Goal: Task Accomplishment & Management: Complete application form

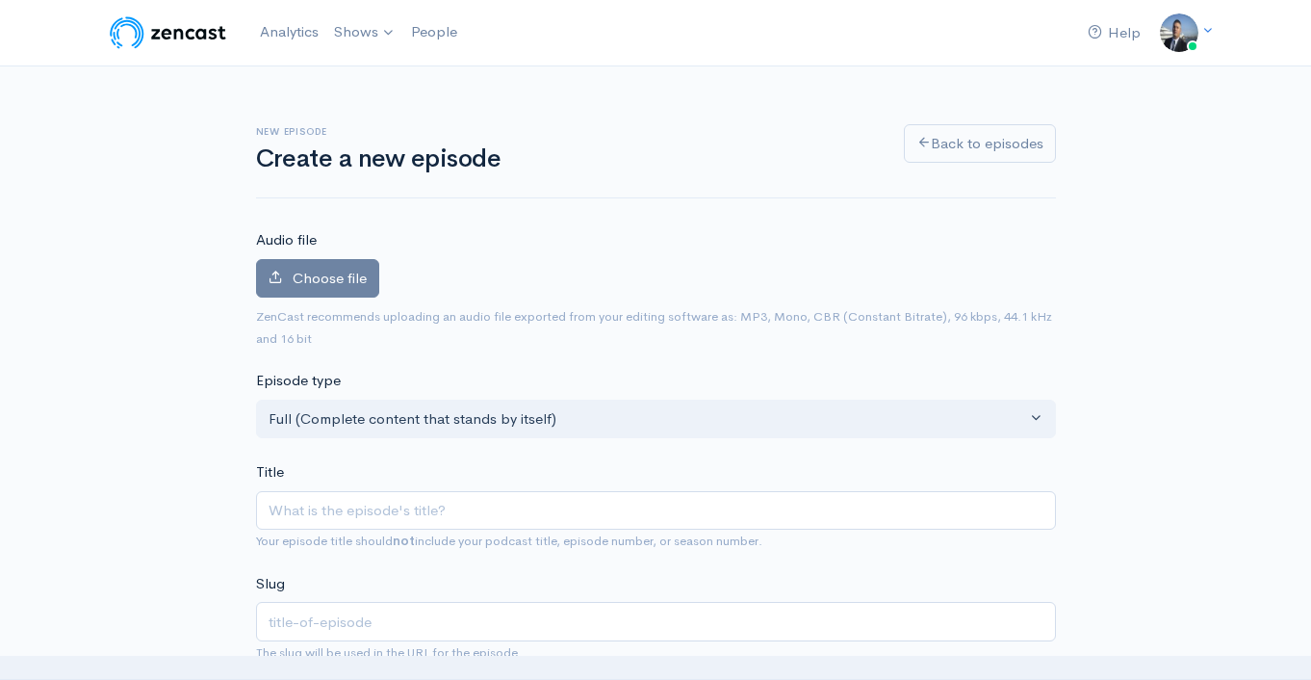
click at [337, 287] on label "Choose file" at bounding box center [317, 278] width 123 height 39
click at [0, 0] on input "Choose file" at bounding box center [0, 0] width 0 height 0
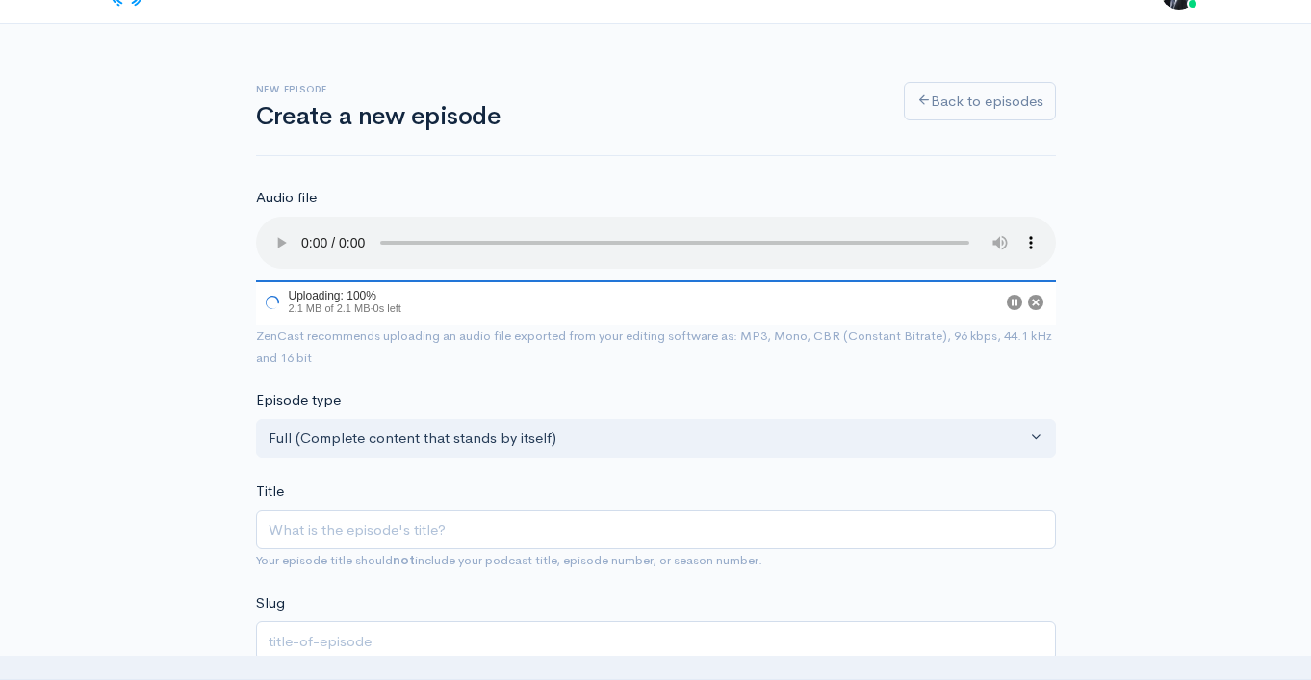
scroll to position [181, 0]
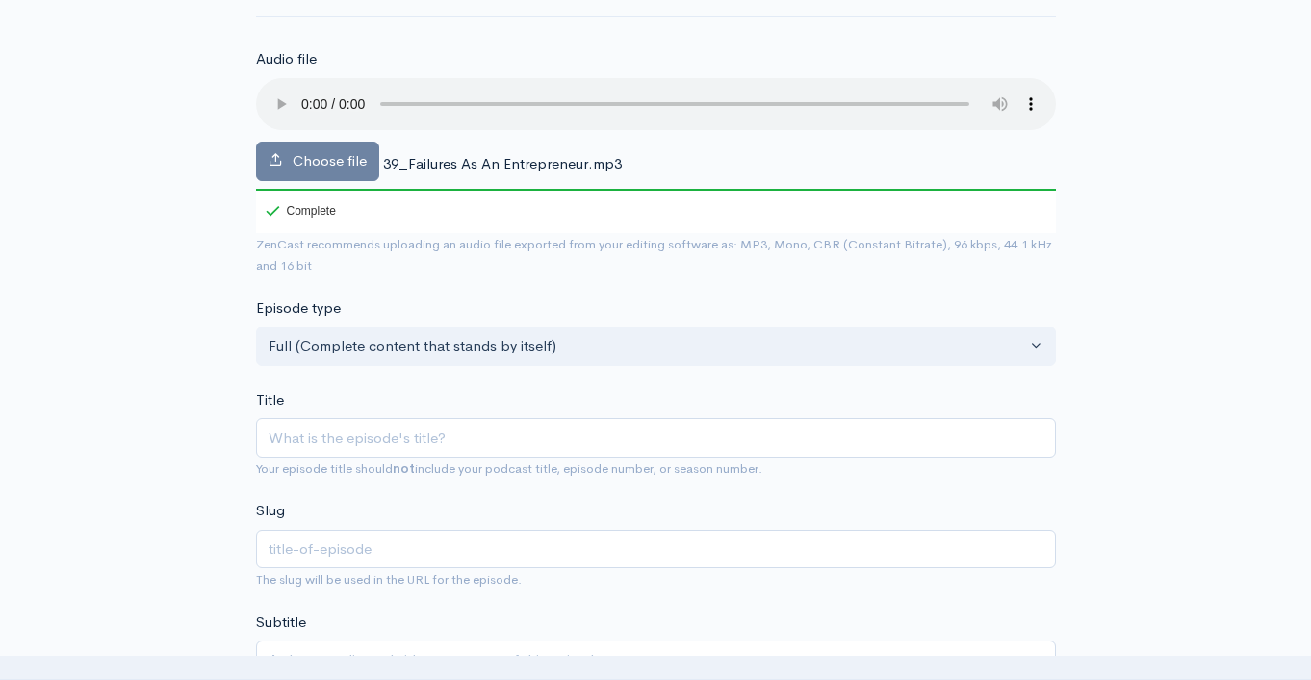
click at [428, 401] on div "Title Your episode title should not include your podcast title, episode number,…" at bounding box center [656, 434] width 800 height 91
click at [422, 434] on input "Title" at bounding box center [656, 437] width 800 height 39
paste input "Failures As An Entrepreneur."
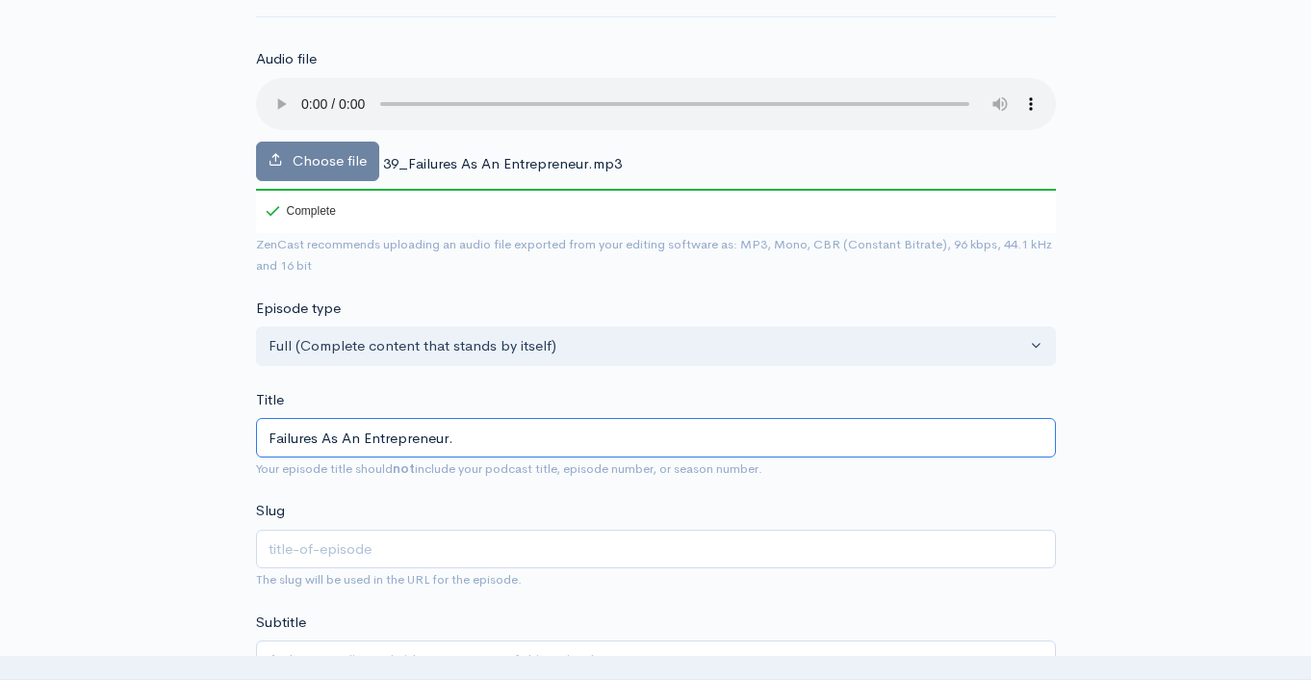
type input "Failures As An Entrepreneur"
type input "failures-as-an-entrepreneur"
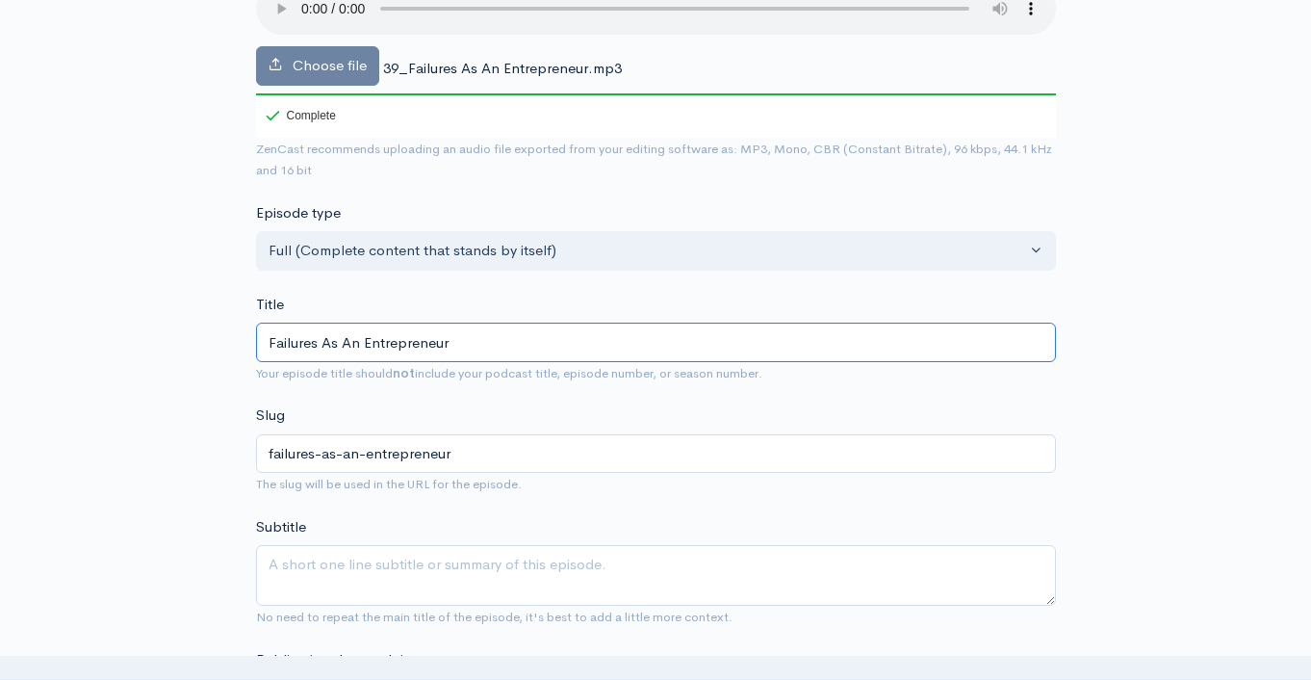
scroll to position [523, 0]
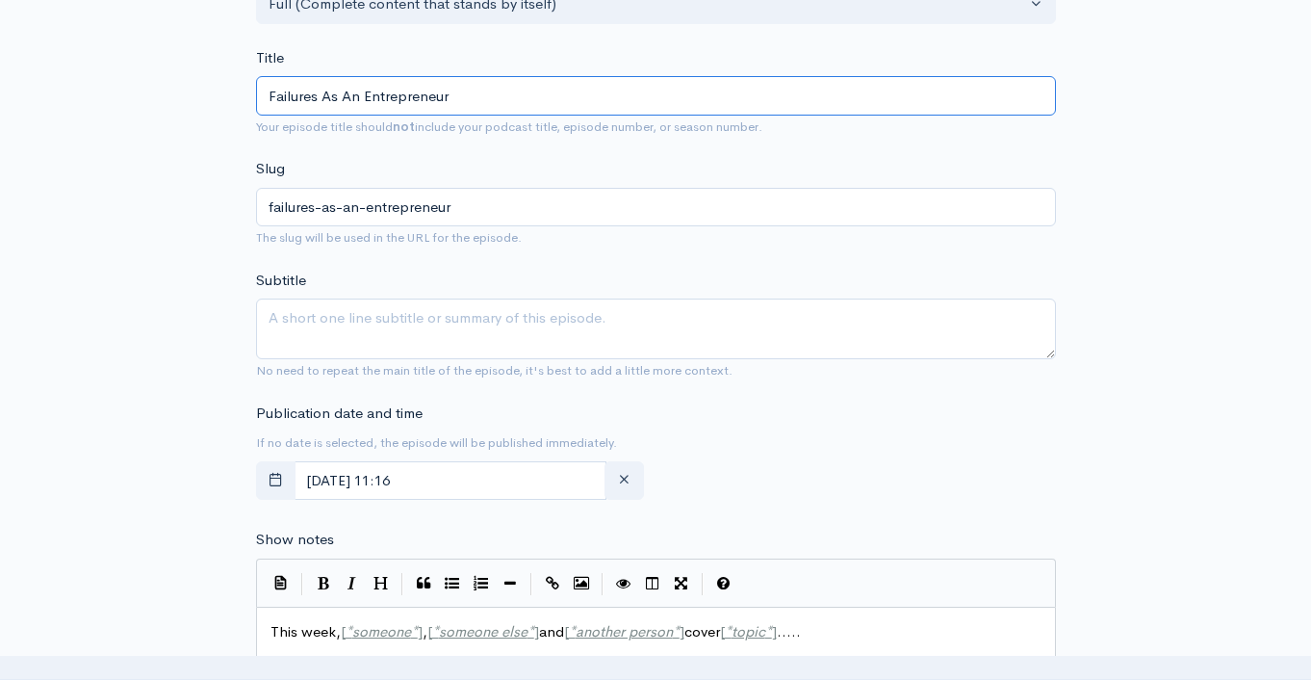
type input "Failures As An Entrepreneur"
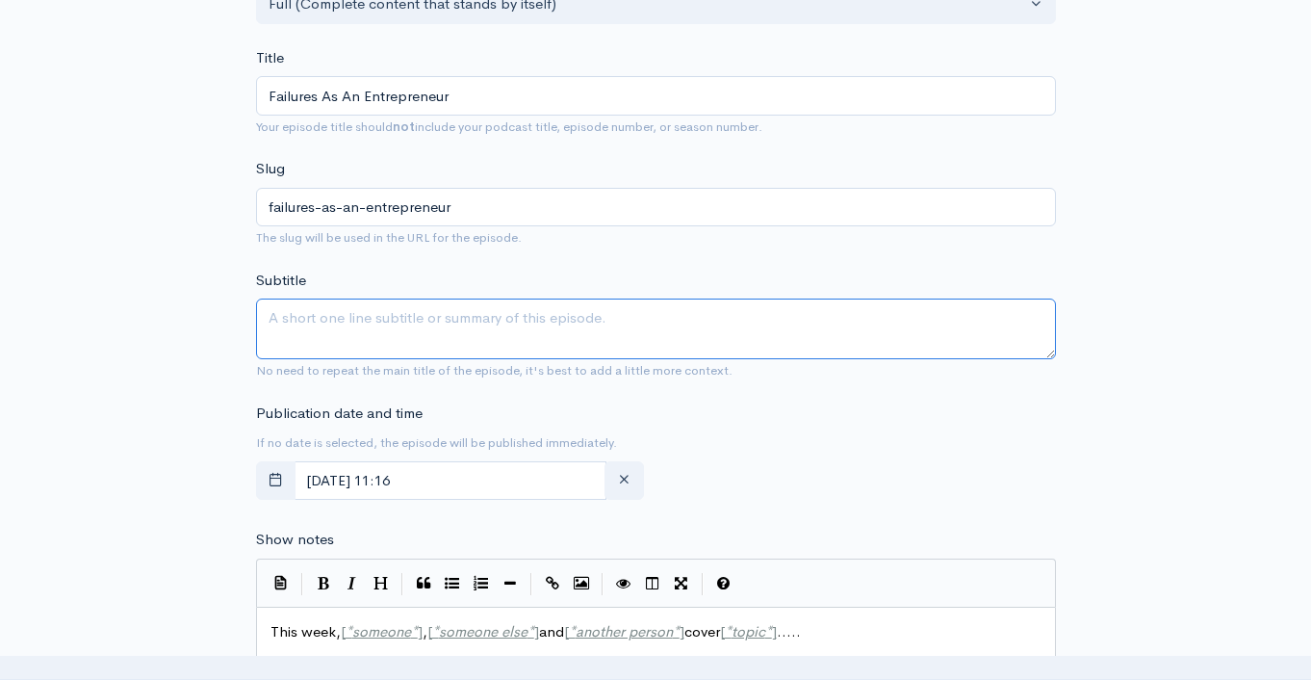
click at [516, 327] on textarea "Subtitle" at bounding box center [656, 328] width 800 height 61
paste textarea "Failures As An Entrepreneur."
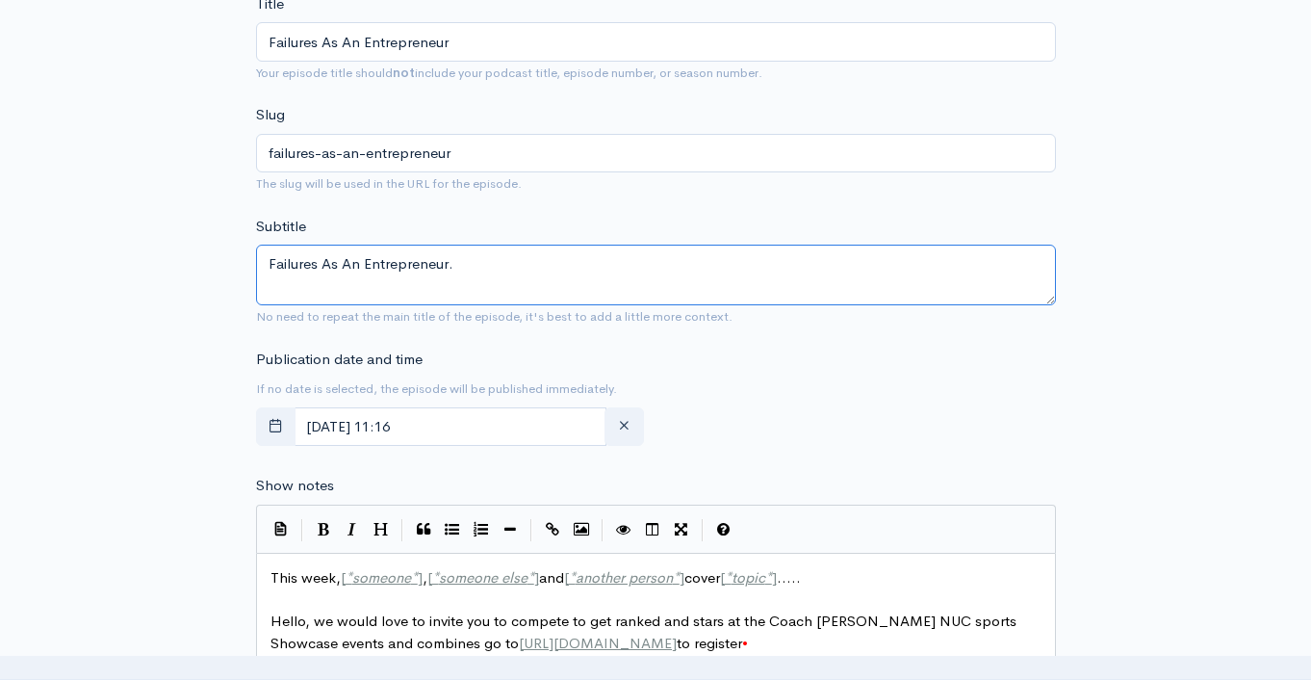
scroll to position [866, 0]
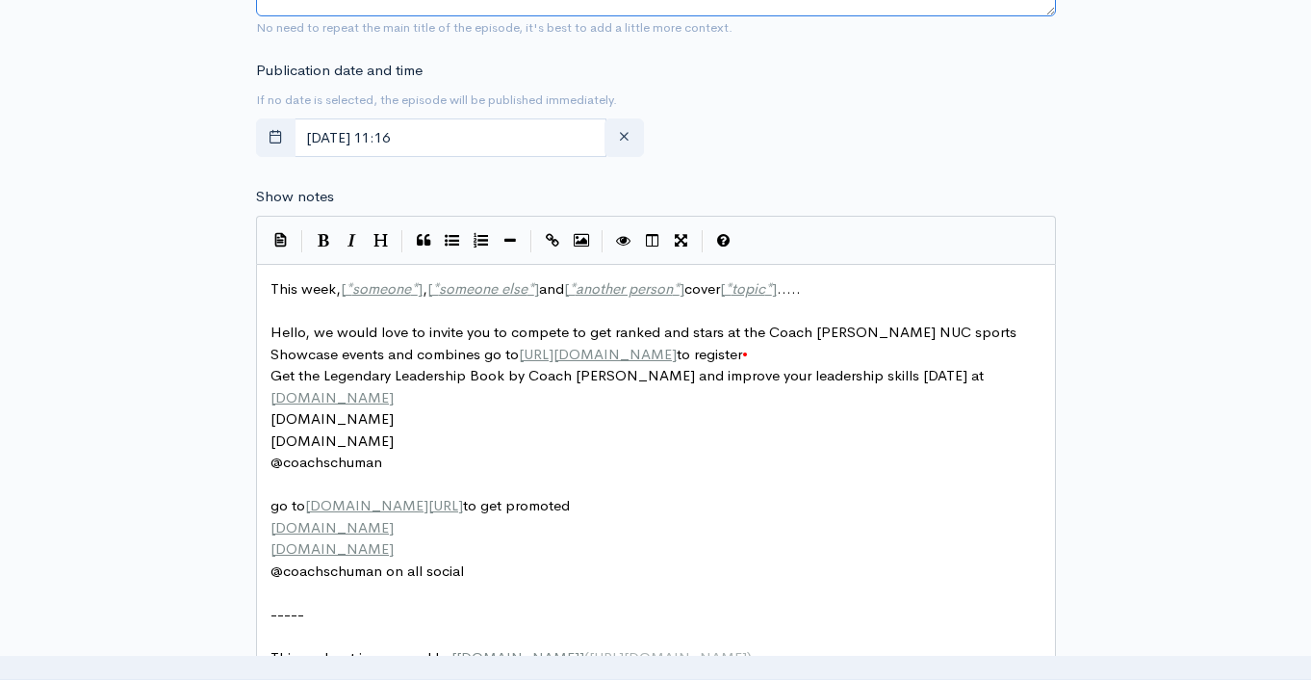
type textarea "Failures As An Entrepreneur."
click at [291, 287] on span "This week, [ * someone * ] , [ * someone else * ] and [ * another person * ] co…" at bounding box center [536, 288] width 531 height 18
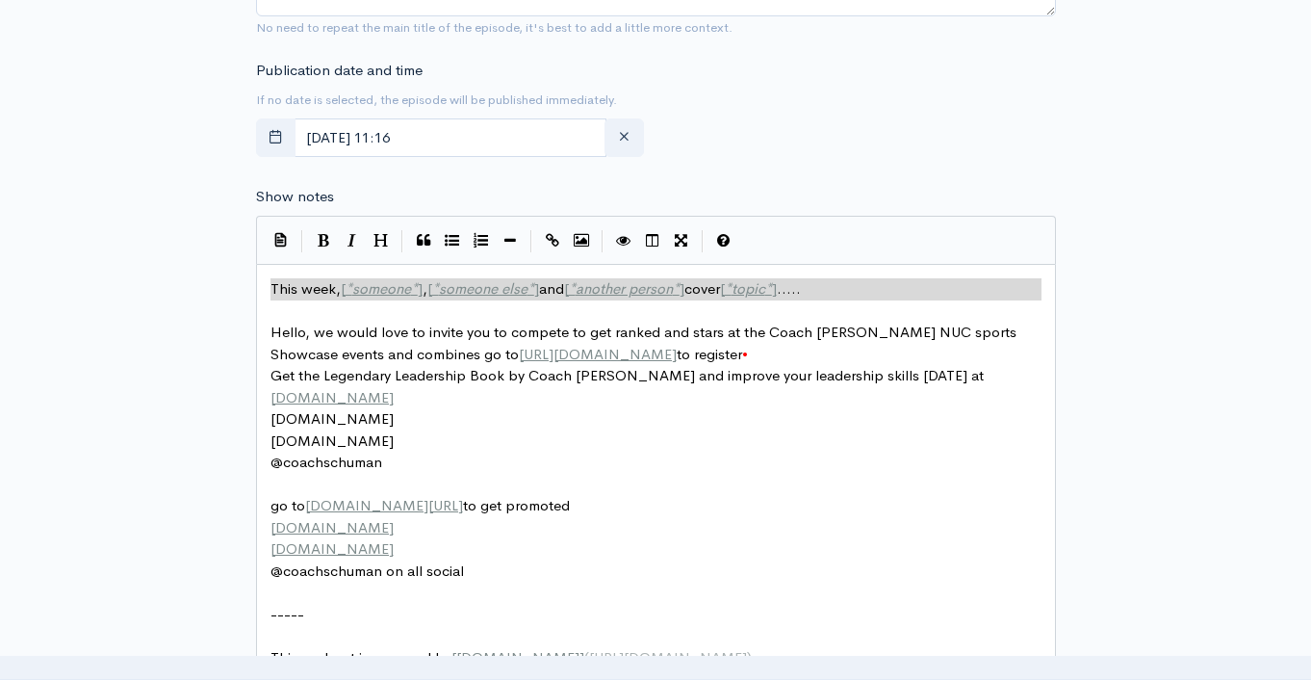
type textarea "​This week, [*someone*], [*someone else*] and [*another person*] cover [*topic*…"
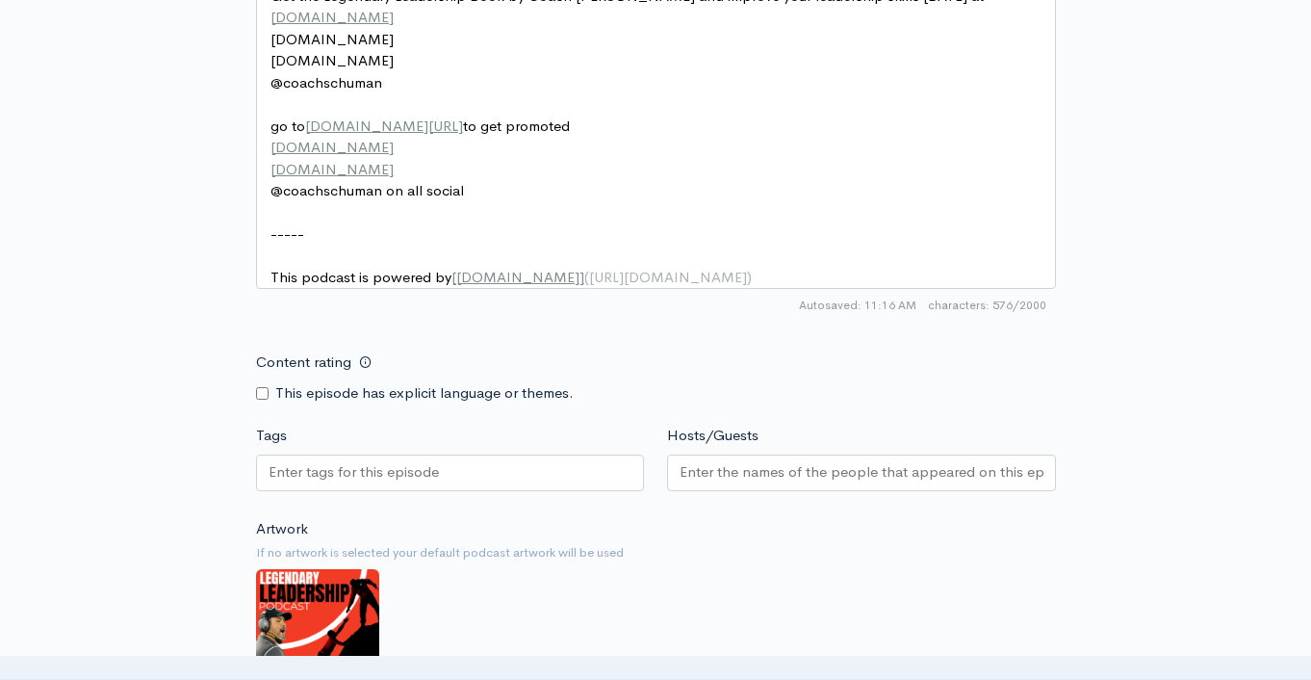
scroll to position [1264, 0]
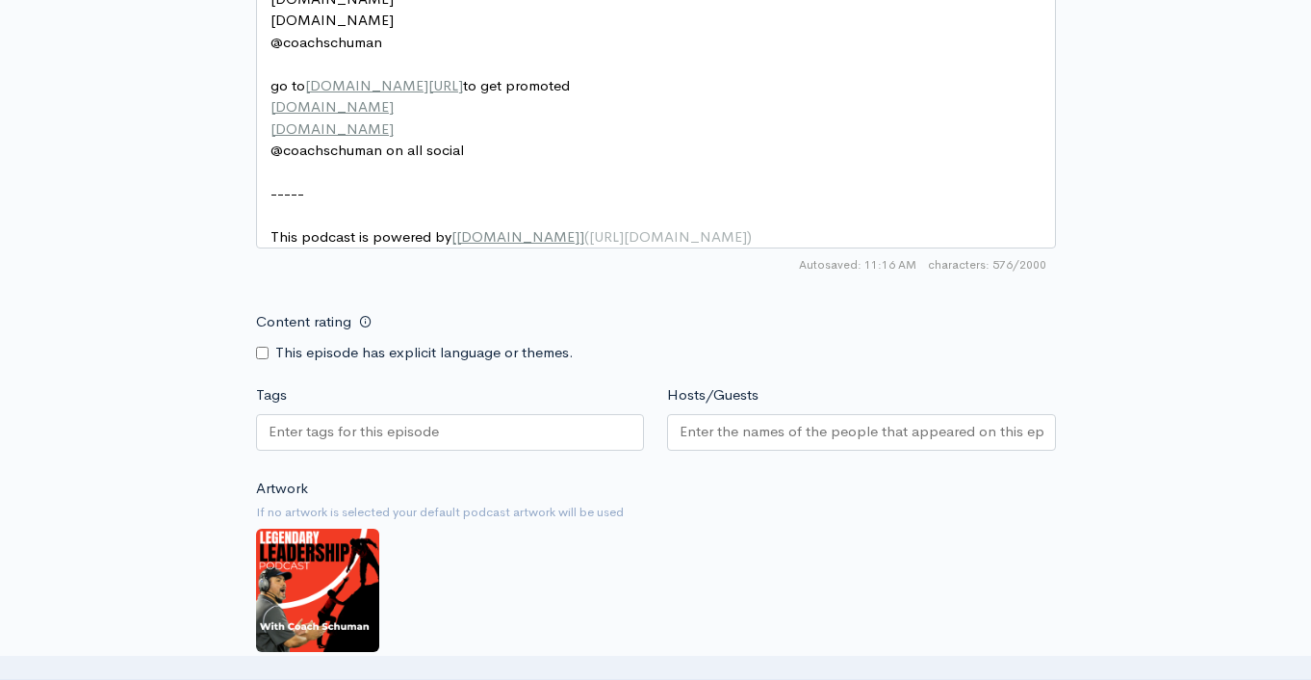
click at [364, 441] on input "Tags" at bounding box center [355, 432] width 173 height 22
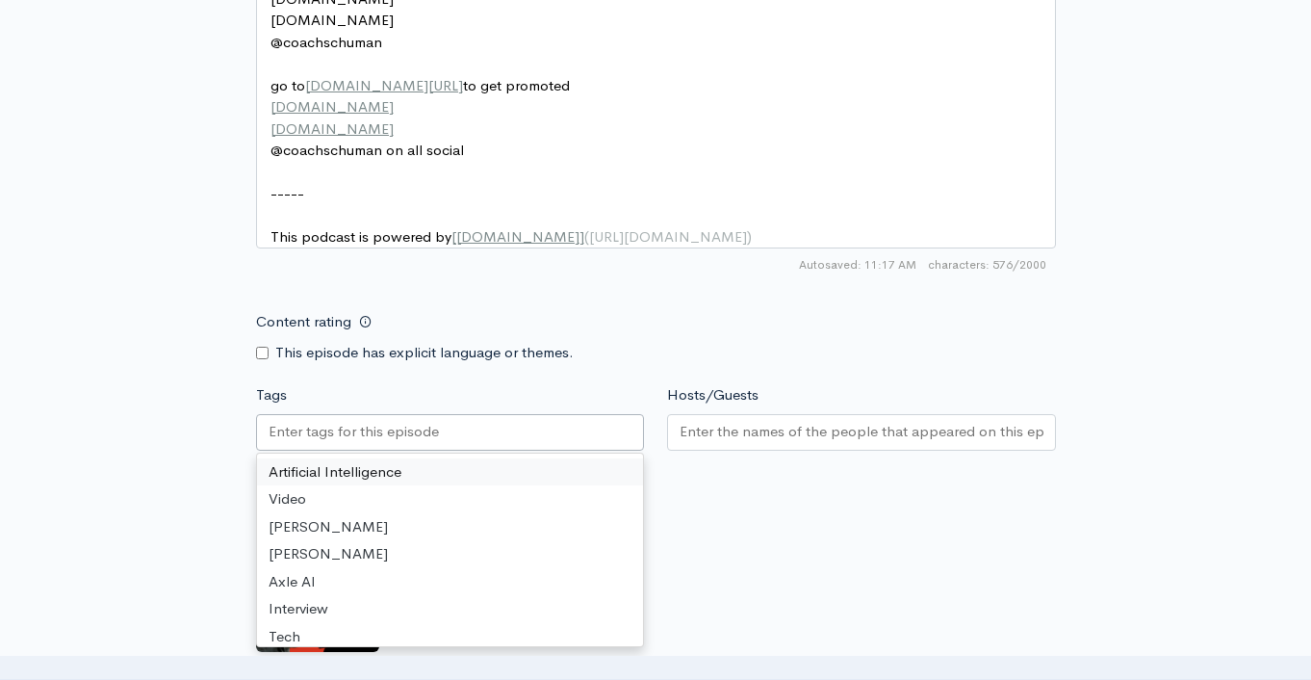
paste input "Failures As An Entrepreneur."
type input "Failures As An Entrepreneur."
type input "Failures As An Entrepreneur"
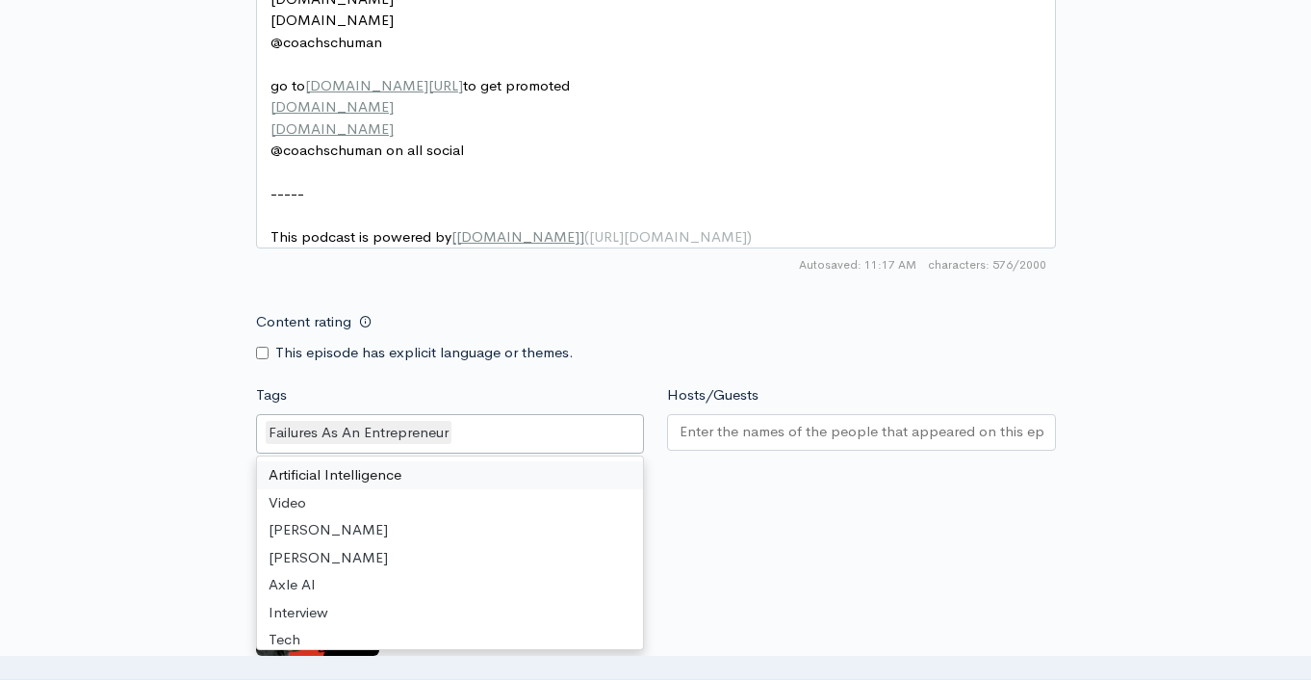
click at [779, 429] on div at bounding box center [861, 432] width 389 height 37
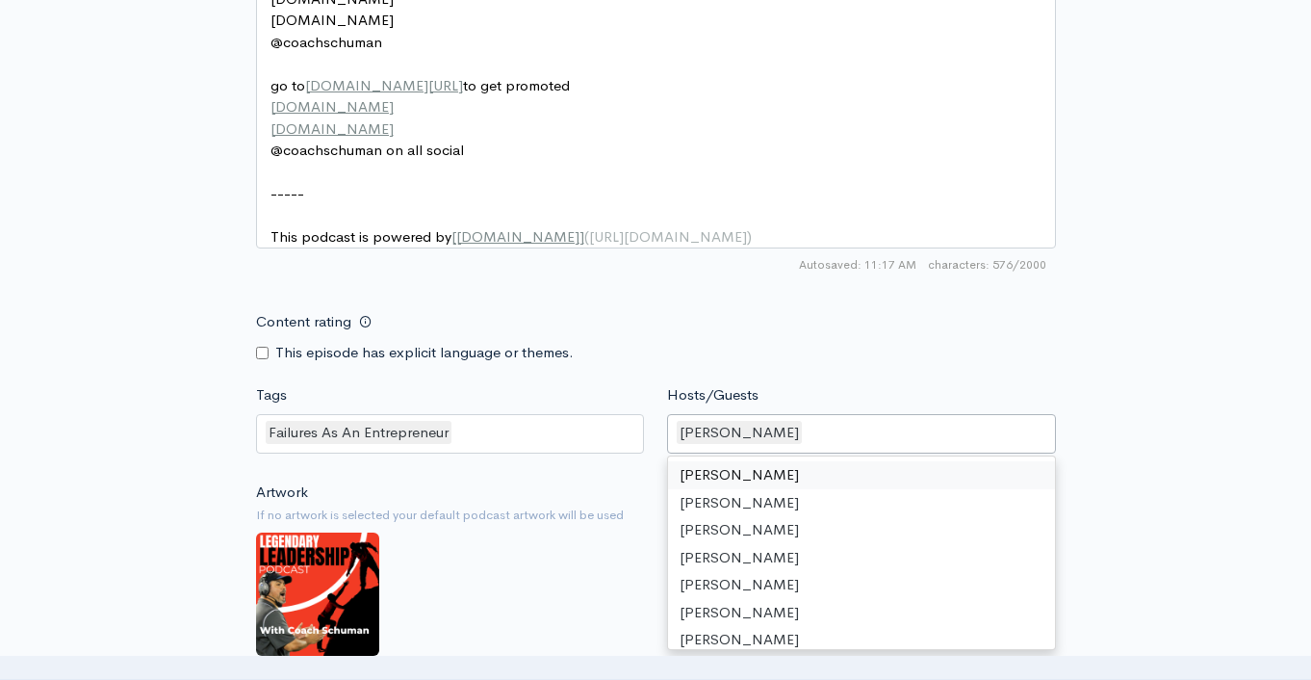
click at [800, 351] on div "Content rating This episode has explicit language or themes." at bounding box center [656, 332] width 823 height 61
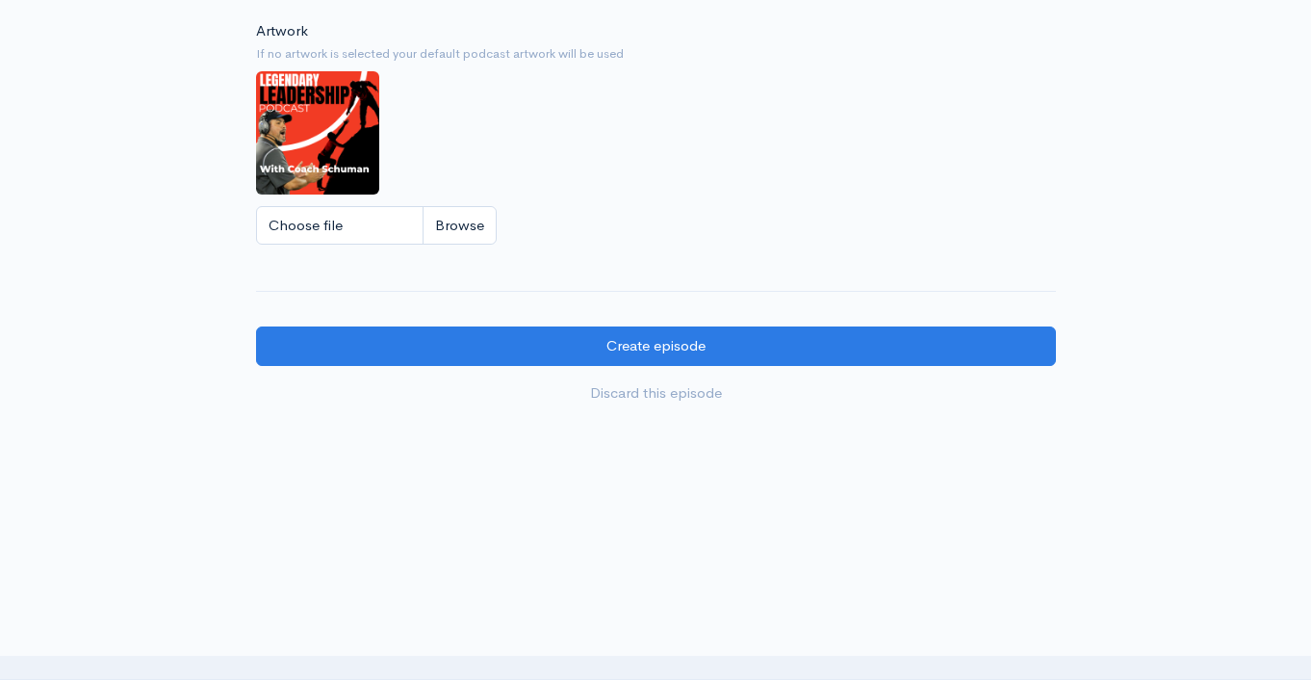
scroll to position [1746, 0]
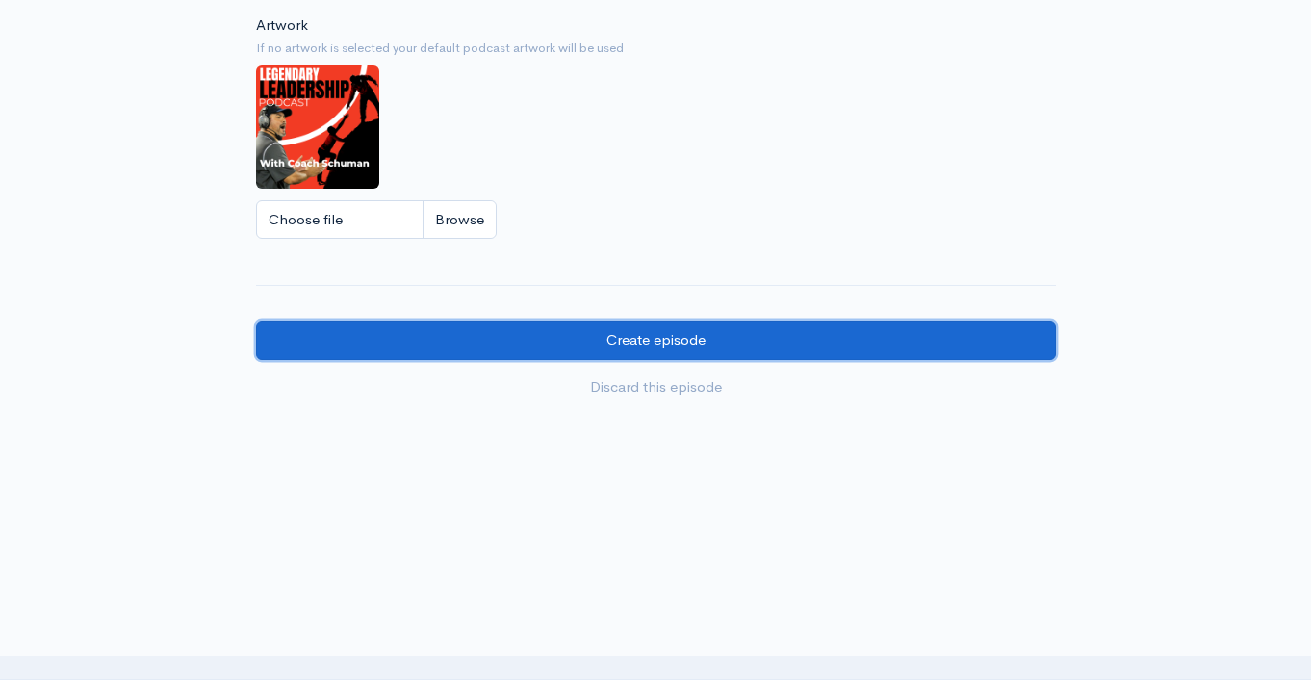
click at [536, 347] on input "Create episode" at bounding box center [656, 340] width 800 height 39
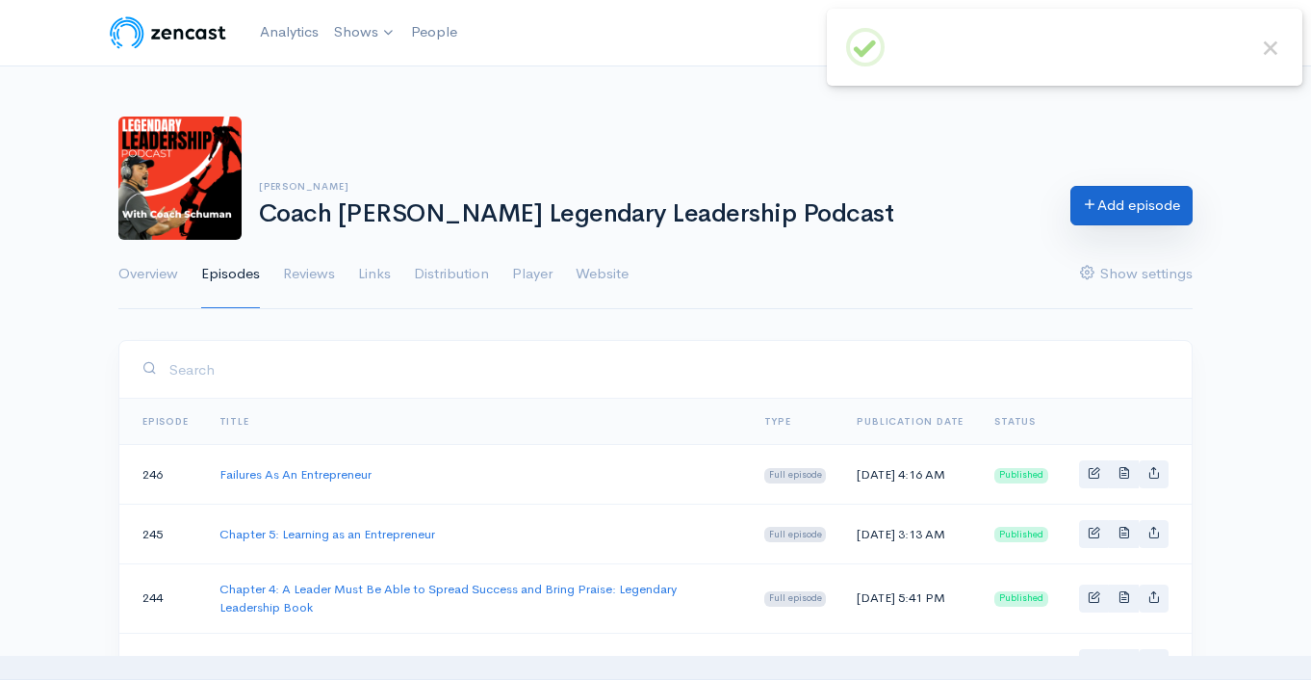
click at [1104, 207] on link "Add episode" at bounding box center [1132, 205] width 122 height 39
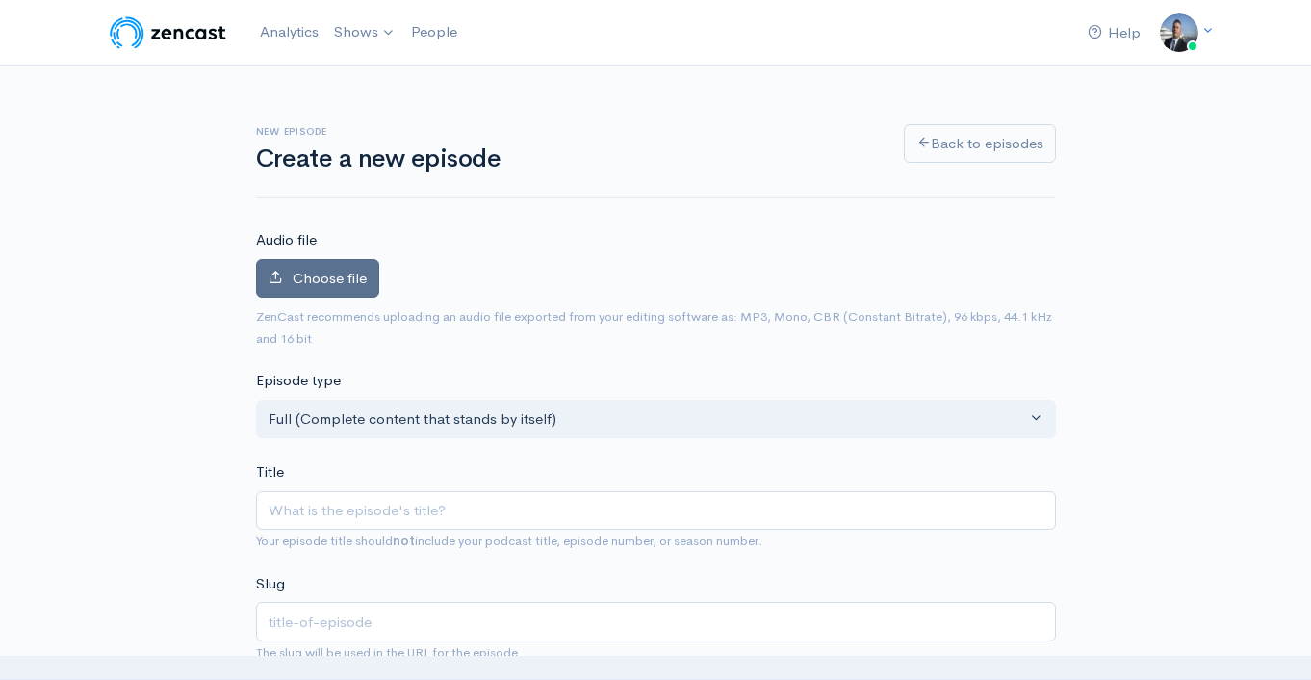
click at [313, 287] on label "Choose file" at bounding box center [317, 278] width 123 height 39
click at [0, 0] on input "Choose file" at bounding box center [0, 0] width 0 height 0
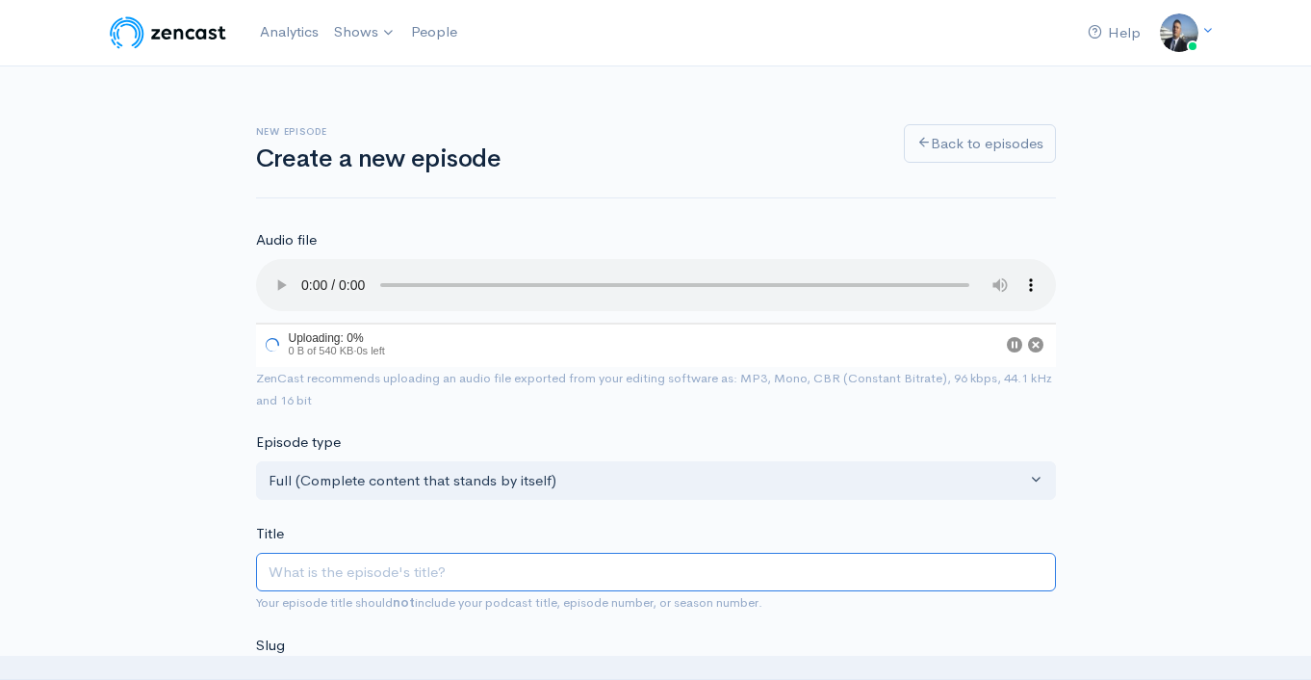
click at [554, 565] on input "Title" at bounding box center [656, 572] width 800 height 39
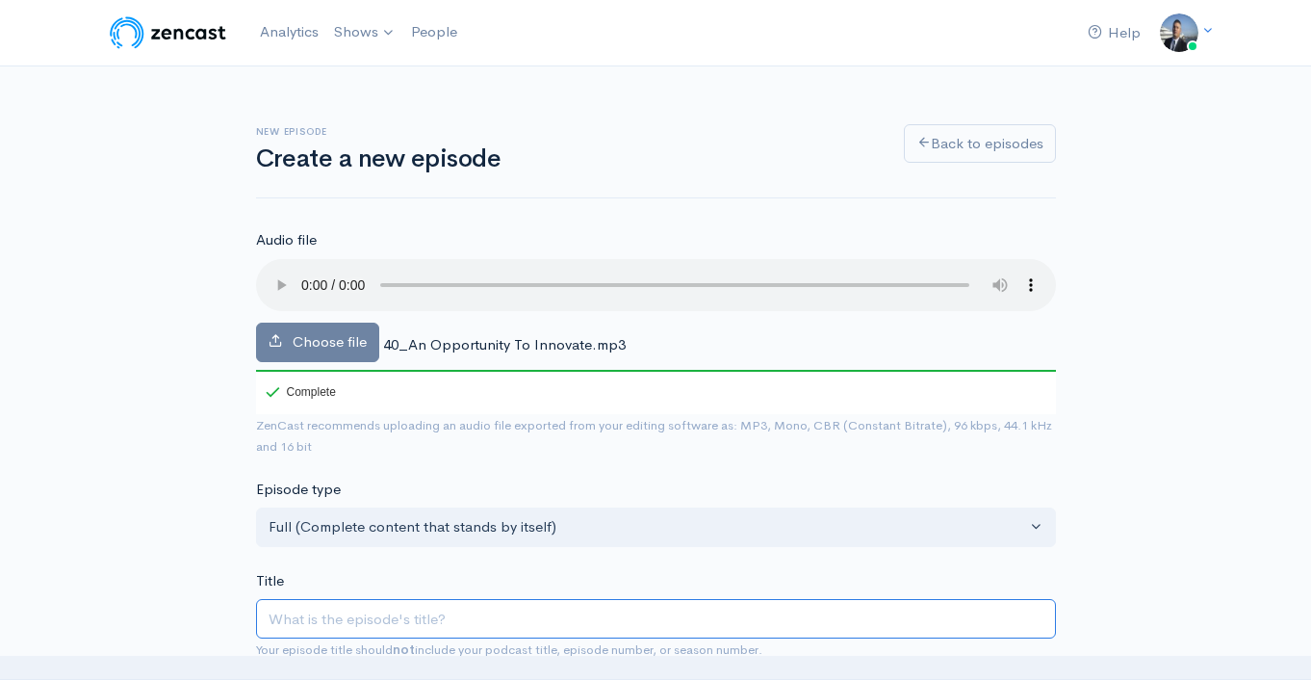
paste input "An Opportunity To Innovate"
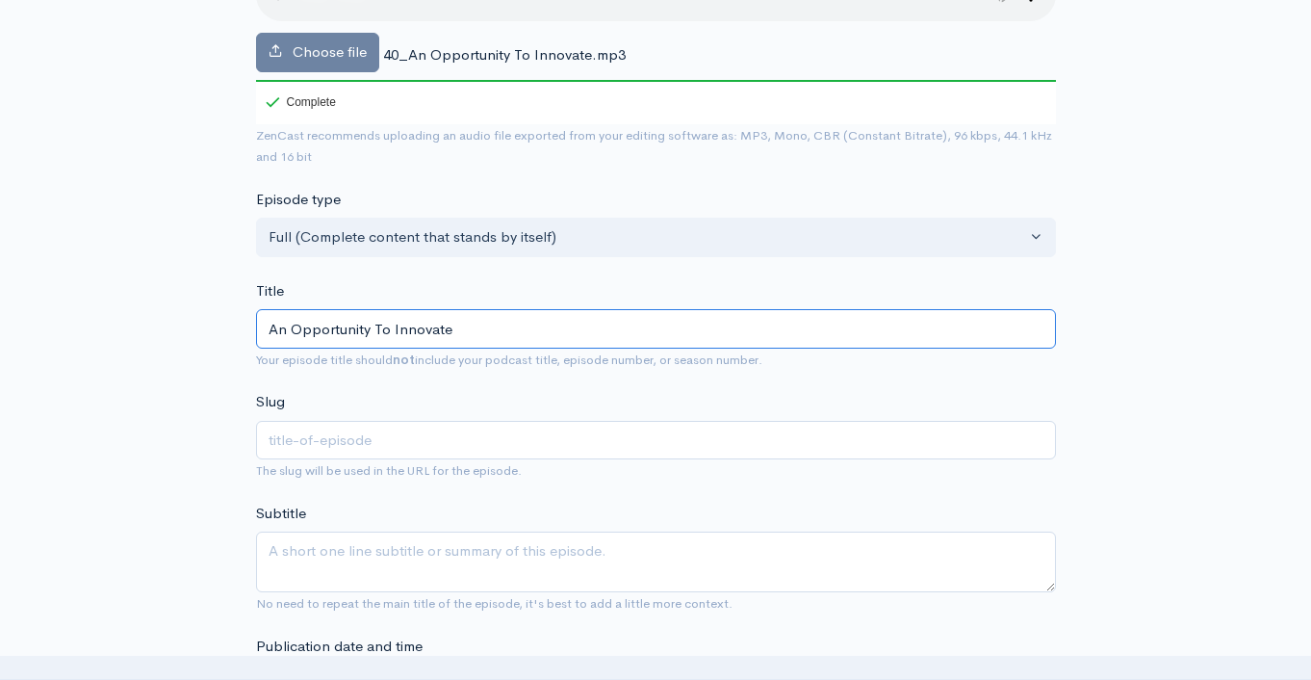
scroll to position [413, 0]
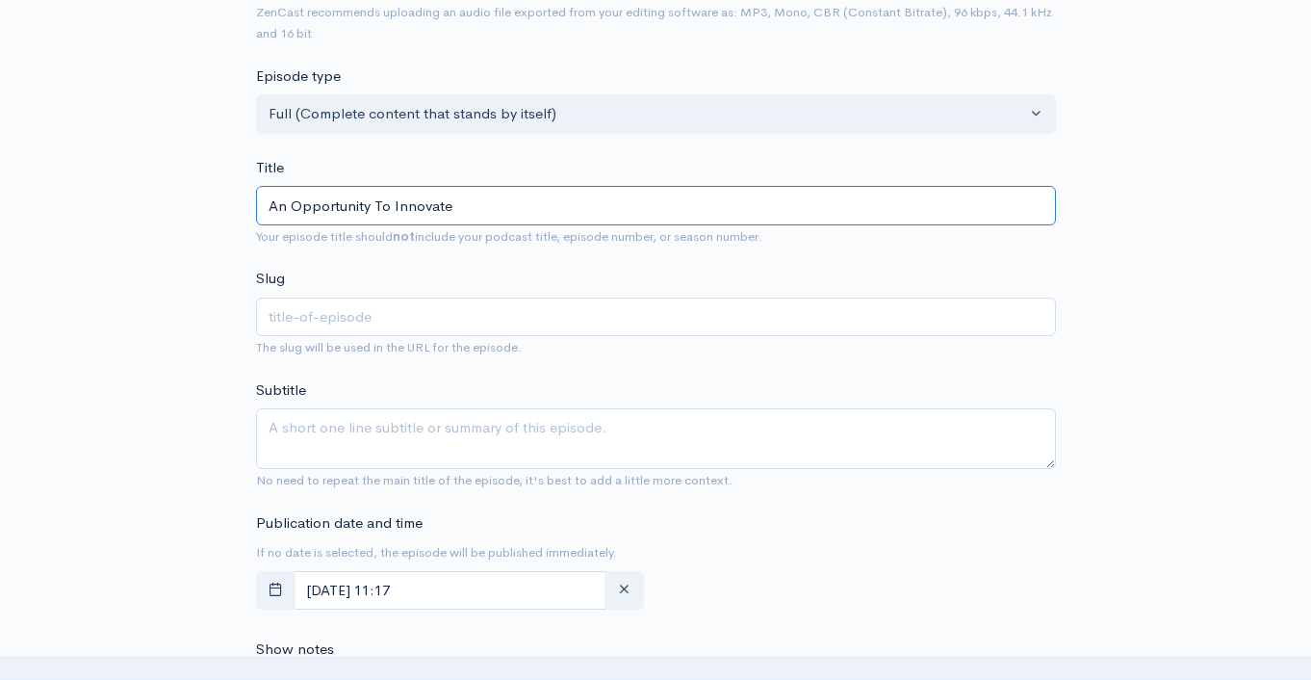
type input "An Opportunity To Innovate"
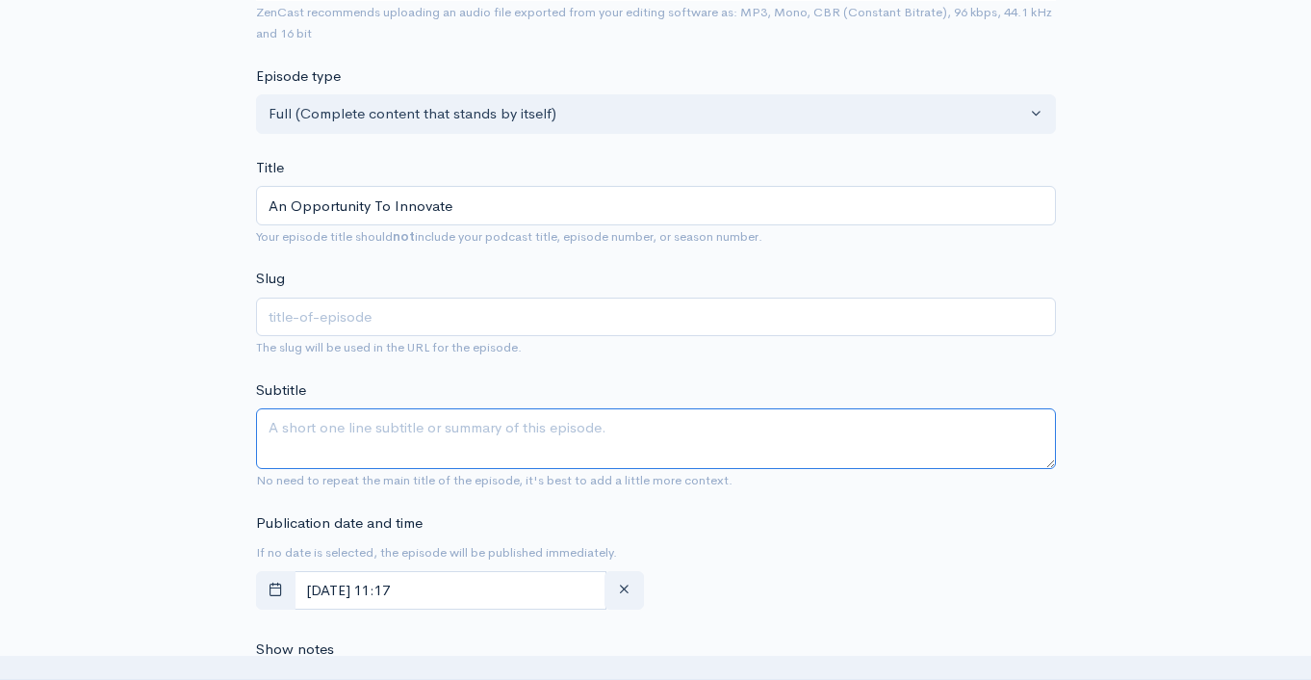
type input "an-opportunity-to-innovate"
click at [348, 455] on textarea "Subtitle" at bounding box center [656, 438] width 800 height 61
paste textarea "An Opportunity To Innovate"
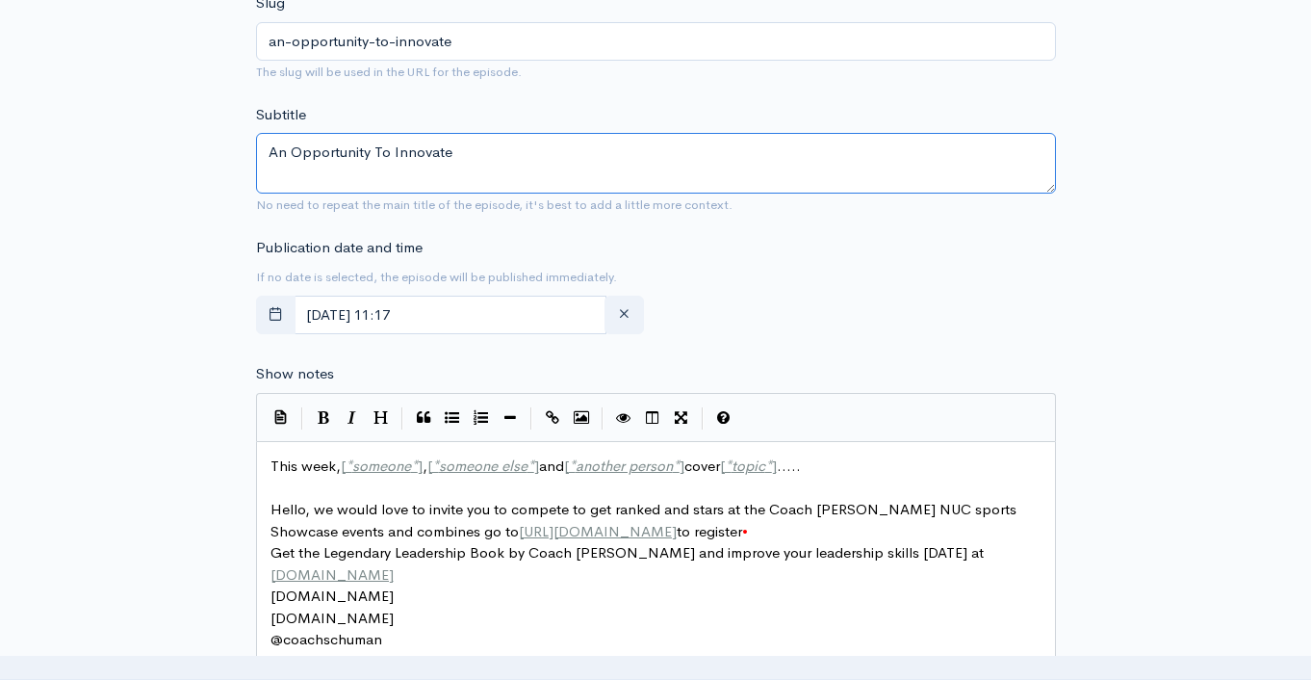
scroll to position [825, 0]
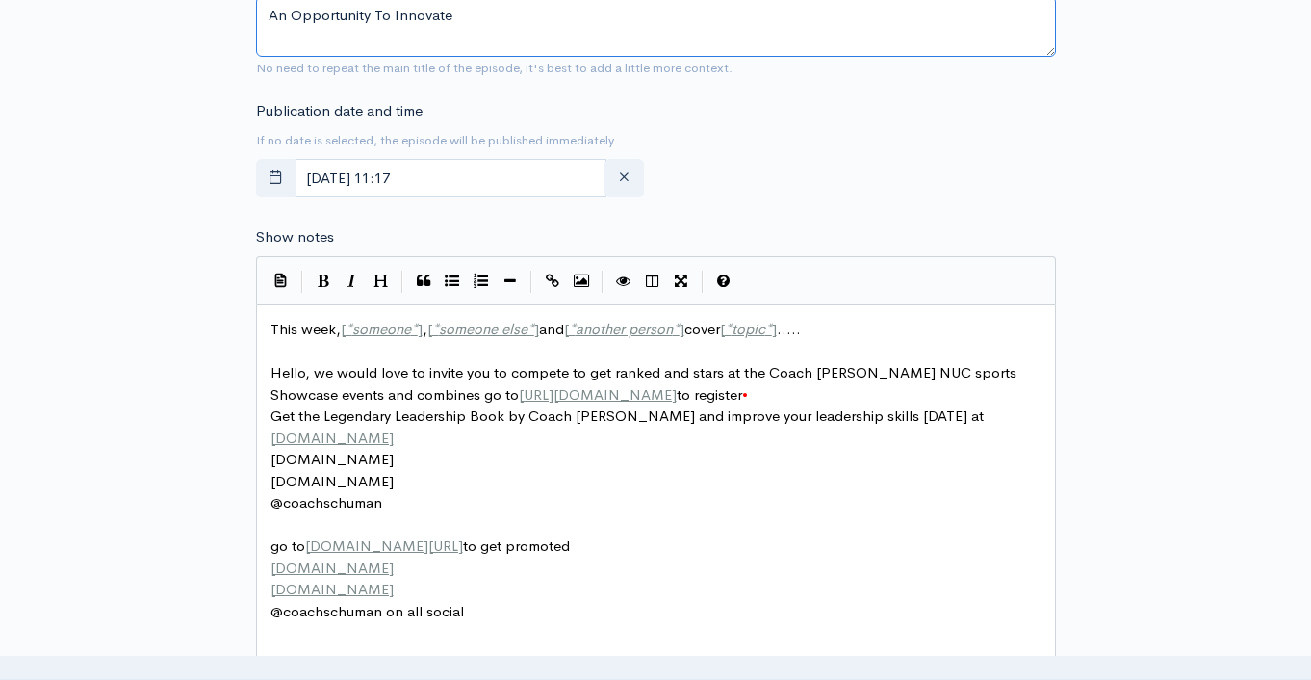
type textarea "An Opportunity To Innovate"
click at [289, 325] on span "This week, [ * someone * ] , [ * someone else * ] and [ * another person * ] co…" at bounding box center [536, 329] width 531 height 18
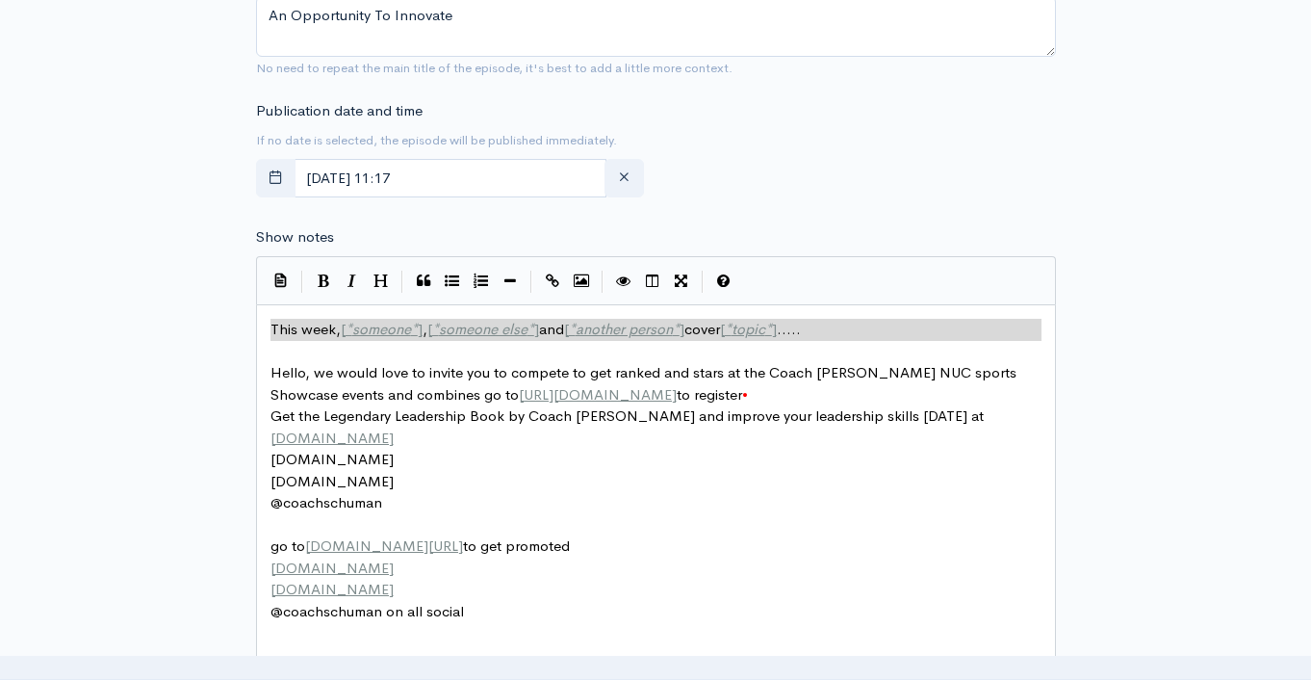
type textarea "​This week, [*someone*], [*someone else*] and [*another person*] cover [*topic*…"
paste textarea
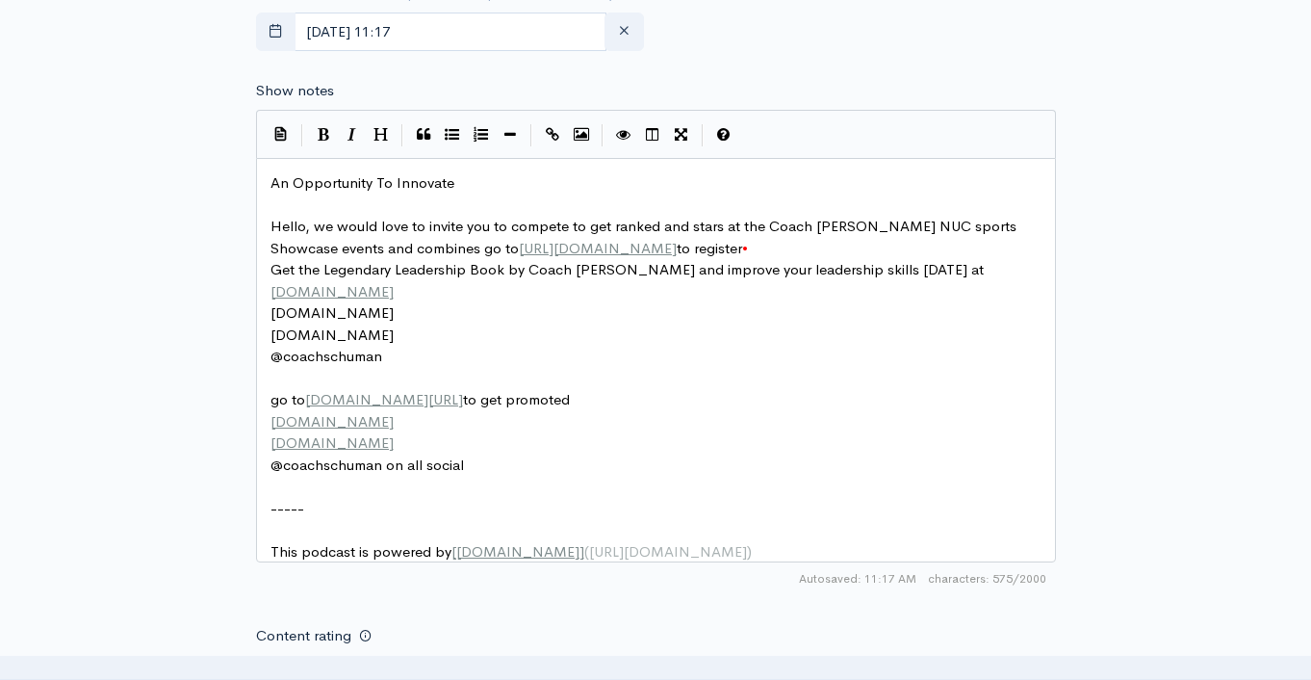
scroll to position [1239, 0]
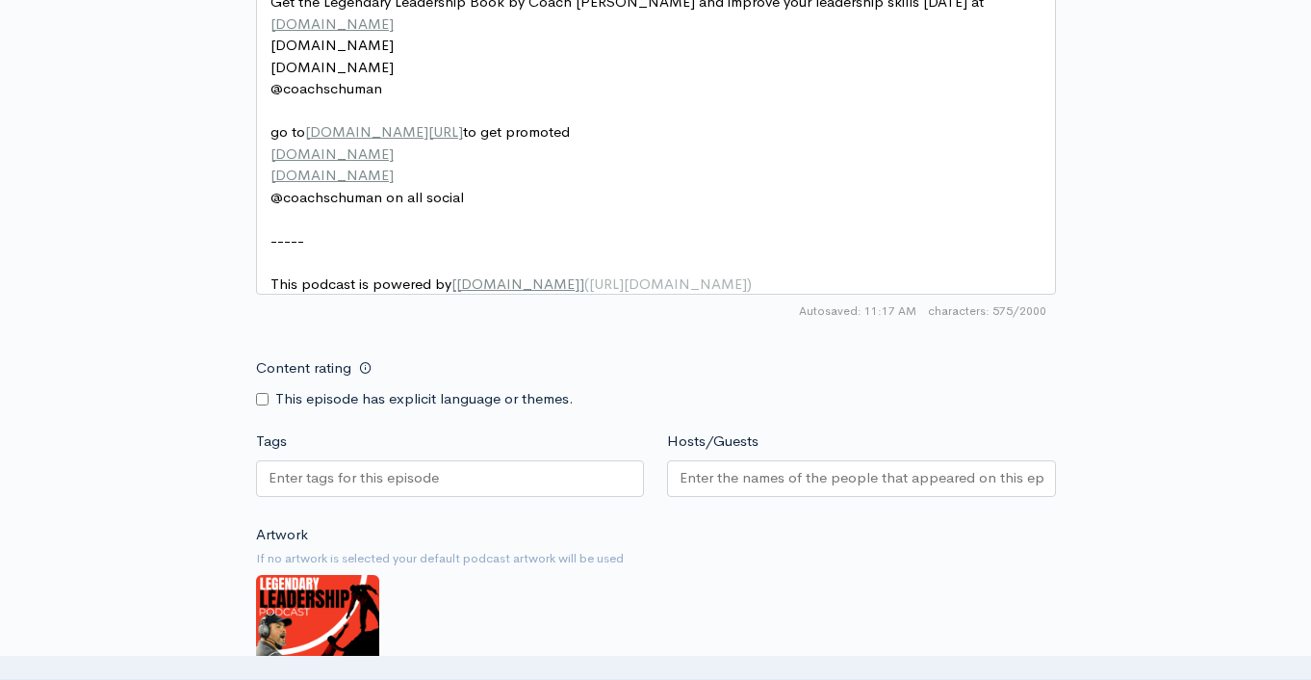
click at [430, 489] on input "Tags" at bounding box center [355, 478] width 173 height 22
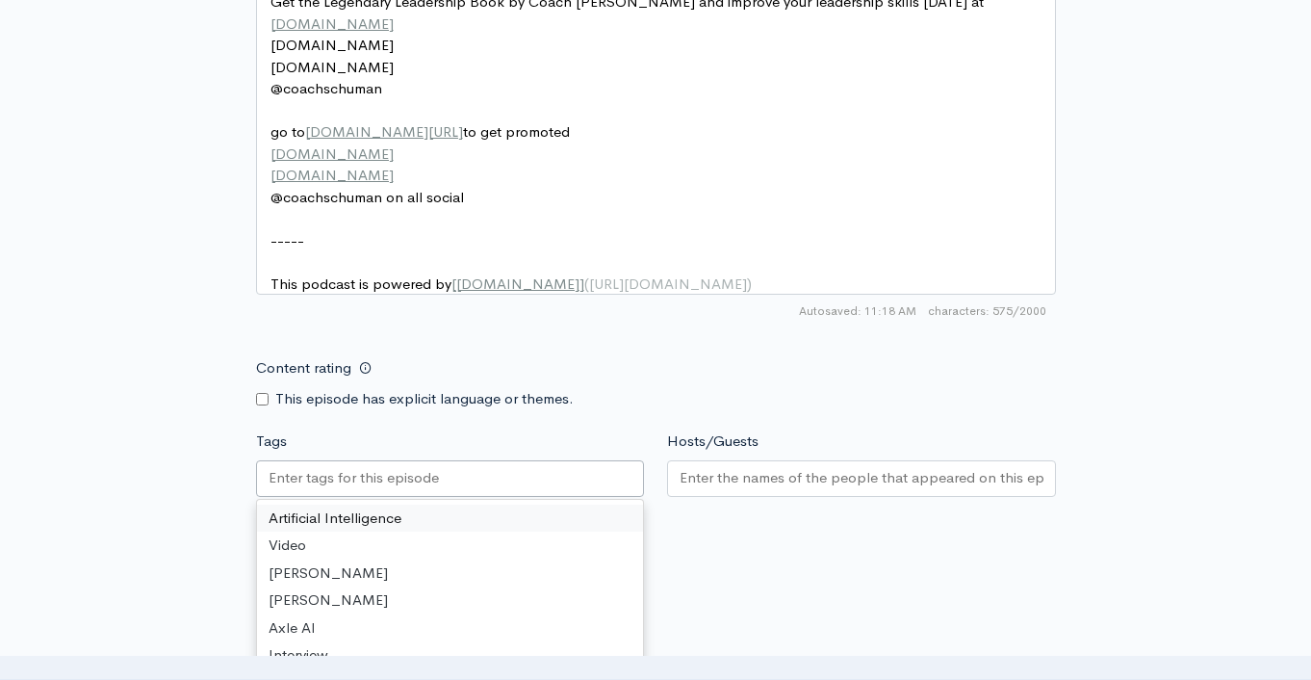
paste input "An Opportunity To Innovate"
type input "An Opportunity To Innovate"
paste input "An Opportunity To Innovate"
type input "An Opportunity To Innovate"
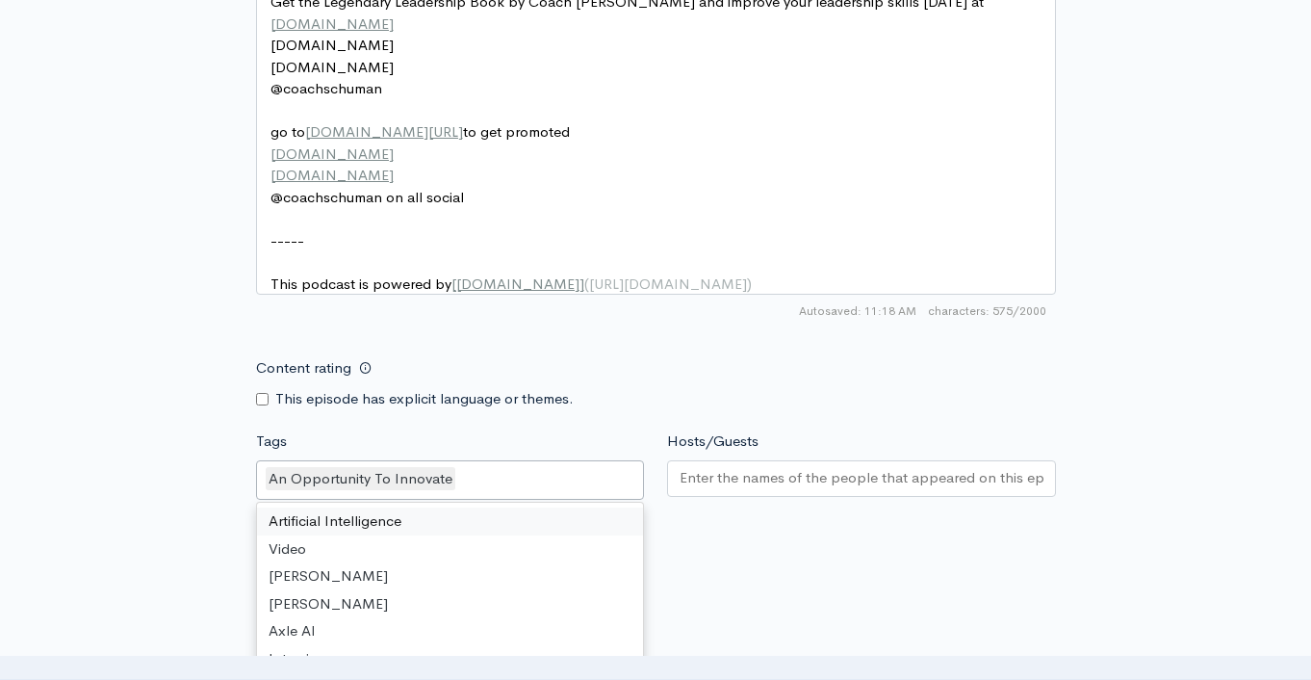
click at [785, 497] on div at bounding box center [861, 478] width 389 height 37
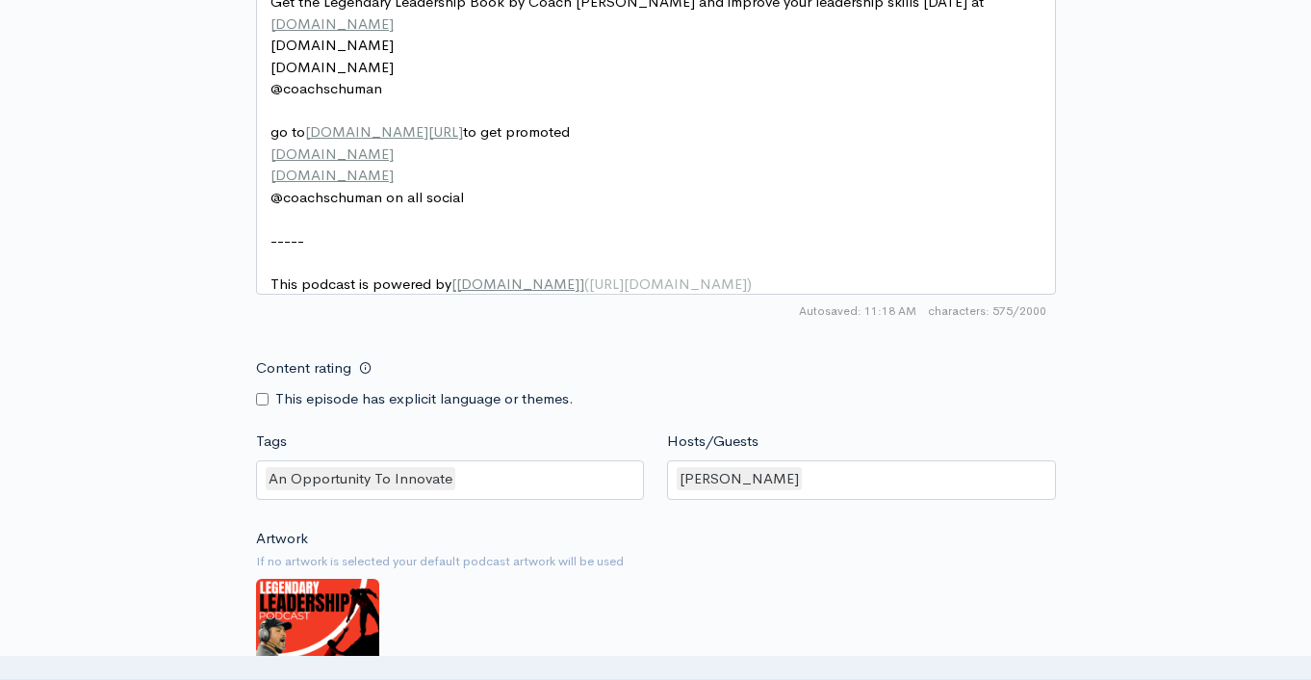
click at [921, 409] on div "Content rating This episode has explicit language or themes." at bounding box center [656, 379] width 823 height 61
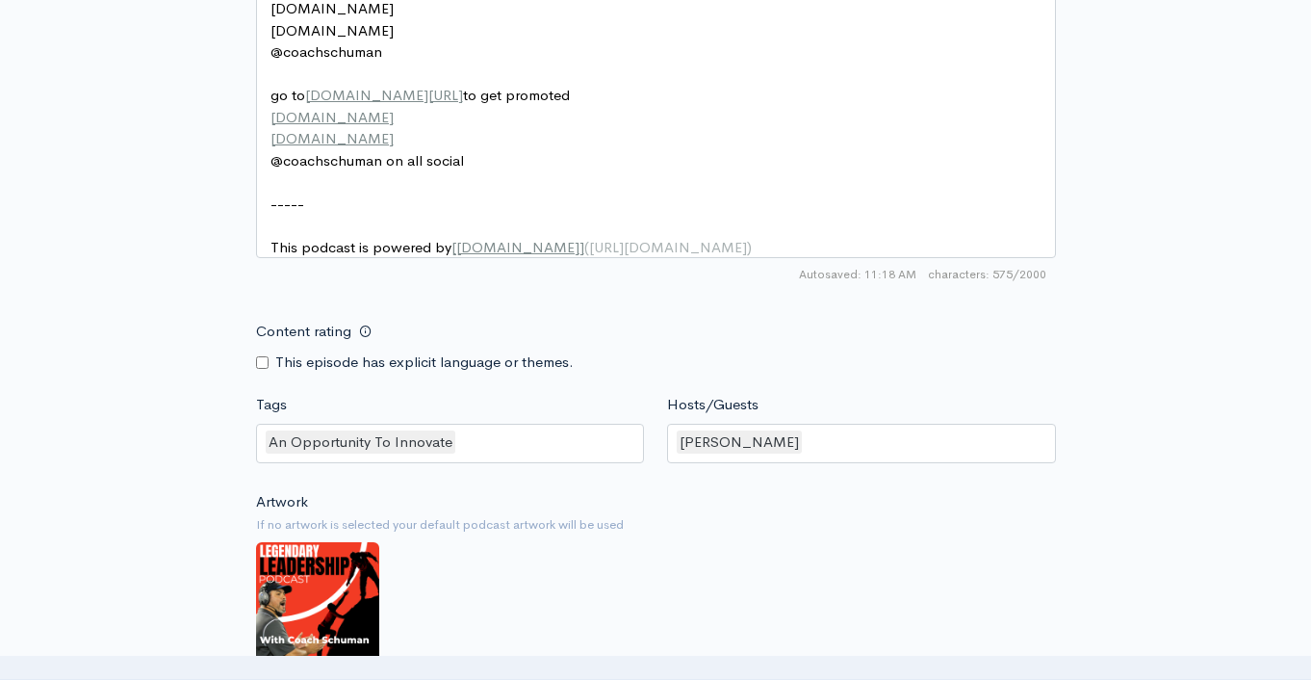
scroll to position [1625, 0]
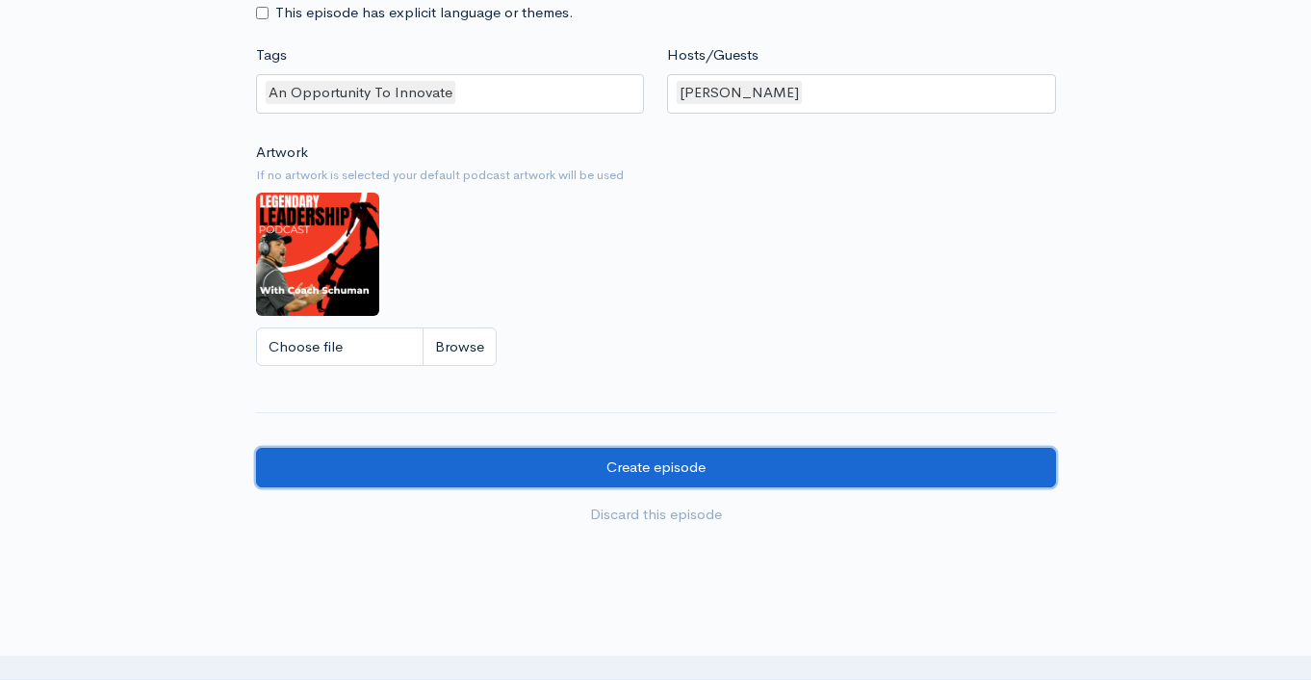
click at [669, 479] on input "Create episode" at bounding box center [656, 467] width 800 height 39
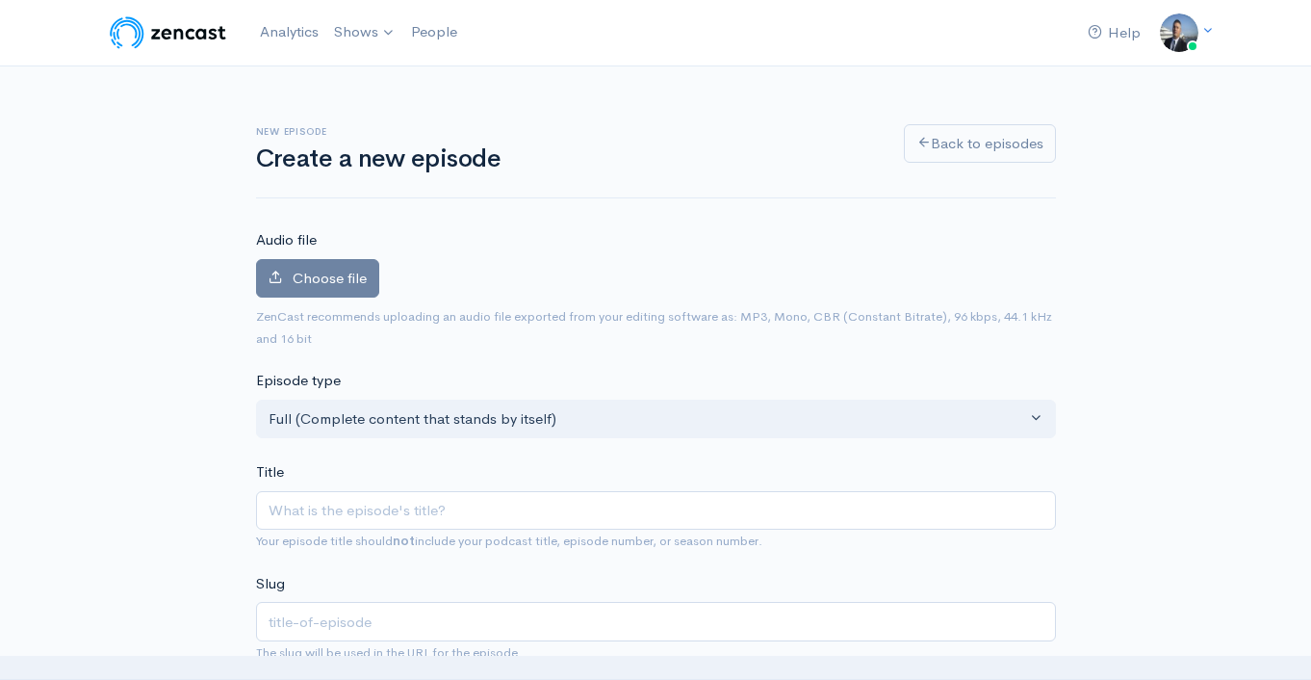
click at [291, 273] on label "Choose file" at bounding box center [317, 278] width 123 height 39
click at [0, 0] on input "Choose file" at bounding box center [0, 0] width 0 height 0
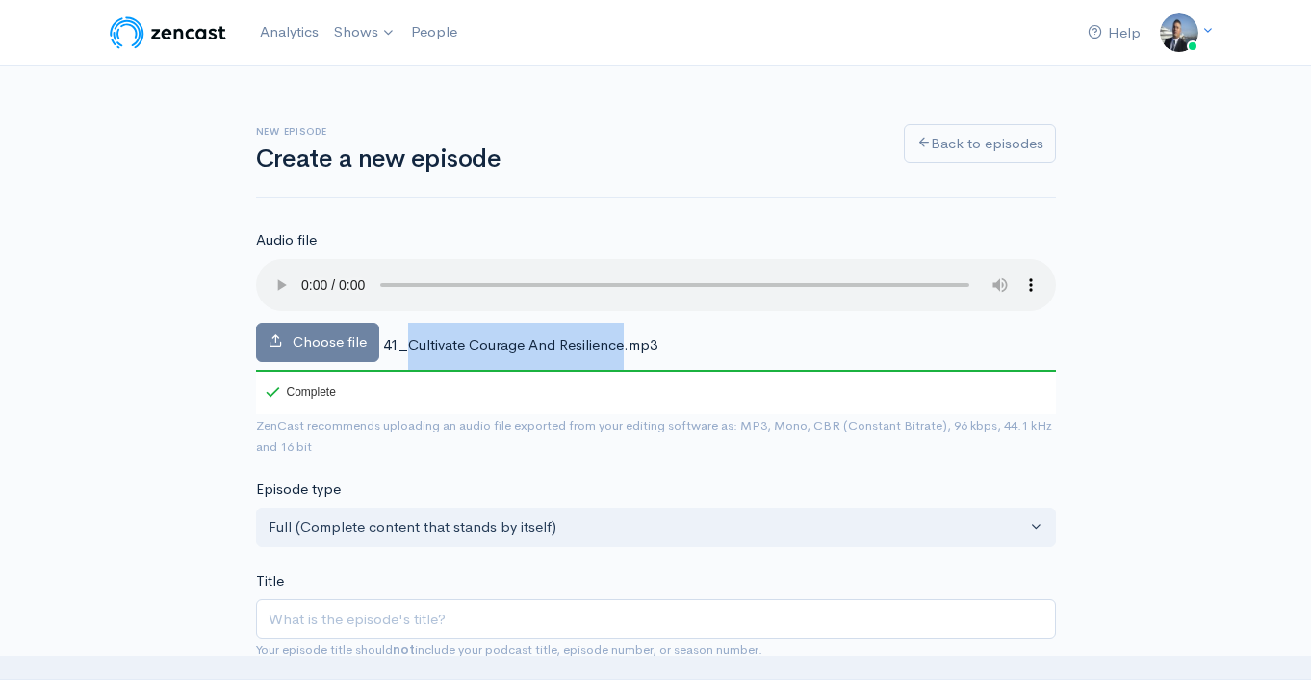
drag, startPoint x: 625, startPoint y: 342, endPoint x: 412, endPoint y: 346, distance: 212.8
click at [409, 346] on span "41_Cultivate Courage And Resilience.mp3" at bounding box center [520, 344] width 274 height 18
copy span "Cultivate Courage And Resilience"
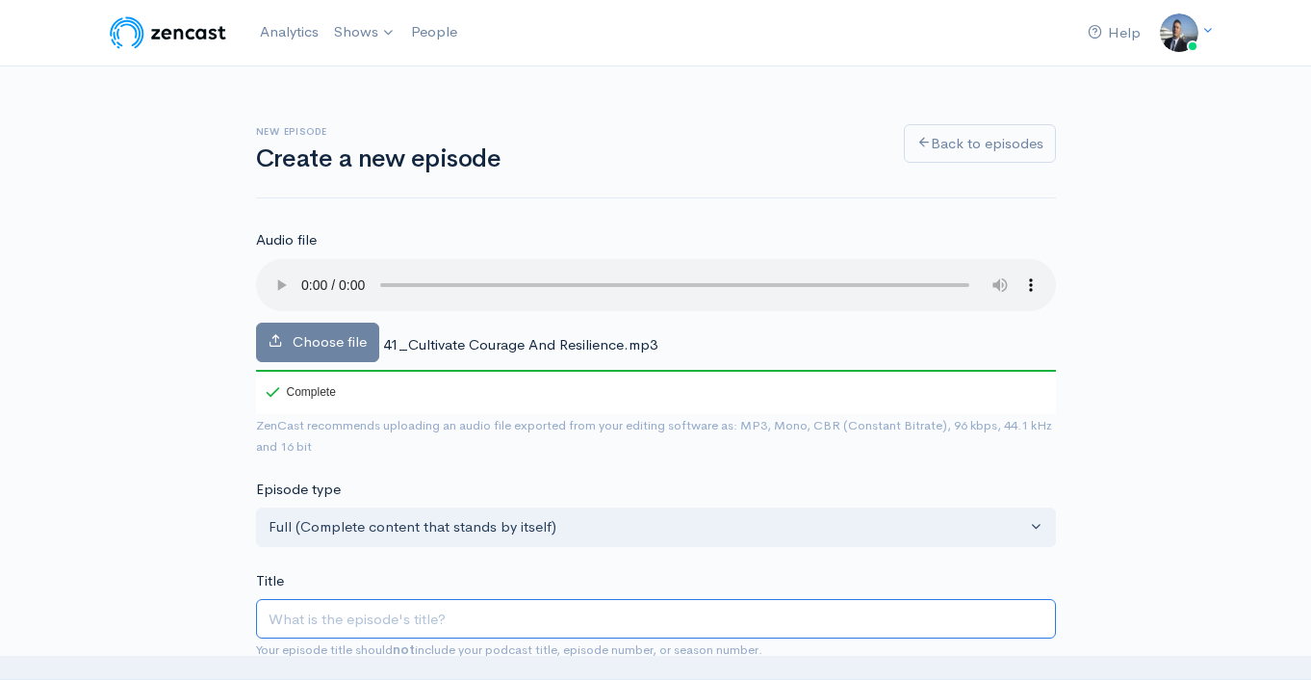
click at [317, 618] on input "Title" at bounding box center [656, 618] width 800 height 39
paste input "Cultivate Courage And Resilience"
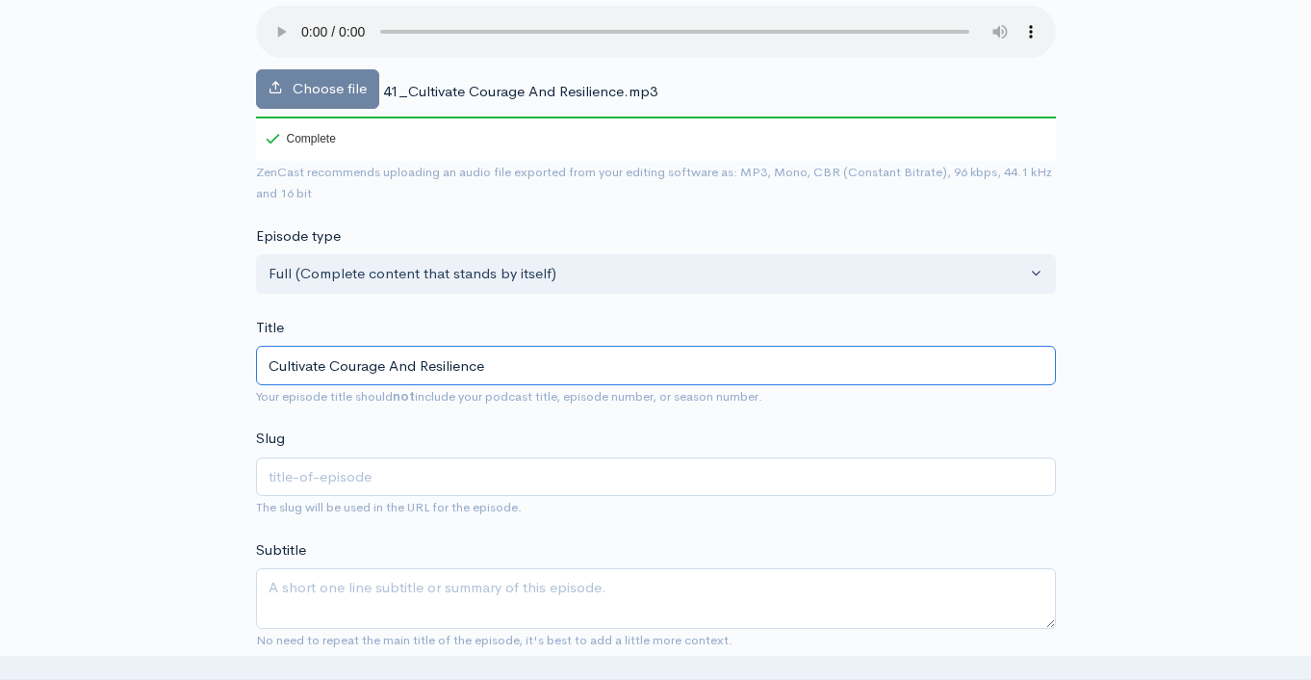
scroll to position [351, 0]
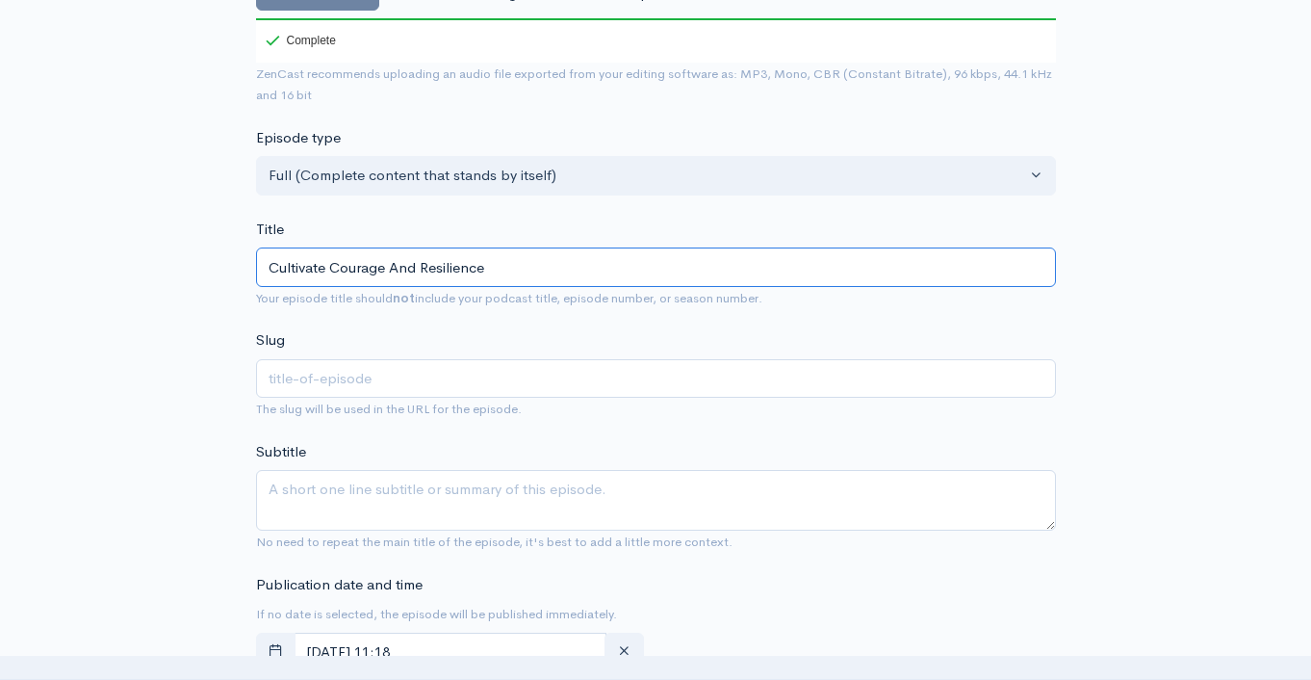
type input "Cultivate Courage And Resilience"
type input "cultivate-courage-and-resilience"
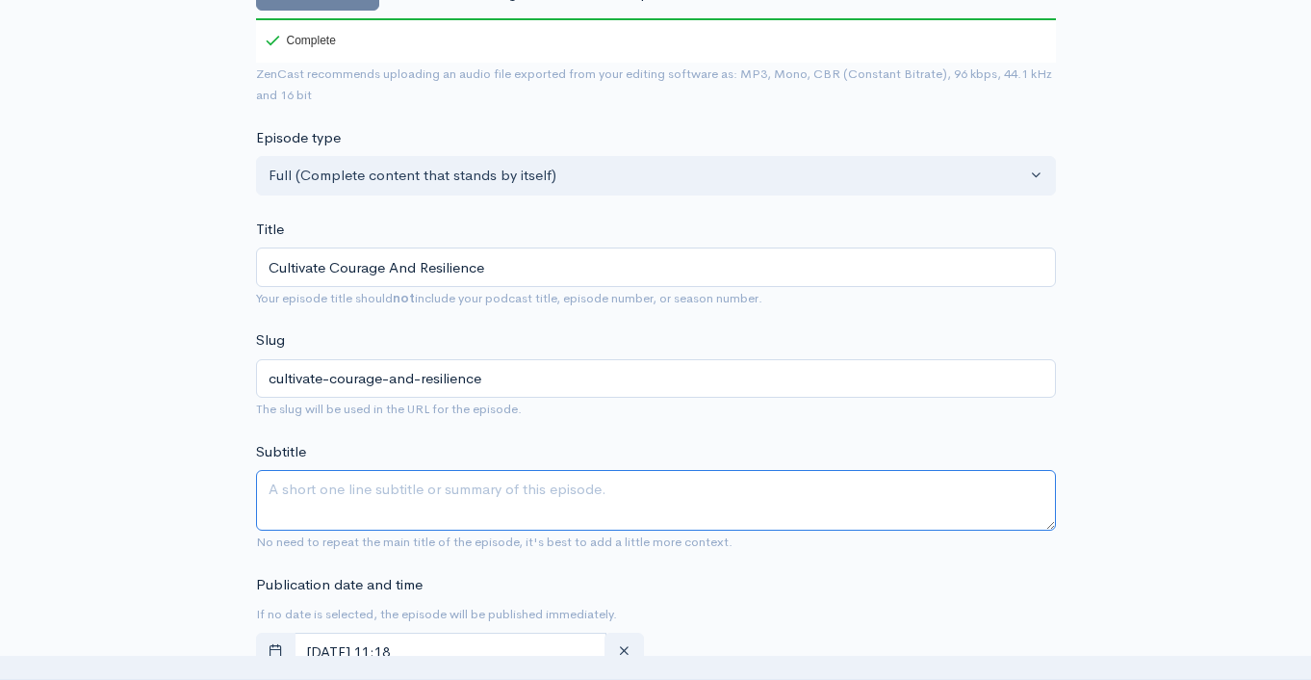
click at [354, 494] on textarea "Subtitle" at bounding box center [656, 500] width 800 height 61
paste textarea "Cultivate Courage And Resilience"
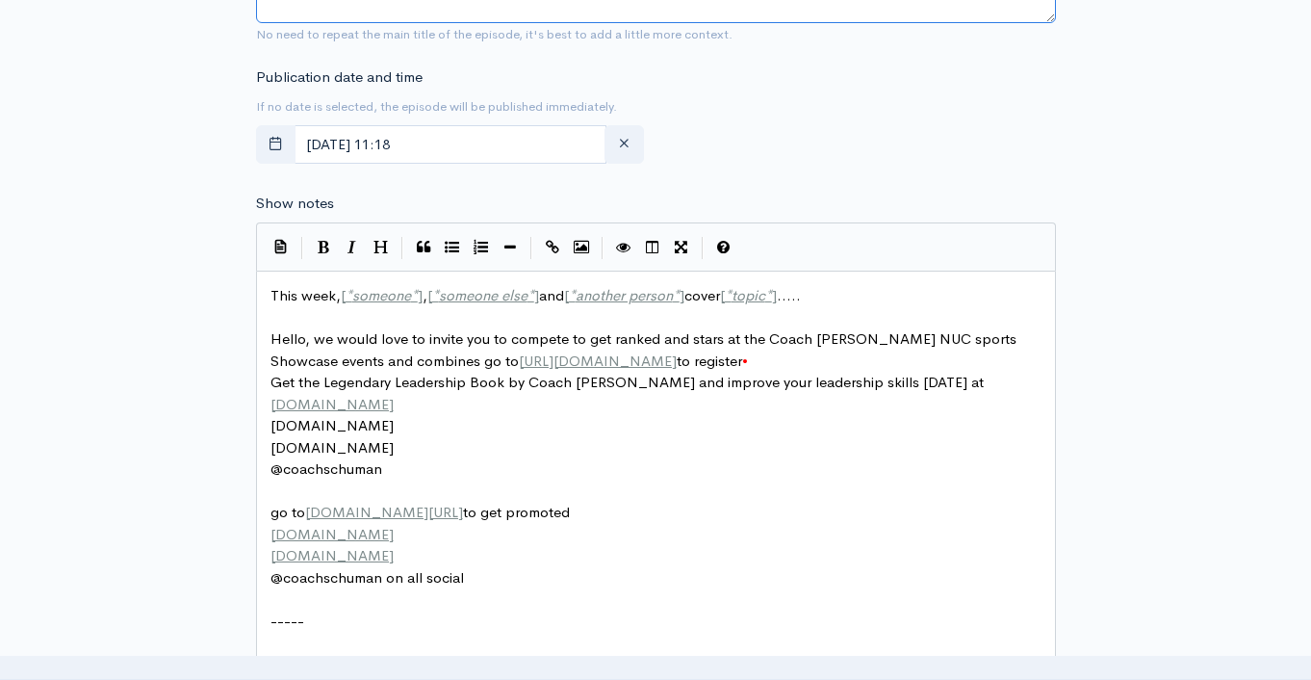
scroll to position [869, 0]
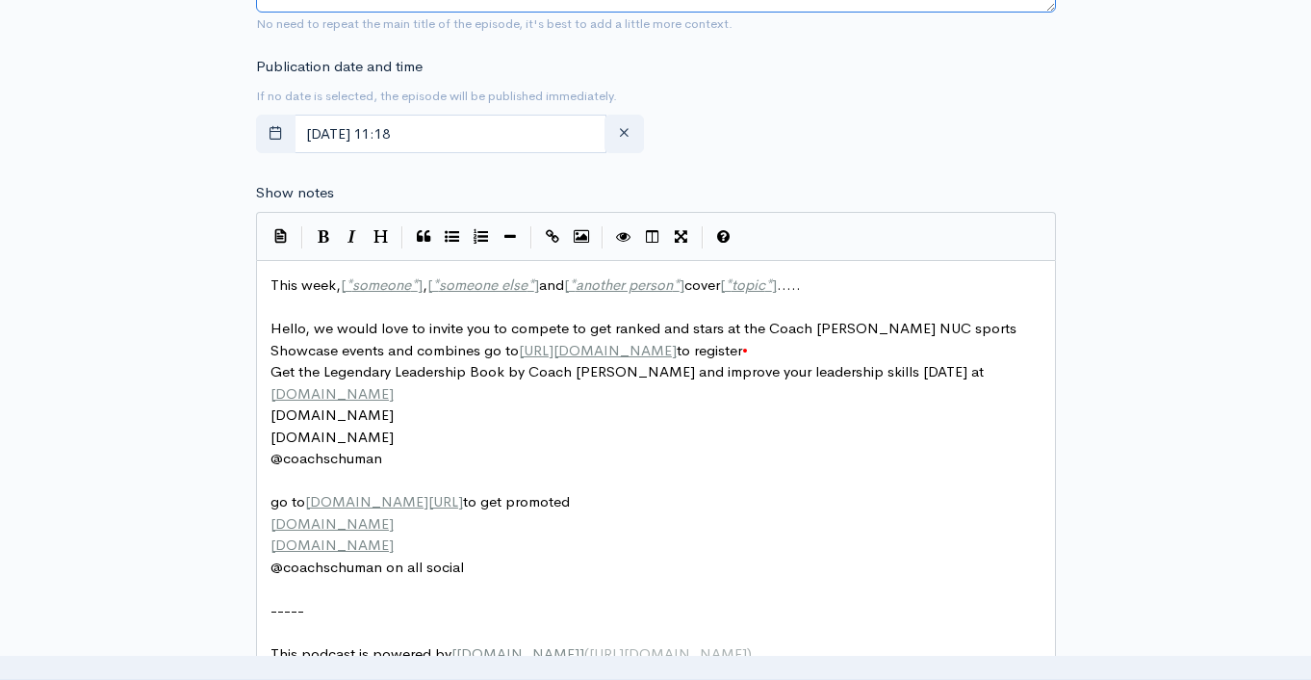
type textarea "Cultivate Courage And Resilience"
click at [290, 286] on span "This week, [ * someone * ] , [ * someone else * ] and [ * another person * ] co…" at bounding box center [536, 284] width 531 height 18
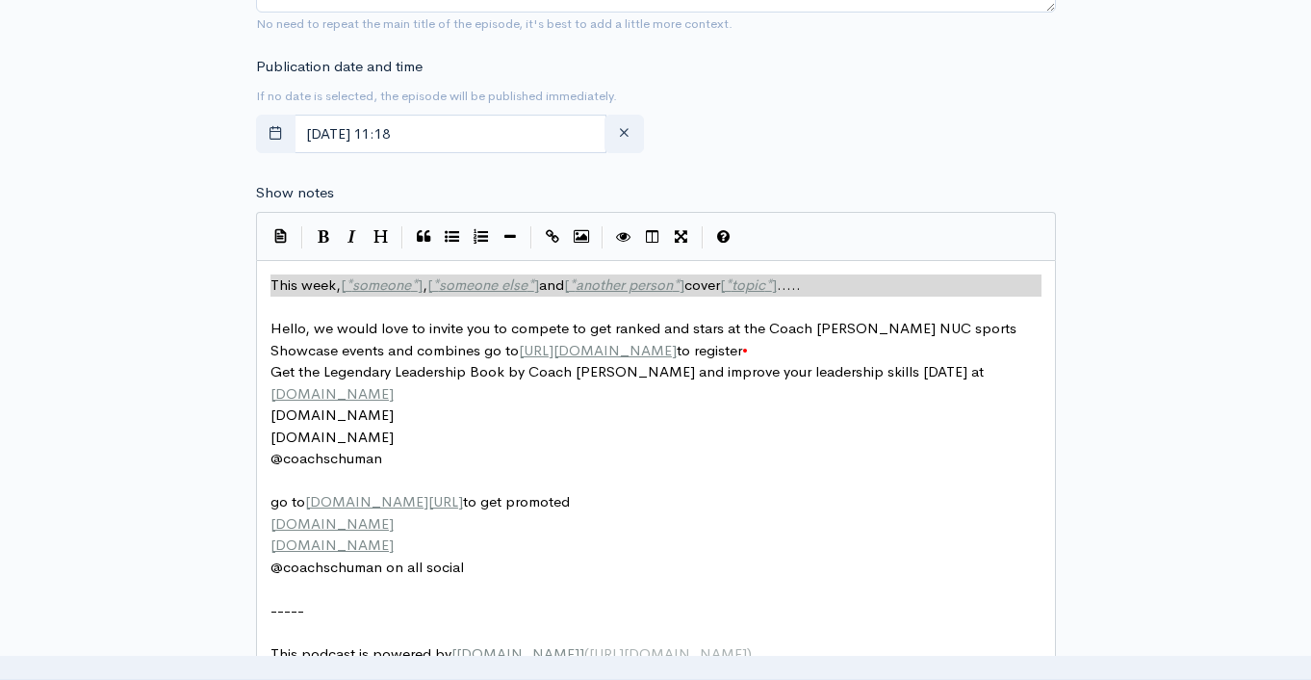
type textarea "​This week, [*someone*], [*someone else*] and [*another person*] cover [*topic*…"
paste textarea
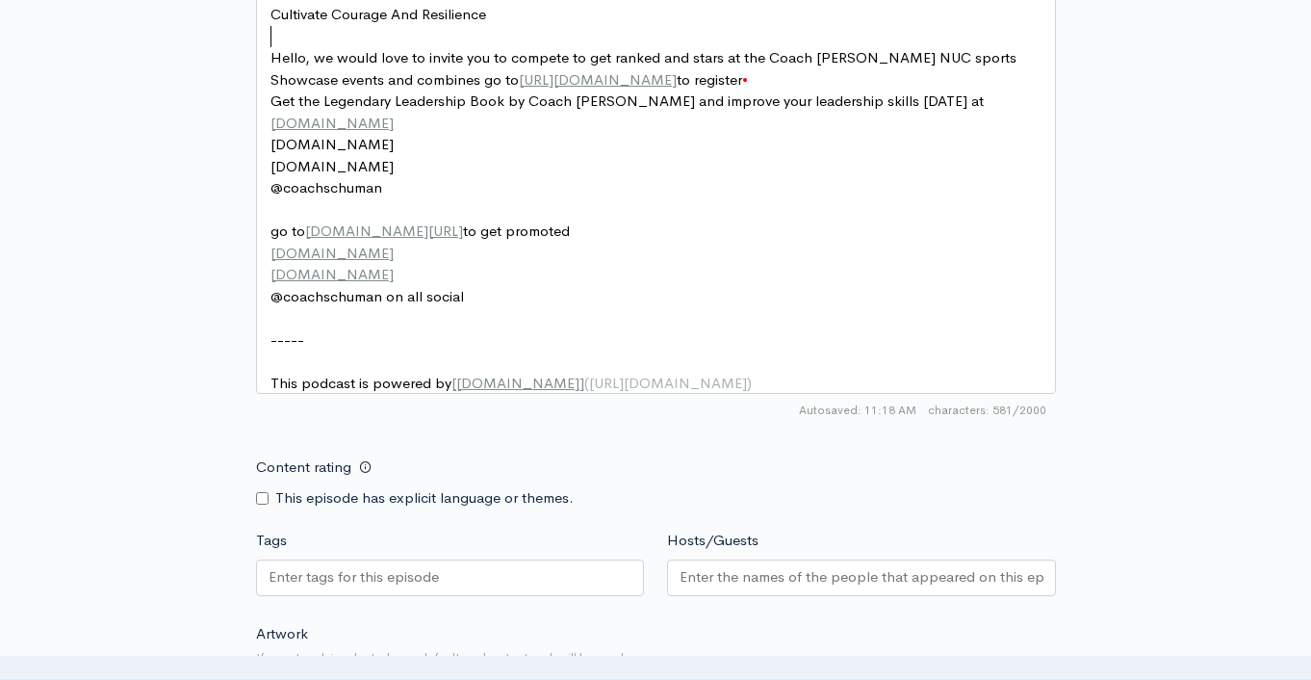
scroll to position [1259, 0]
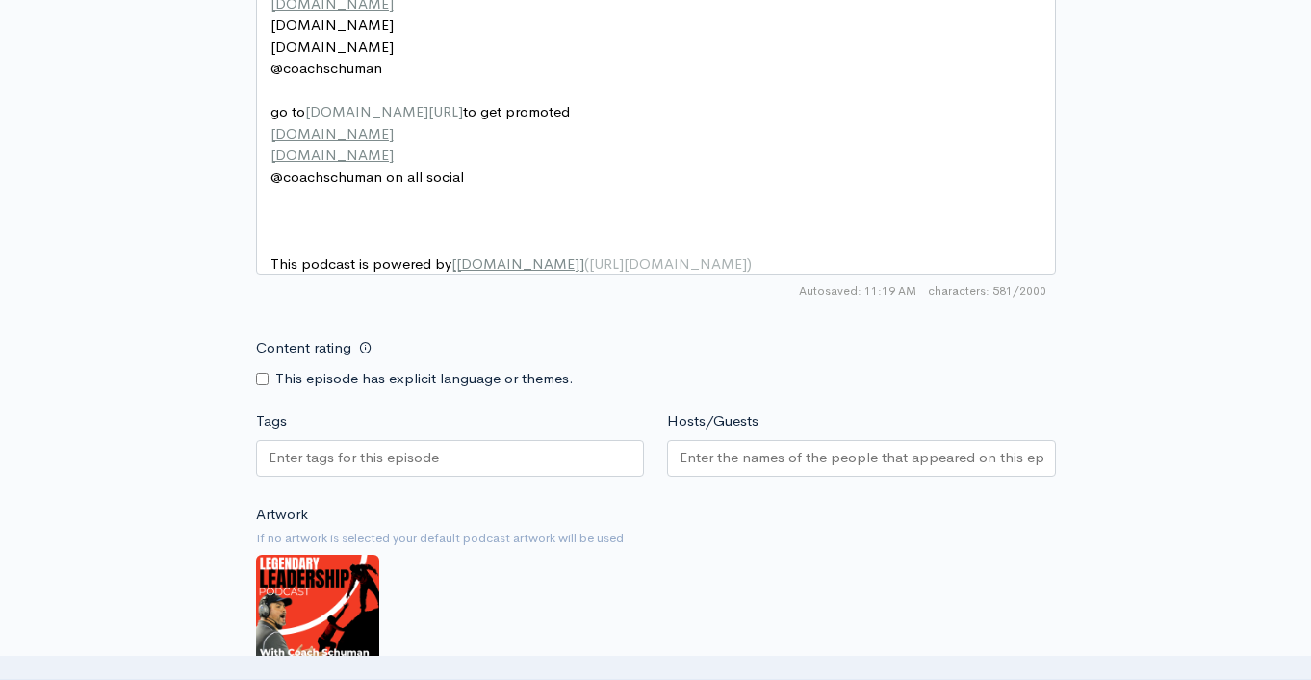
click at [506, 467] on div at bounding box center [450, 458] width 389 height 37
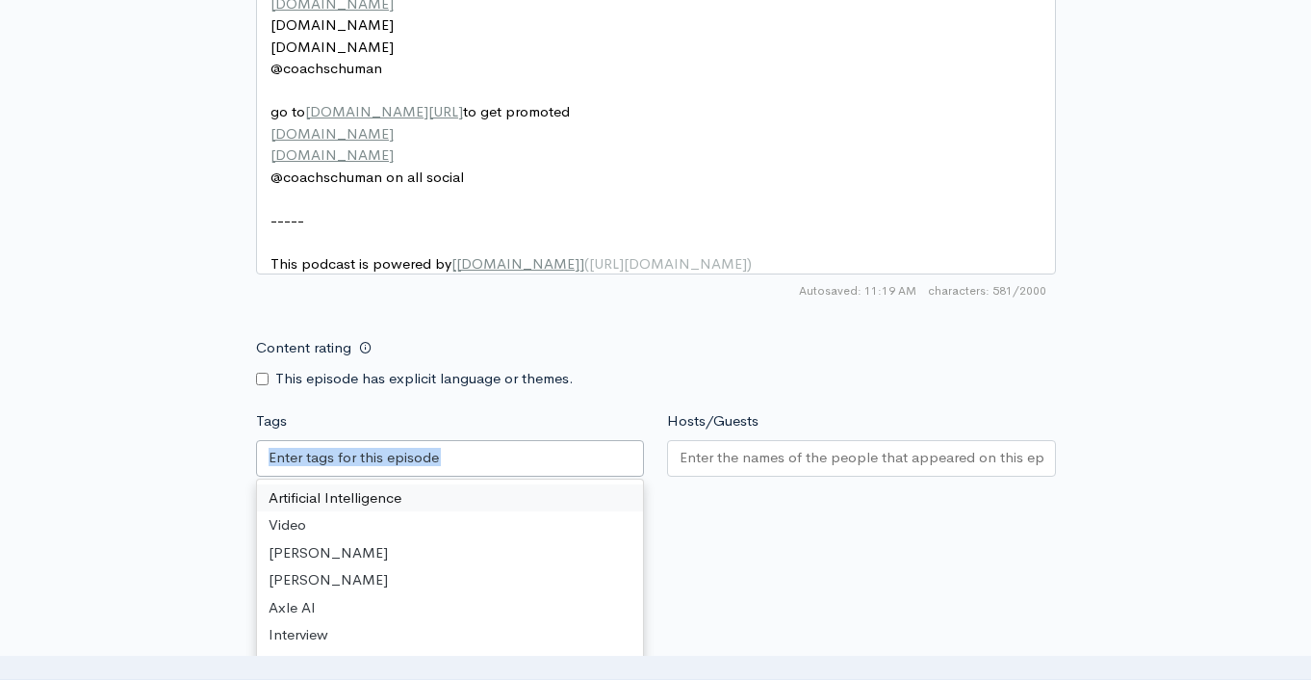
click at [431, 469] on input "Tags" at bounding box center [355, 458] width 173 height 22
paste input "Cultivate Courage And Resilience"
type input "Cultivate Courage And Resilience"
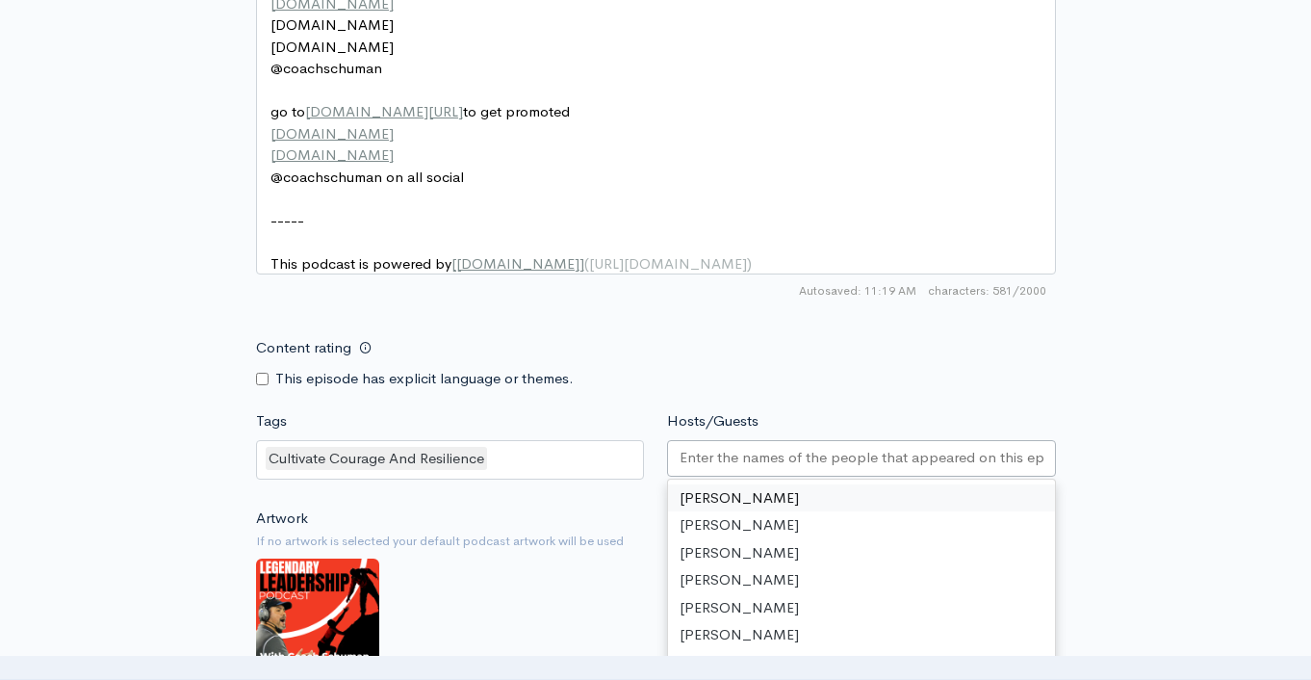
click at [830, 477] on div at bounding box center [861, 458] width 389 height 37
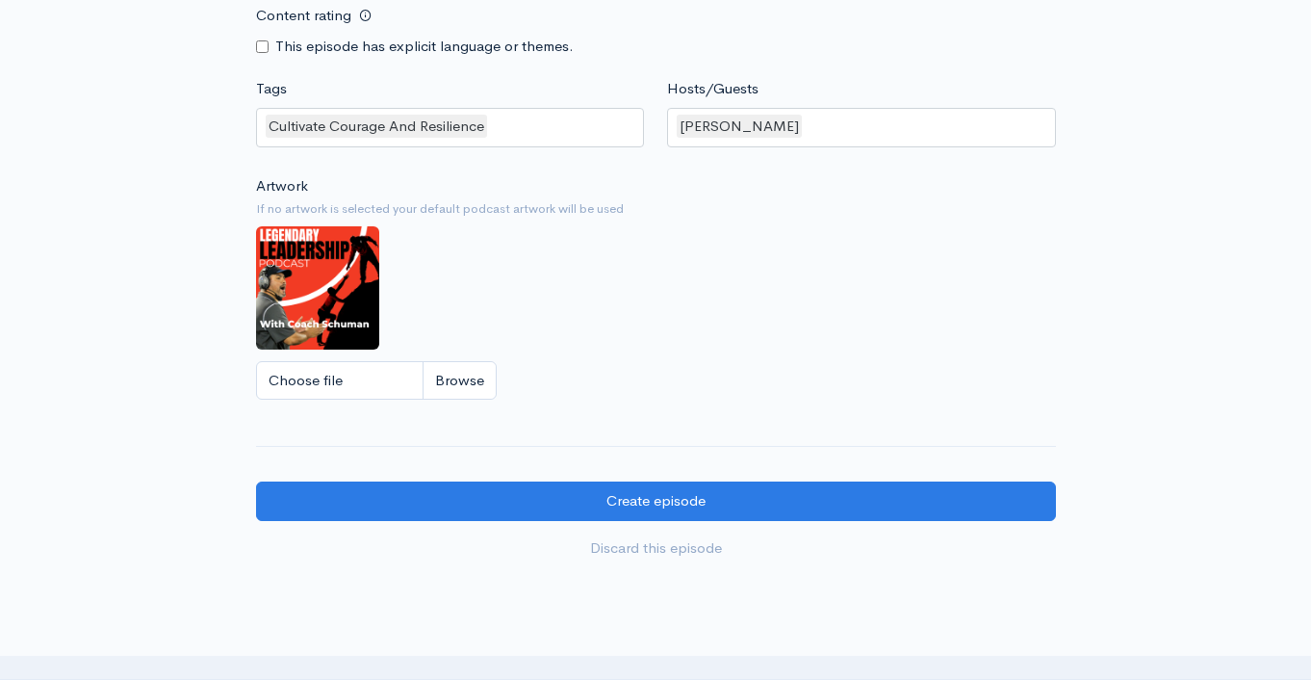
scroll to position [1767, 0]
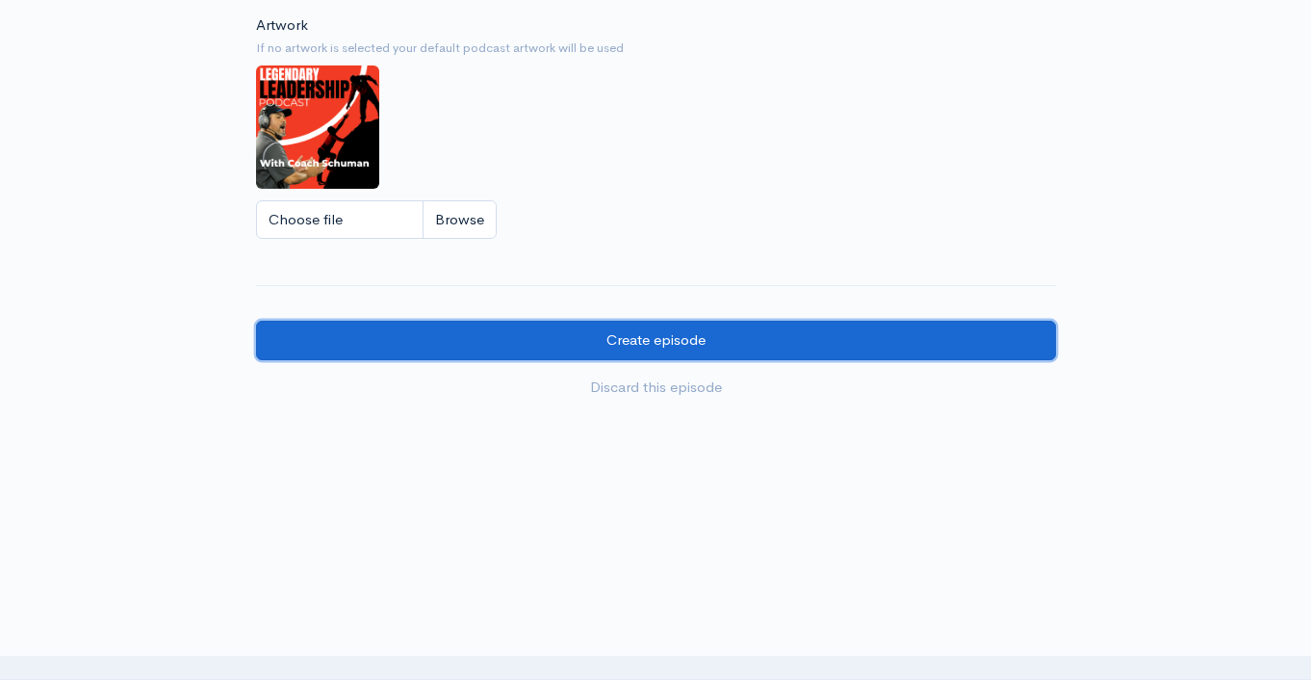
click at [703, 348] on input "Create episode" at bounding box center [656, 340] width 800 height 39
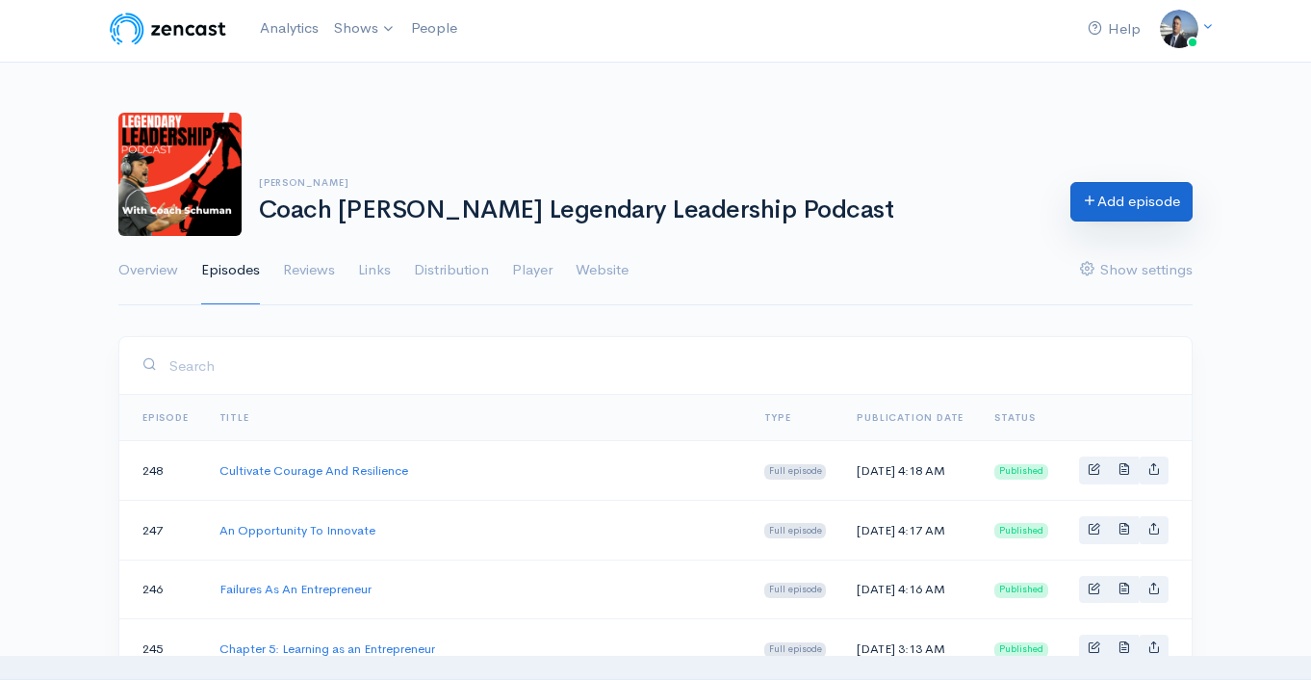
click at [1130, 203] on link "Add episode" at bounding box center [1132, 201] width 122 height 39
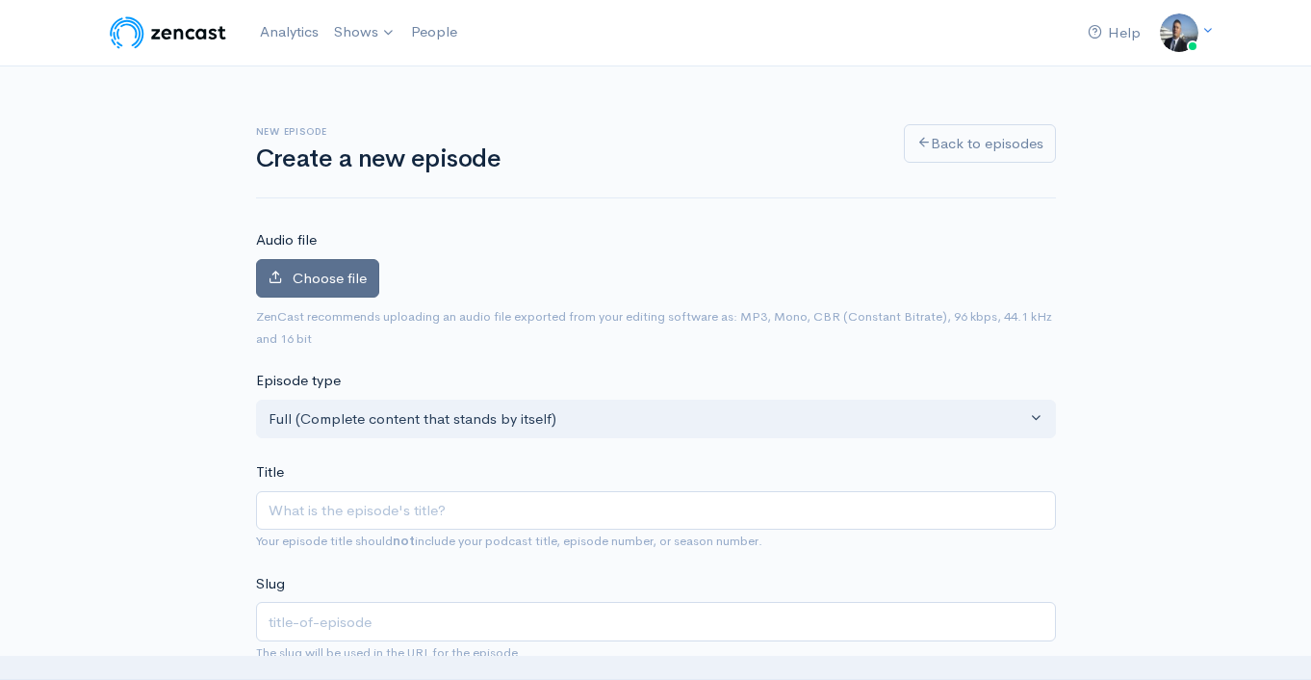
click at [340, 287] on label "Choose file" at bounding box center [317, 278] width 123 height 39
click at [0, 0] on input "Choose file" at bounding box center [0, 0] width 0 height 0
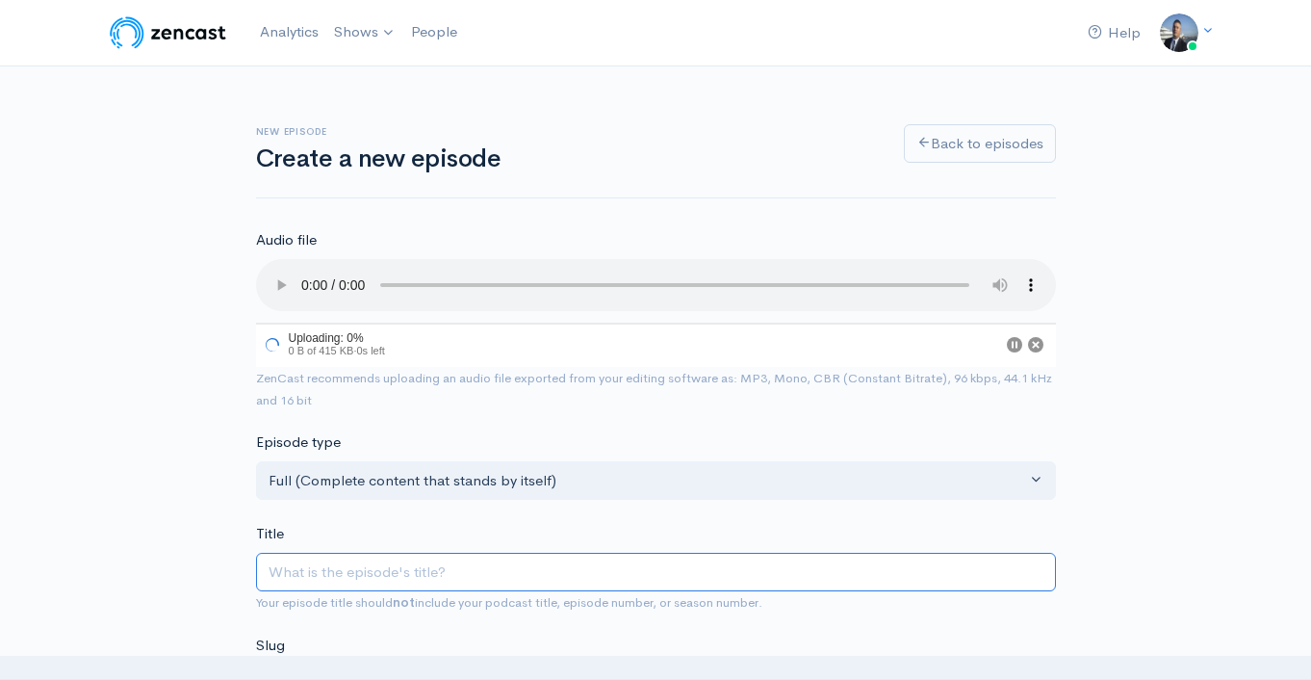
drag, startPoint x: 458, startPoint y: 577, endPoint x: 449, endPoint y: 571, distance: 11.2
click at [456, 577] on input "Title" at bounding box center [656, 572] width 800 height 39
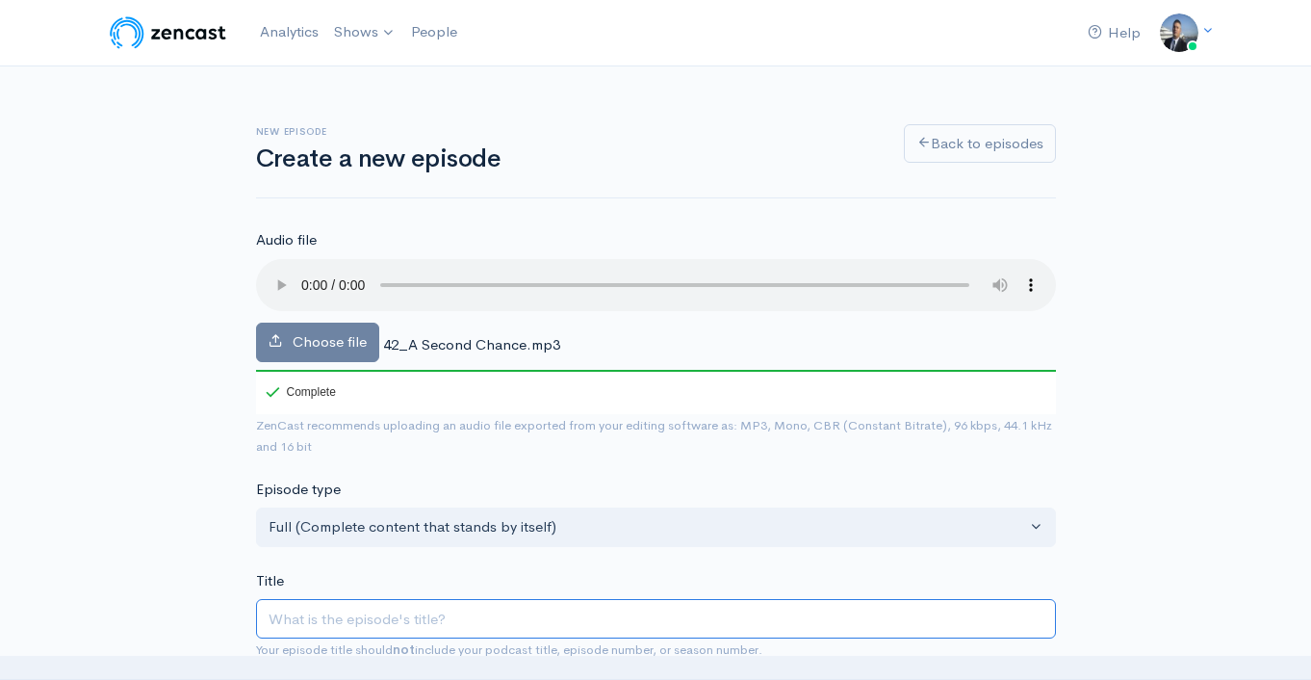
type input "S"
type input "s"
type input "Se"
type input "se"
type input "Seco"
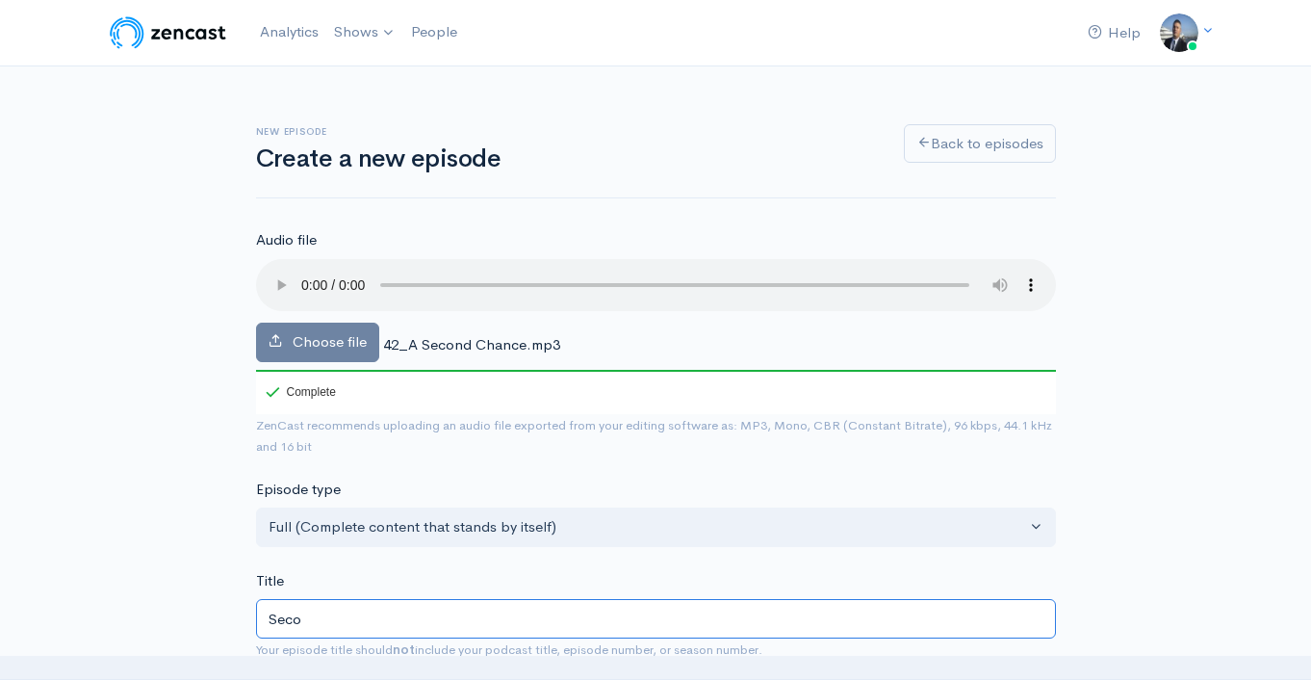
type input "seco"
type input "Second"
type input "second"
type input "Second C"
type input "second-c"
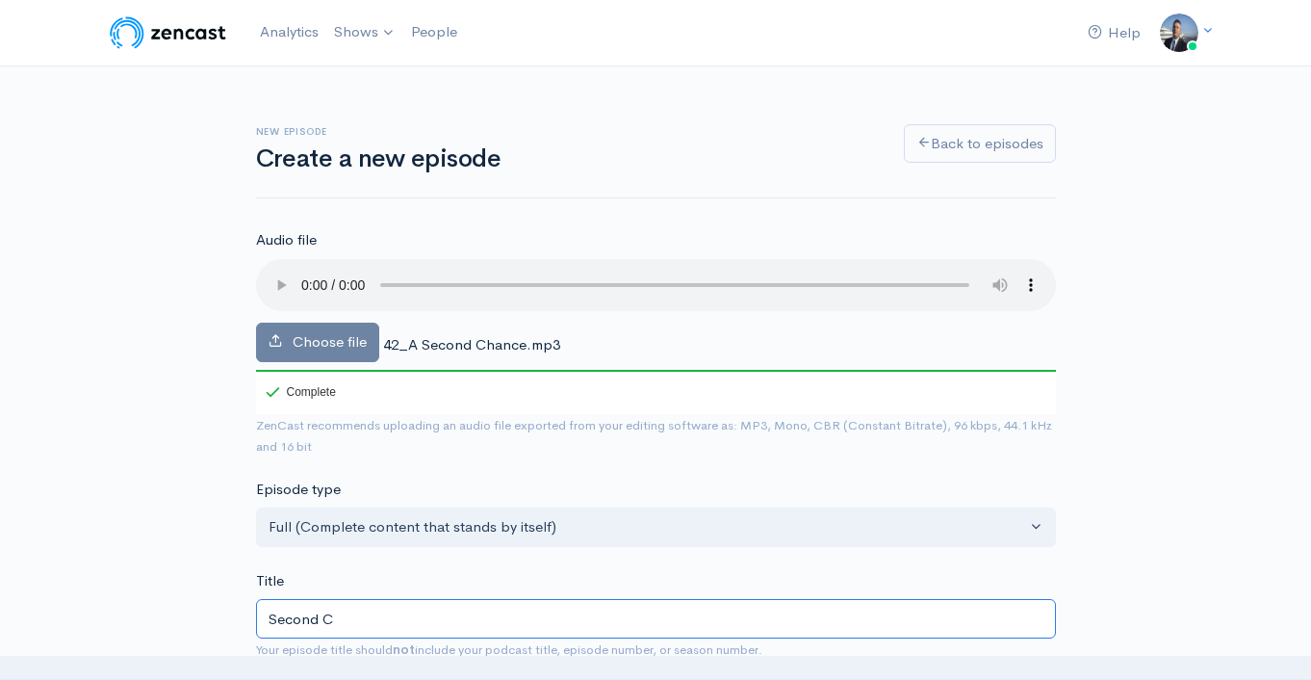
type input "Second Ch"
type input "second-ch"
type input "Second Cha"
type input "second-cha"
type input "Second Chan"
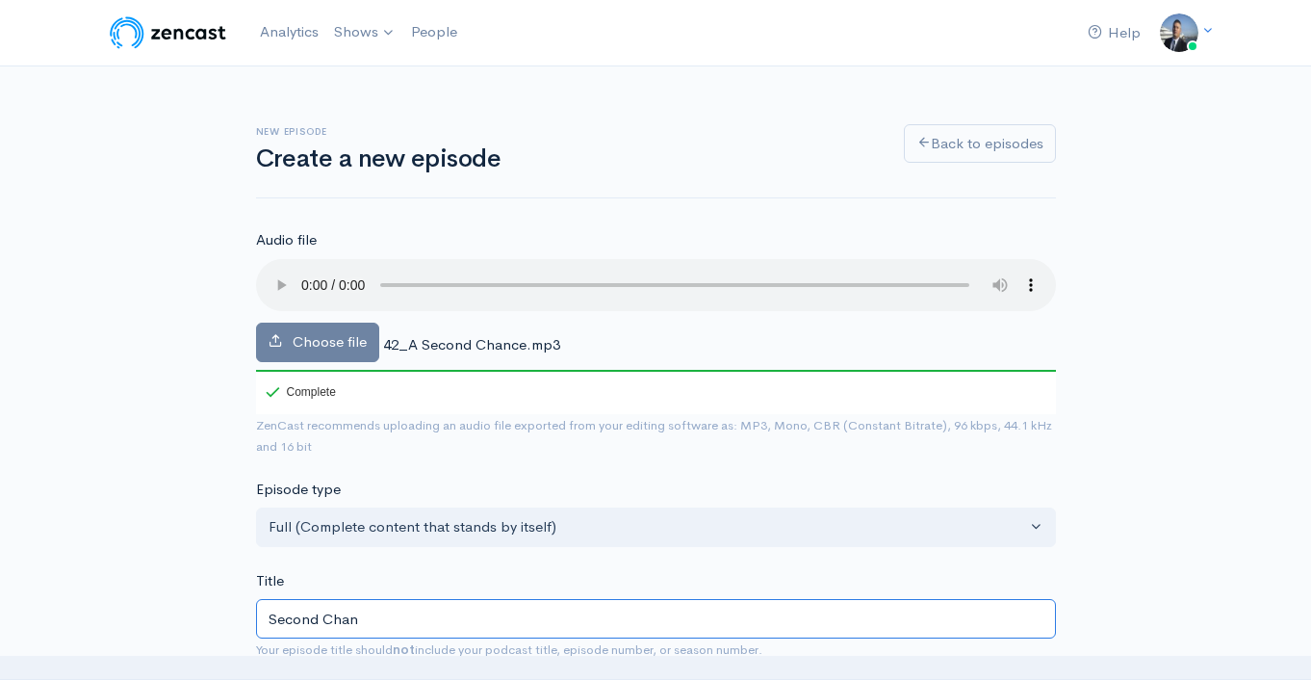
type input "second-chan"
type input "Second Chanc"
type input "second-chanc"
type input "Second Chance"
type input "second-chance"
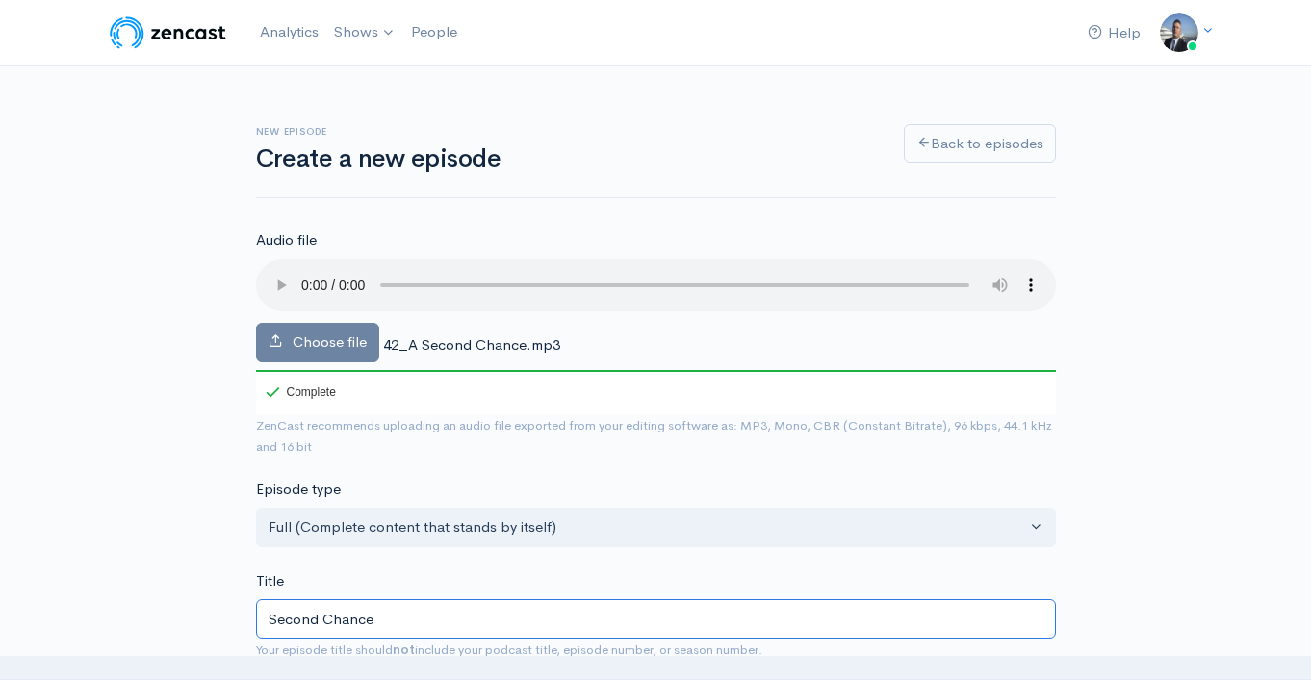
type input "Second Chance E"
type input "second-chance-e"
type input "Second Chance En"
type input "second-chance-en"
type input "Second Chance Ent"
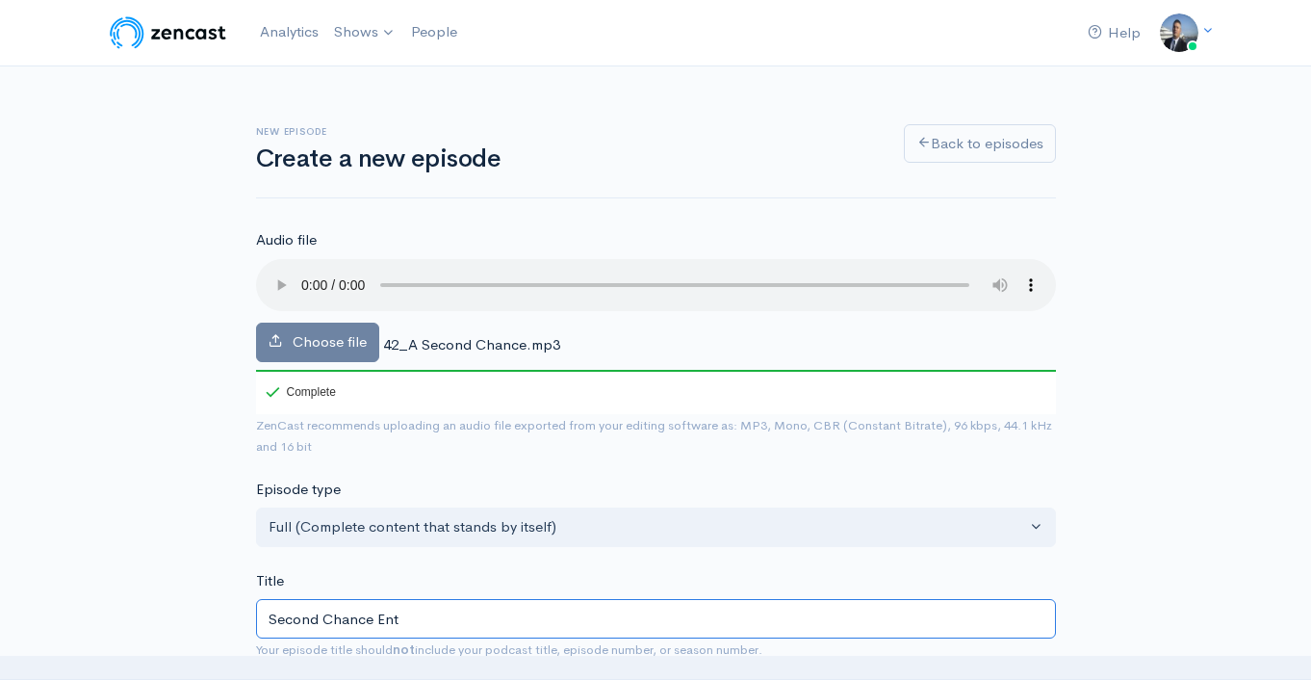
type input "second-chance-ent"
type input "Second Chance Entr"
type input "second-chance-entr"
type input "Second Chance Entre"
type input "second-chance-entre"
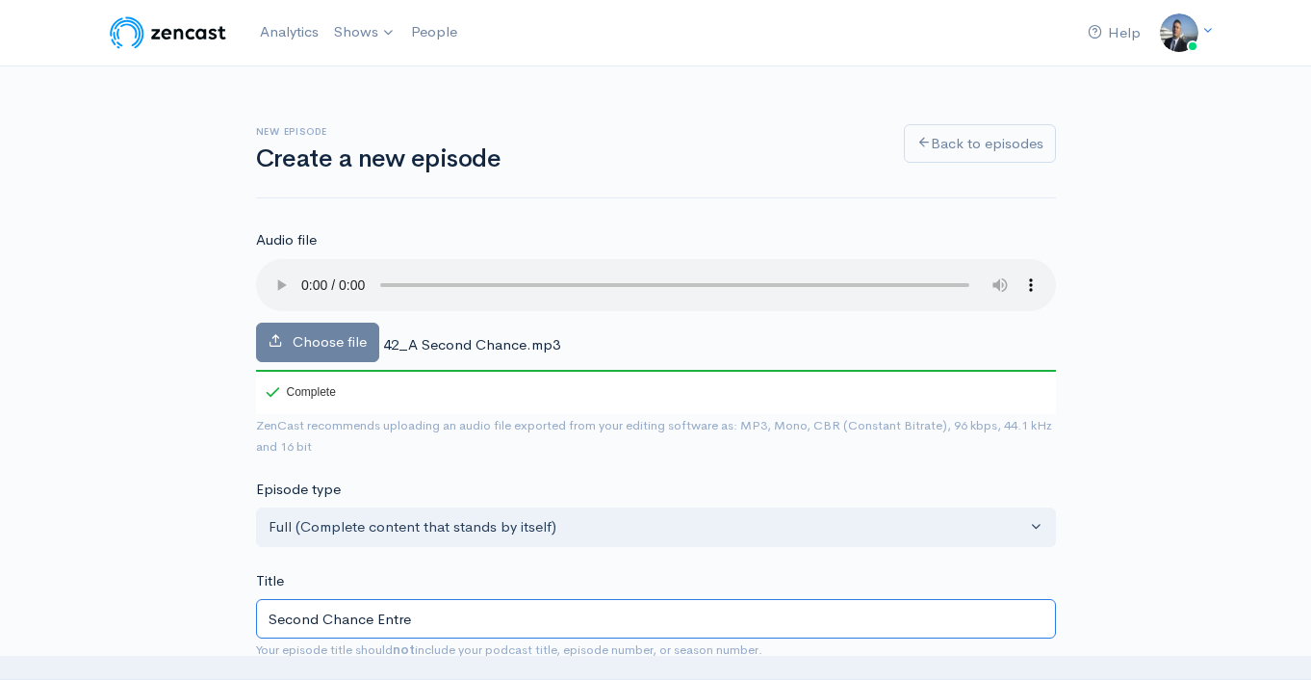
type input "Second Chance Entrep"
type input "second-chance-entrep"
type input "Second Chance Entrepr"
type input "second-chance-entrepr"
type input "Second Chance Entrepre"
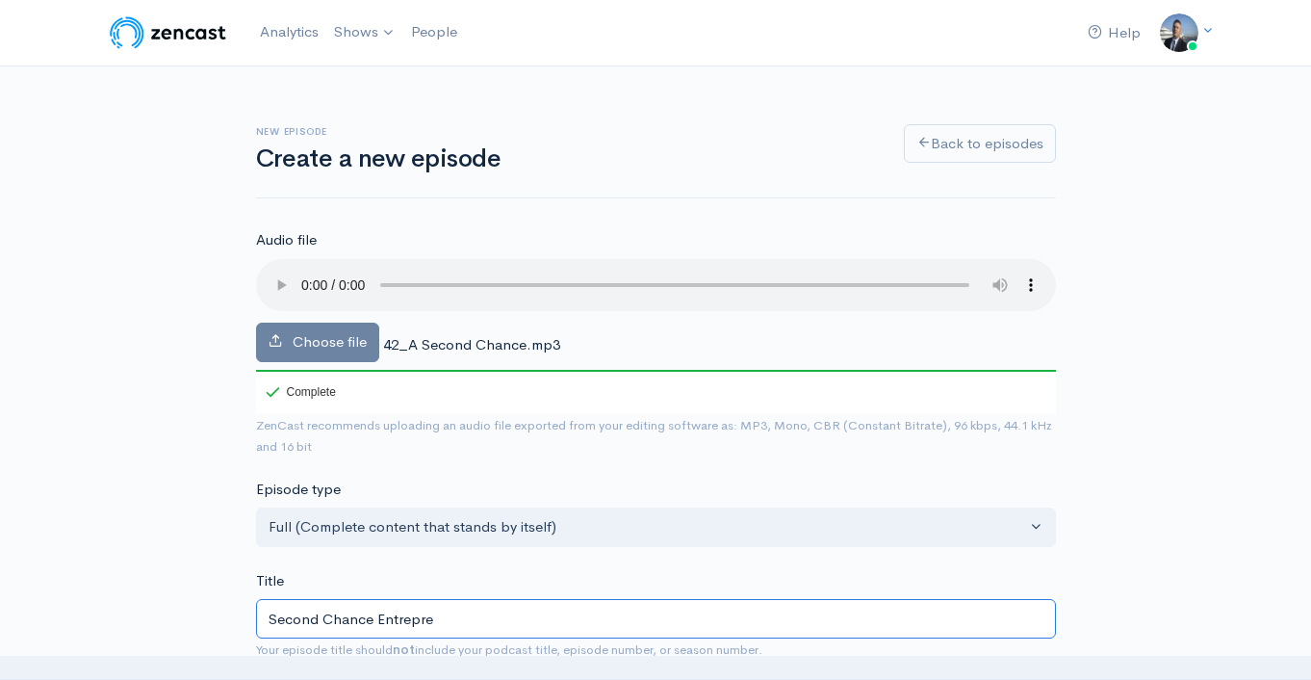
type input "second-chance-entrepre"
type input "Second Chance Entrepren"
type input "second-chance-entrepren"
type input "Second Chance Entreprene"
type input "second-chance-entreprene"
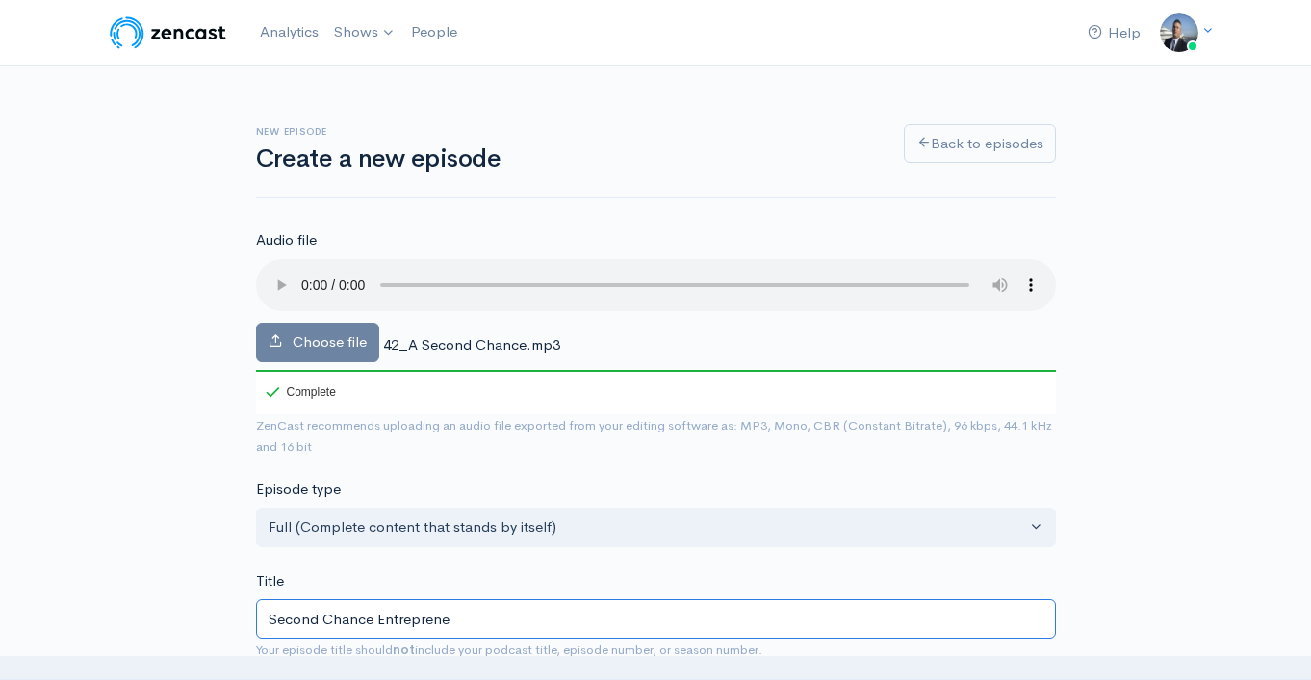
type input "Second Chance Entrepreneu"
type input "second-chance-entrepreneu"
type input "Second Chance Entrepreneur"
type input "second-chance-entrepreneur"
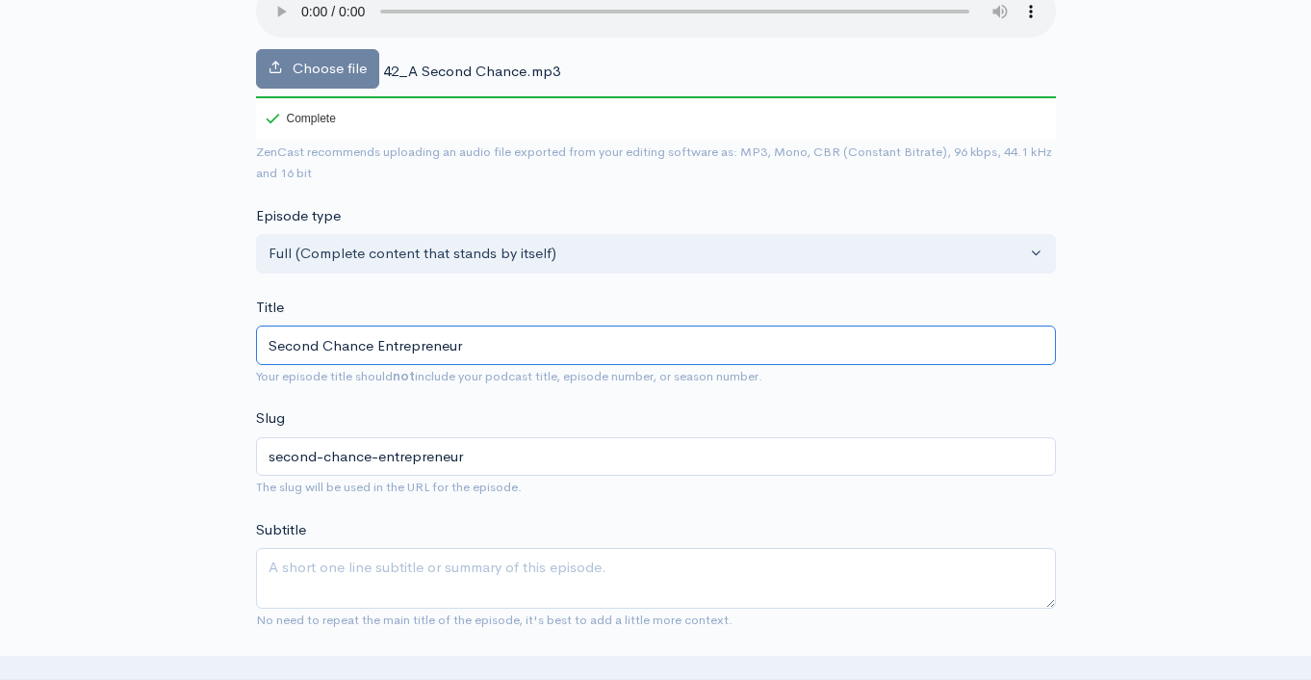
scroll to position [407, 0]
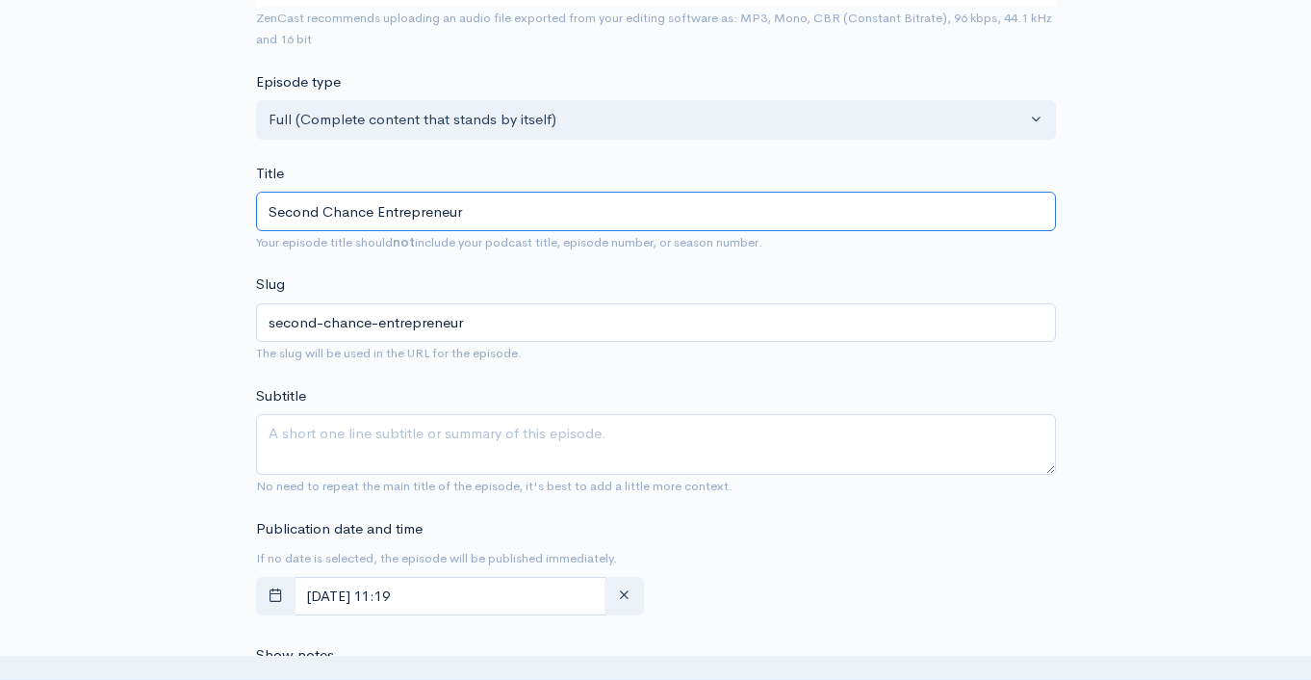
click at [411, 215] on input "Second Chance Entrepreneur" at bounding box center [656, 211] width 800 height 39
click at [409, 216] on input "Second Chance Entrepreneur" at bounding box center [656, 211] width 800 height 39
click at [409, 217] on input "Second Chance Entrepreneur" at bounding box center [656, 211] width 800 height 39
click at [421, 206] on input "Second Chance Entrepreneur" at bounding box center [656, 211] width 800 height 39
click at [420, 206] on input "Second Chance Entrepreneur" at bounding box center [656, 211] width 800 height 39
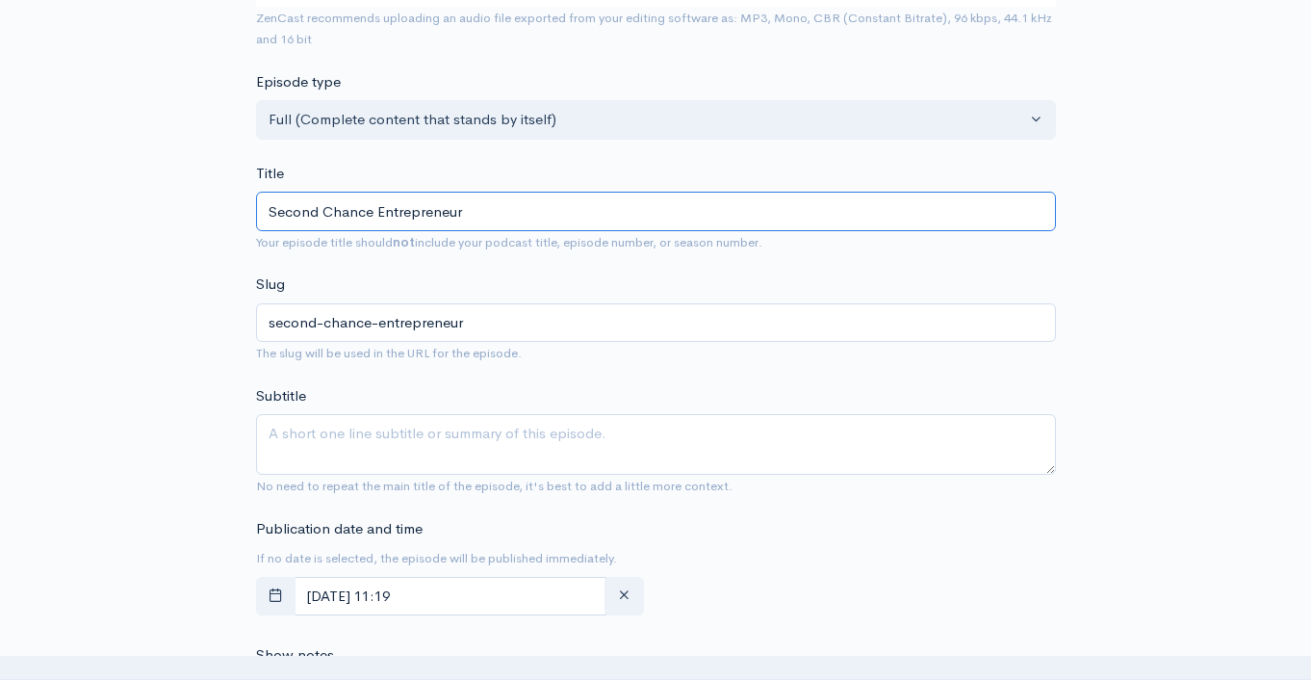
click at [420, 206] on input "Second Chance Entrepreneur" at bounding box center [656, 211] width 800 height 39
type input "Second Chance Entrepreneur"
click at [433, 450] on textarea "Subtitle" at bounding box center [656, 444] width 800 height 61
paste textarea "Second Chance Entrepreneur"
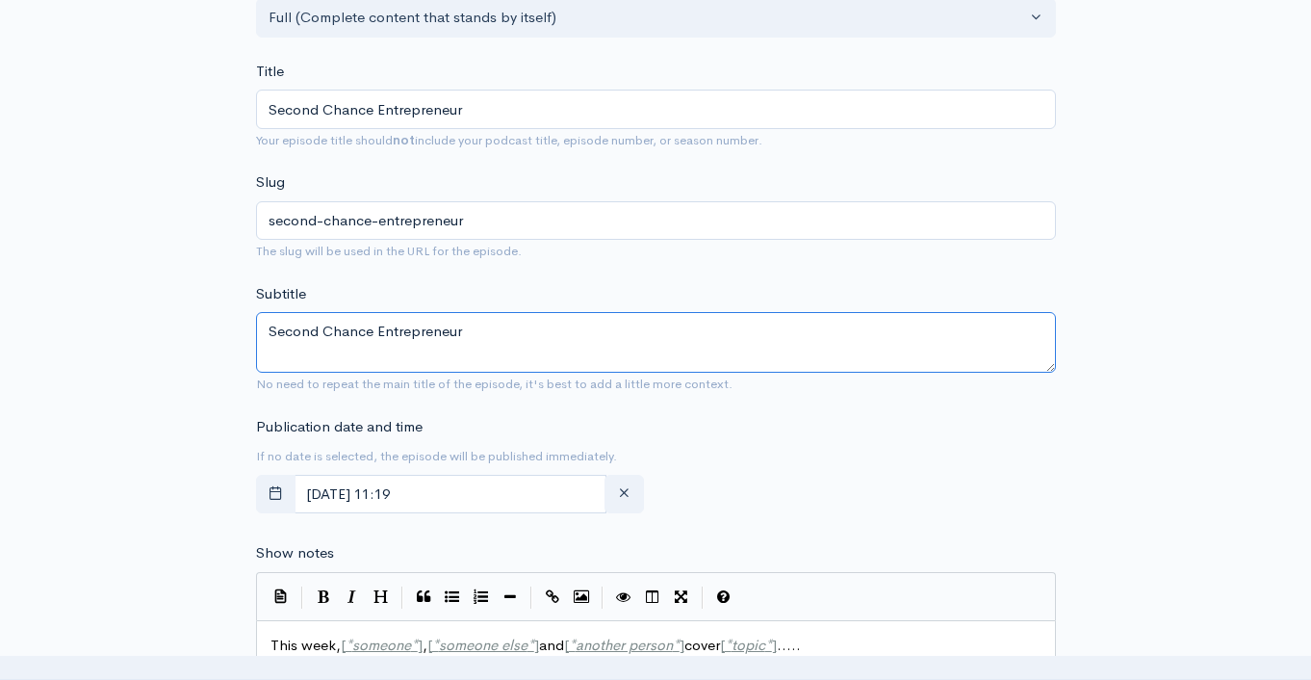
scroll to position [803, 0]
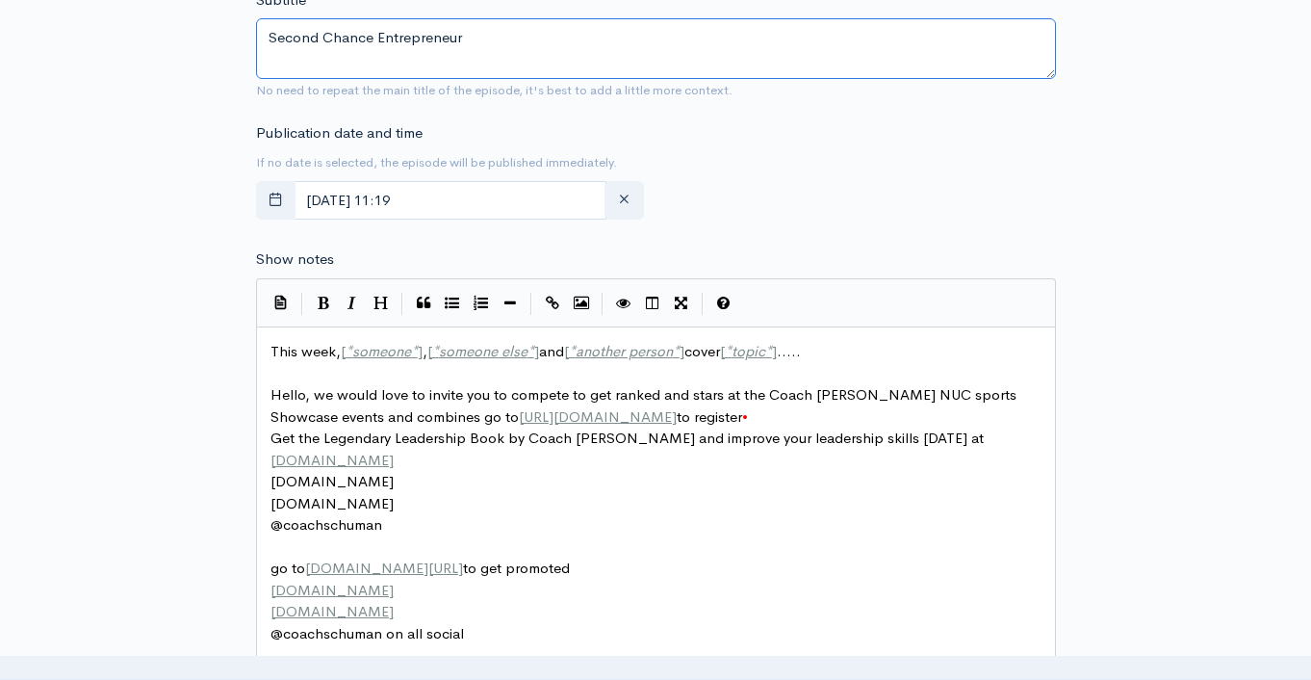
type textarea "Second Chance Entrepreneur"
click at [343, 359] on span "[" at bounding box center [343, 351] width 5 height 18
type textarea "This week, [*someone*], [*someone else*] and [*another person*] cover [*topic*]…"
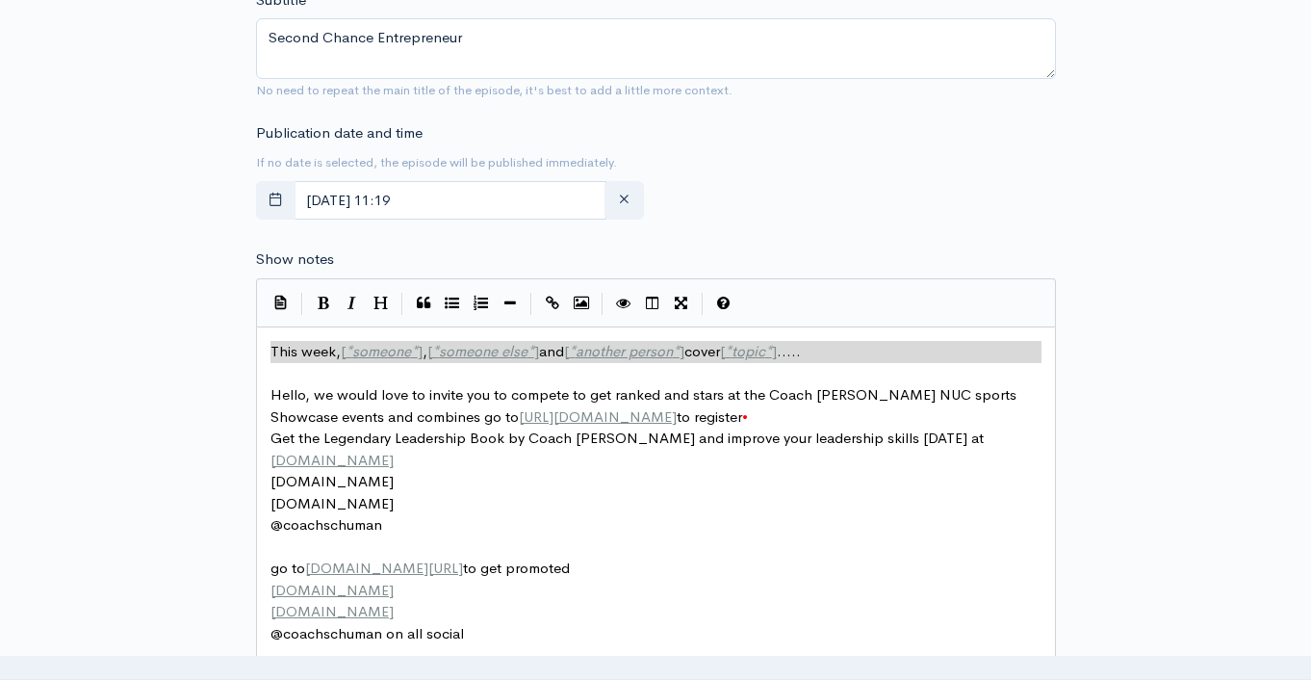
paste textarea
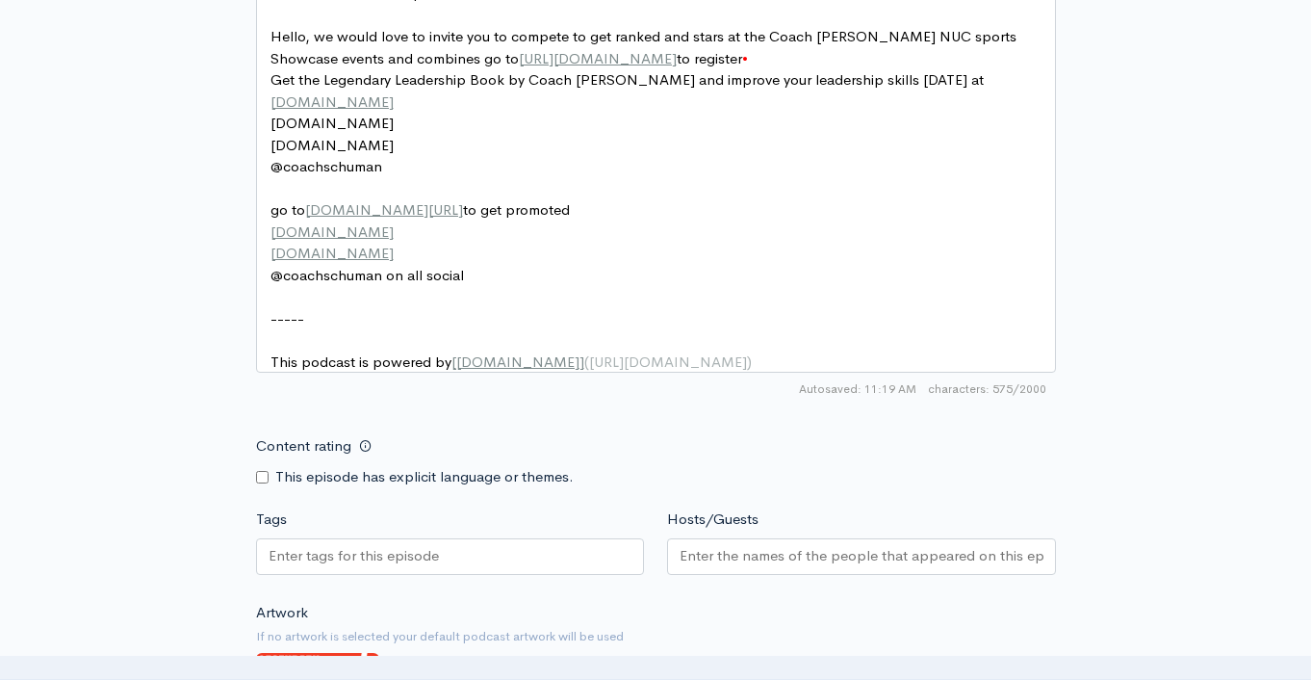
scroll to position [1163, 0]
click at [480, 559] on div at bounding box center [450, 554] width 389 height 37
paste input "Second Chance Entrepreneur"
type input "Second Chance Entrepreneur"
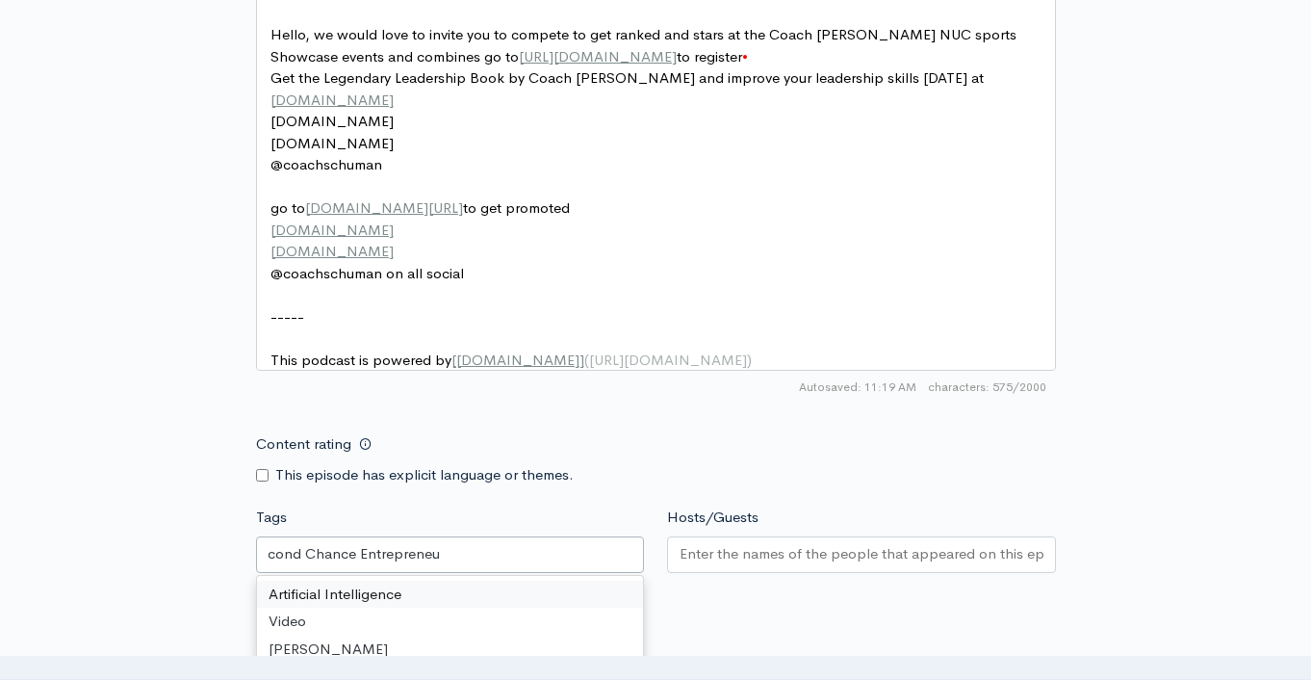
scroll to position [0, 0]
click at [773, 560] on input "Hosts/Guests" at bounding box center [862, 554] width 364 height 22
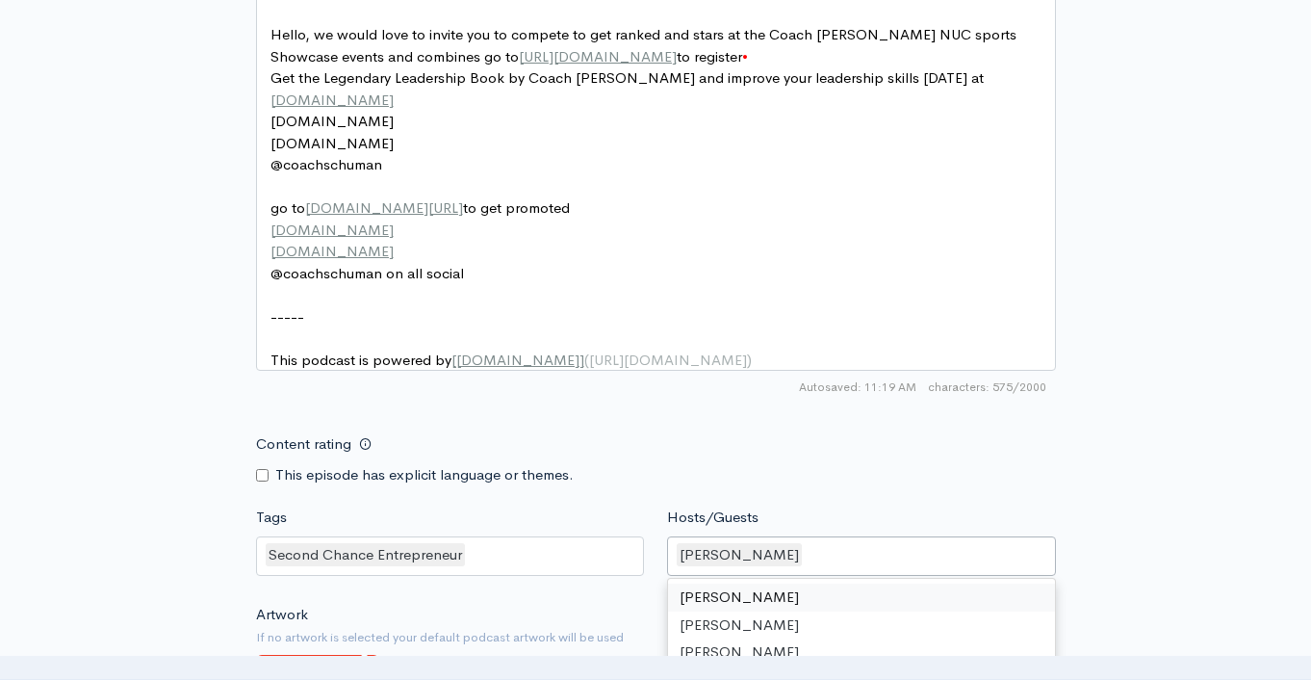
click at [1002, 485] on div "Content rating This episode has explicit language or themes." at bounding box center [656, 455] width 823 height 61
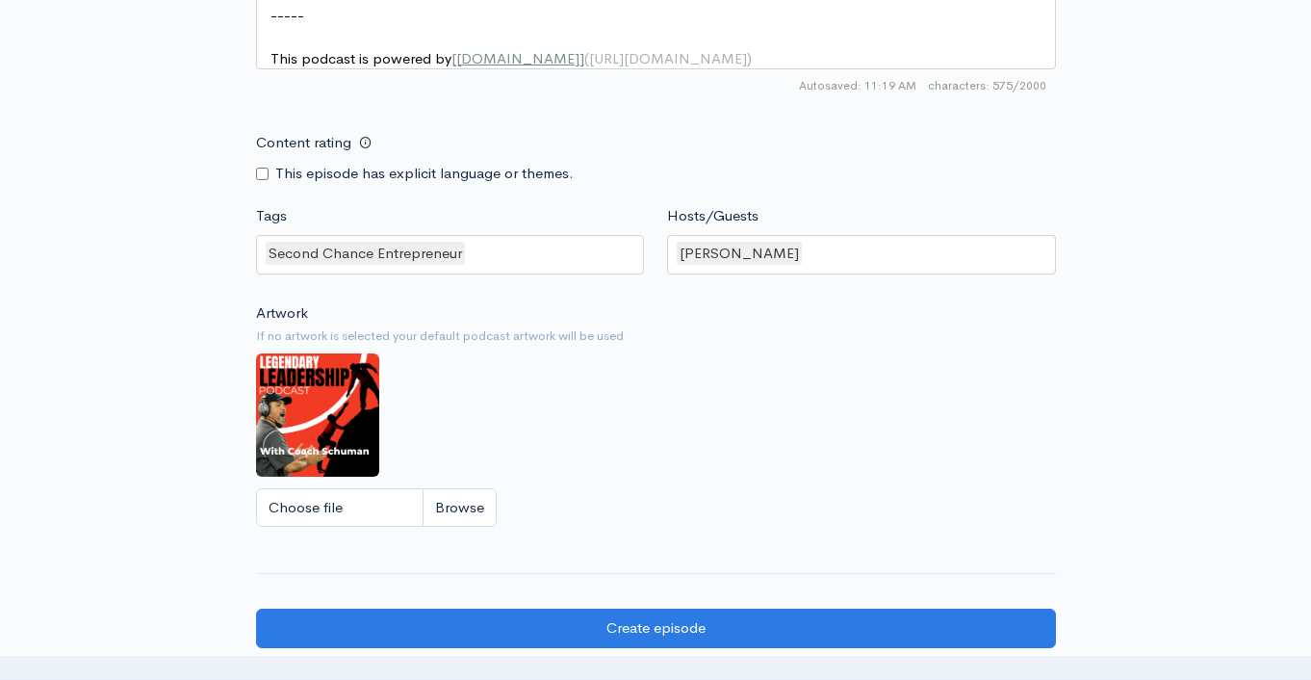
scroll to position [1743, 0]
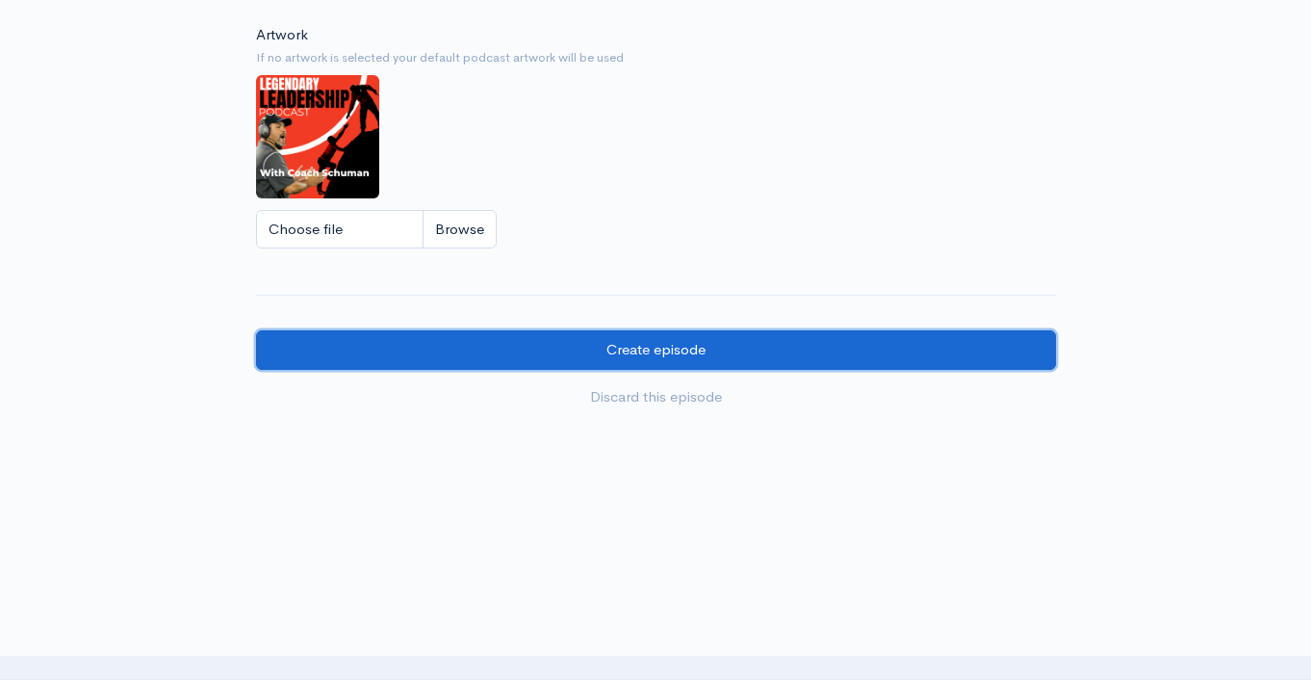
click at [599, 369] on input "Create episode" at bounding box center [656, 349] width 800 height 39
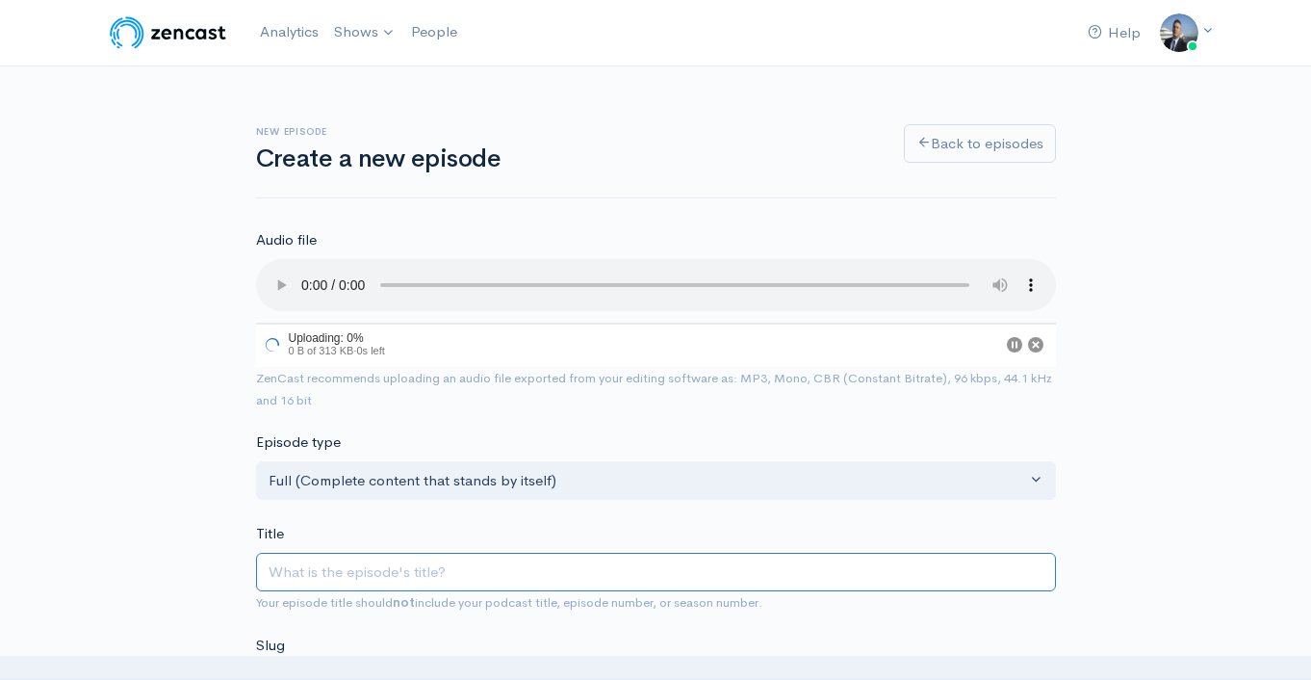
click at [372, 576] on input "Title" at bounding box center [656, 572] width 800 height 39
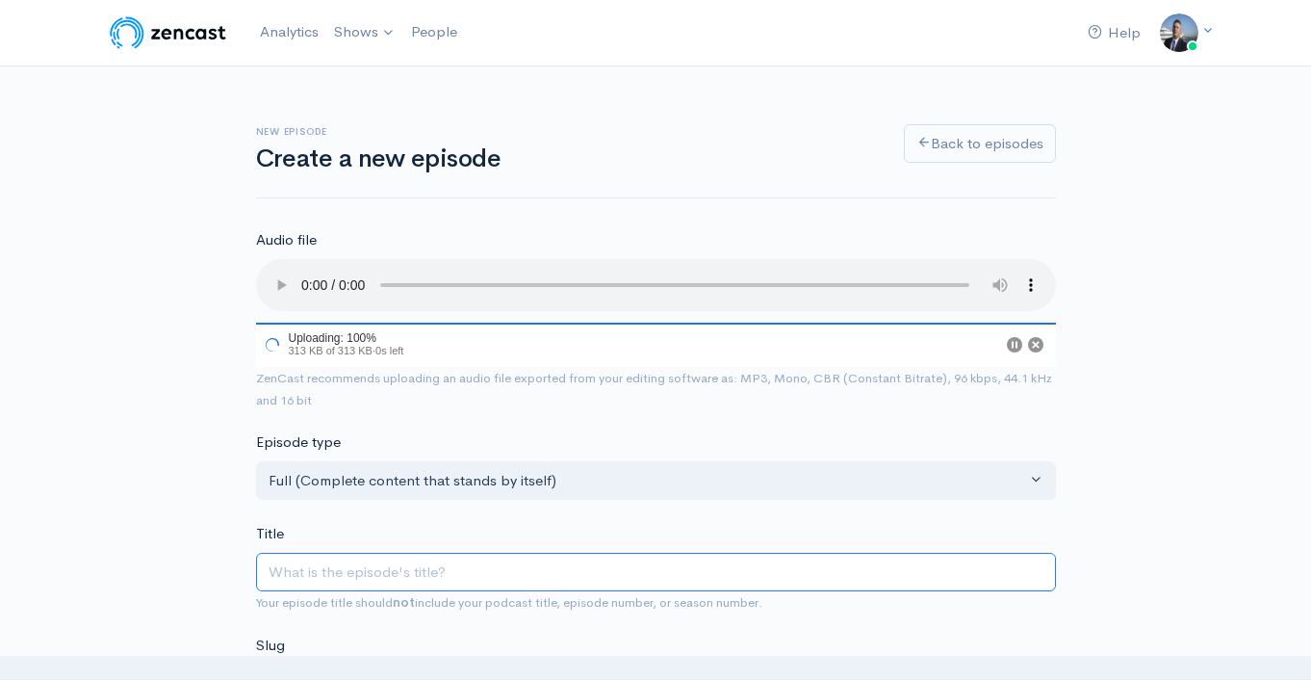
type input "H"
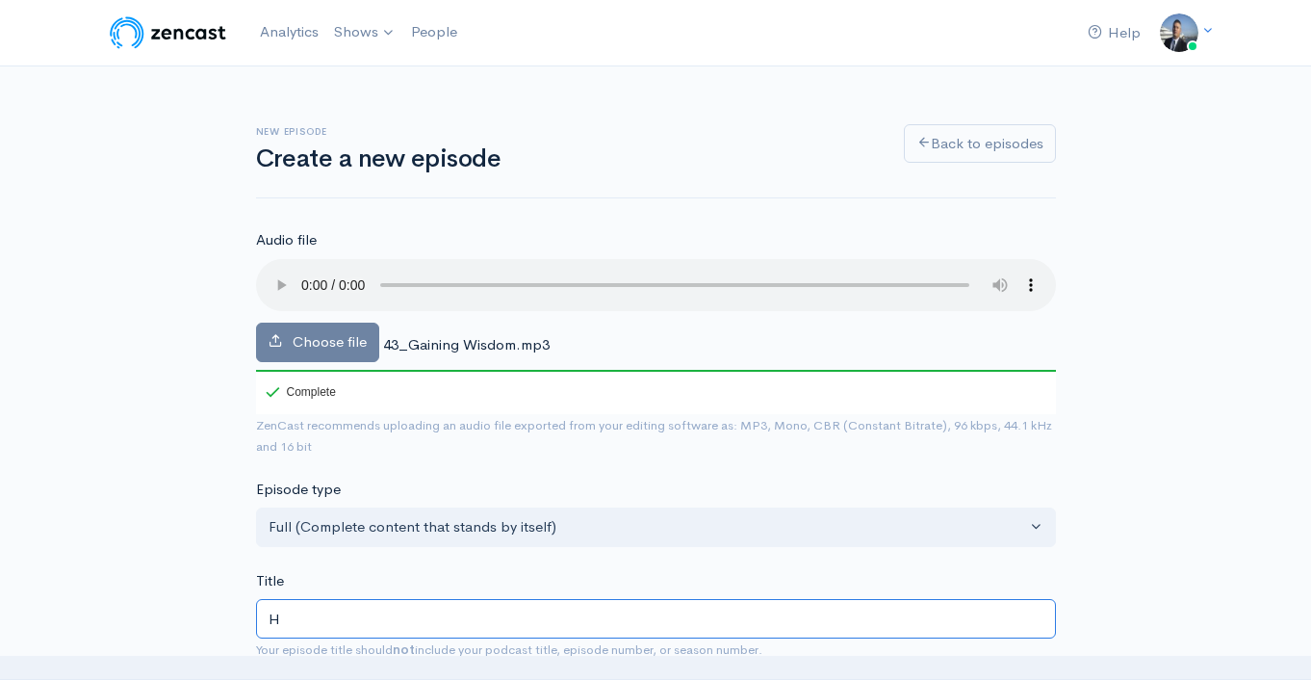
type input "h"
type input "Ho"
type input "ho"
type input "How"
type input "how"
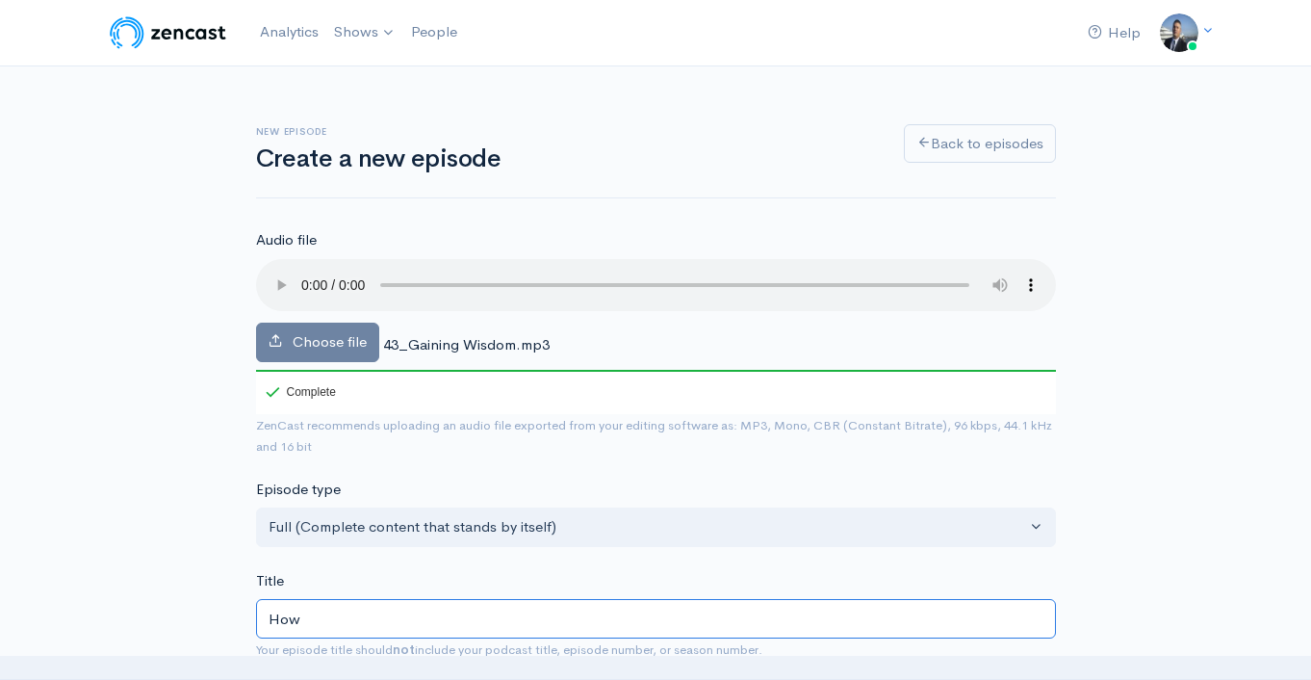
type input "How d"
type input "how-d"
type input "How do"
type input "how-do"
type input "How do E"
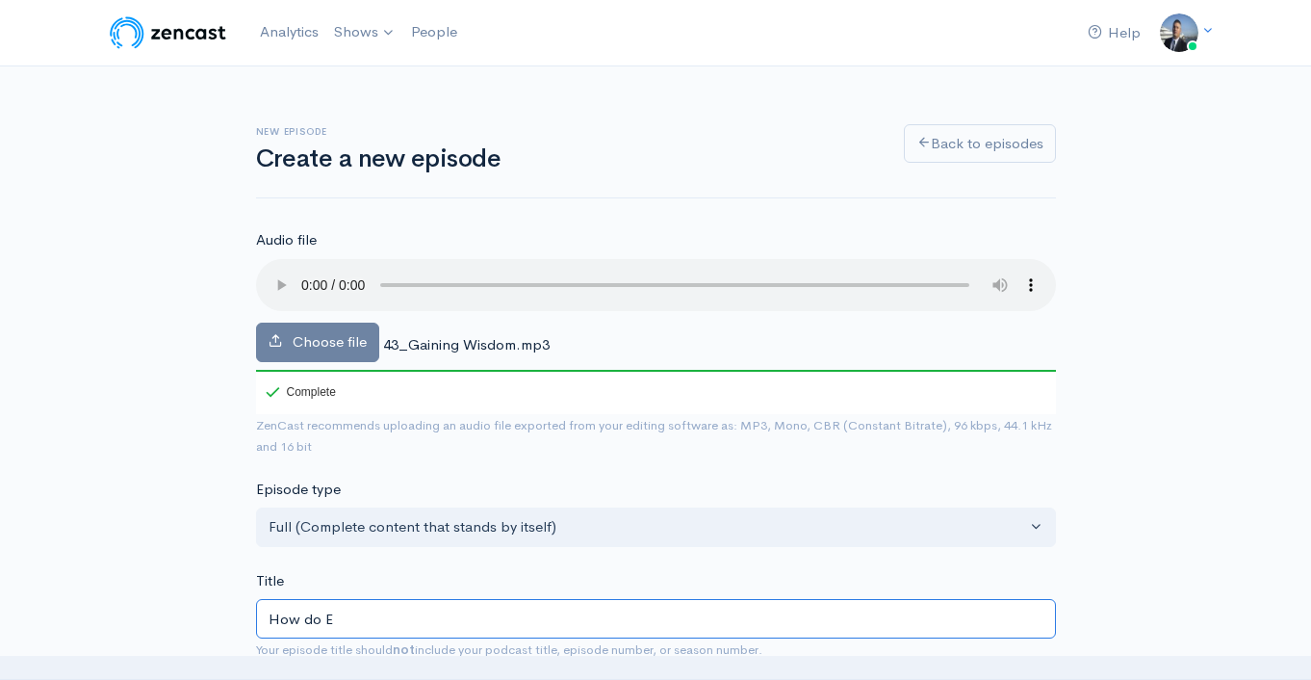
type input "how-do-e"
type input "How do En"
type input "how-do-en"
type input "How do Ent"
type input "how-do-ent"
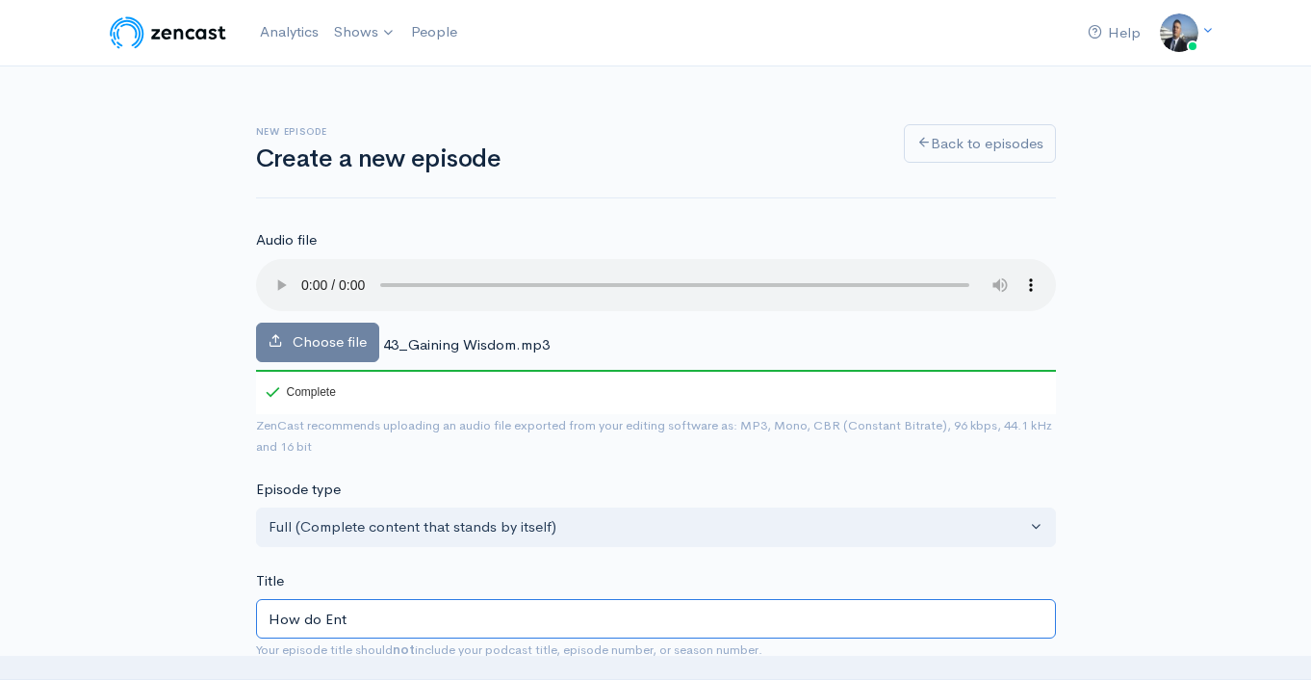
type input "How do Entr"
type input "how-do-entr"
type input "How do Entre"
type input "how-do-entre"
type input "How do Entrep"
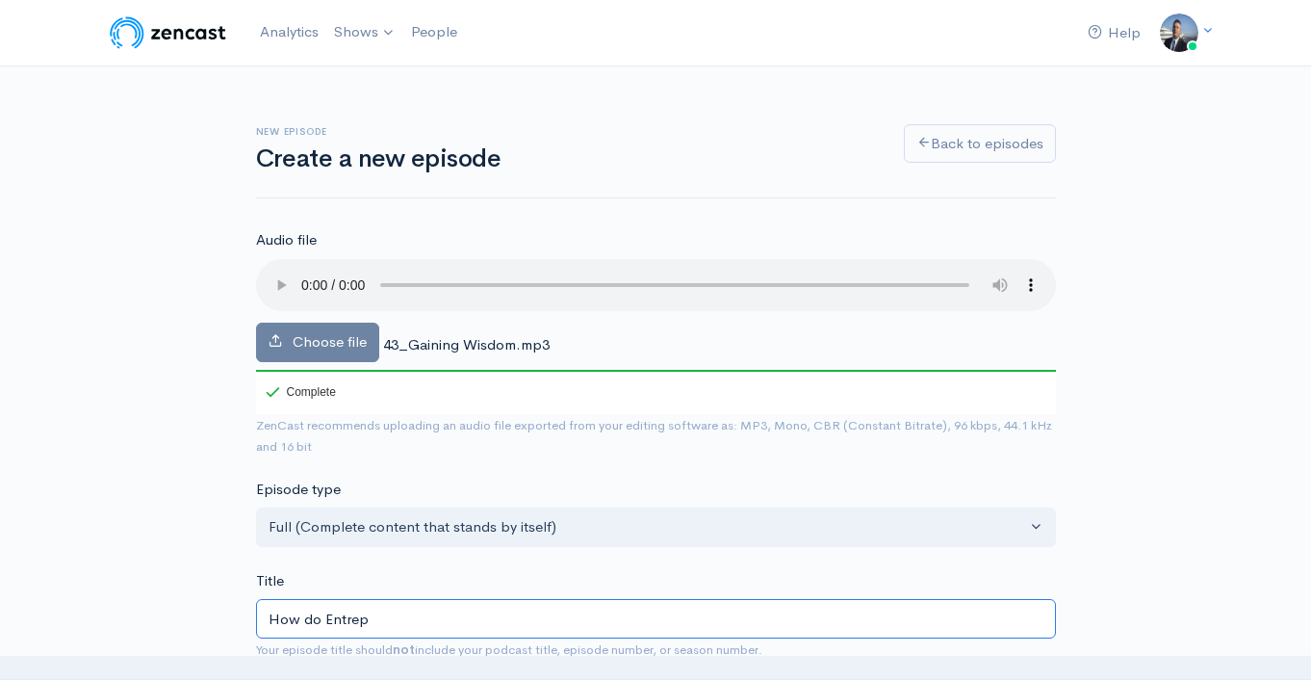
type input "how-do-entrep"
type input "How do Entrepre"
type input "how-do-entrepre"
type input "How do Entrepren"
type input "how-do-entrepren"
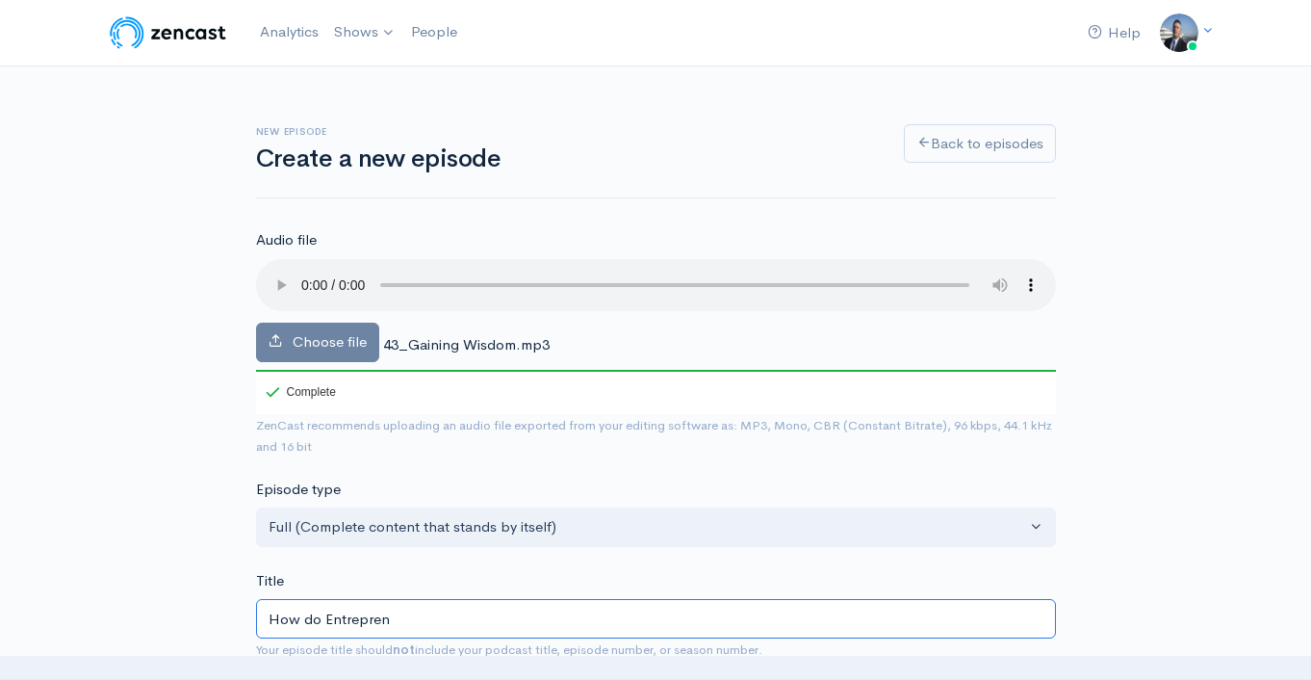
type input "How do Entreprene"
type input "how-do-entreprene"
type input "How do Entrepreneu"
type input "how-do-entrepreneu"
type input "How do Entrepreneur"
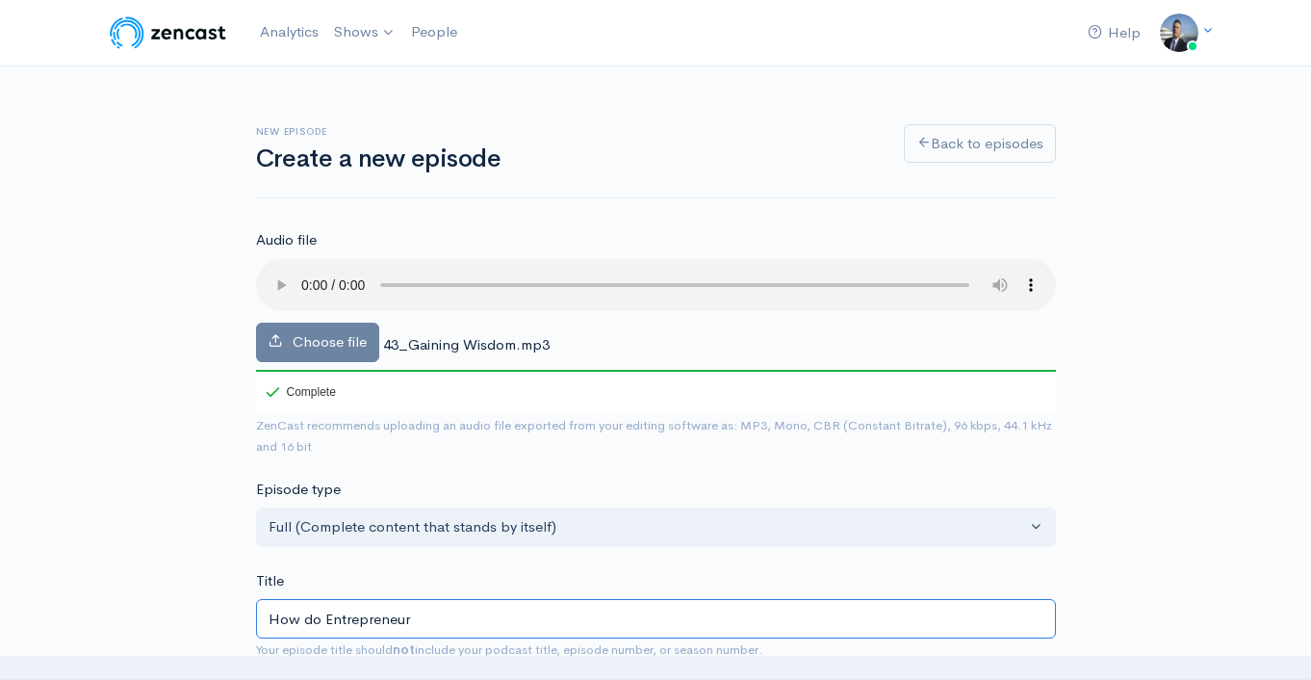
type input "how-do-entrepreneur"
type input "How do Entrepreneurs"
type input "how-do-entrepreneurs"
type input "How do Entrepreneurs G"
type input "how-do-entrepreneurs-g"
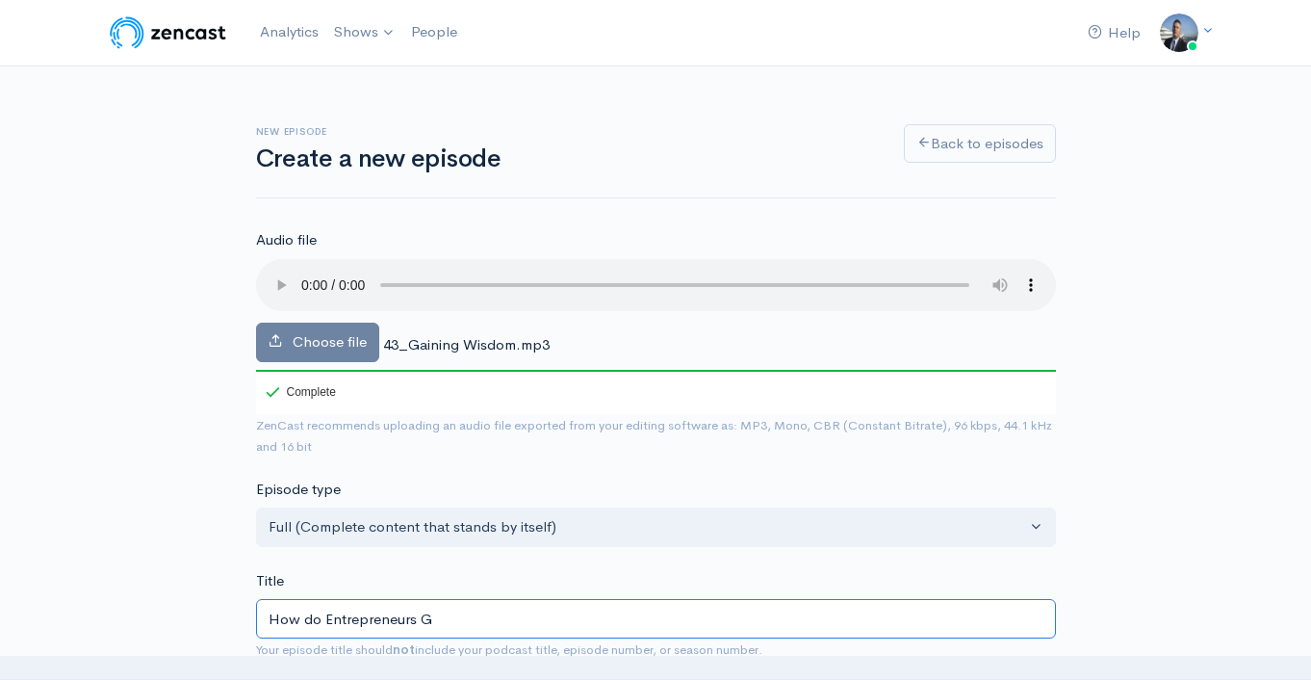
type input "How do Entrepreneurs Ga"
type input "how-do-entrepreneurs-ga"
type input "How do Entrepreneurs Gai"
type input "how-do-entrepreneurs-gai"
type input "How do Entrepreneurs Gain"
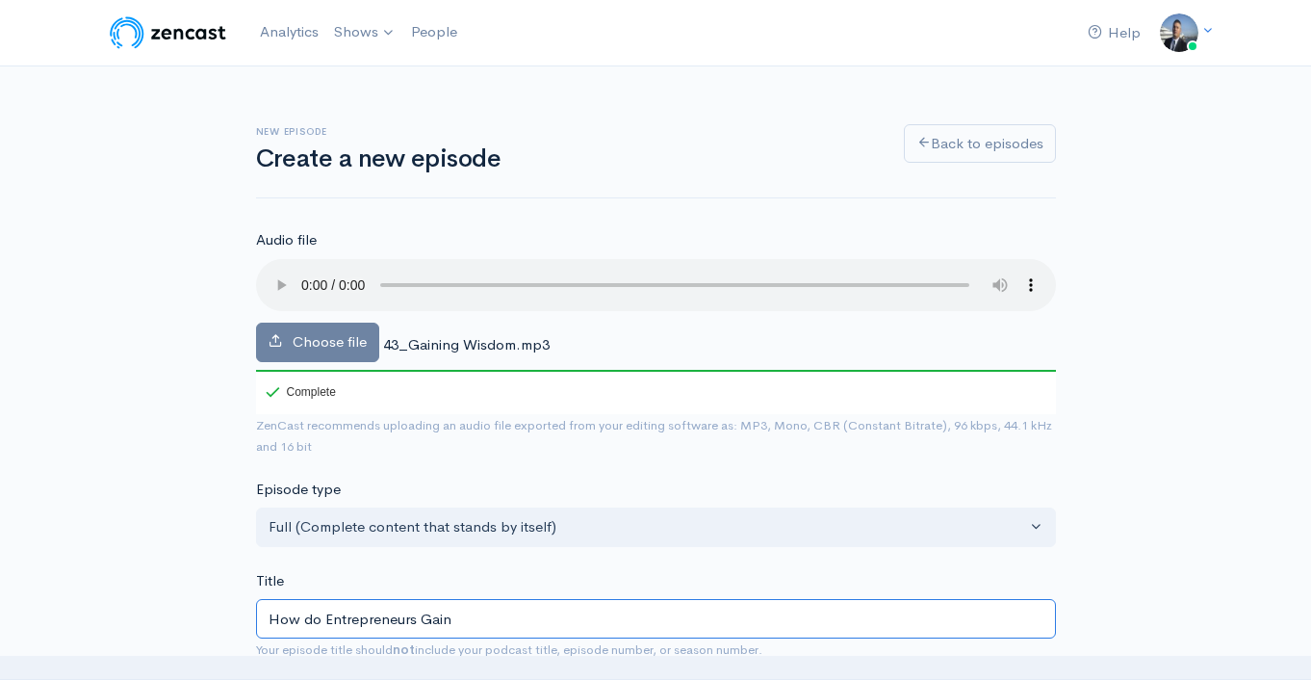
type input "how-do-entrepreneurs-gain"
type input "How do Entrepreneurs Gain W"
type input "how-do-entrepreneurs-gain-w"
type input "How do Entrepreneurs Gain Wi"
type input "how-do-entrepreneurs-gain-wi"
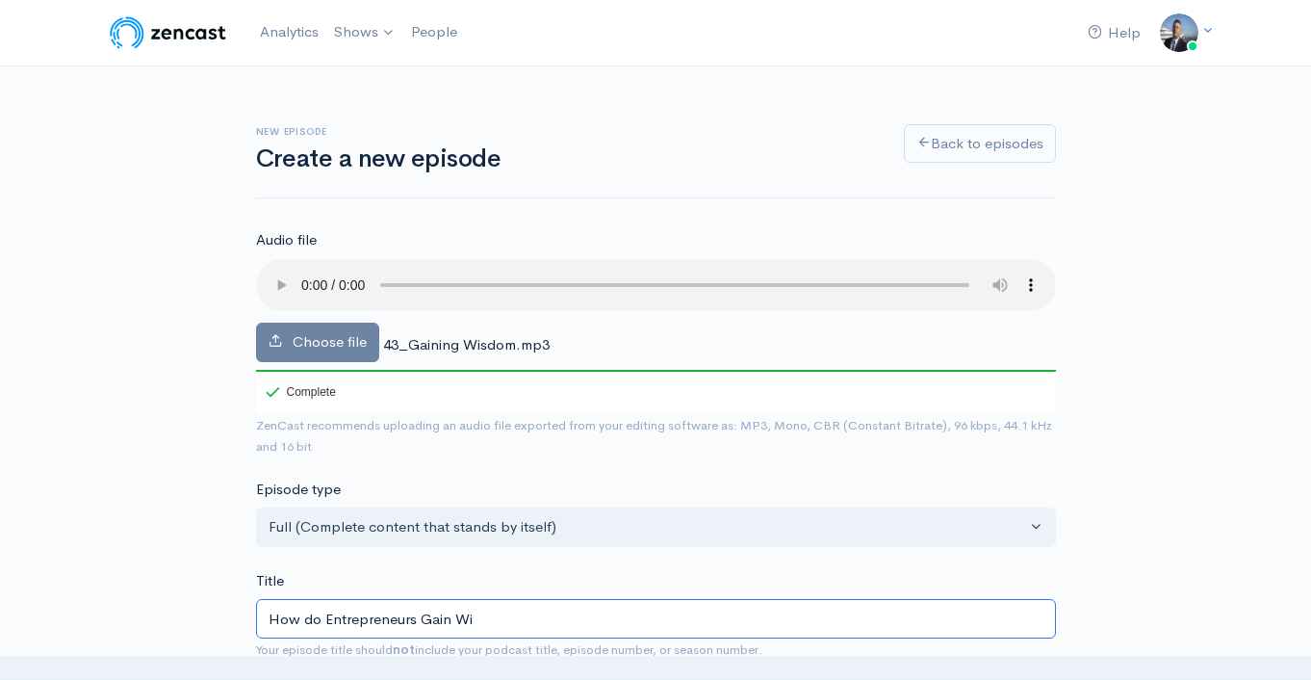
type input "How do Entrepreneurs Gain Wis"
type input "how-do-entrepreneurs-gain-wis"
type input "How do Entrepreneurs Gain Wisd"
type input "how-do-entrepreneurs-gain-wisd"
type input "How do Entrepreneurs [PERSON_NAME]"
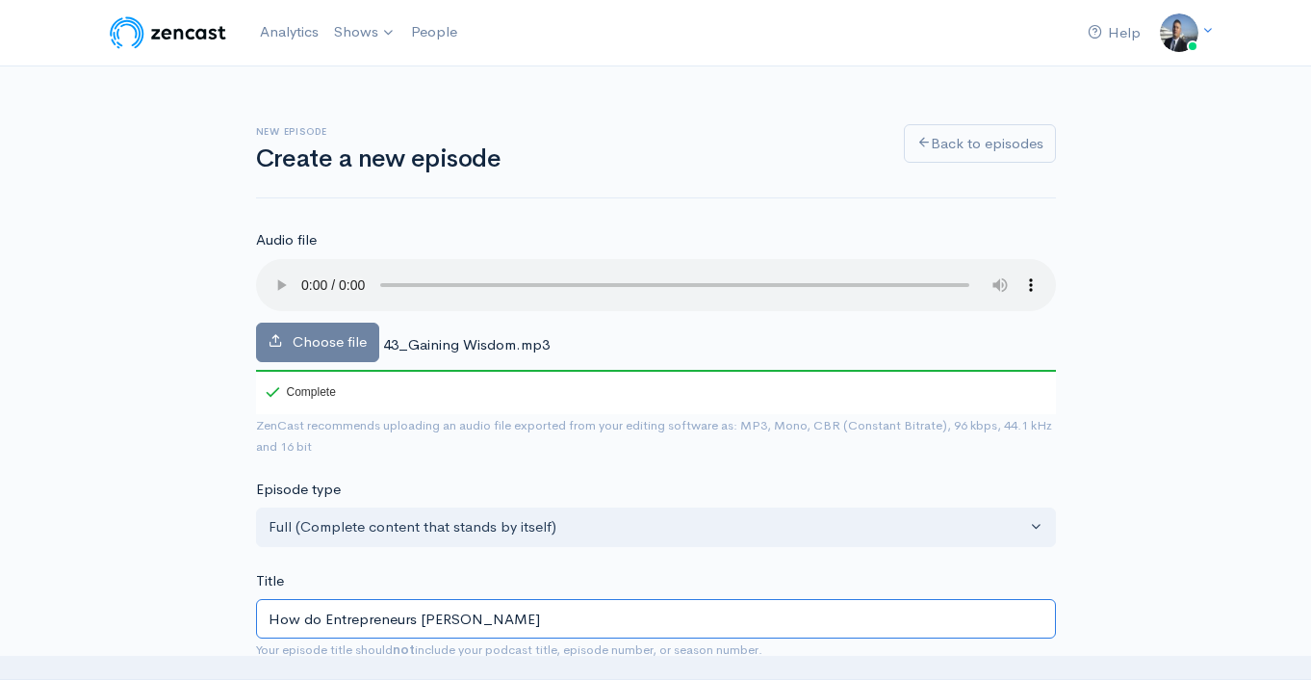
type input "how-do-entrepreneurs-gain-wisdo"
type input "How do Entrepreneurs Gain Wisdom"
type input "how-do-entrepreneurs-gain-wisdom"
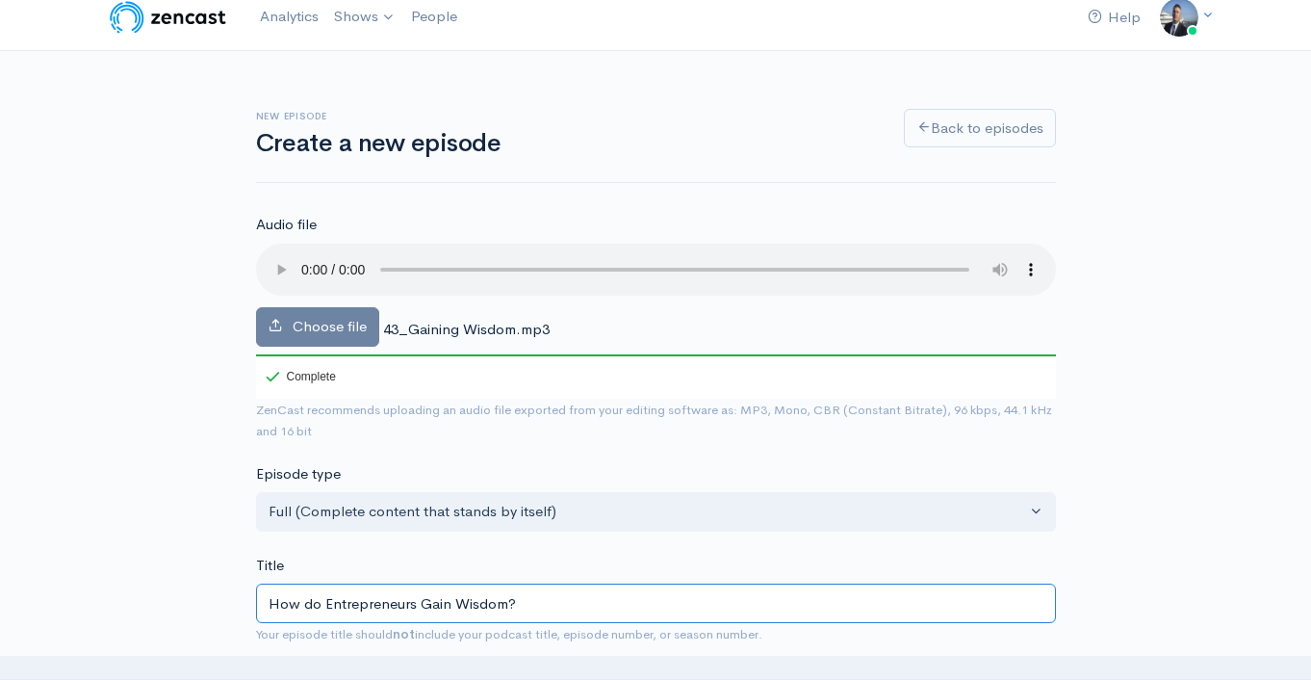
scroll to position [33, 0]
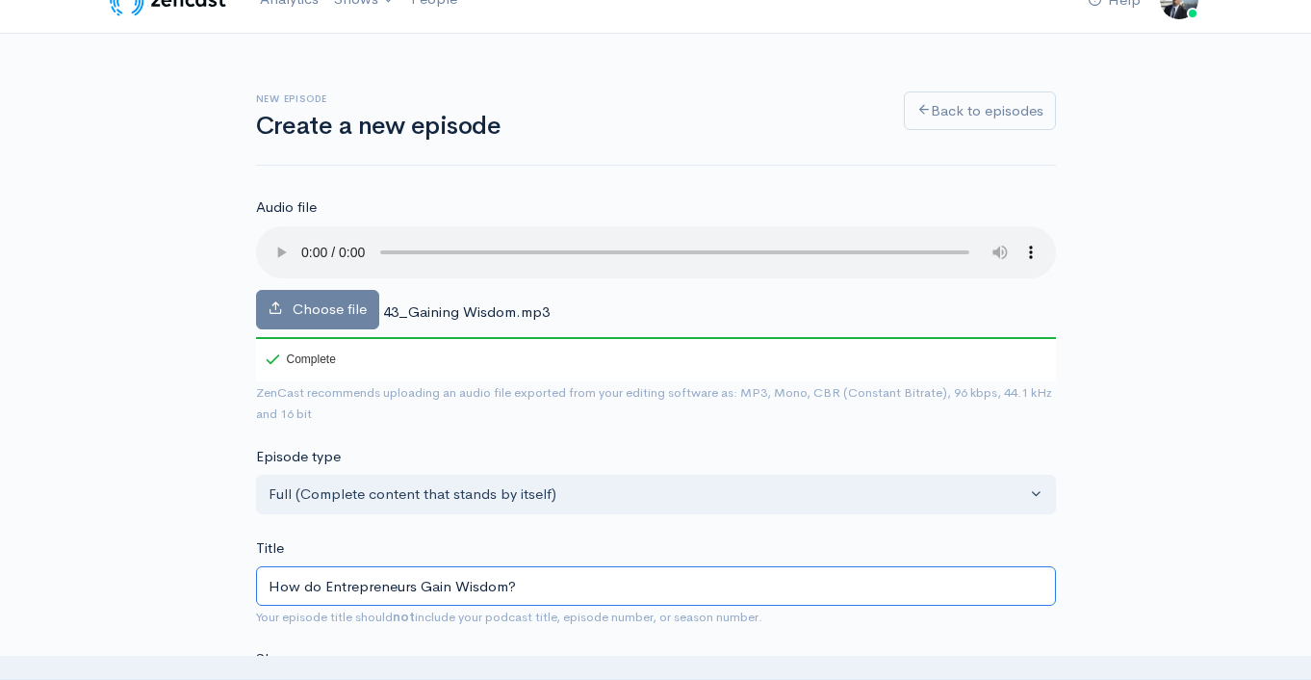
click at [416, 570] on input "How do Entrepreneurs Gain Wisdom?" at bounding box center [656, 585] width 800 height 39
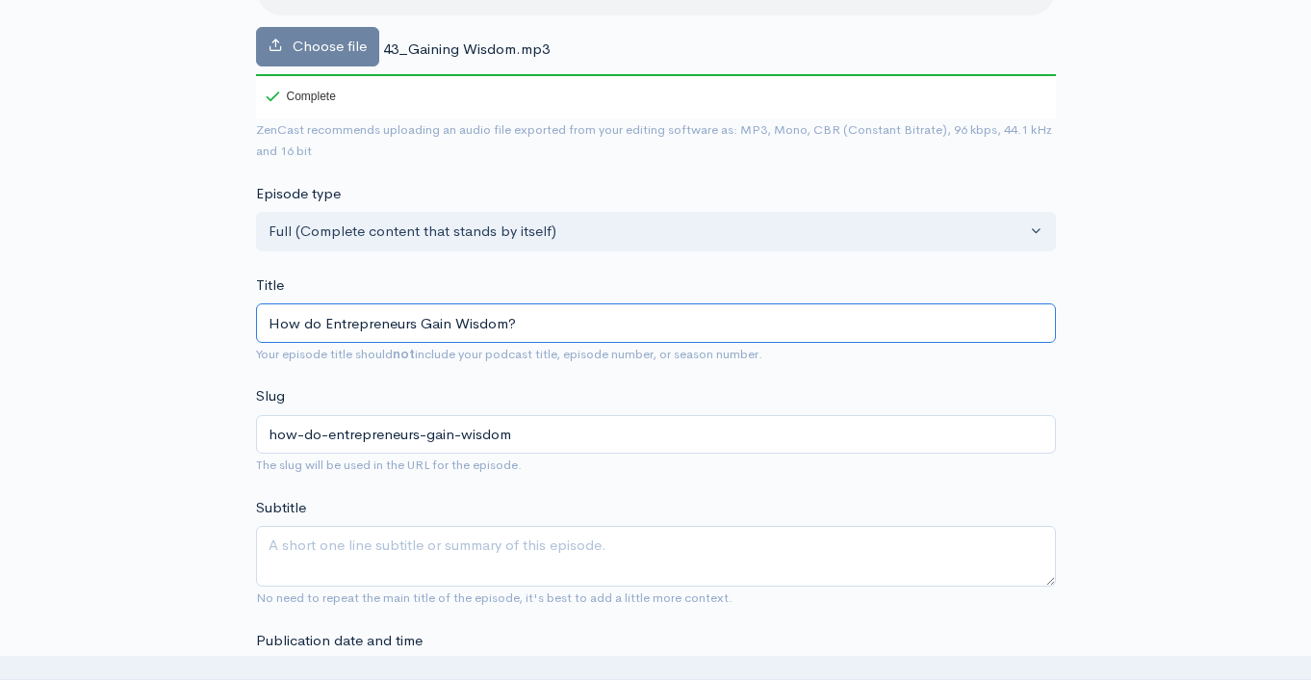
scroll to position [443, 0]
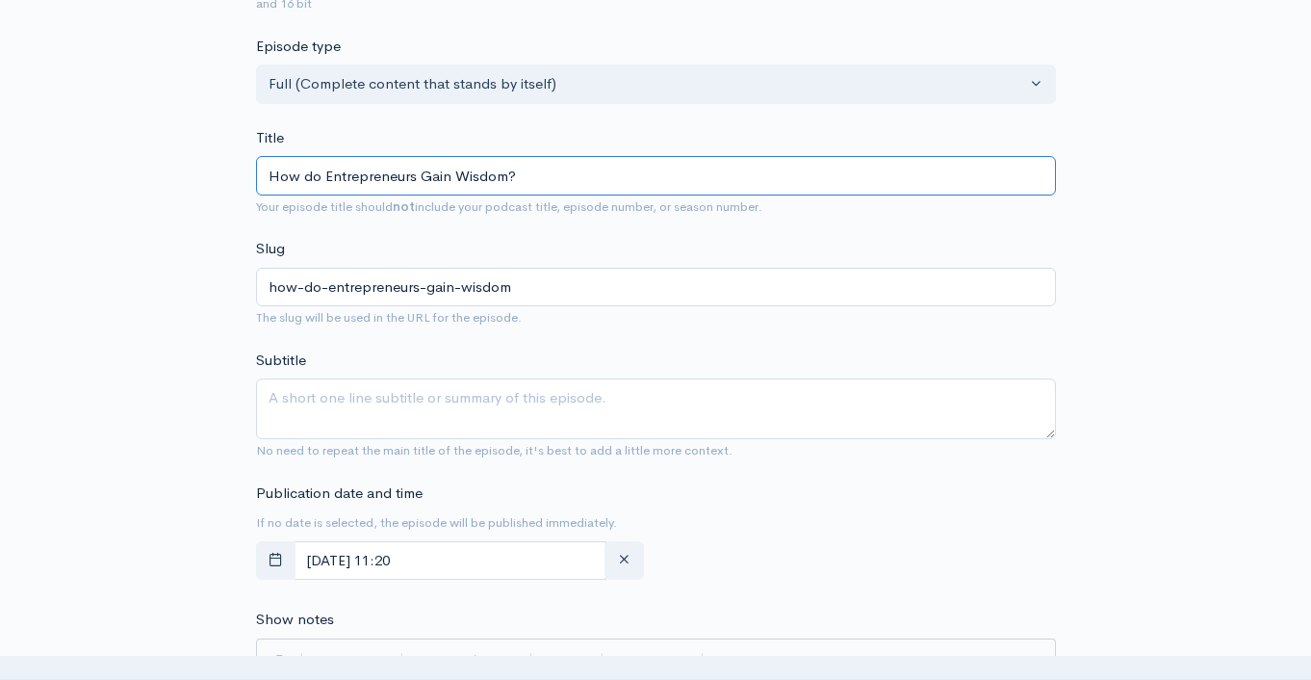
type input "How do Entrepreneurs Gain Wisdom?"
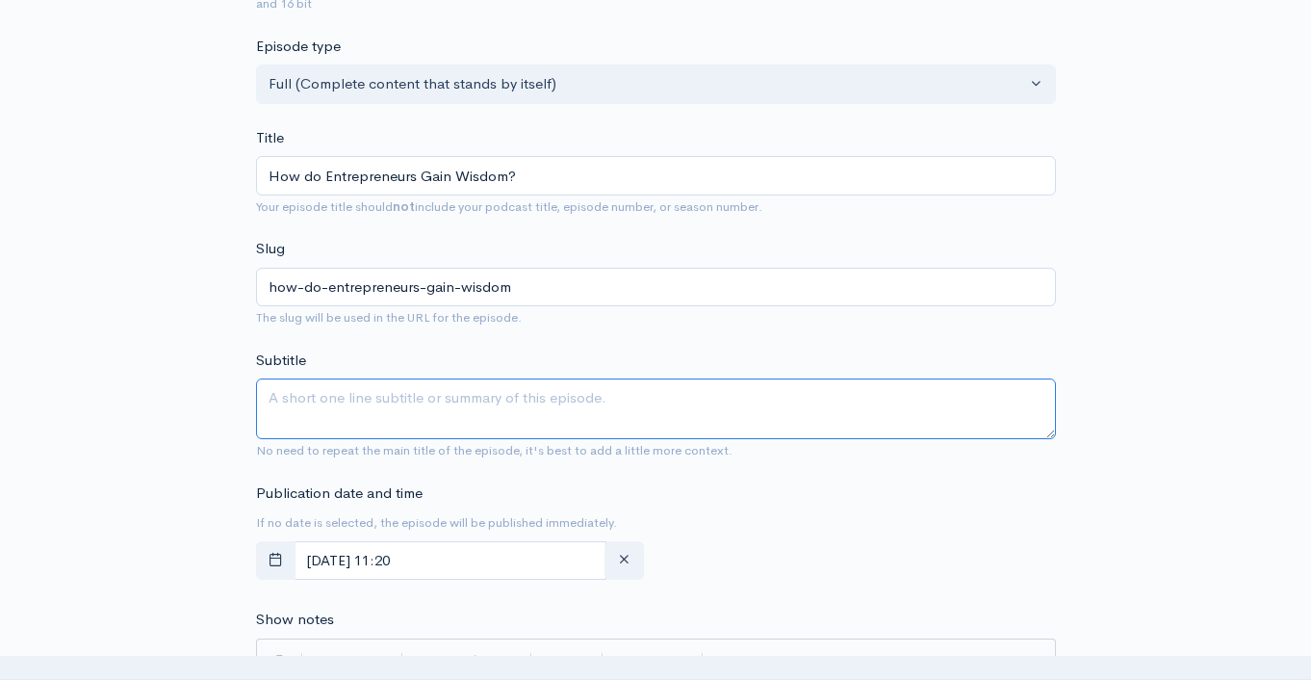
click at [386, 407] on textarea "Subtitle" at bounding box center [656, 408] width 800 height 61
paste textarea "How do Entrepreneurs Gain Wisdom?"
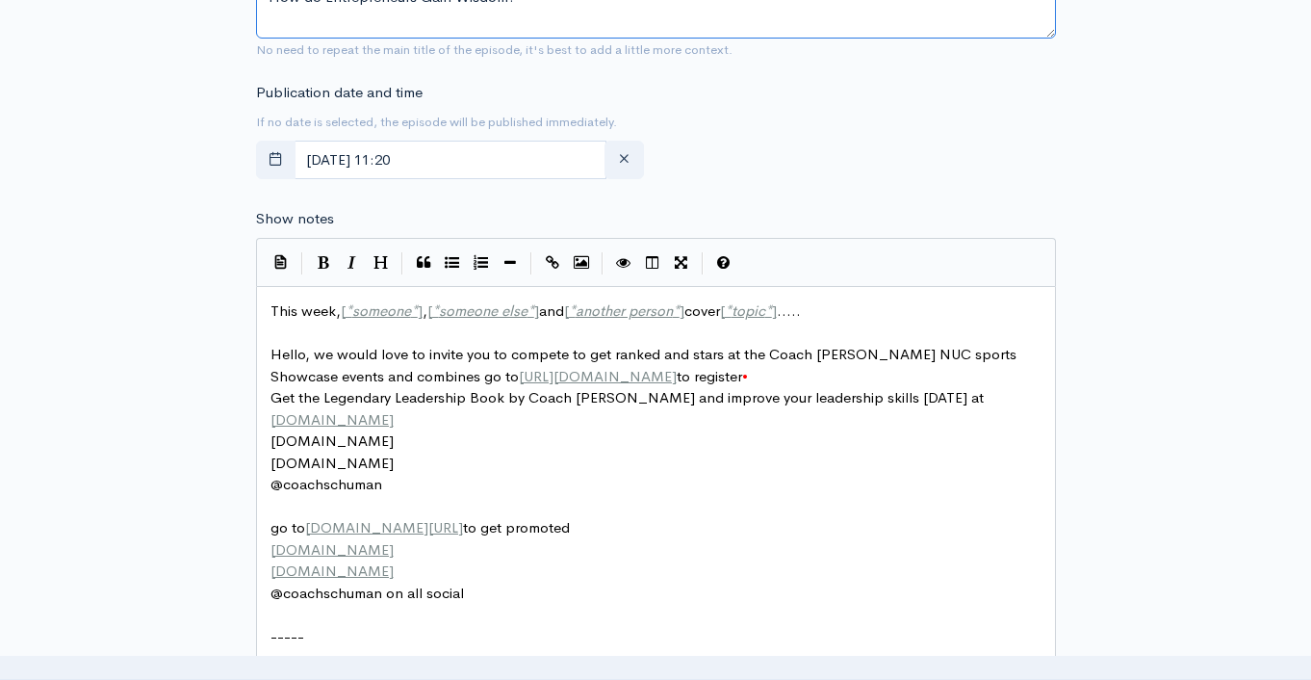
type textarea "How do Entrepreneurs Gain Wisdom?"
click at [318, 311] on span "This week, [ * someone * ] , [ * someone else * ] and [ * another person * ] co…" at bounding box center [536, 310] width 531 height 18
type textarea "This week, [*someone*], [*someone else*] and [*another person*] cover [*topic*]…"
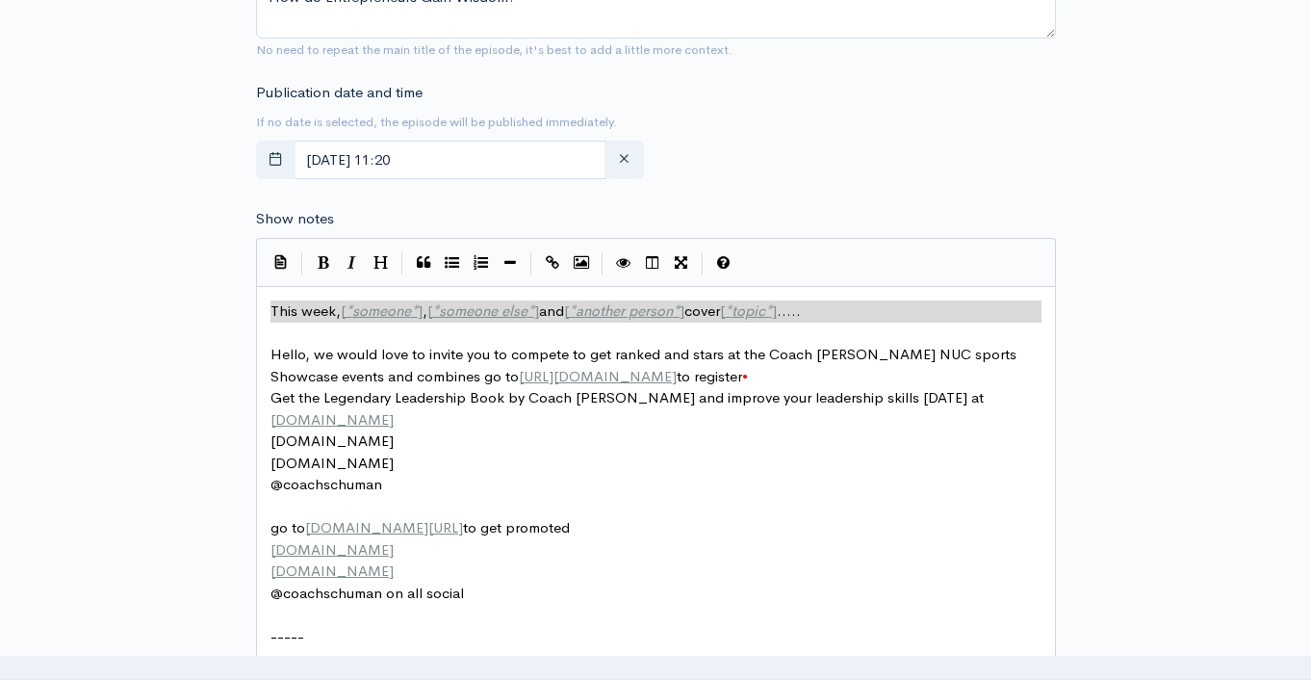
paste textarea
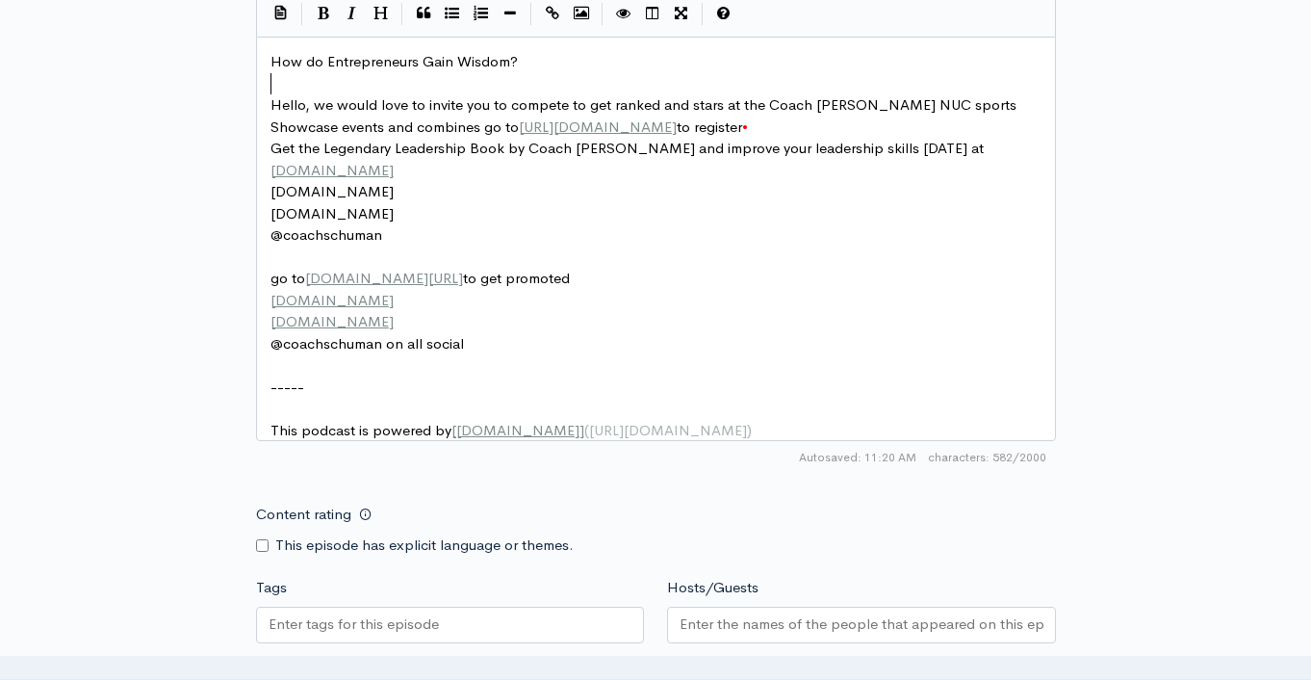
scroll to position [1120, 0]
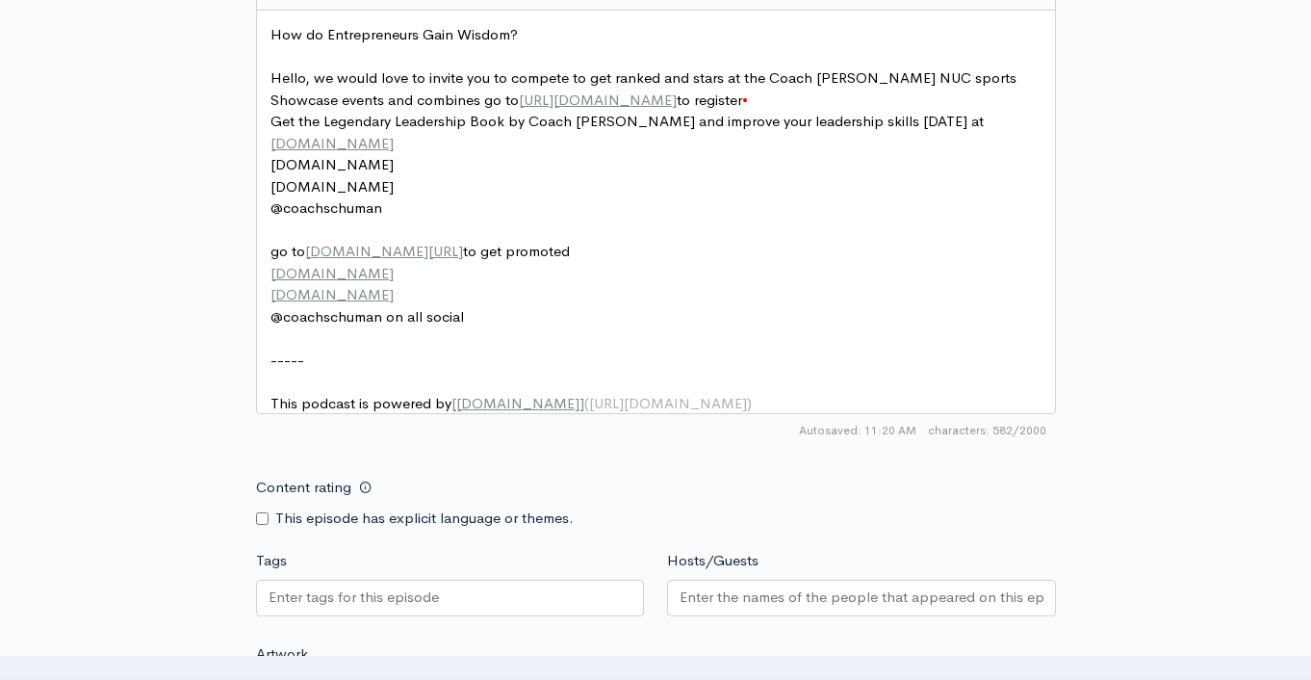
click at [521, 608] on div at bounding box center [450, 598] width 389 height 37
paste input "How do Entrepreneurs Gain Wisdom?"
type input "How do Entrepreneurs Gain Wisdom?"
click at [733, 609] on input "Hosts/Guests" at bounding box center [862, 597] width 364 height 22
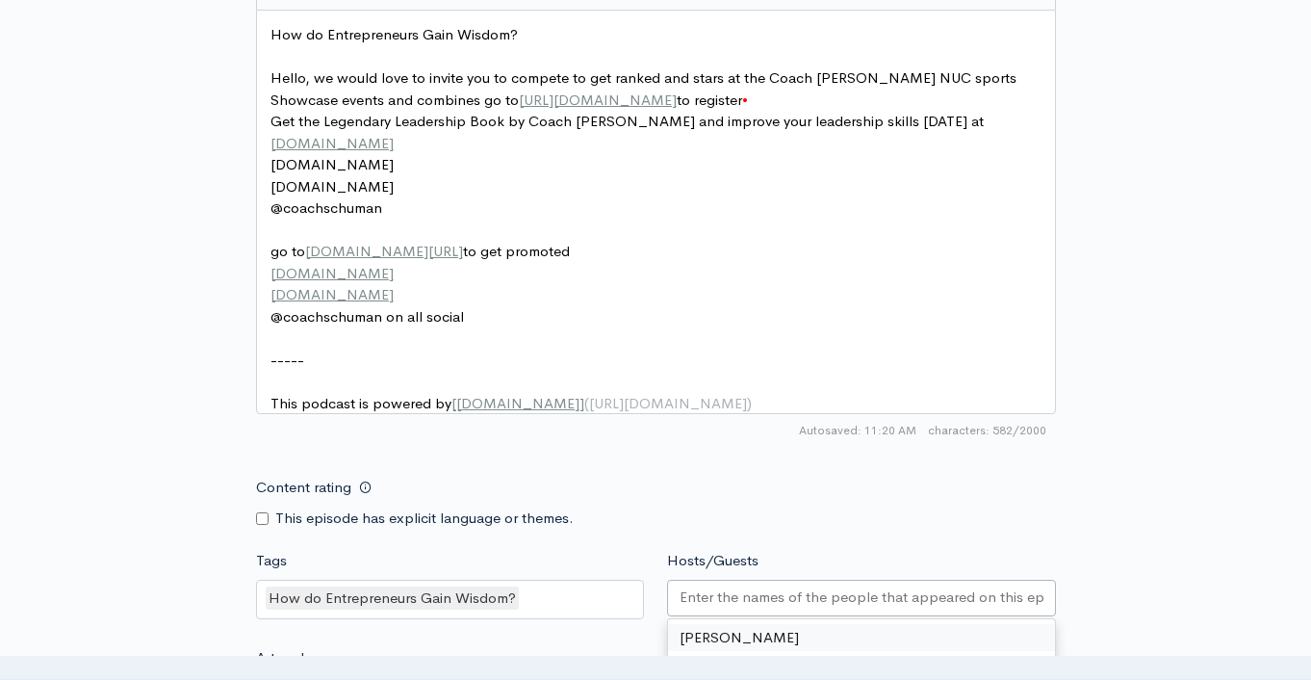
type input "d"
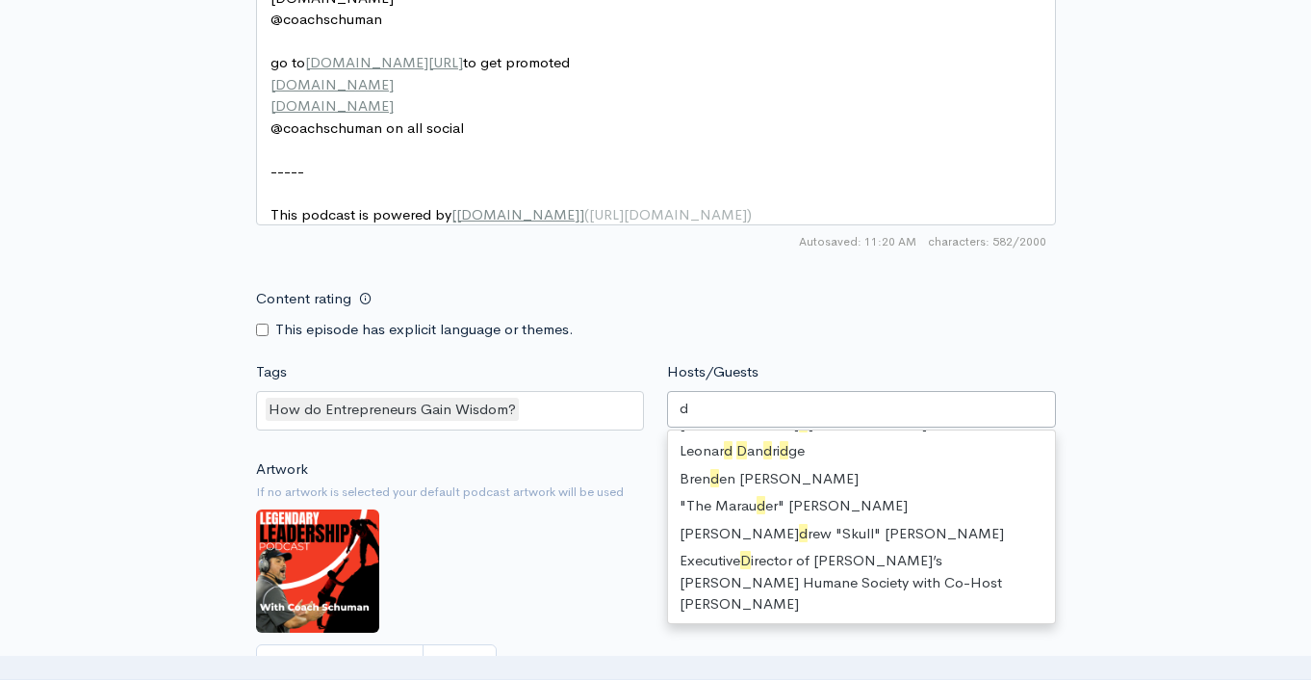
scroll to position [26, 0]
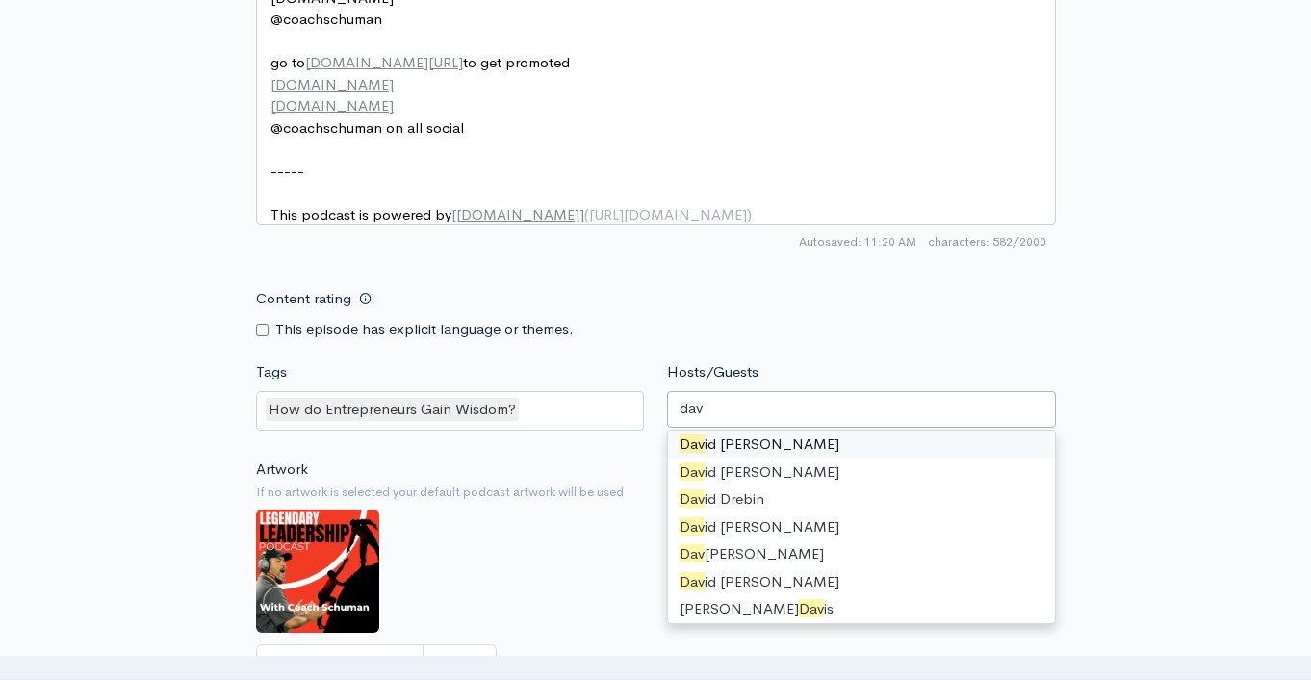
type input "dav"
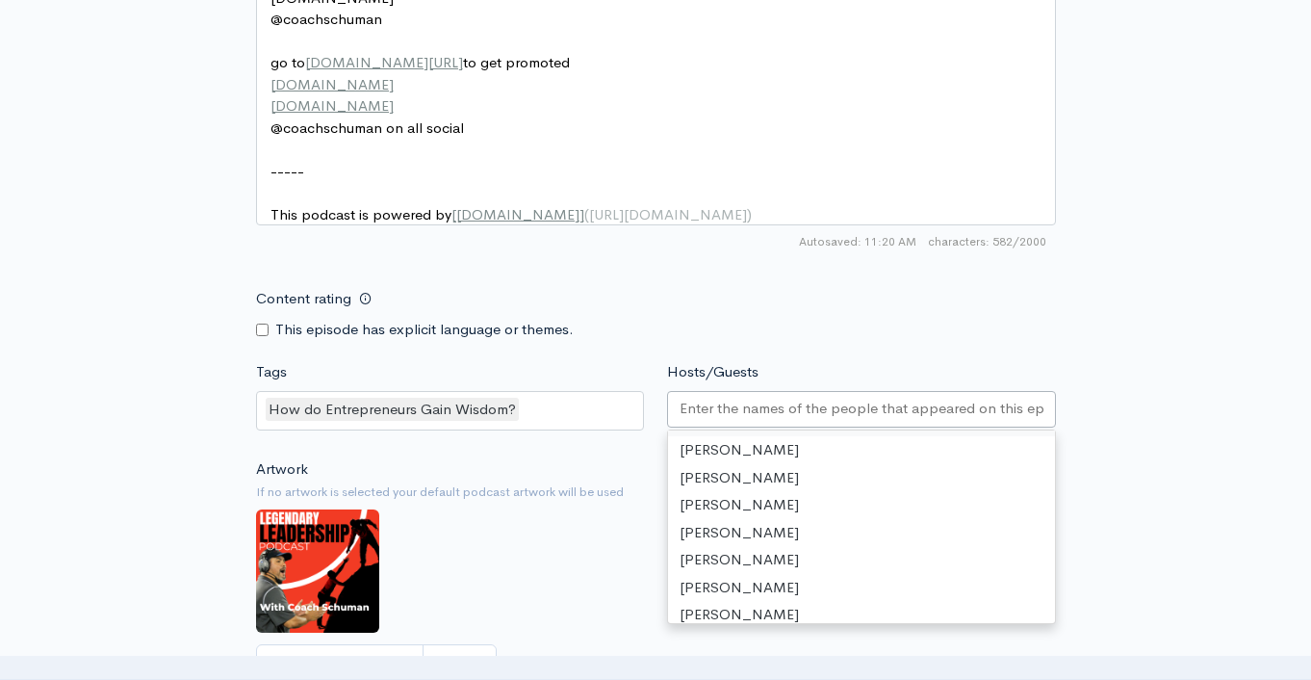
click at [961, 420] on input "Hosts/Guests" at bounding box center [862, 409] width 364 height 22
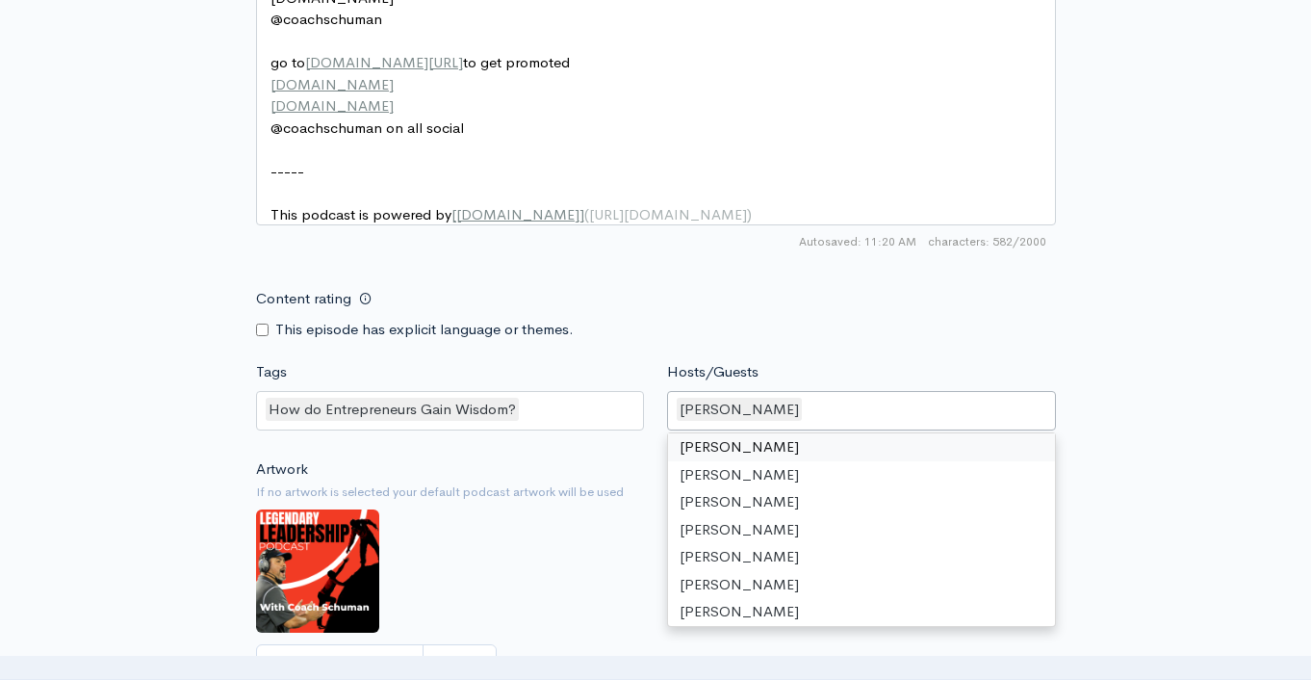
click at [1059, 340] on div "Content rating This episode has explicit language or themes." at bounding box center [656, 309] width 823 height 61
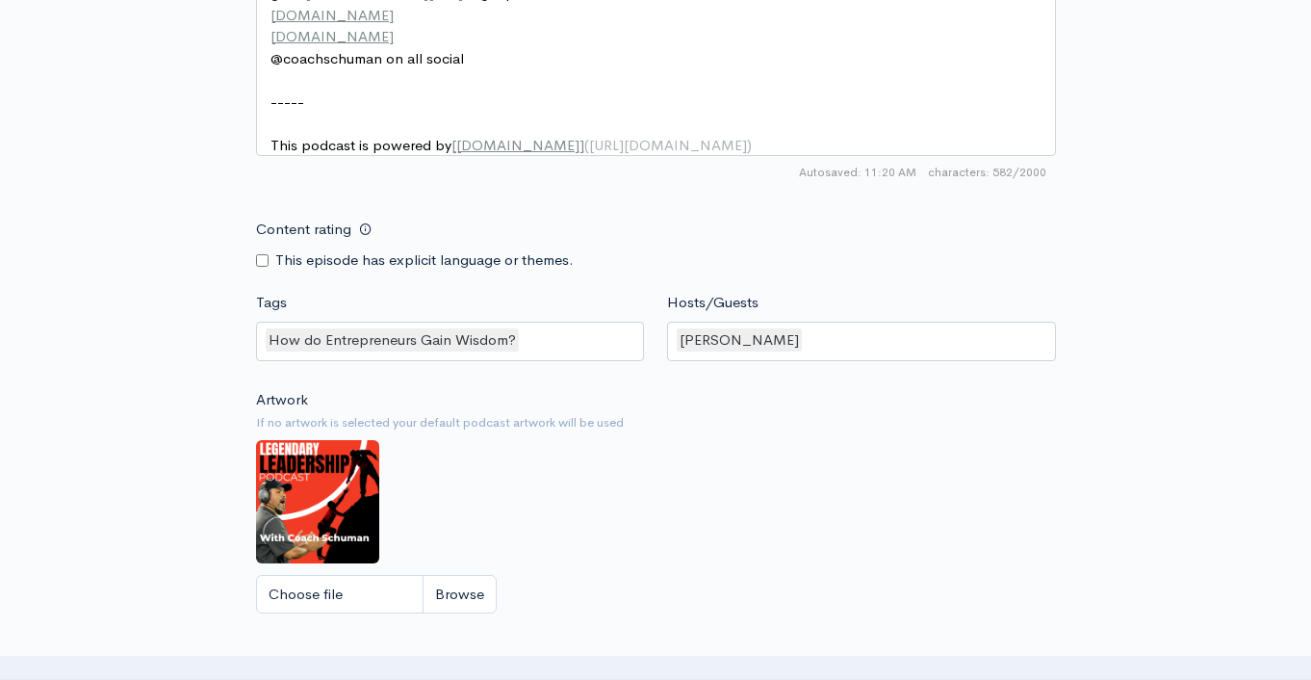
scroll to position [1601, 0]
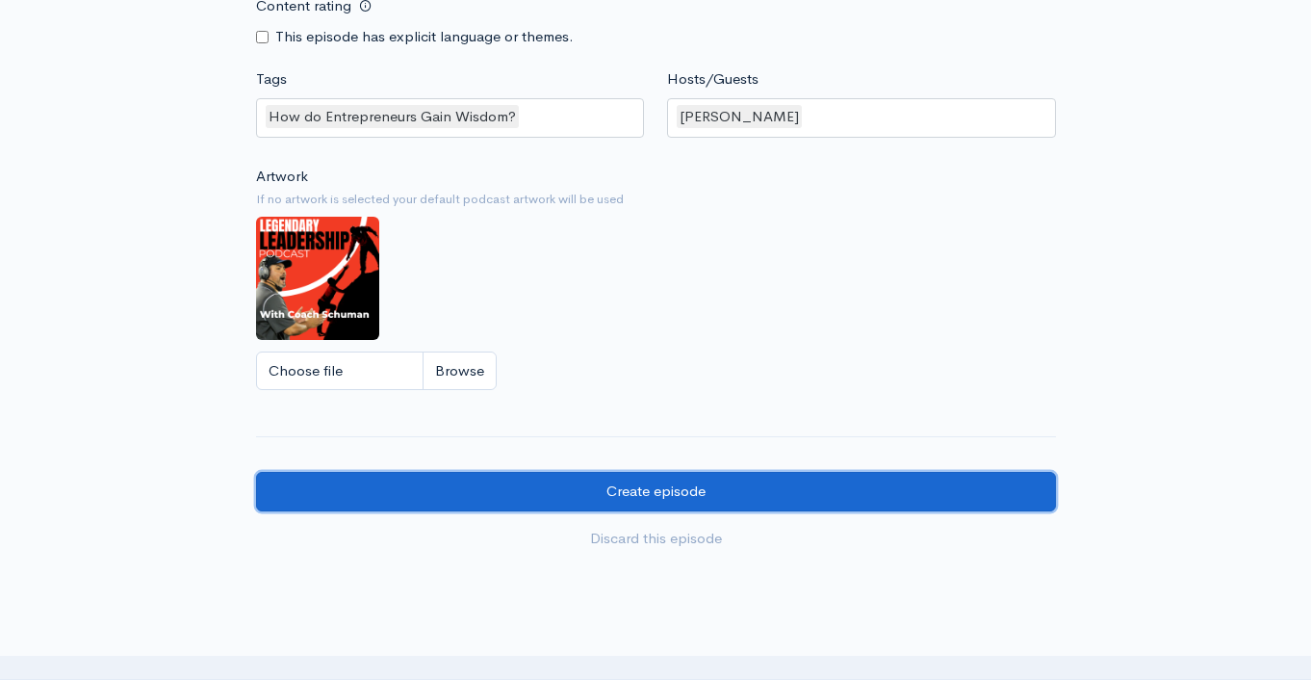
drag, startPoint x: 795, startPoint y: 499, endPoint x: 829, endPoint y: 483, distance: 37.1
click at [795, 500] on input "Create episode" at bounding box center [656, 491] width 800 height 39
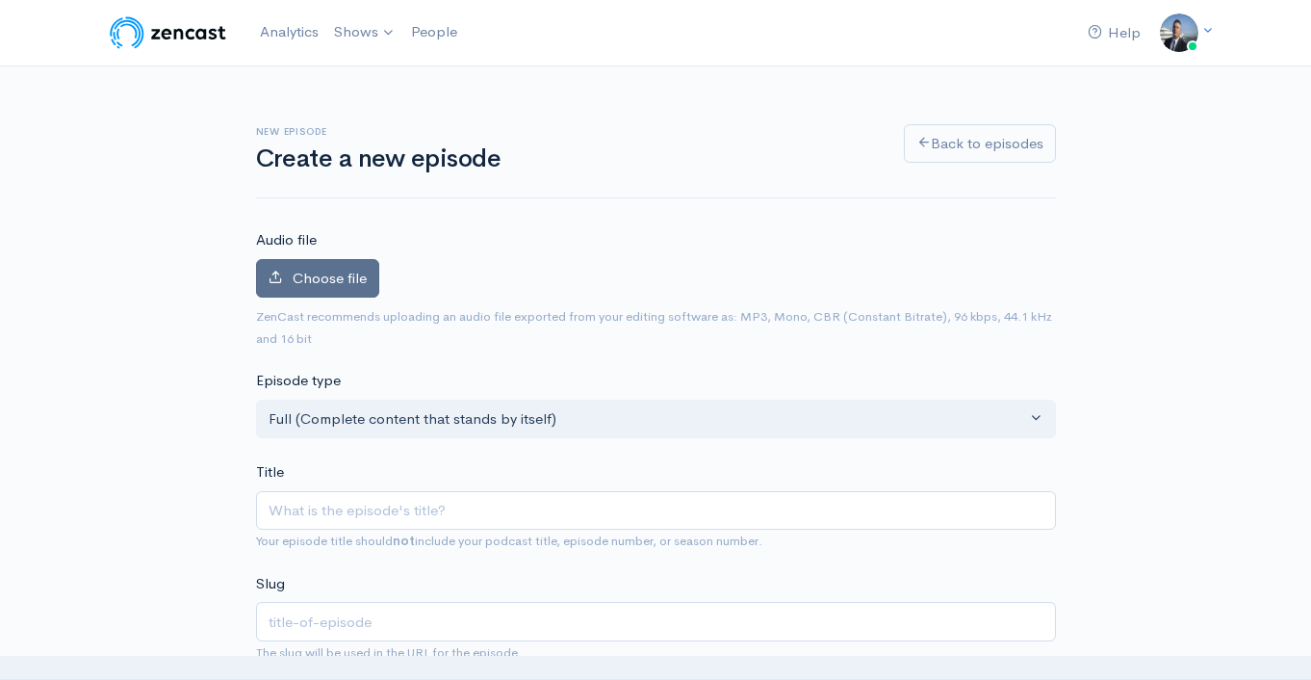
click at [307, 290] on label "Choose file" at bounding box center [317, 278] width 123 height 39
click at [0, 0] on input "Choose file" at bounding box center [0, 0] width 0 height 0
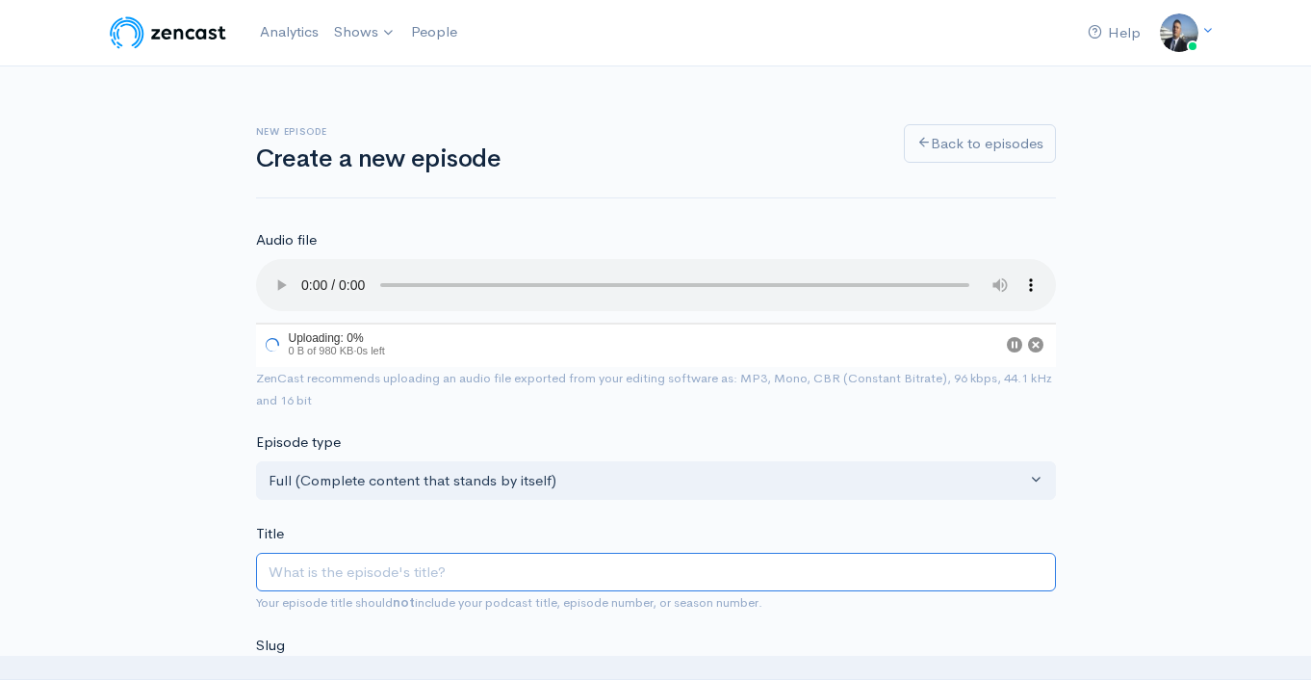
click at [458, 567] on input "Title" at bounding box center [656, 572] width 800 height 39
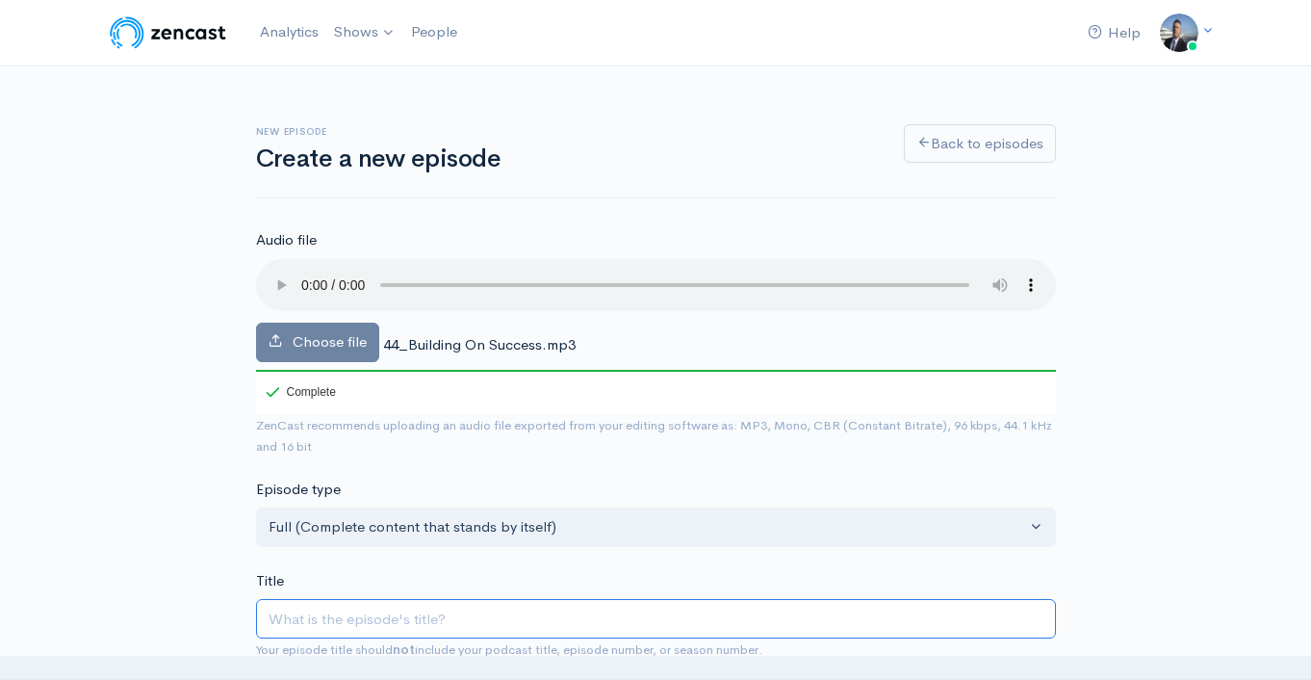
type input "H"
type input "h"
type input "Ho"
type input "ho"
type input "How"
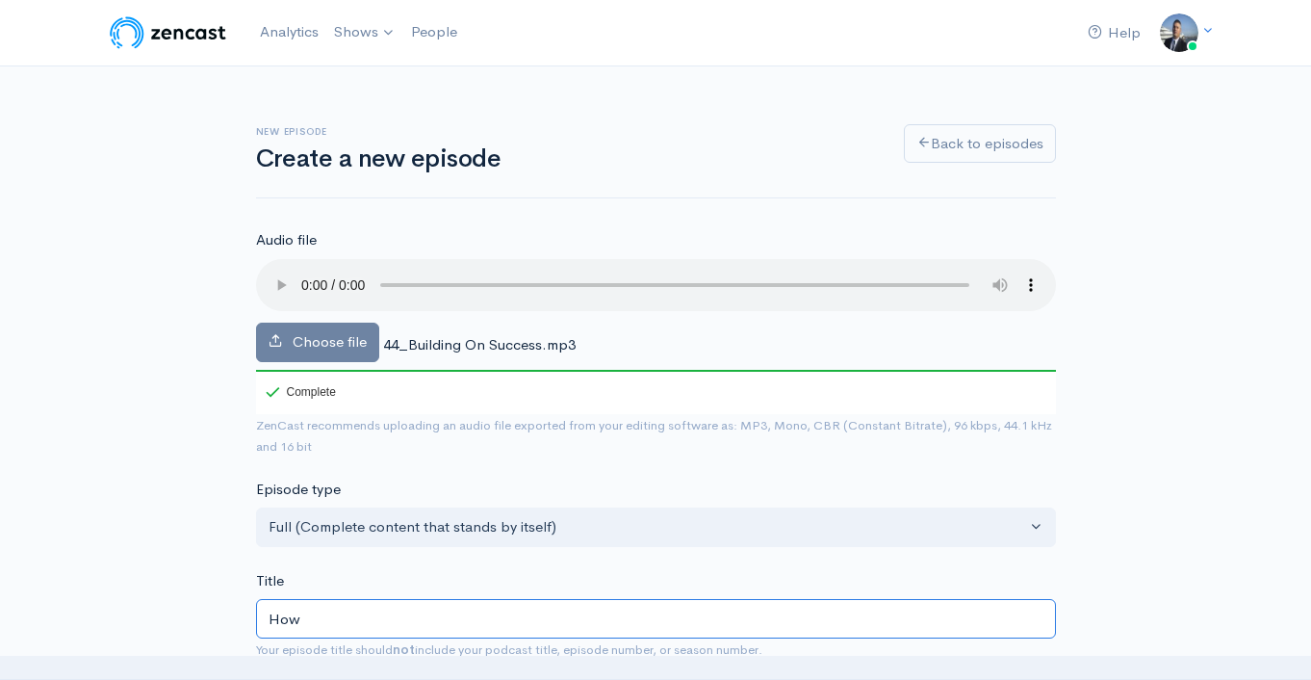
type input "how"
type input "How d"
type input "how-d"
type input "How do"
type input "how-do"
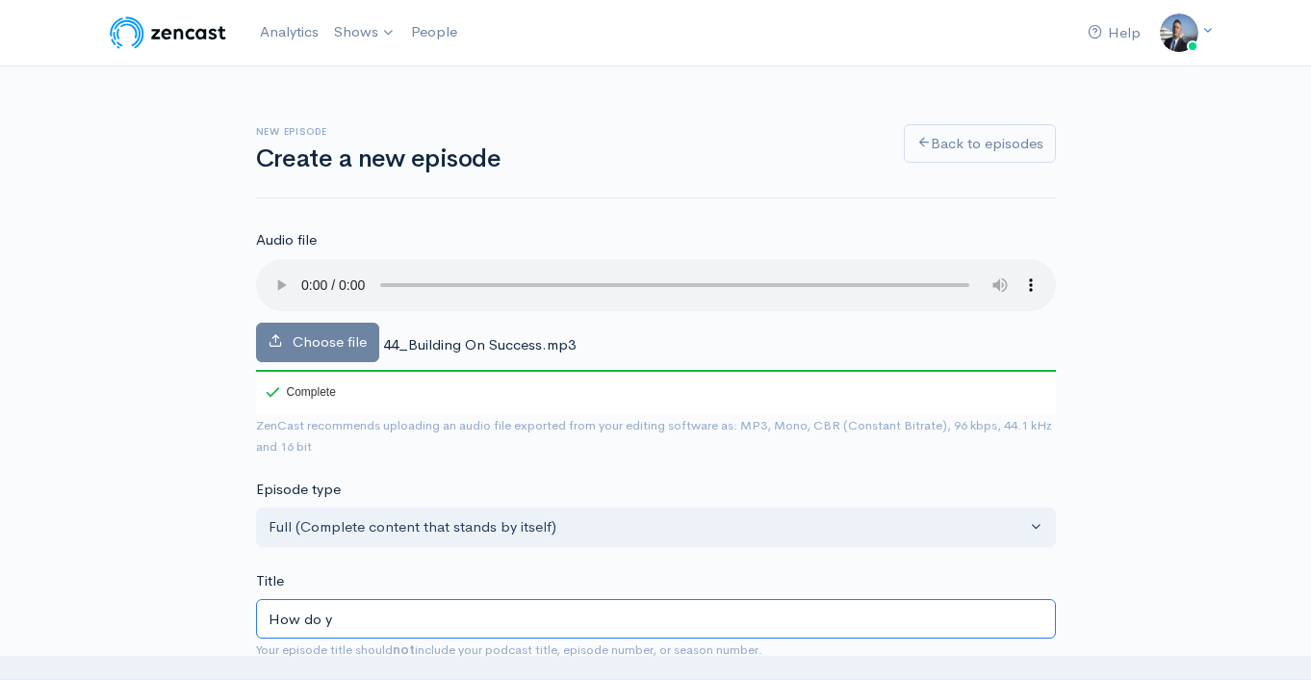
type input "How do yo"
type input "how-do-yo"
type input "How do you"
type input "how-do-you"
type input "How do you B"
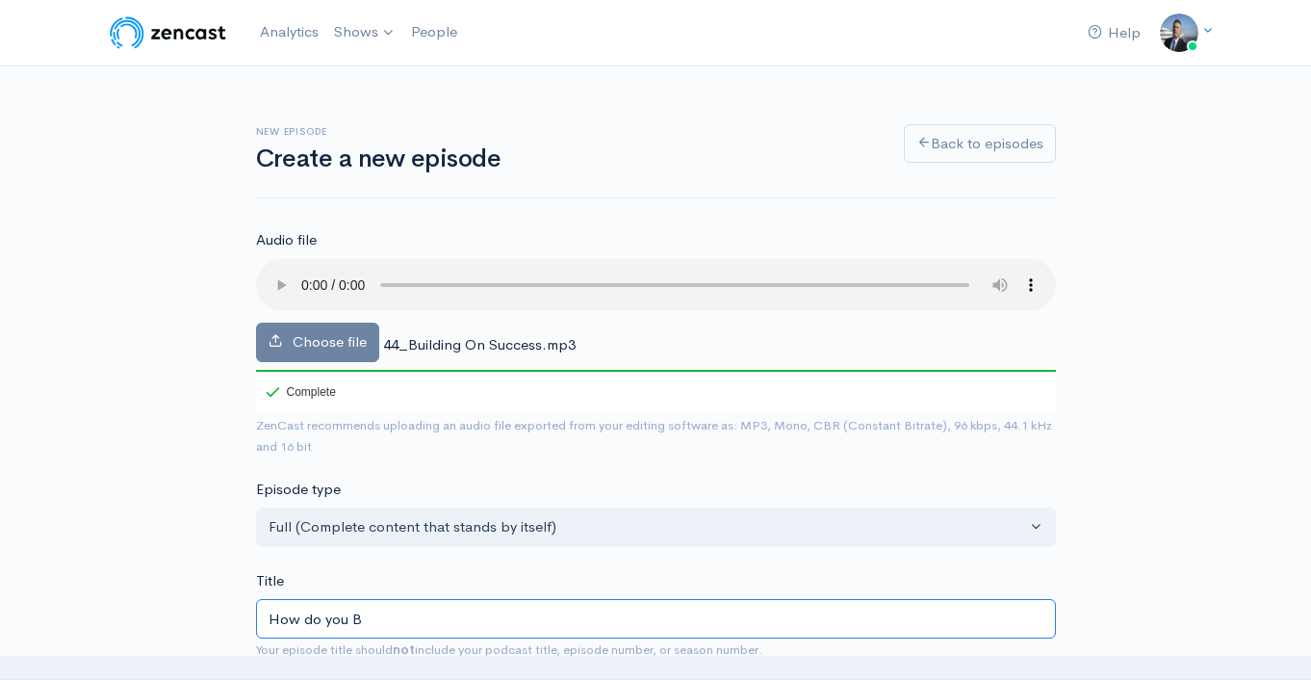
type input "how-do-you-b"
type input "How do you"
type input "how-do-you"
type input "How do you b"
type input "how-do-you-b"
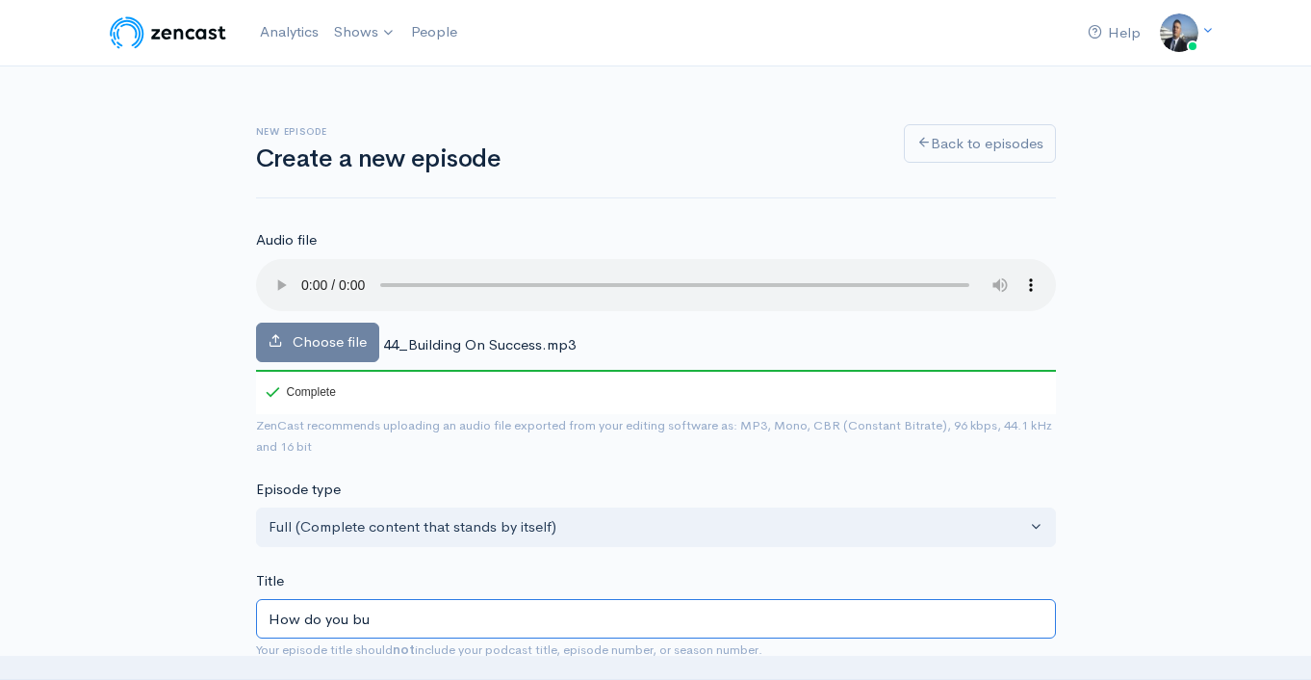
type input "How do you bui"
type input "how-do-you-bui"
type input "How do you buil"
type input "how-do-you-buil"
type input "How do you build"
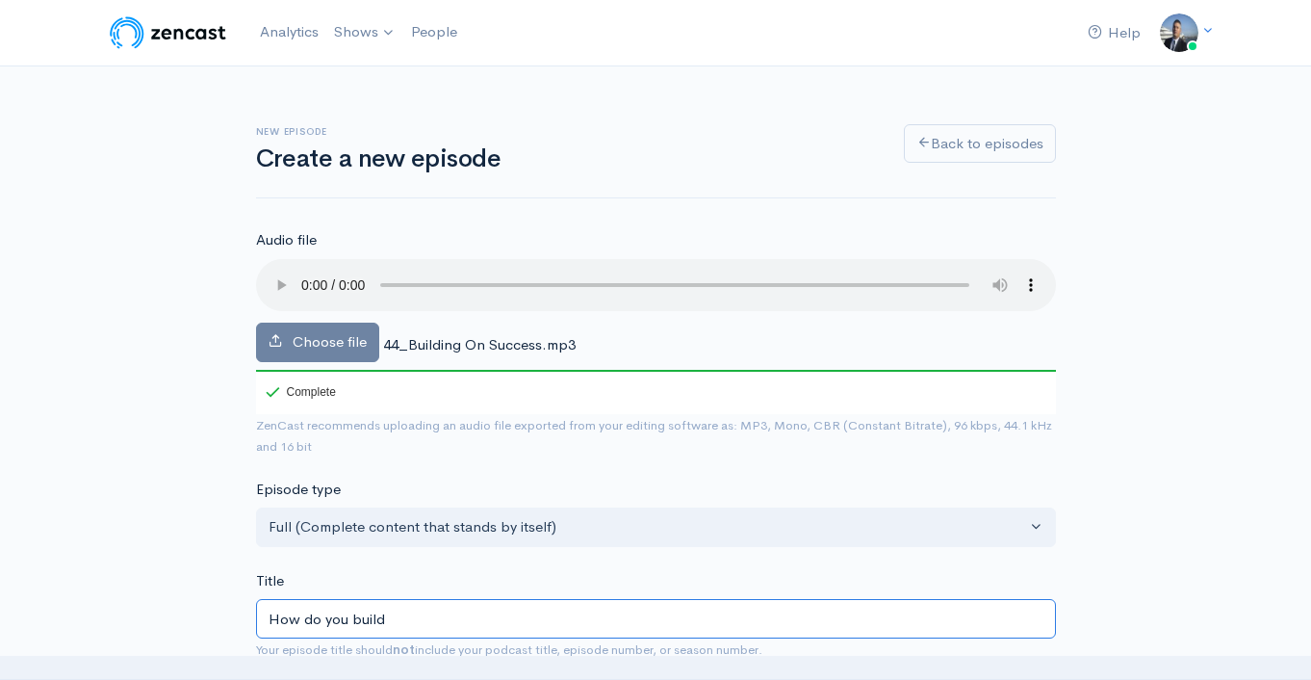
type input "how-do-you-build"
paste input "Building On Success"
type input "How do you build Building On Success"
type input "how-do-you-build-building-on-success"
drag, startPoint x: 558, startPoint y: 612, endPoint x: 389, endPoint y: 612, distance: 168.5
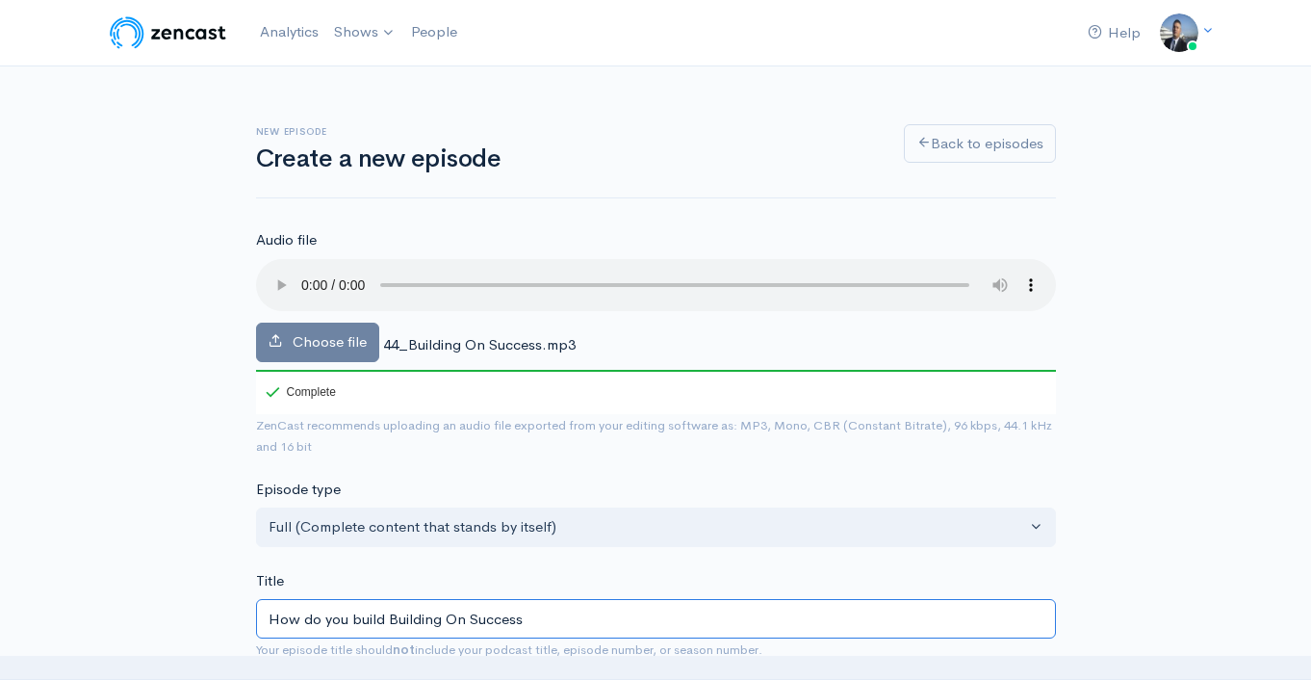
click at [387, 614] on input "How do you build Building On Success" at bounding box center [656, 618] width 800 height 39
type input "How do you build o"
type input "how-do-you-build-o"
type input "How do you build on"
type input "how-do-you-build-on"
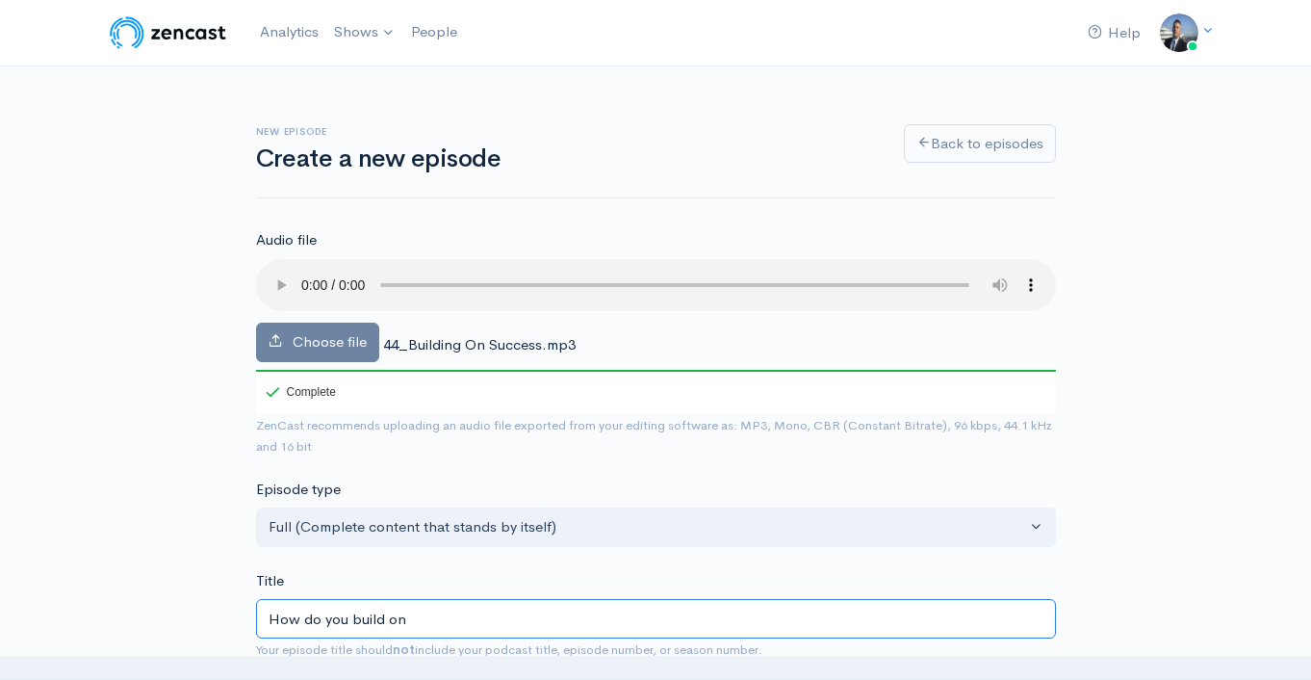
type input "How do you build on S"
type input "how-do-you-build-on-s"
type input "How do you build on Su"
type input "how-do-you-build-on-su"
type input "How do you build on Suc"
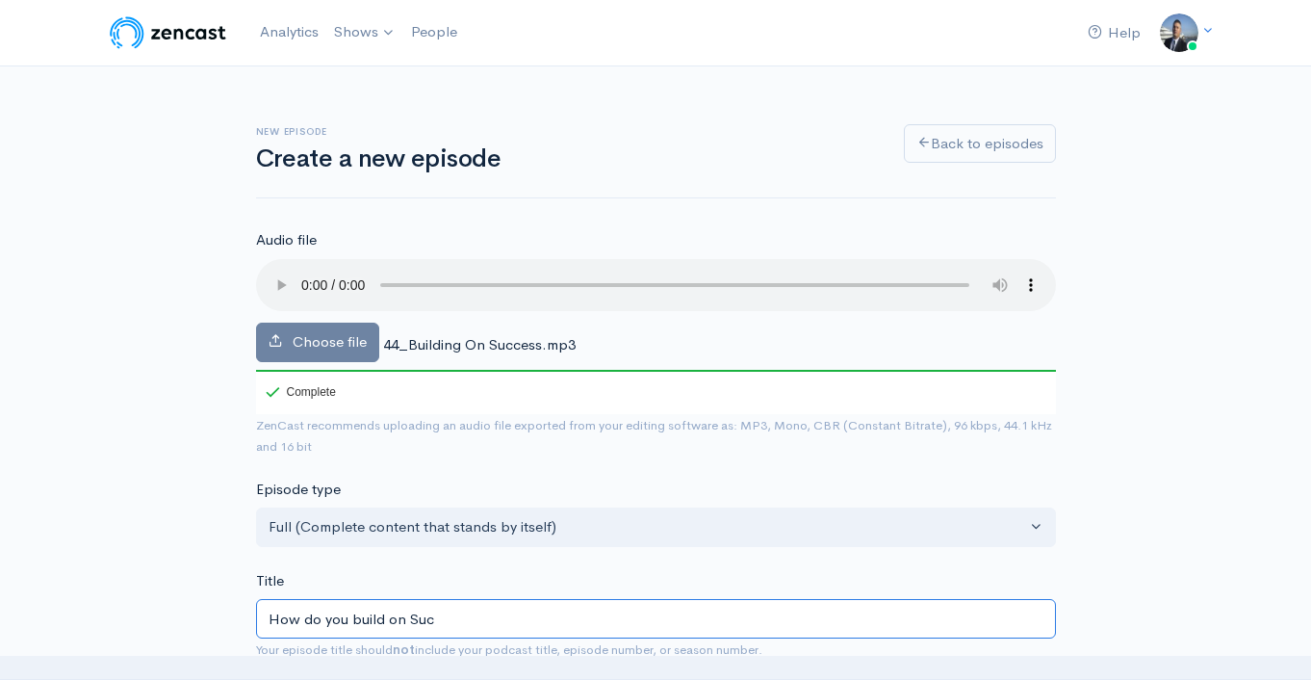
type input "how-do-you-build-on-suc"
type input "How do you build on Succ"
type input "how-do-you-build-on-succ"
type input "How do you build on Succe"
type input "how-do-you-build-on-succe"
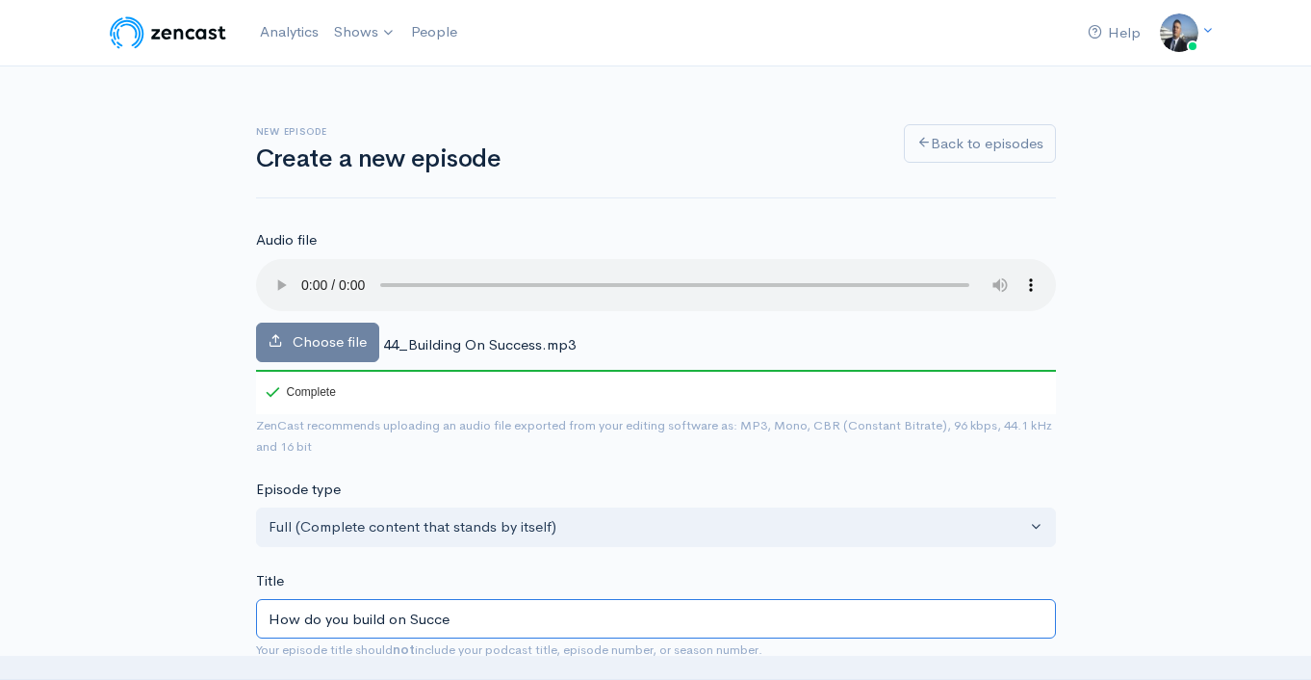
type input "How do you build on Succes"
type input "how-do-you-build-on-succes"
type input "How do you build on Success"
type input "how-do-you-build-on-success"
click at [330, 619] on input "How do you build on Success" at bounding box center [656, 618] width 800 height 39
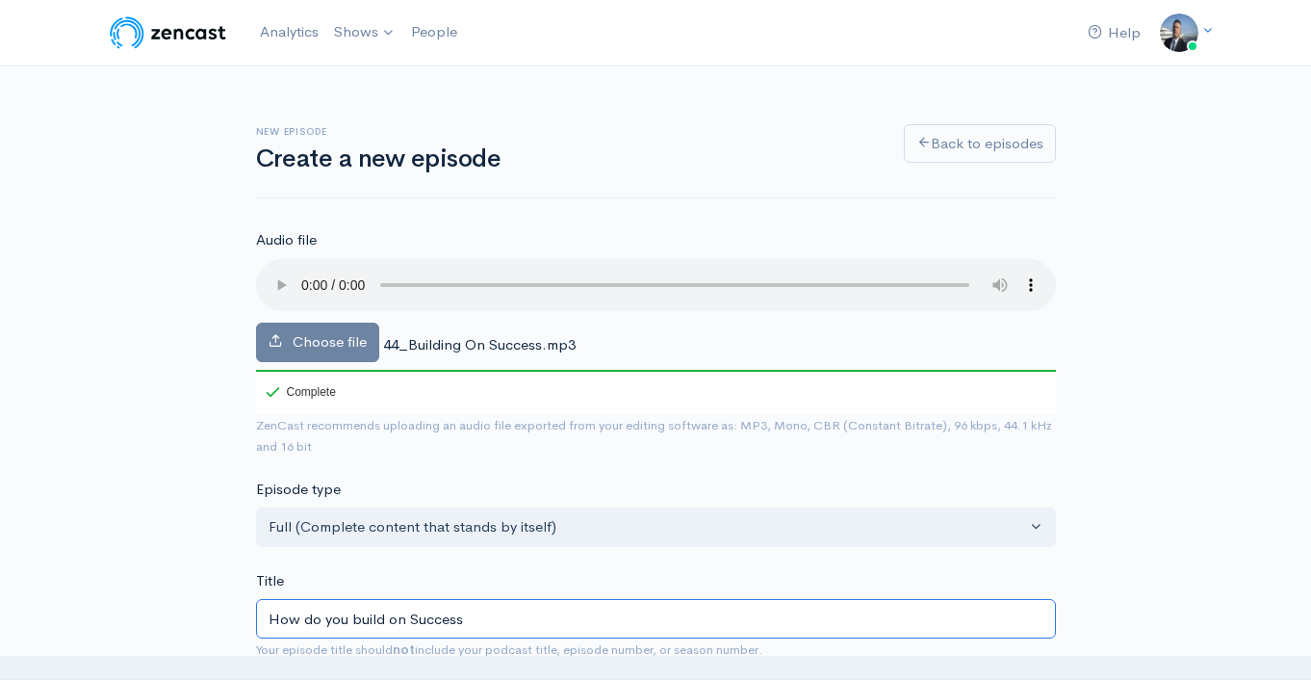
click at [330, 619] on input "How do you build on Success" at bounding box center [656, 618] width 800 height 39
type input "How do build on Success"
type input "how-do-build-on-success"
type input "How d build on Success"
type input "how-d-build-on-success"
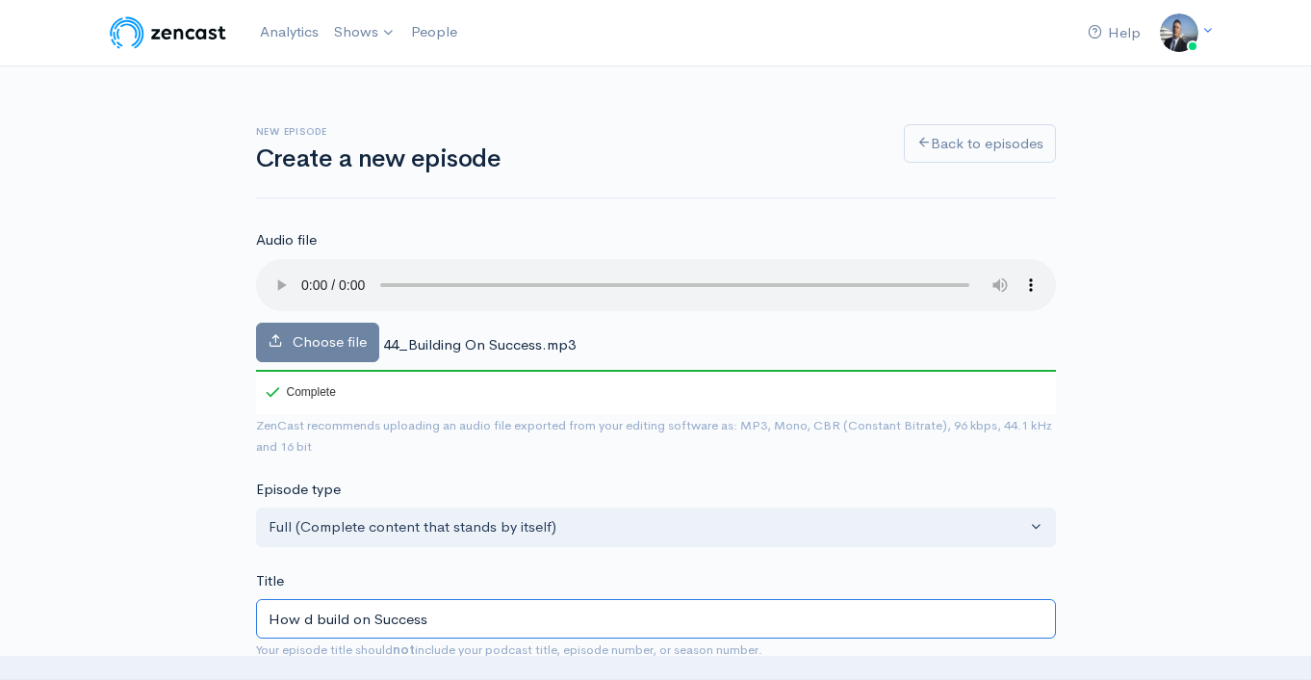
type input "How de build on Success"
type input "how-de-build-on-success"
type input "How d build on Success"
type input "how-d-build-on-success"
type input "How do build on Success"
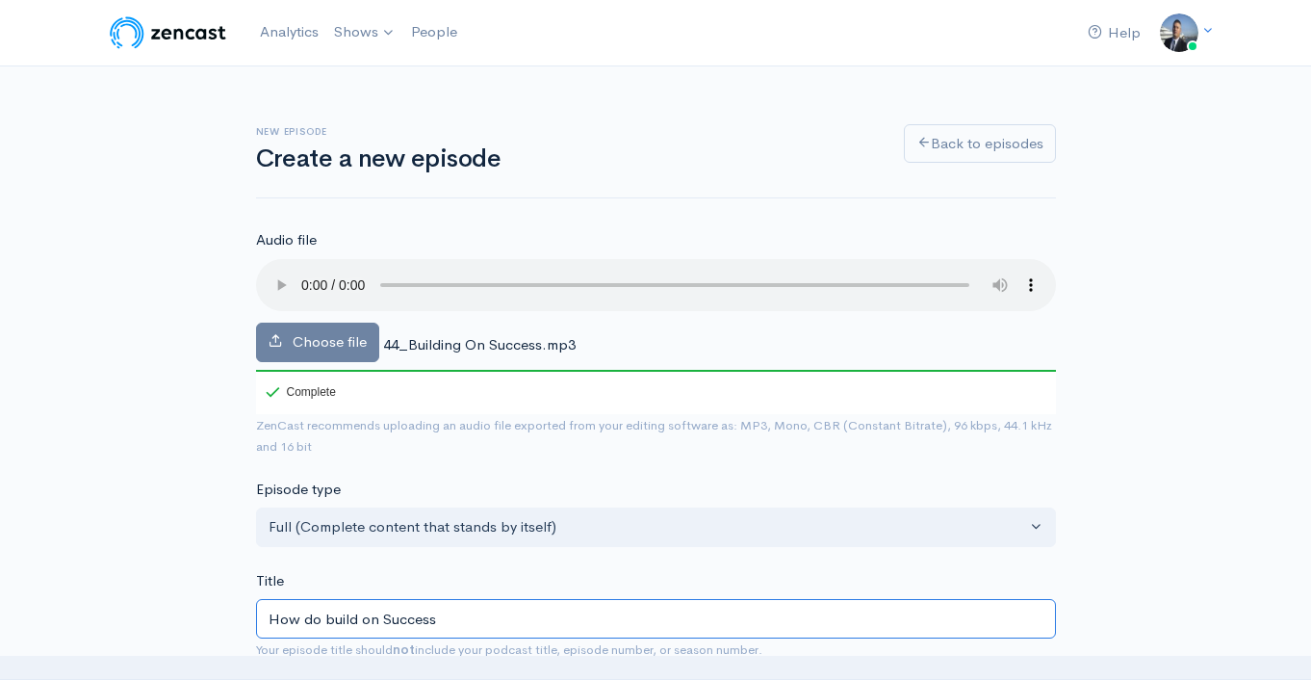
type input "how-do-build-on-success"
type input "How doe build on Success"
type input "how-doe-build-on-success"
type input "How does build on Success"
type input "how-does-build-on-success"
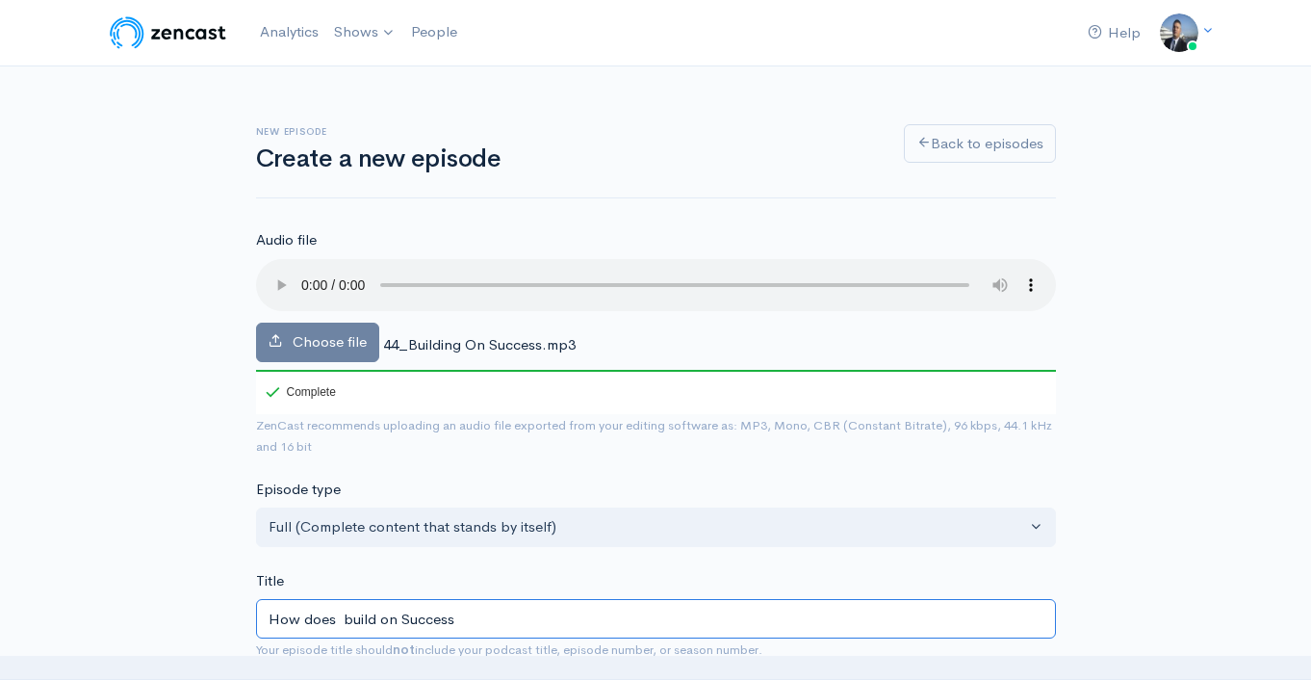
type input "How does a build on Success"
type input "how-does-a-build-on-success"
type input "How does an build on Success"
type input "how-does-an-build-on-success"
type input "How does an e build on Success"
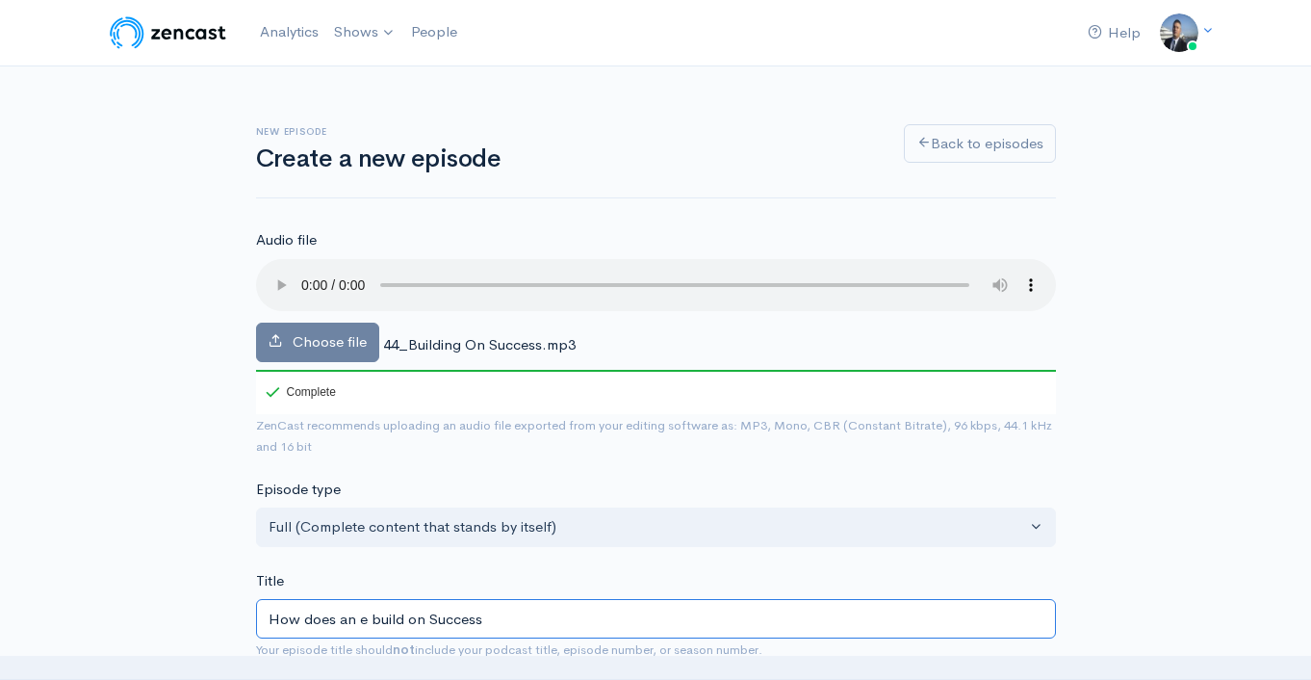
type input "how-does-an-e-build-on-success"
type input "How does an en build on Success"
type input "how-does-an-en-build-on-success"
type input "How does an ent build on Success"
type input "how-does-an-ent-build-on-success"
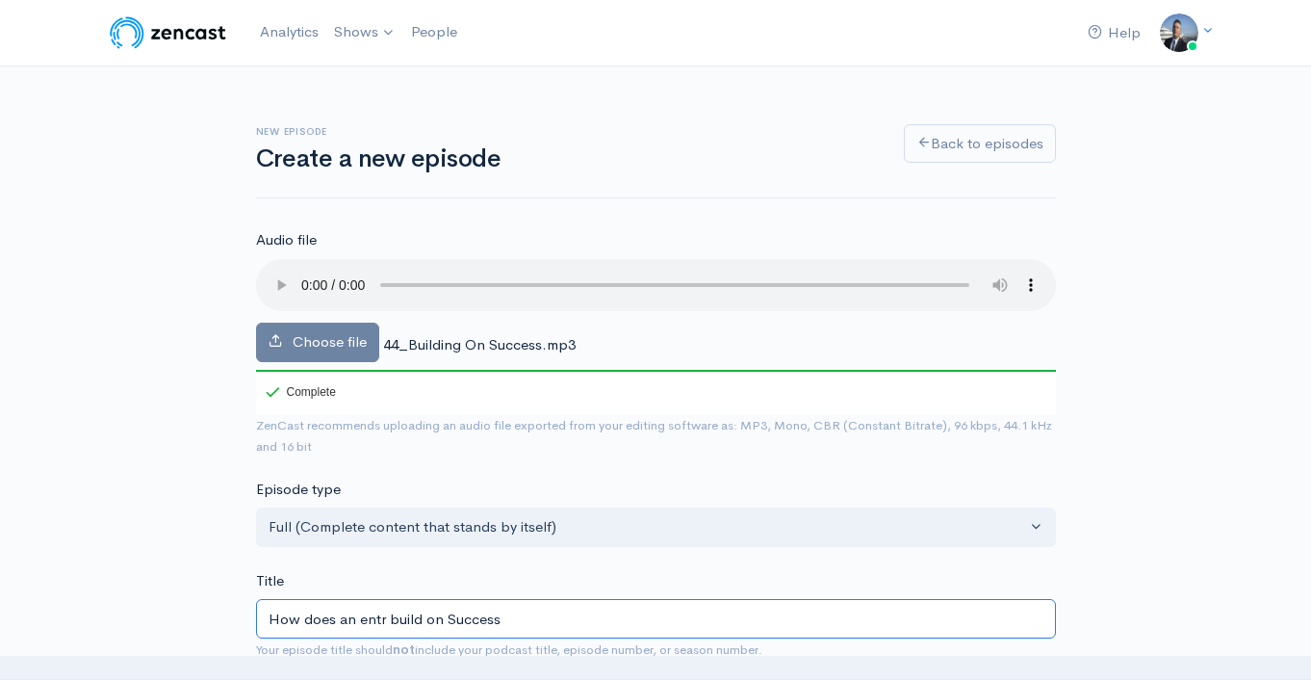
type input "How does an entre build on Success"
type input "how-does-an-entre-build-on-success"
type input "How does an entrep build on Success"
type input "how-does-an-entrep-build-on-success"
type input "How does an entrepr build on Success"
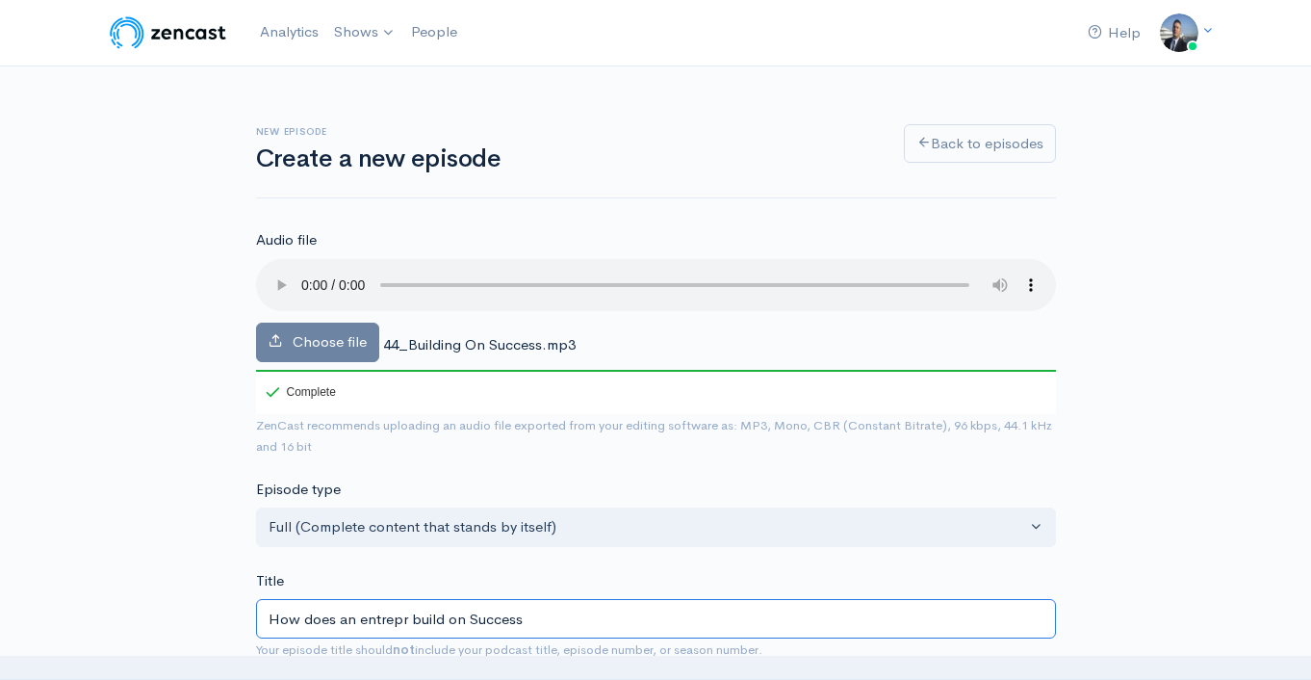
type input "how-does-an-entrepr-build-on-success"
type input "How does an entrepre build on Success"
type input "how-does-an-entrepre-build-on-success"
type input "How does an entrepren build on Success"
type input "how-does-an-entrepren-build-on-success"
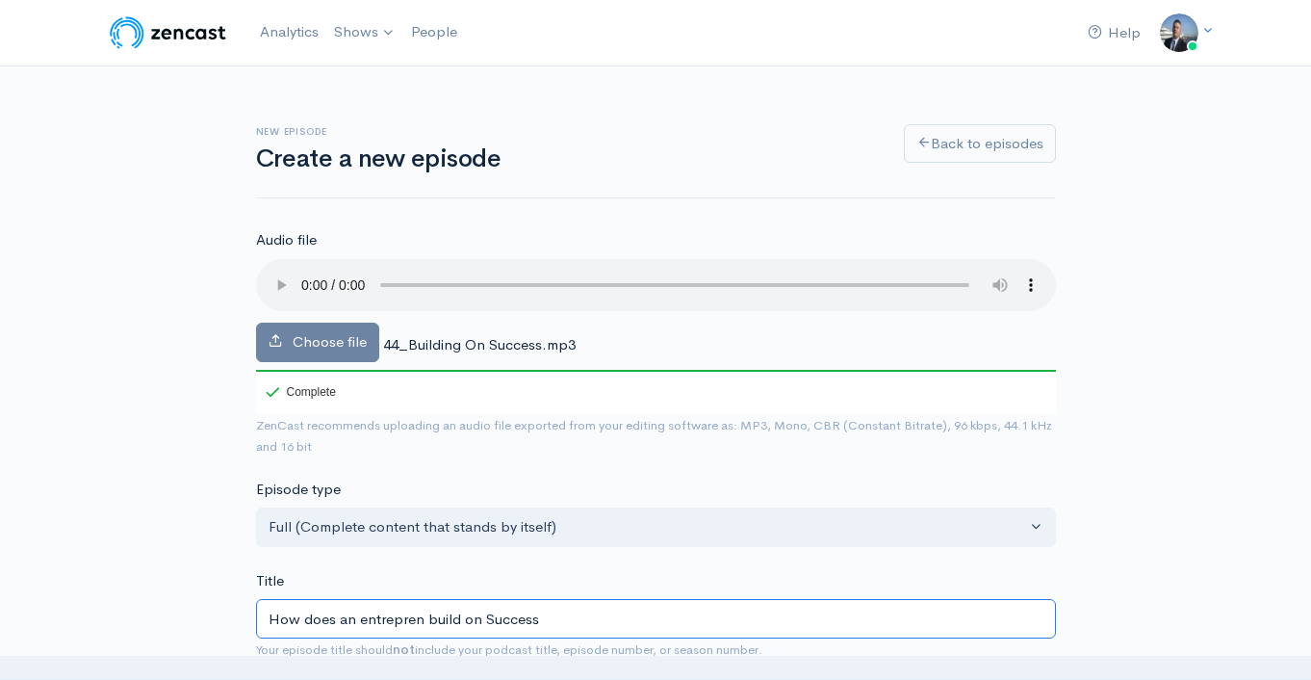
type input "How does an entreprene build on Success"
type input "how-does-an-entreprene-build-on-success"
type input "How does an entrepreneu build on Success"
type input "how-does-an-entrepreneu-build-on-success"
type input "How does an entrepreneur build on Success"
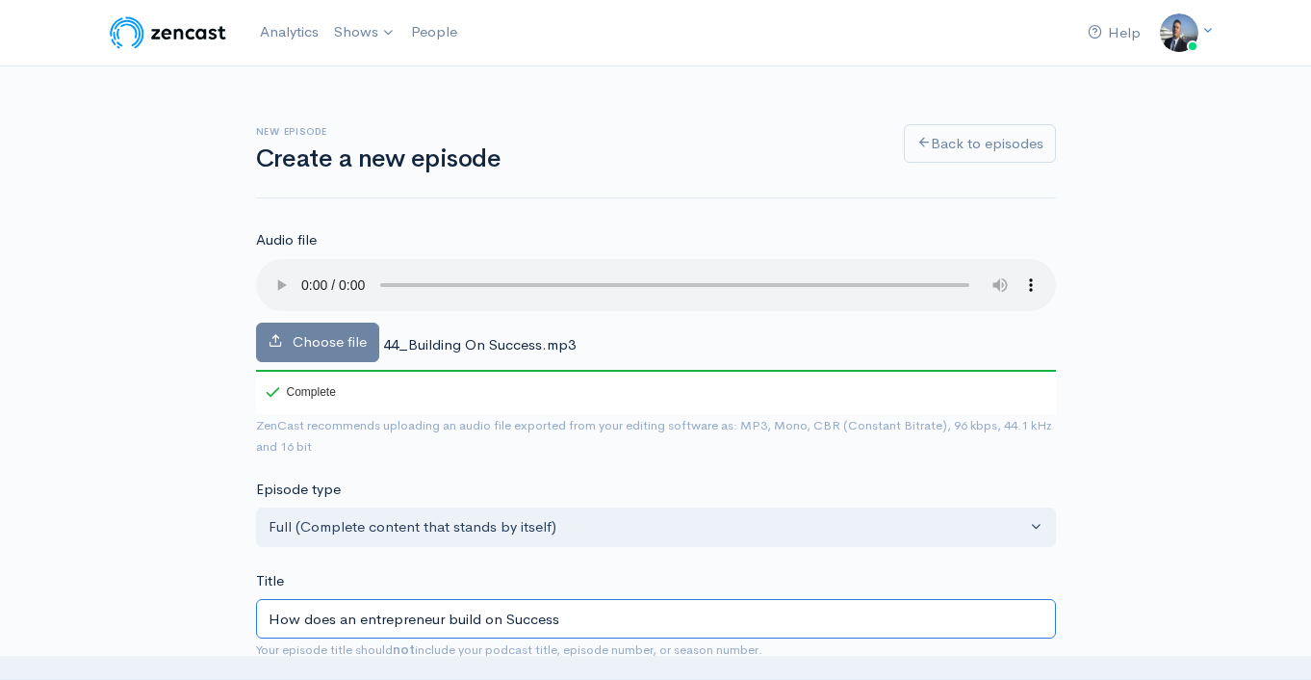
type input "how-does-an-entrepreneur-build-on-success"
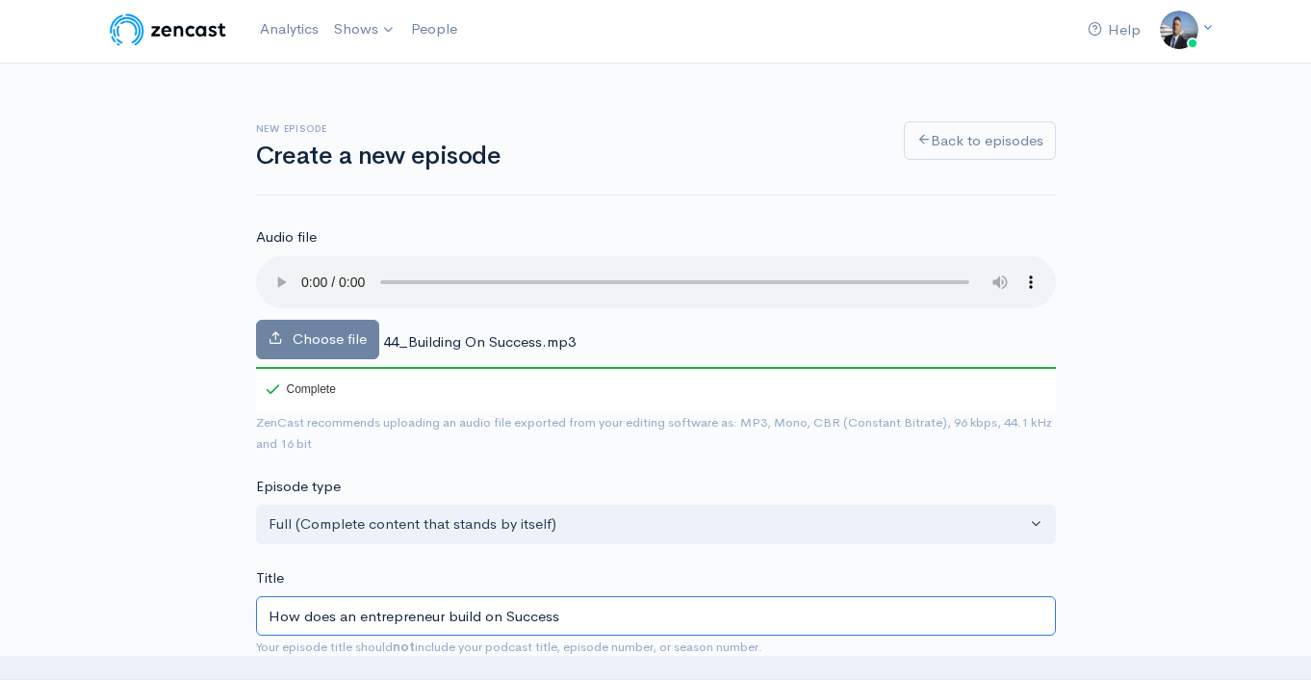
scroll to position [4, 0]
click at [515, 619] on input "How does an entrepreneur build on Success" at bounding box center [656, 614] width 800 height 39
type input "How does an entrepreneur build on s"
type input "how-does-an-entrepreneur-build-on-s"
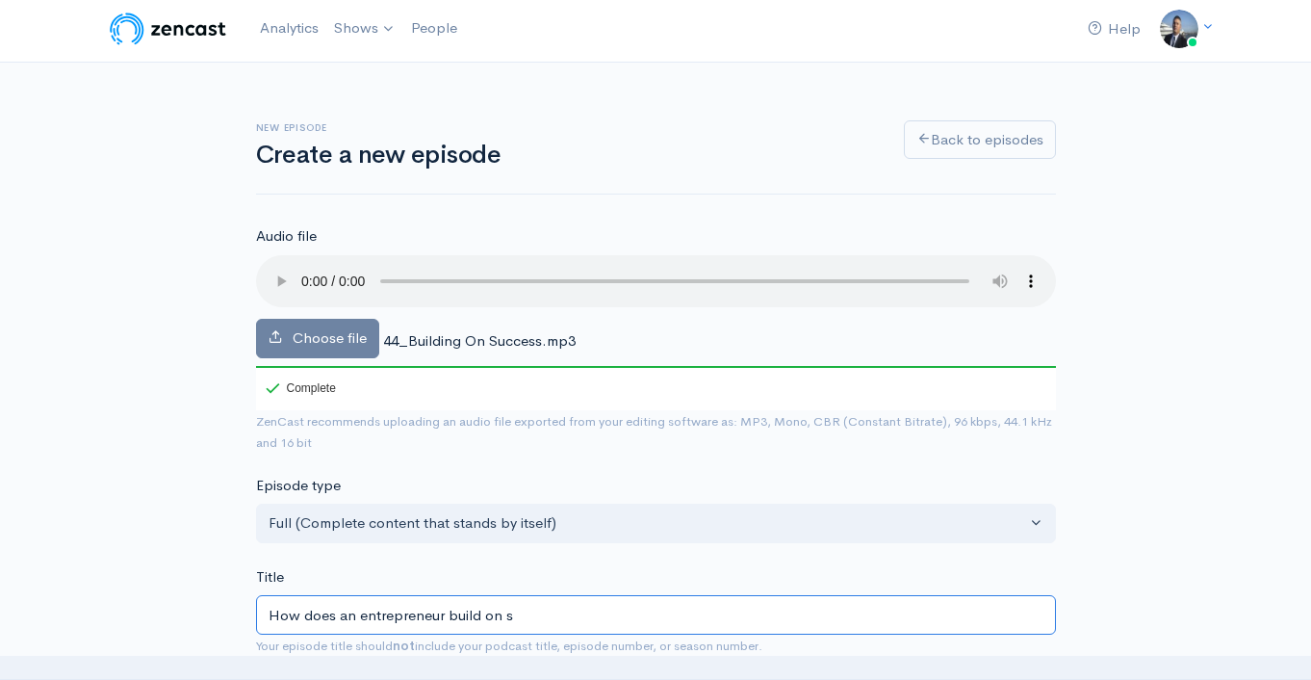
type input "How does an entrepreneur build on su"
type input "how-does-an-entrepreneur-build-on-su"
type input "How does an entrepreneur build on suc"
type input "how-does-an-entrepreneur-build-on-suc"
type input "How does an entrepreneur build on succ"
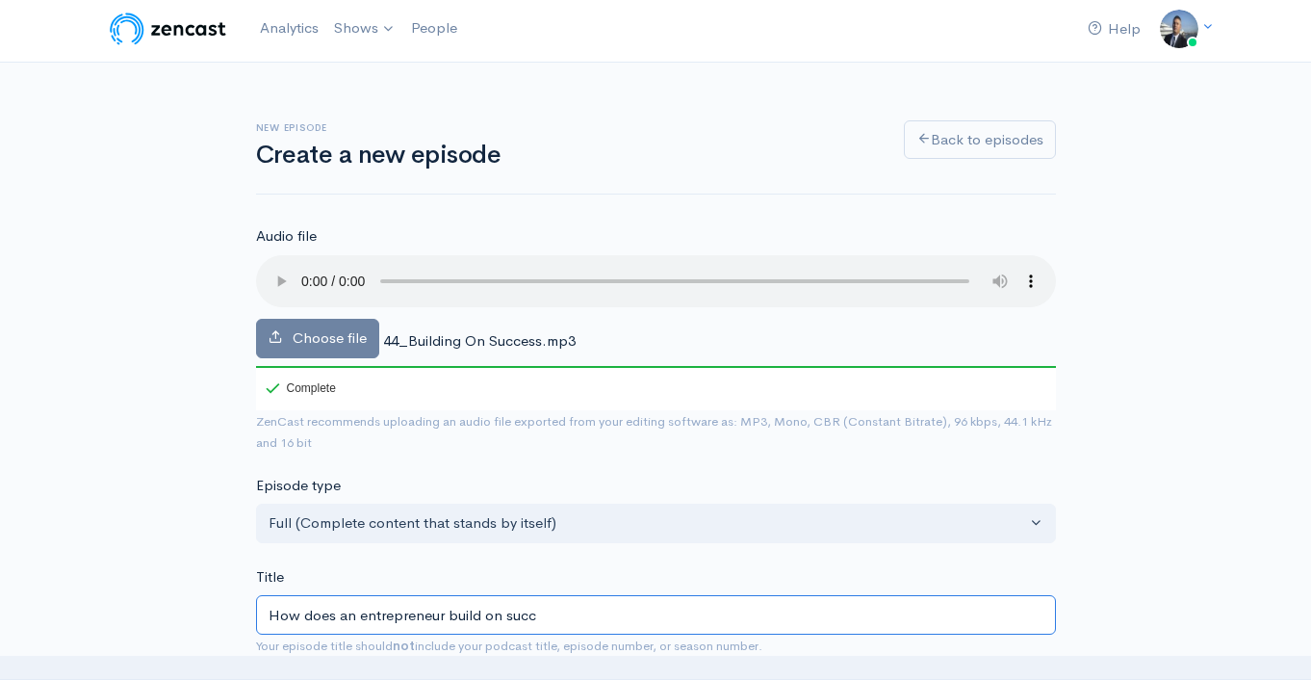
type input "how-does-an-entrepreneur-build-on-succ"
type input "How does an entrepreneur build on succe"
type input "how-does-an-entrepreneur-build-on-succe"
type input "How does an entrepreneur build on succes"
type input "how-does-an-entrepreneur-build-on-succes"
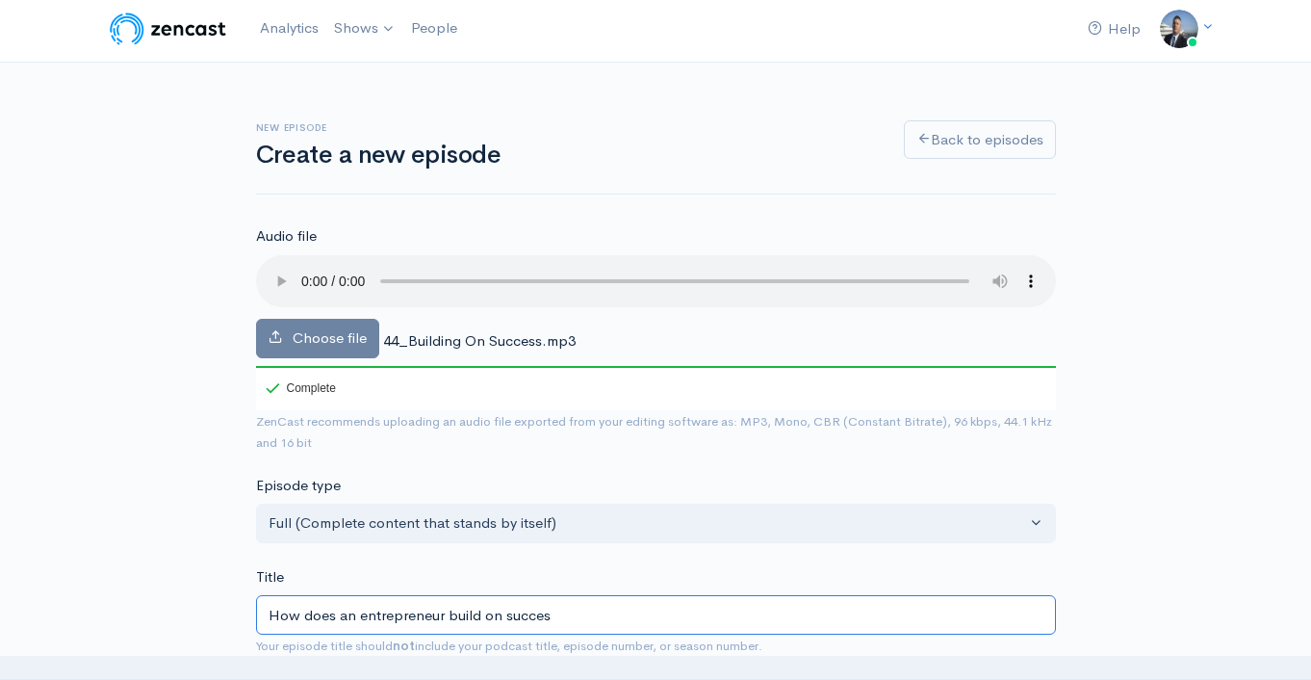
type input "How does an entrepreneur build on success"
type input "how-does-an-entrepreneur-build-on-success"
click at [511, 619] on input "How does an entrepreneur build on success?" at bounding box center [656, 614] width 800 height 39
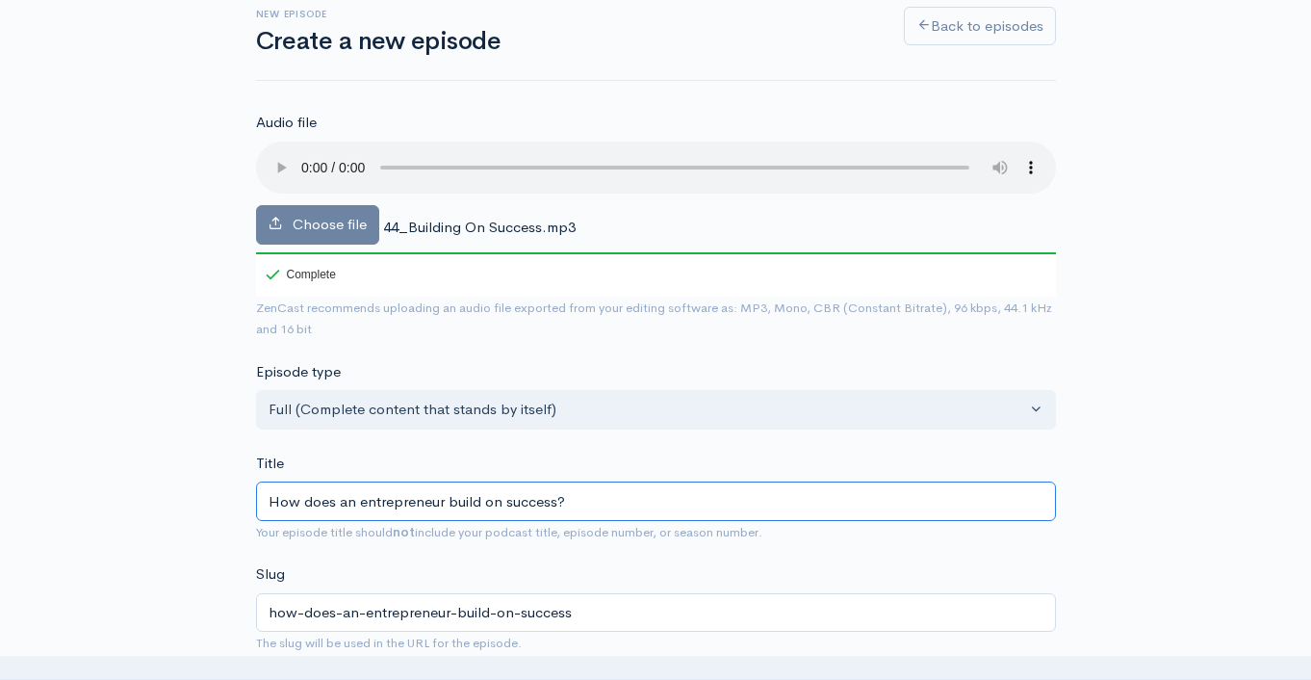
scroll to position [368, 0]
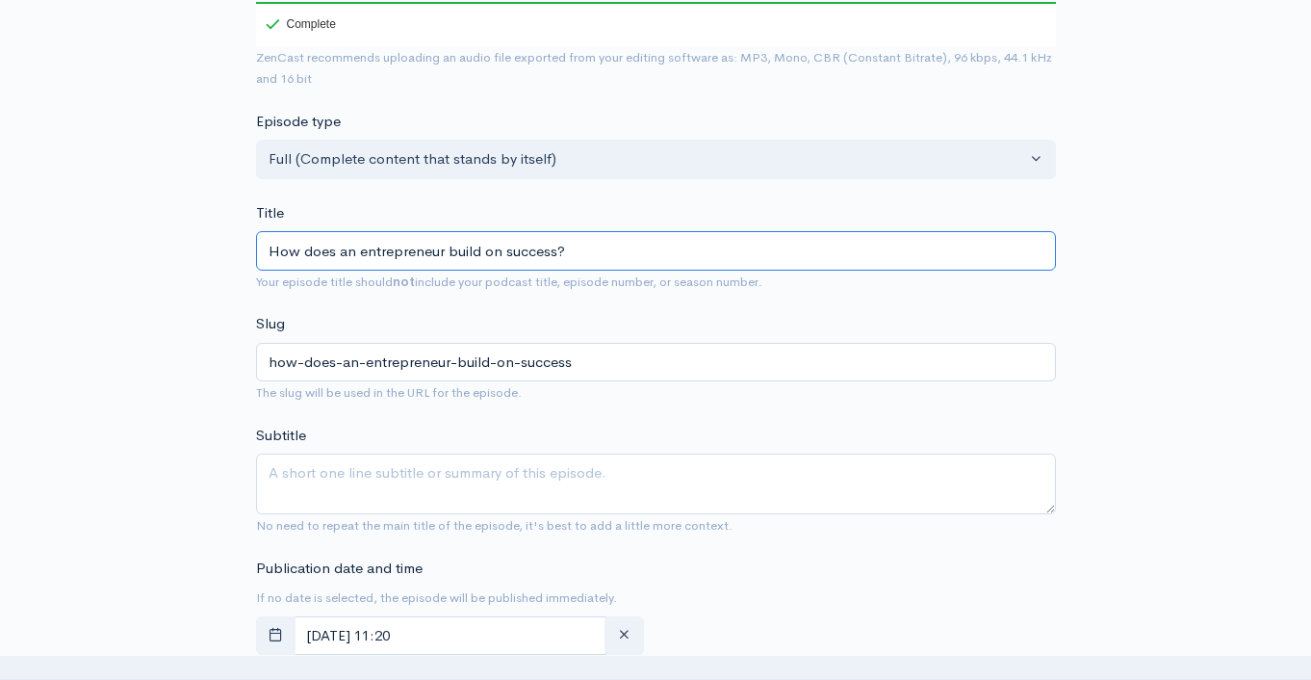
type input "How does an entrepreneur build on success?"
click at [461, 486] on textarea "Subtitle" at bounding box center [656, 484] width 800 height 61
paste textarea "How does an entrepreneur build on success?"
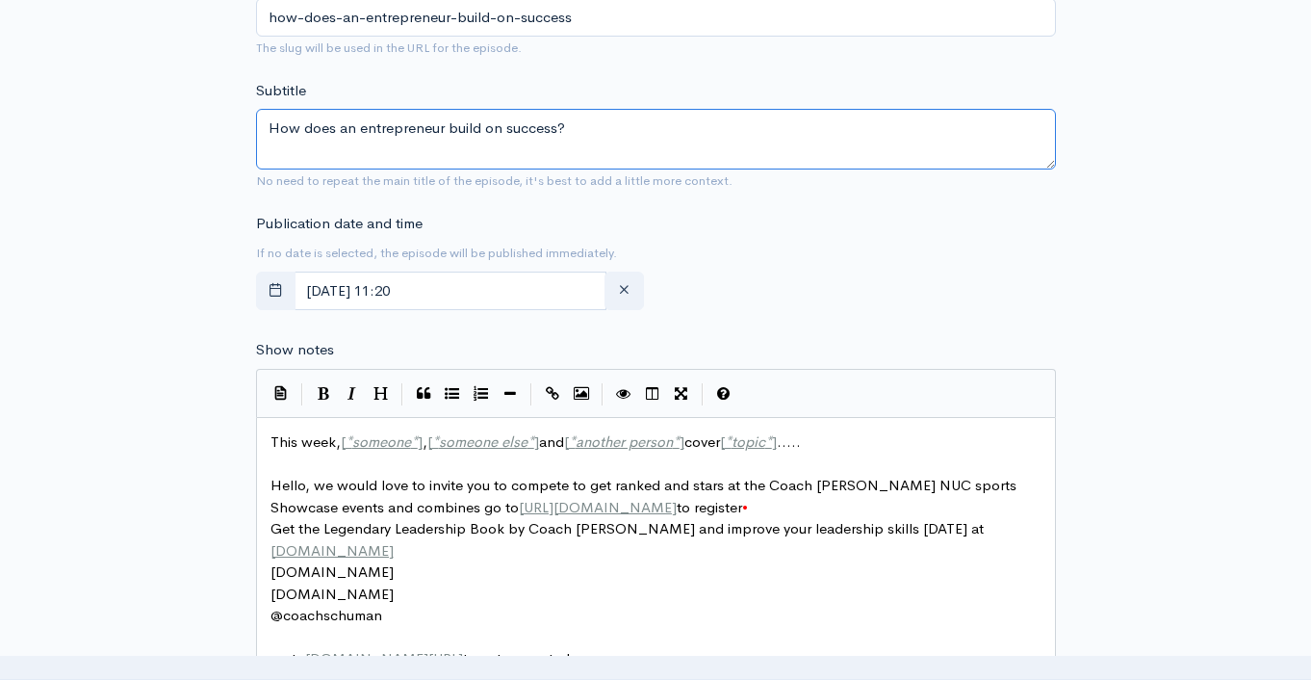
scroll to position [723, 0]
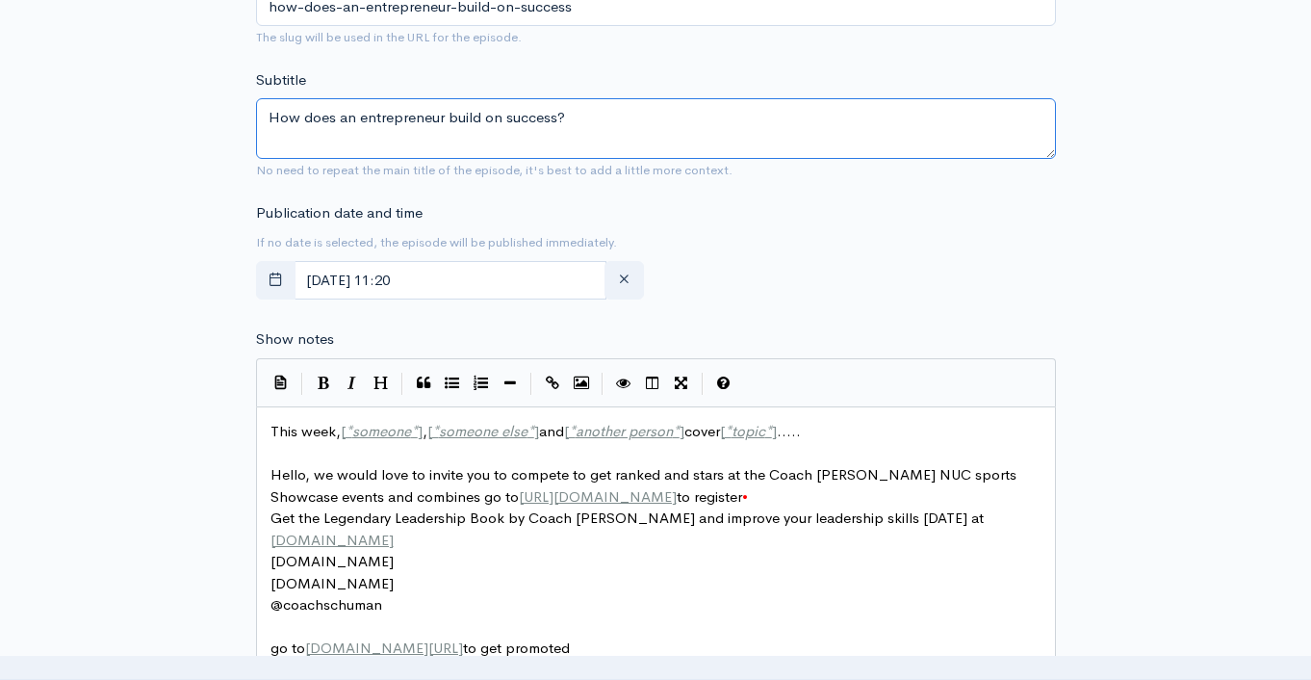
type textarea "How does an entrepreneur build on success?"
click at [316, 426] on span "This week, [ * someone * ] , [ * someone else * ] and [ * another person * ] co…" at bounding box center [536, 431] width 531 height 18
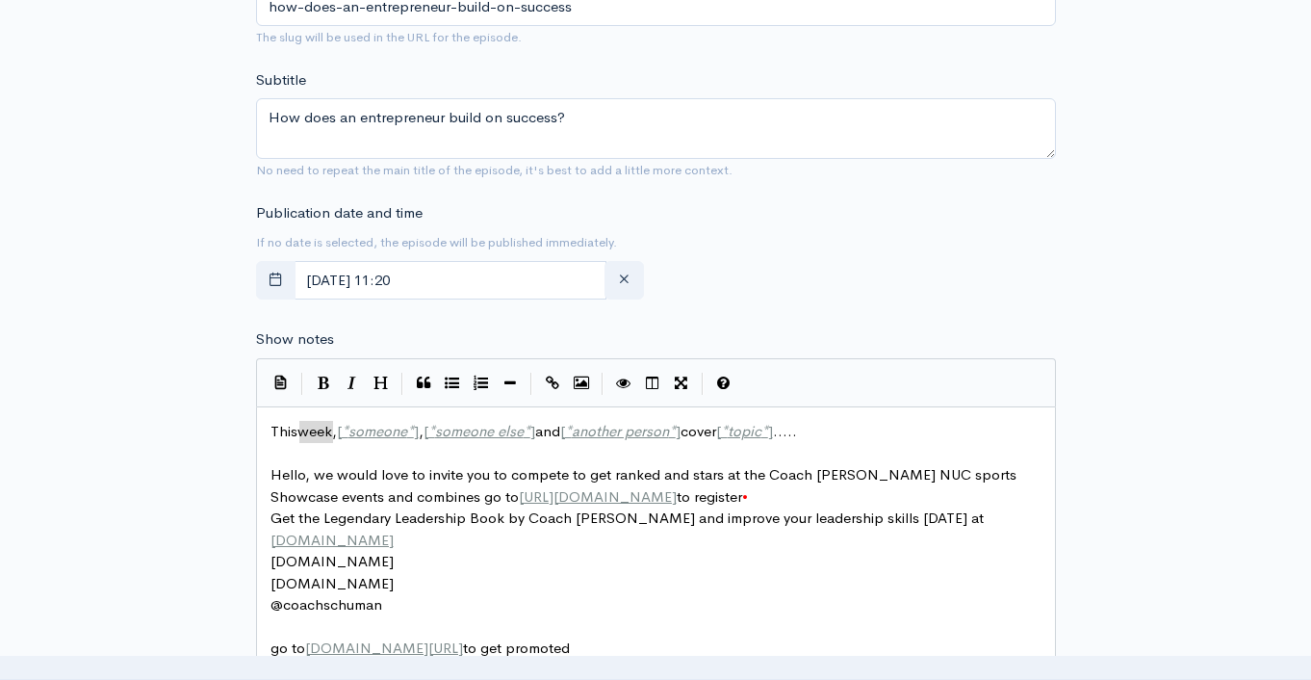
type textarea "This week, [*someone*], [*someone else*] and [*another person*] cover [*topic*]…"
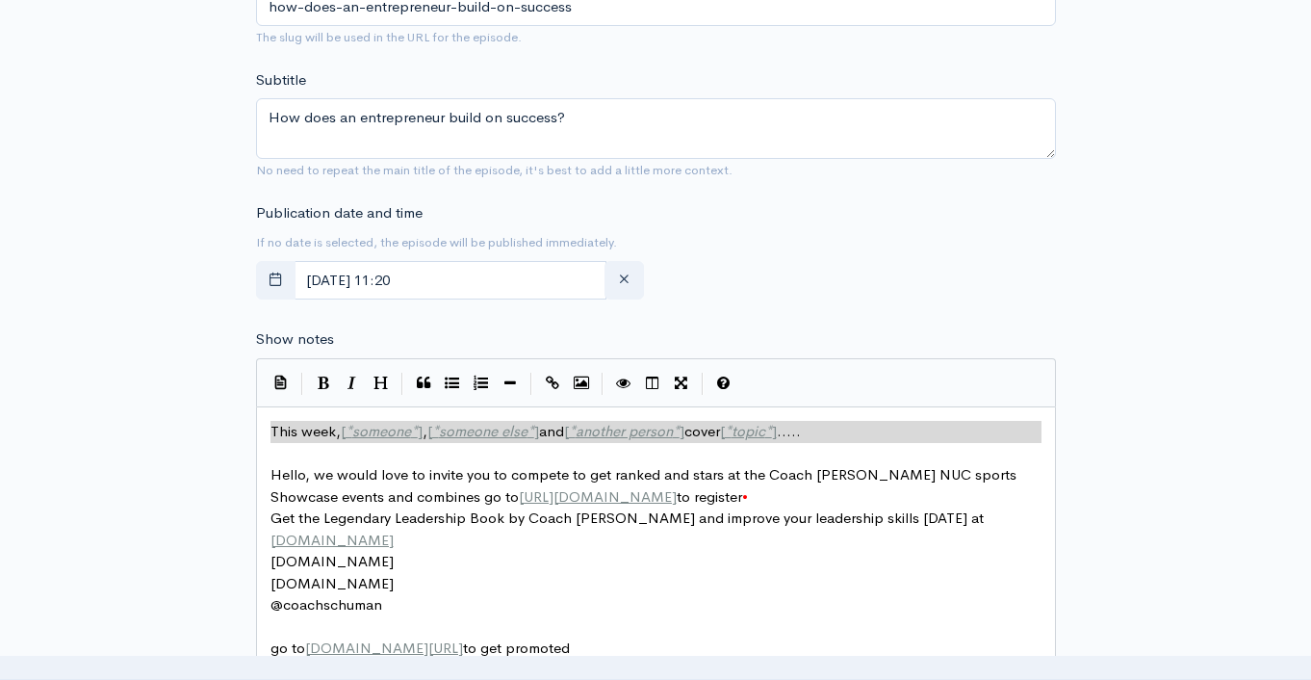
paste textarea
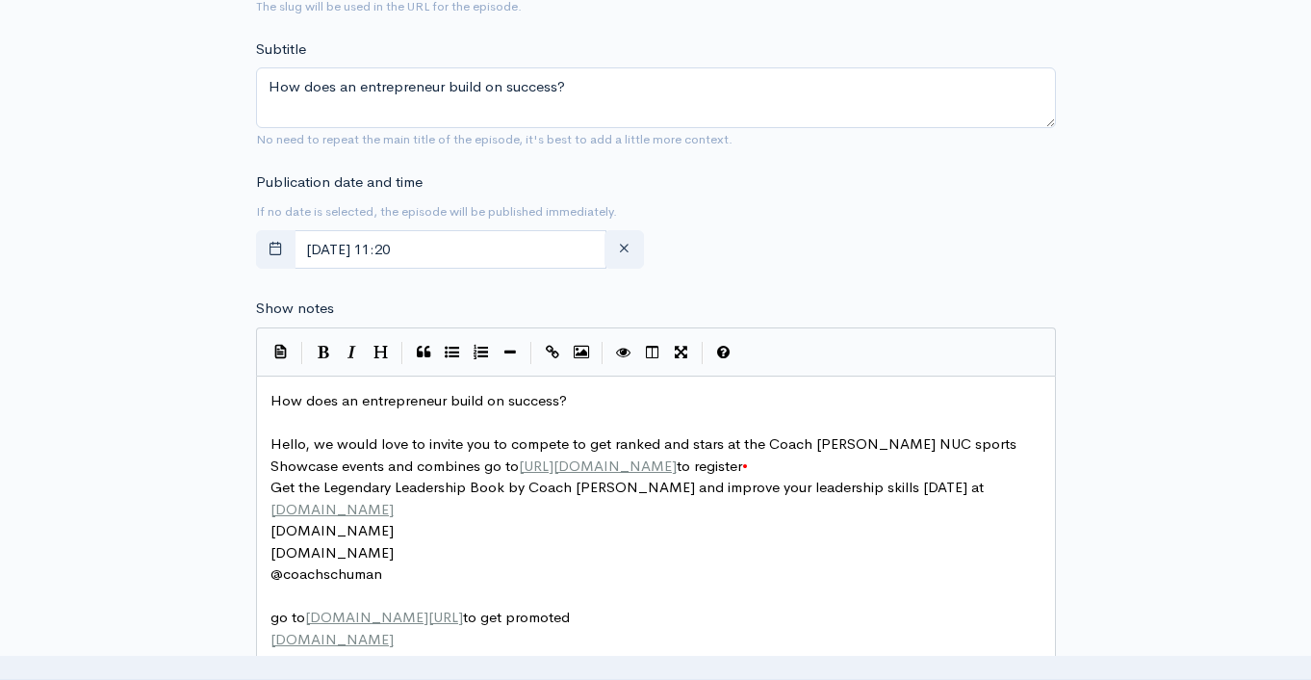
scroll to position [1232, 0]
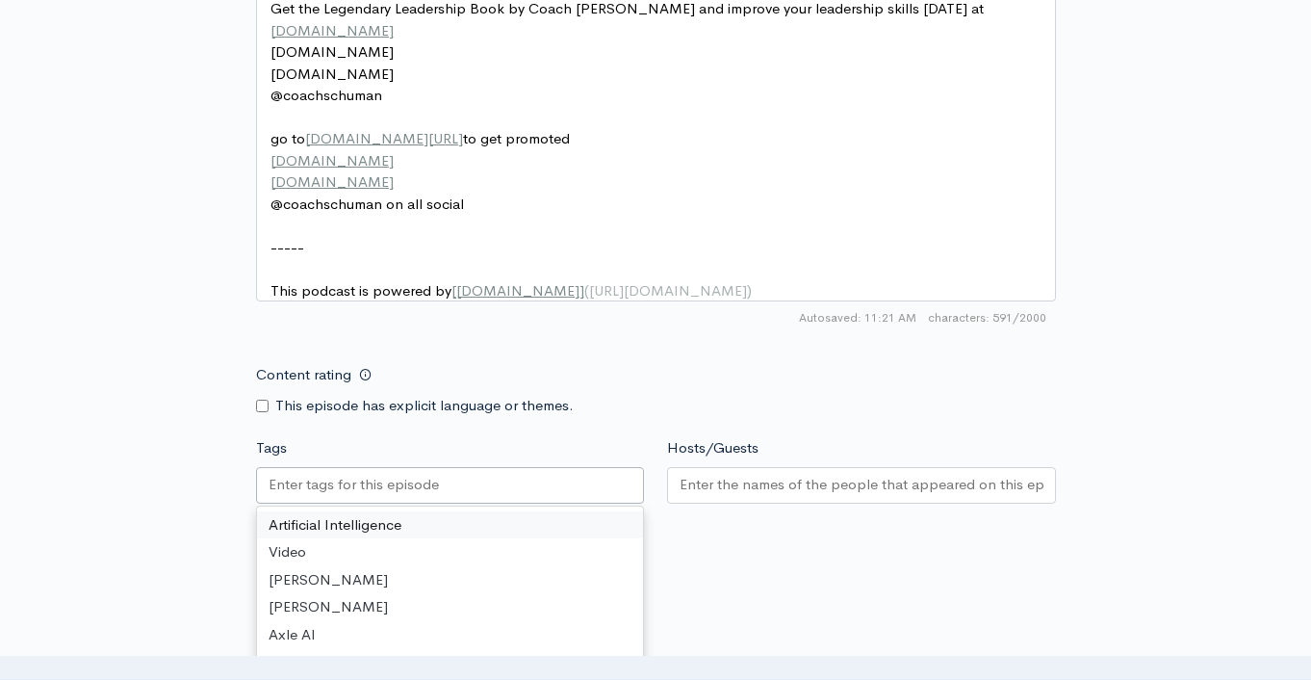
click at [343, 496] on input "Tags" at bounding box center [355, 485] width 173 height 22
paste input "How does an entrepreneur build on success?"
type input "How does an entrepreneur build on success?"
click at [713, 504] on div at bounding box center [861, 485] width 389 height 37
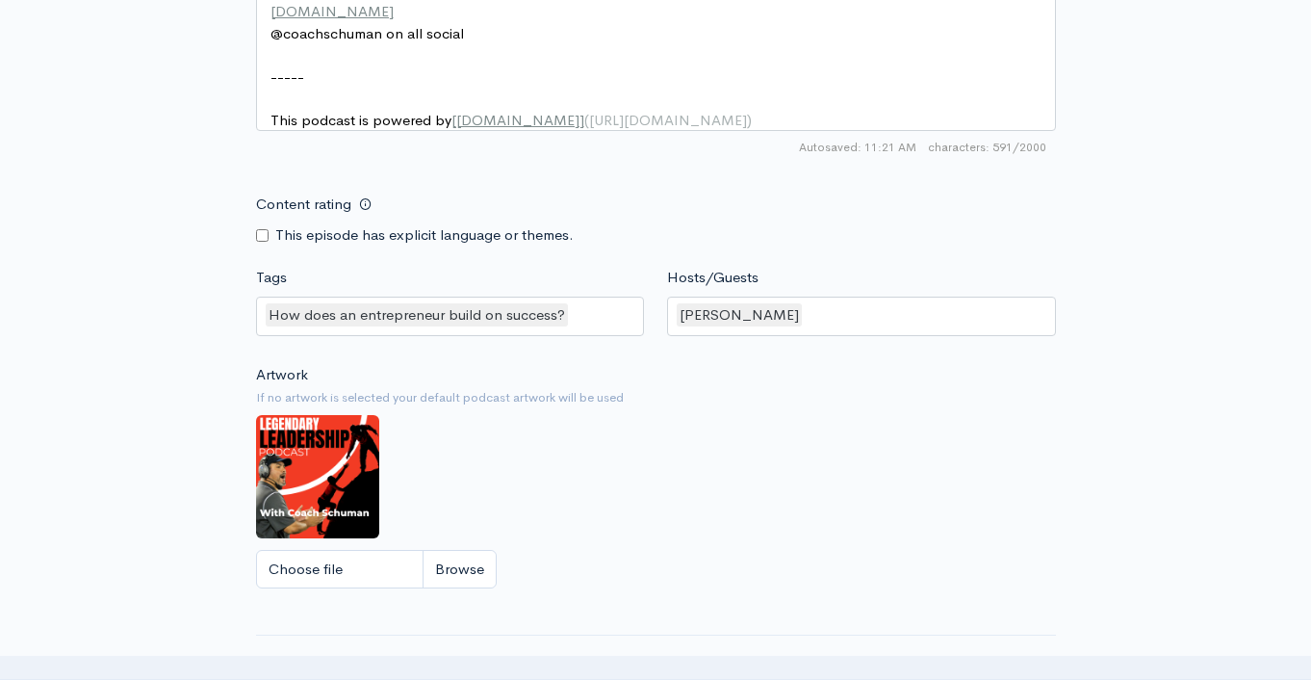
scroll to position [1671, 0]
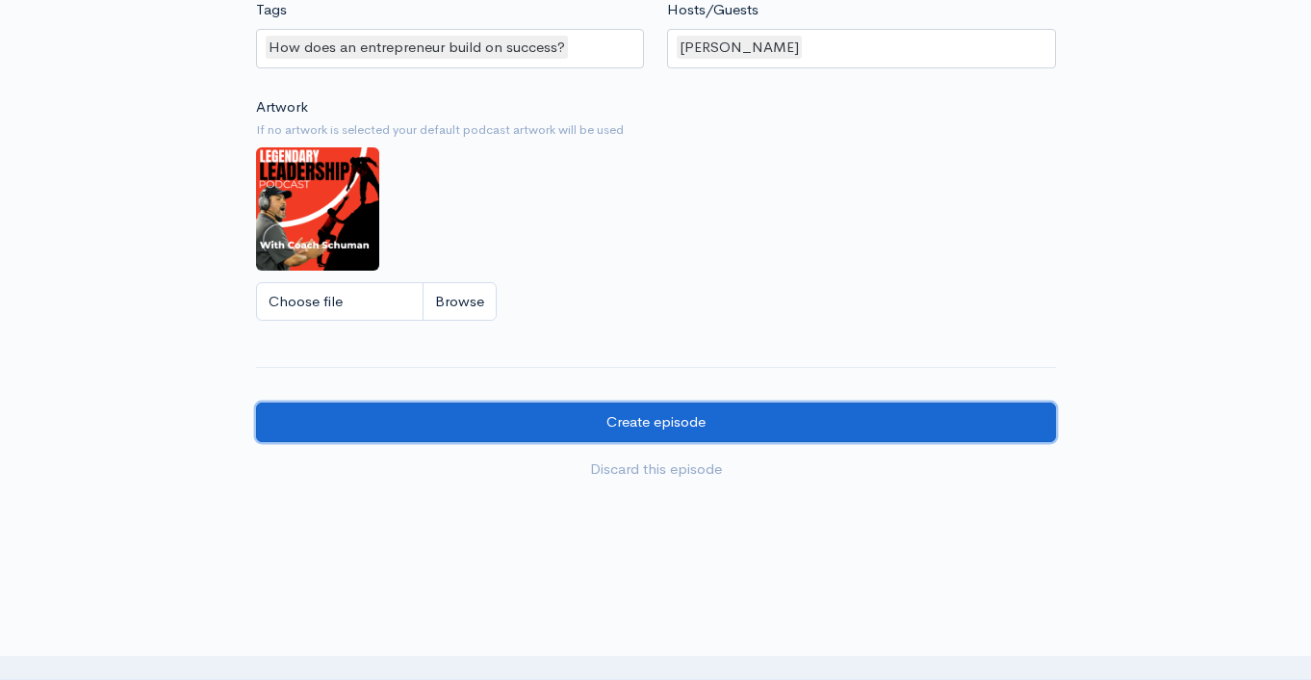
click at [735, 442] on input "Create episode" at bounding box center [656, 421] width 800 height 39
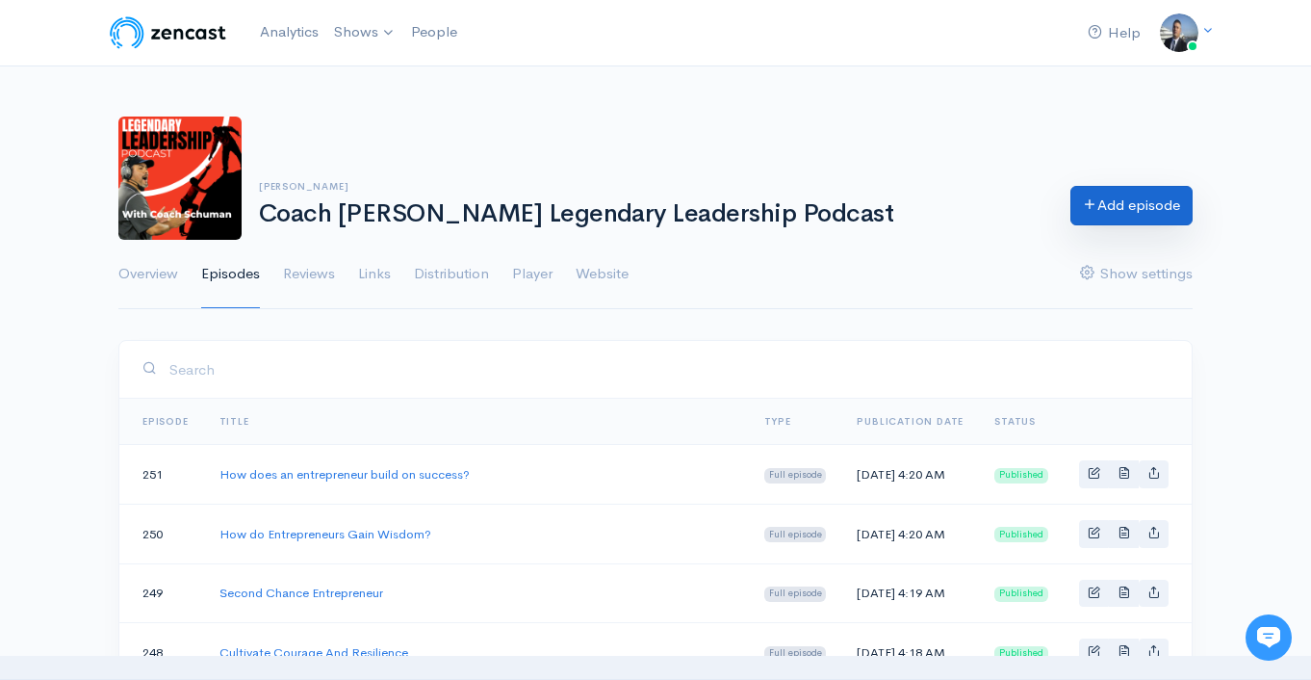
click at [1115, 216] on link "Add episode" at bounding box center [1132, 205] width 122 height 39
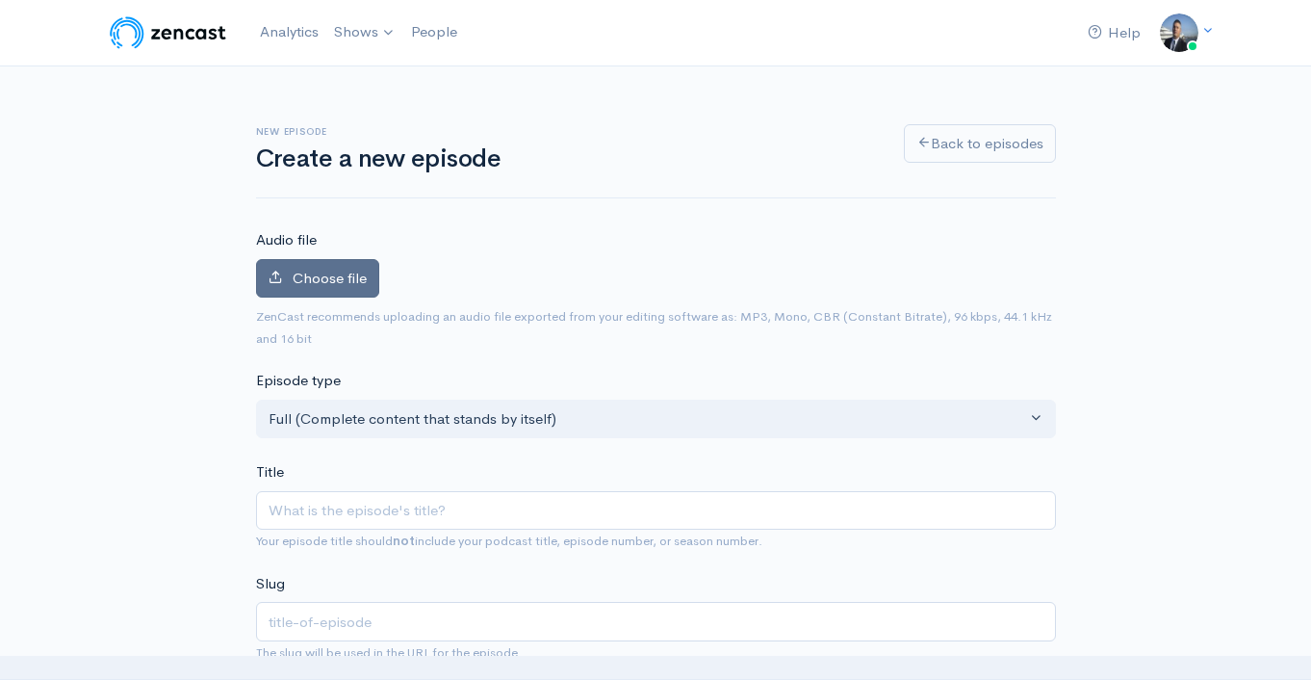
click at [312, 268] on label "Choose file" at bounding box center [317, 278] width 123 height 39
click at [0, 0] on input "Choose file" at bounding box center [0, 0] width 0 height 0
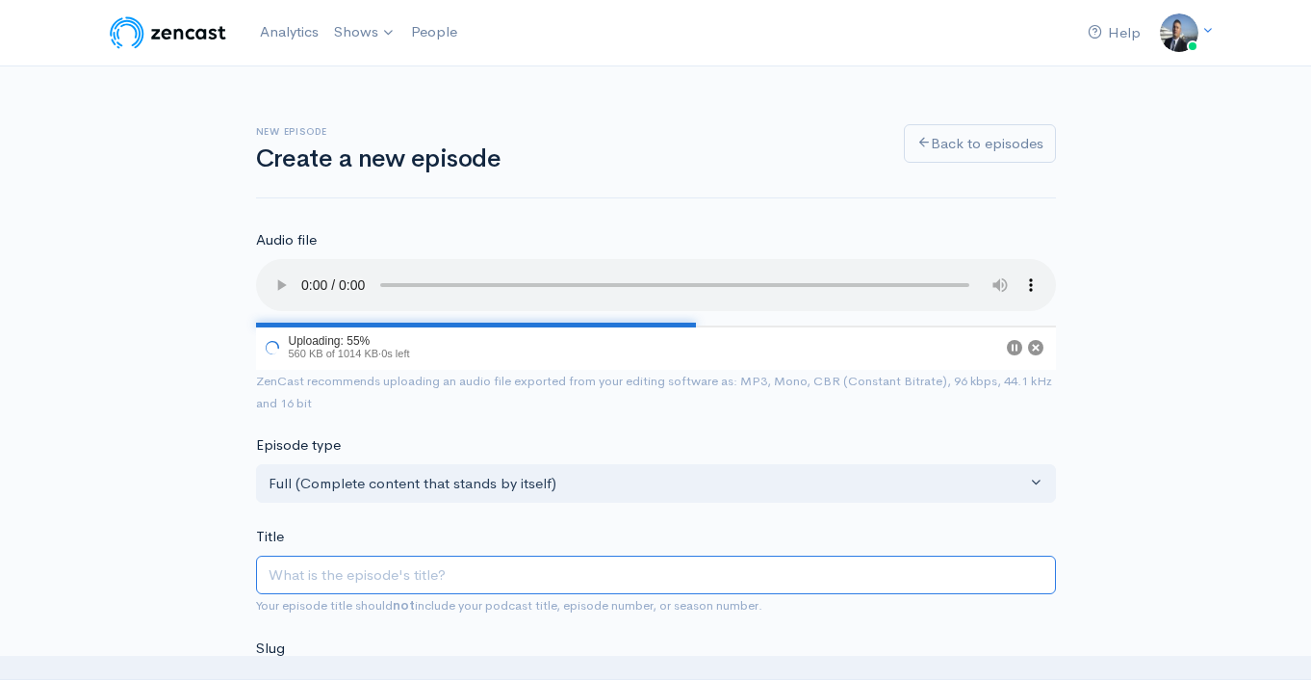
click at [406, 572] on input "Title" at bounding box center [656, 575] width 800 height 39
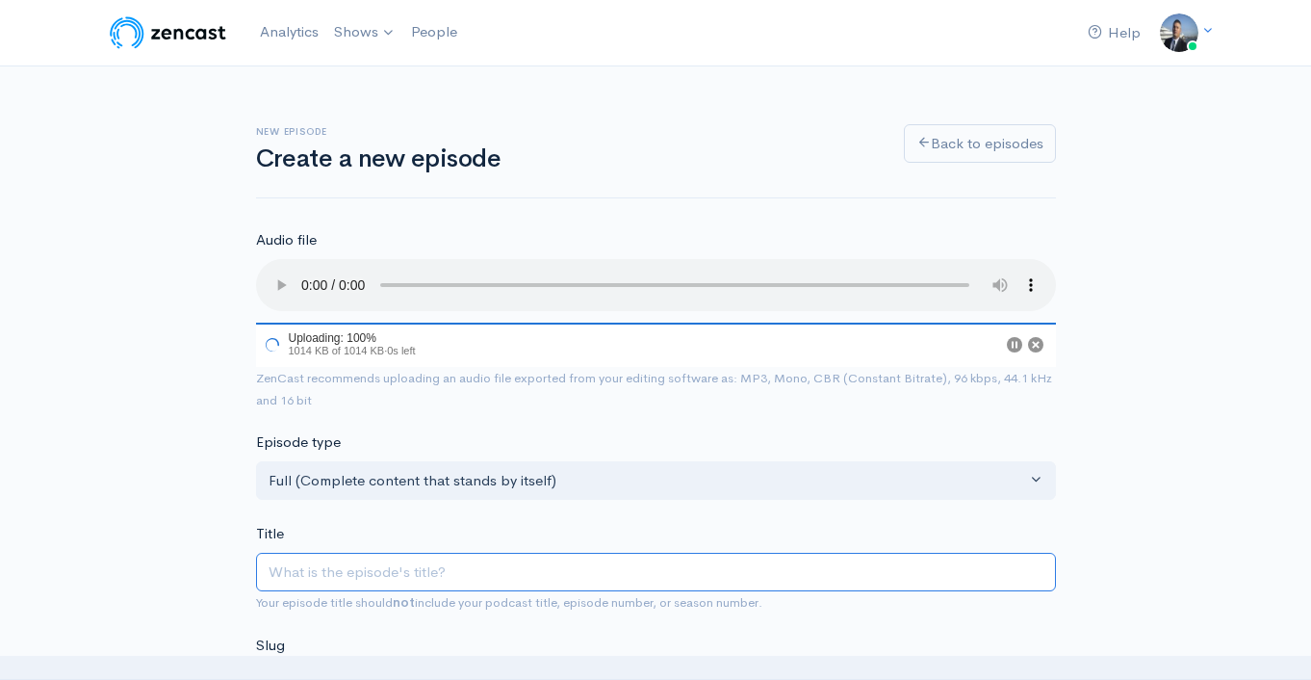
type input "T"
type input "t"
type input "Th"
type input "th"
type input "The"
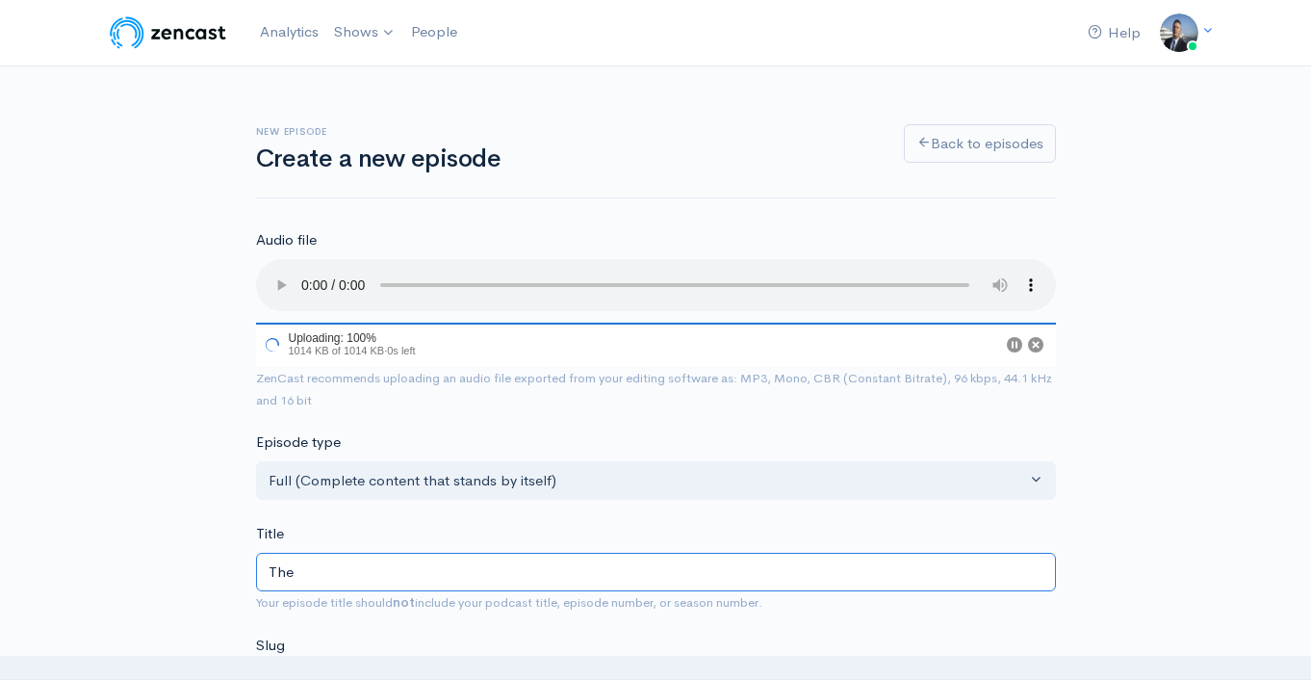
type input "the"
type input "The I"
type input "the-i"
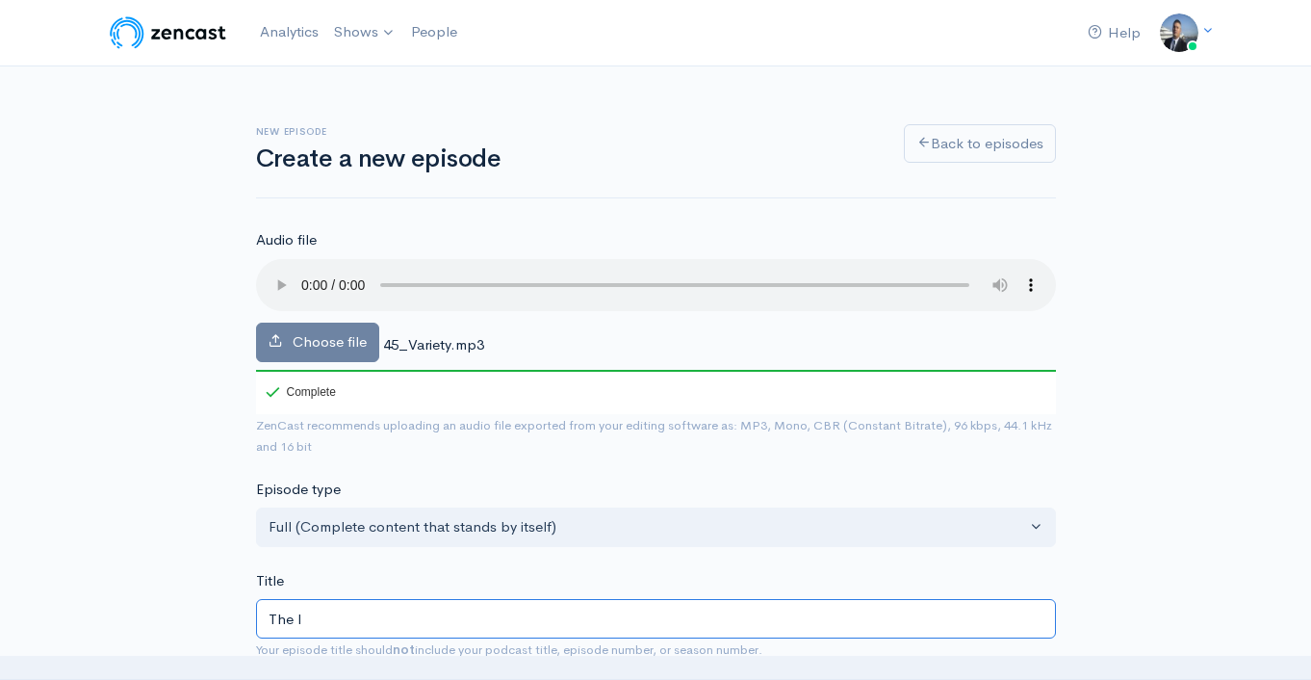
type input "The Im"
type input "the-im"
type input "The Imp"
type input "the-imp"
type input "The Impo"
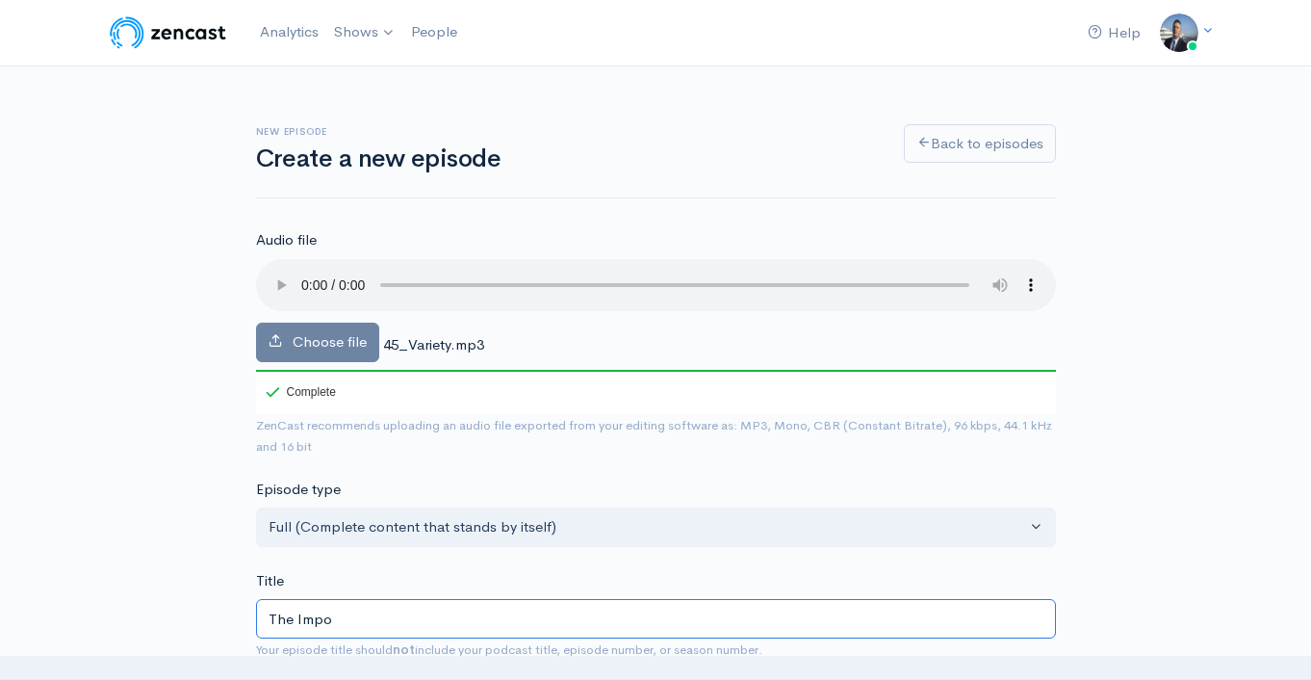
type input "the-impo"
type input "The Impor"
type input "the-impor"
type input "The Import"
type input "the-import"
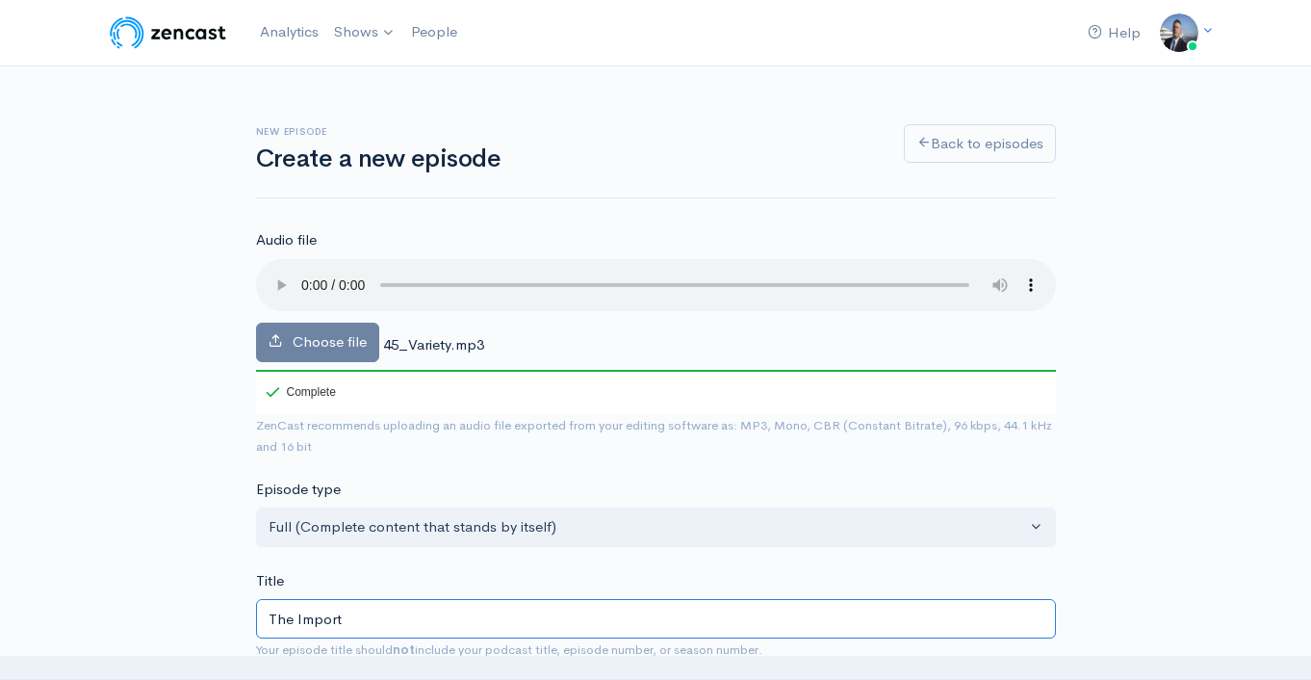
type input "The Importa"
type input "the-importa"
type input "The Importan"
type input "the-importan"
type input "The Importanc"
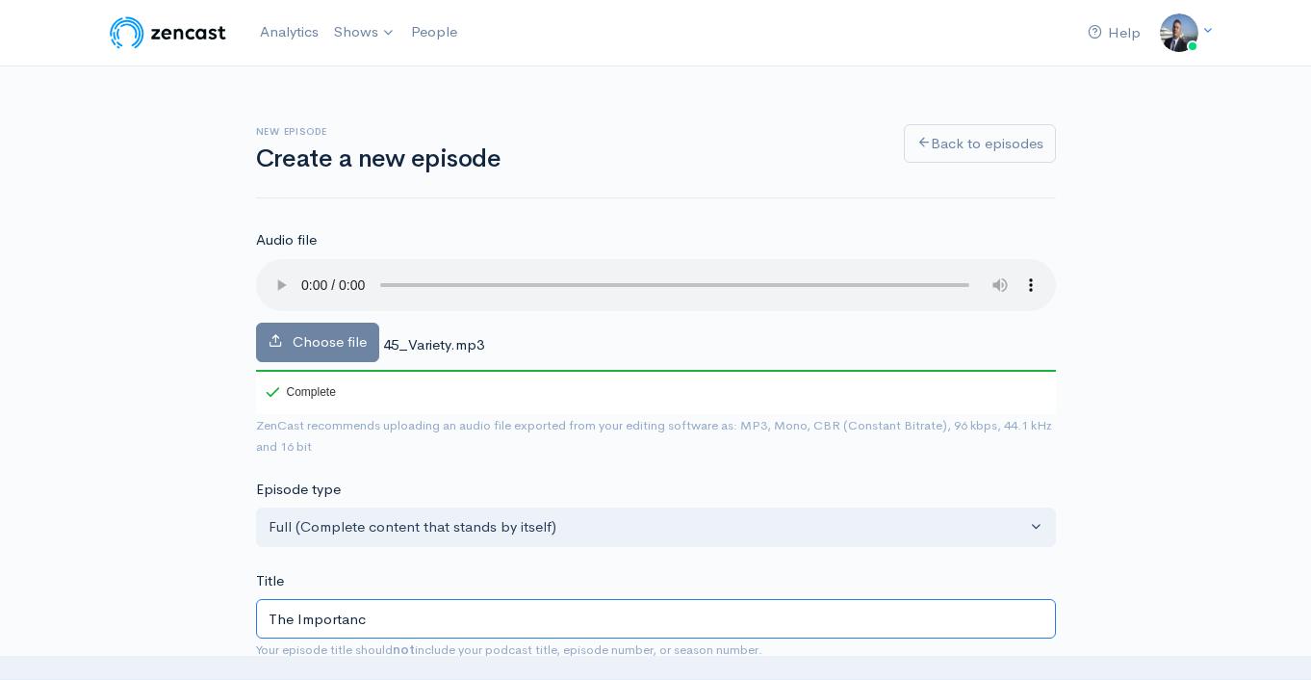
type input "the-importanc"
type input "The Importance"
type input "the-importance"
type input "The Importance o"
type input "the-importance-o"
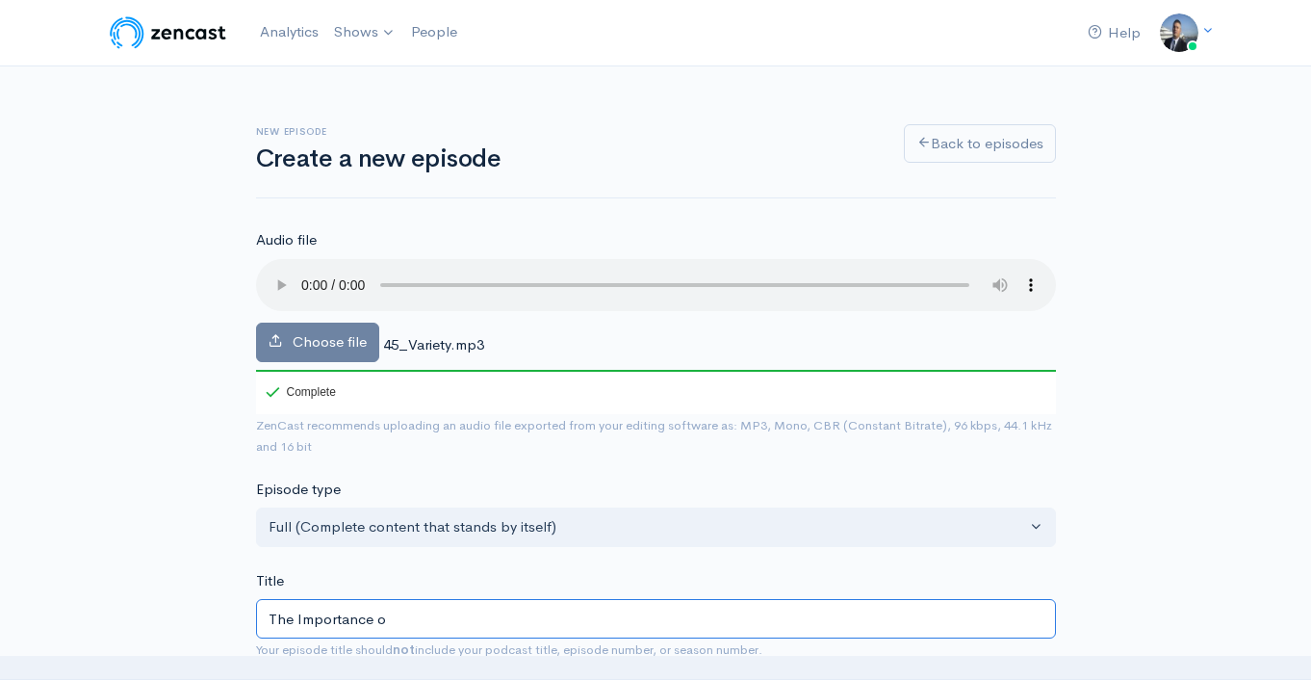
type input "The Importance of"
type input "the-importance-of"
type input "The Importance of V"
type input "the-importance-of-v"
type input "The Importance of Val"
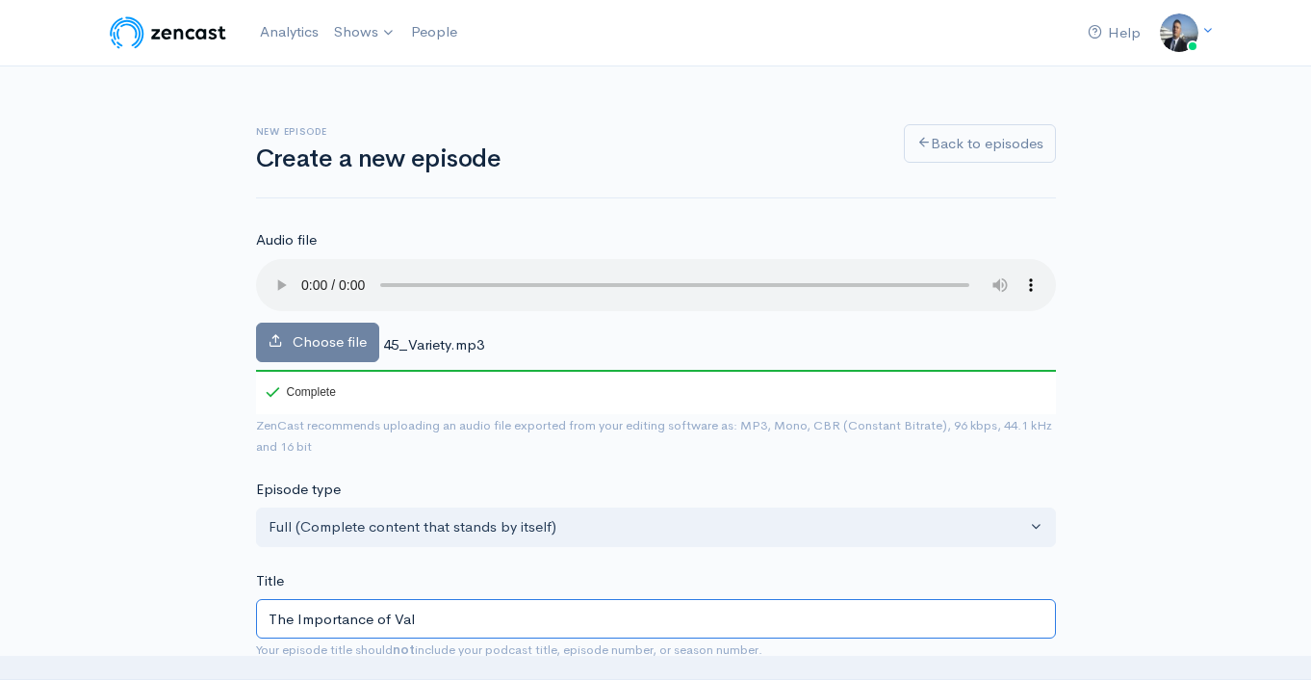
type input "the-importance-of-val"
type input "The Importance of Valu"
type input "the-importance-of-valu"
type input "The Importance of Value"
type input "the-importance-of-value"
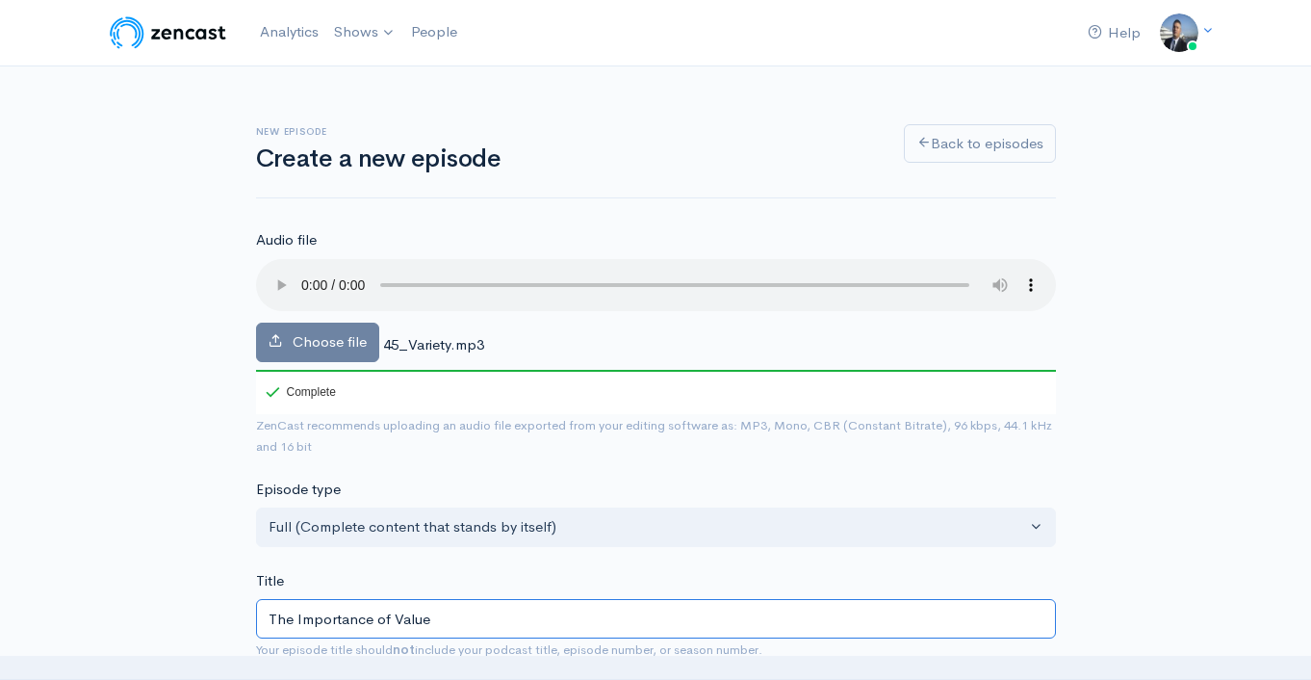
click at [415, 616] on input "The Importance of Value" at bounding box center [656, 618] width 800 height 39
click at [414, 617] on input "The Importance of Value" at bounding box center [656, 618] width 800 height 39
type input "The Importance of V"
type input "the-importance-of-v"
type input "The Importance of Var"
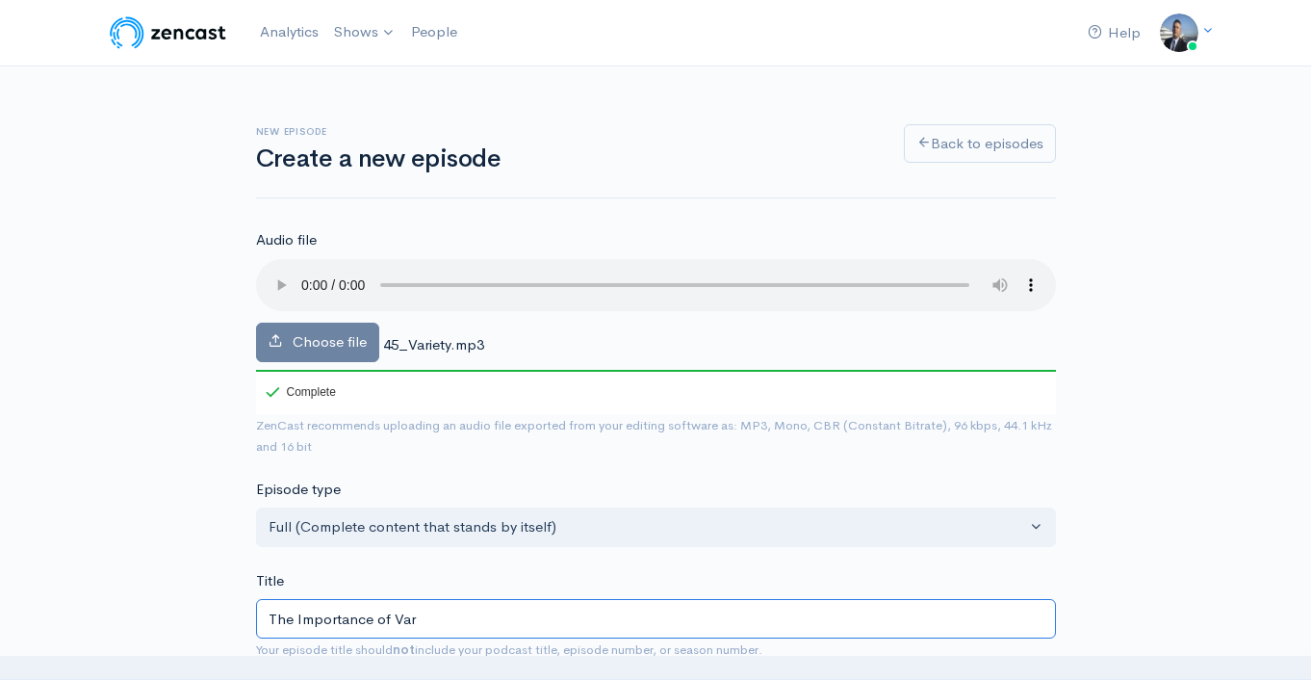
type input "the-importance-of-var"
type input "The Importance of Vari"
type input "the-importance-of-vari"
type input "The Importance of Varie"
type input "the-importance-of-varie"
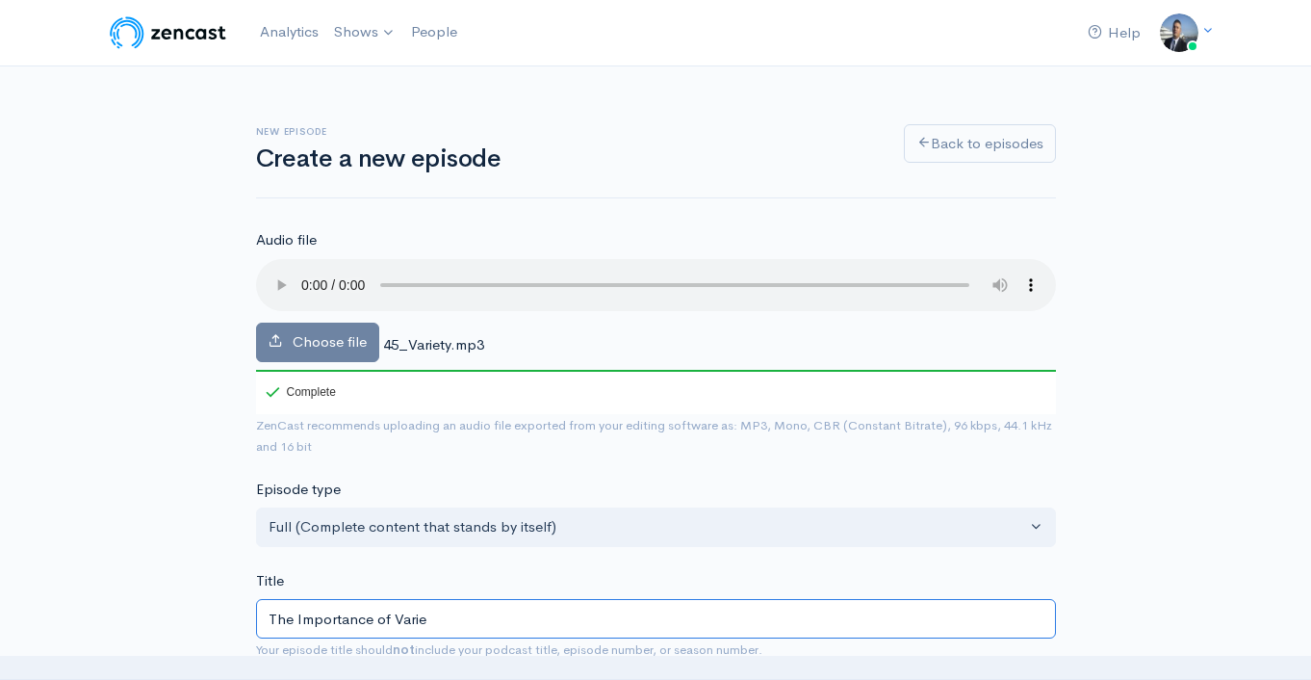
type input "The Importance of Variet"
type input "the-importance-of-variet"
type input "The Importance of Variety"
type input "the-importance-of-variety"
type input "The Importance of Variety o"
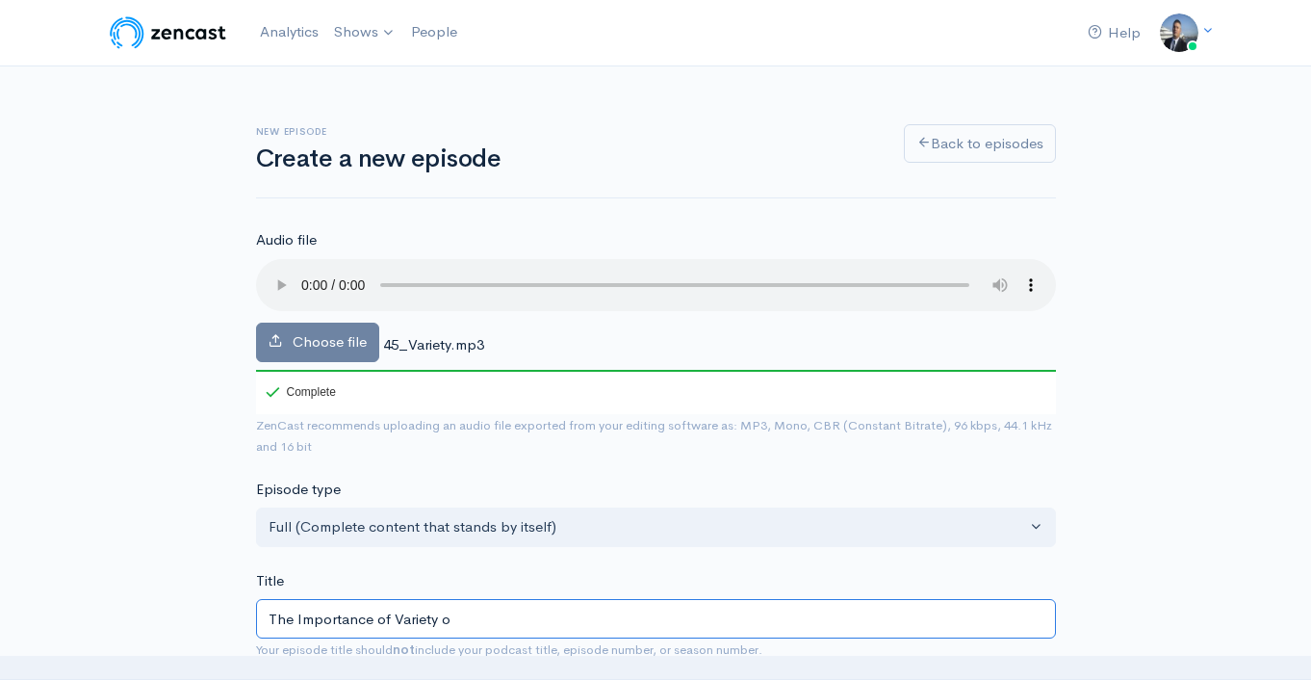
type input "the-importance-of-variety-o"
type input "The Importance of Variety of"
type input "the-importance-of-variety-of"
type input "The Importance of Variety o"
type input "the-importance-of-variety-o"
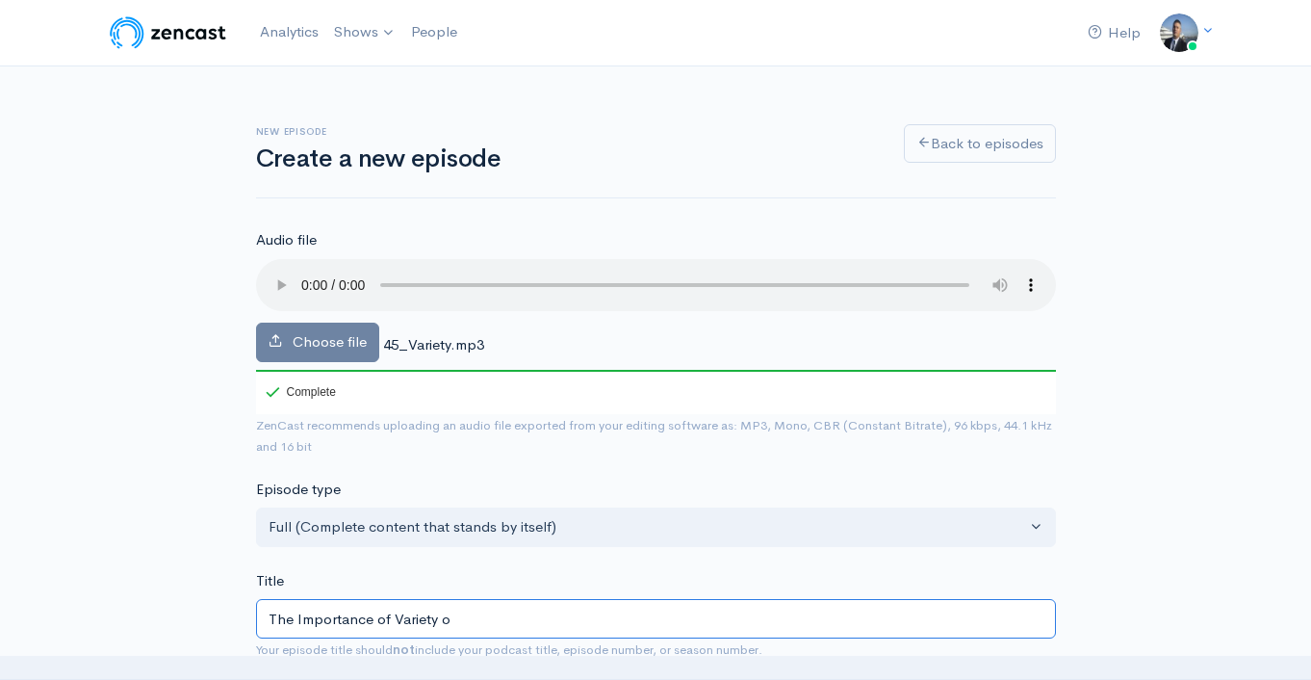
type input "The Importance of Variety"
type input "the-importance-of-variety"
type input "The Importance of Variety f"
type input "the-importance-of-variety-f"
type input "The Importance of Variety fr"
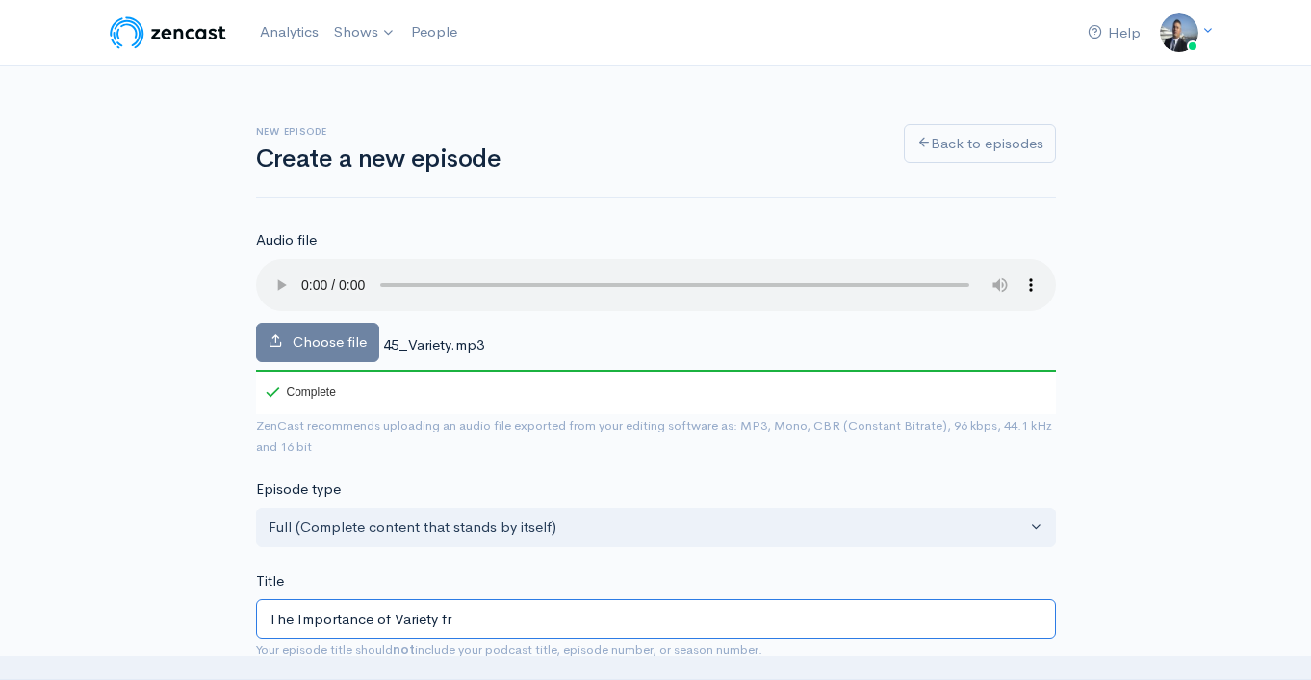
type input "the-importance-of-variety-fr"
type input "The Importance of Variety f"
type input "the-importance-of-variety-f"
type input "The Importance of Variety fo"
type input "the-importance-of-variety-fo"
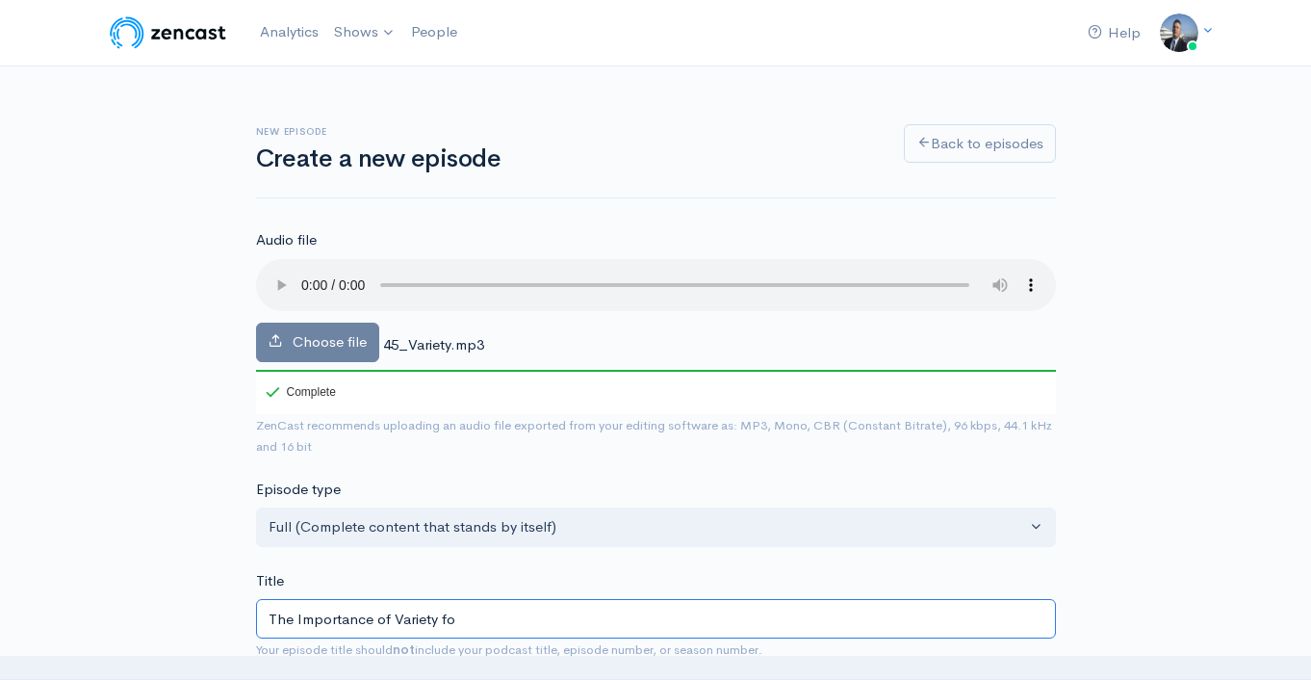
type input "The Importance of Variety for"
type input "the-importance-of-variety-for"
type input "The Importance of Variety for E"
type input "the-importance-of-variety-for-e"
type input "The Importance of Variety for Ent"
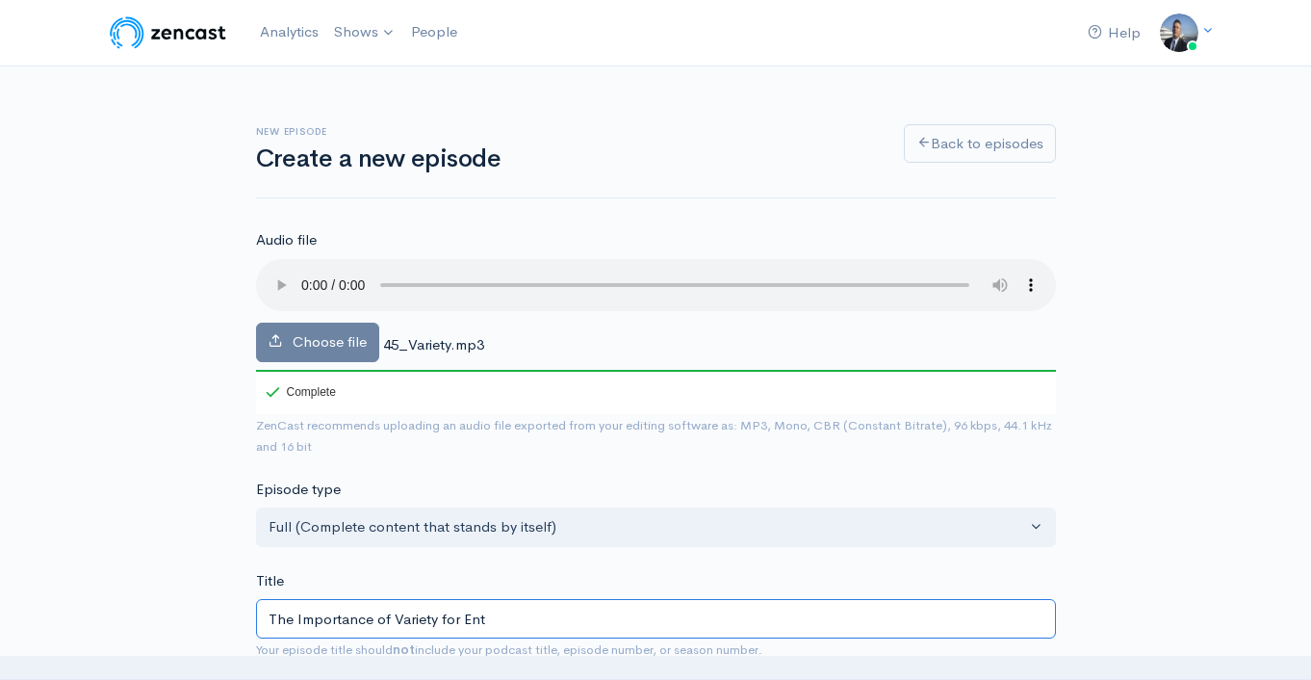
type input "the-importance-of-variety-for-ent"
type input "The Importance of Variety for Enter"
type input "the-importance-of-variety-for-enter"
type input "The Importance of Variety for Enterp"
type input "the-importance-of-variety-for-enterp"
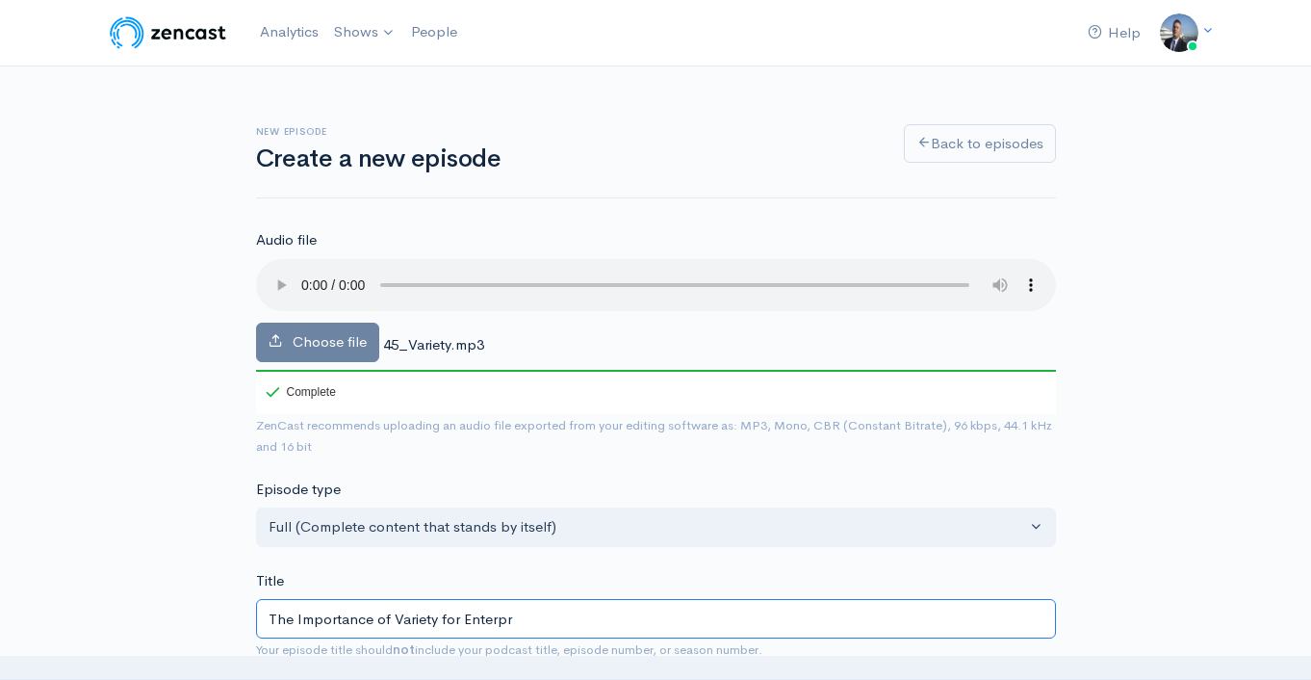
type input "The Importance of Variety for Enterpre"
type input "the-importance-of-variety-for-enterpre"
type input "The Importance of Variety for Enterpren"
type input "the-importance-of-variety-for-enterpren"
type input "The Importance of Variety for Enterprene"
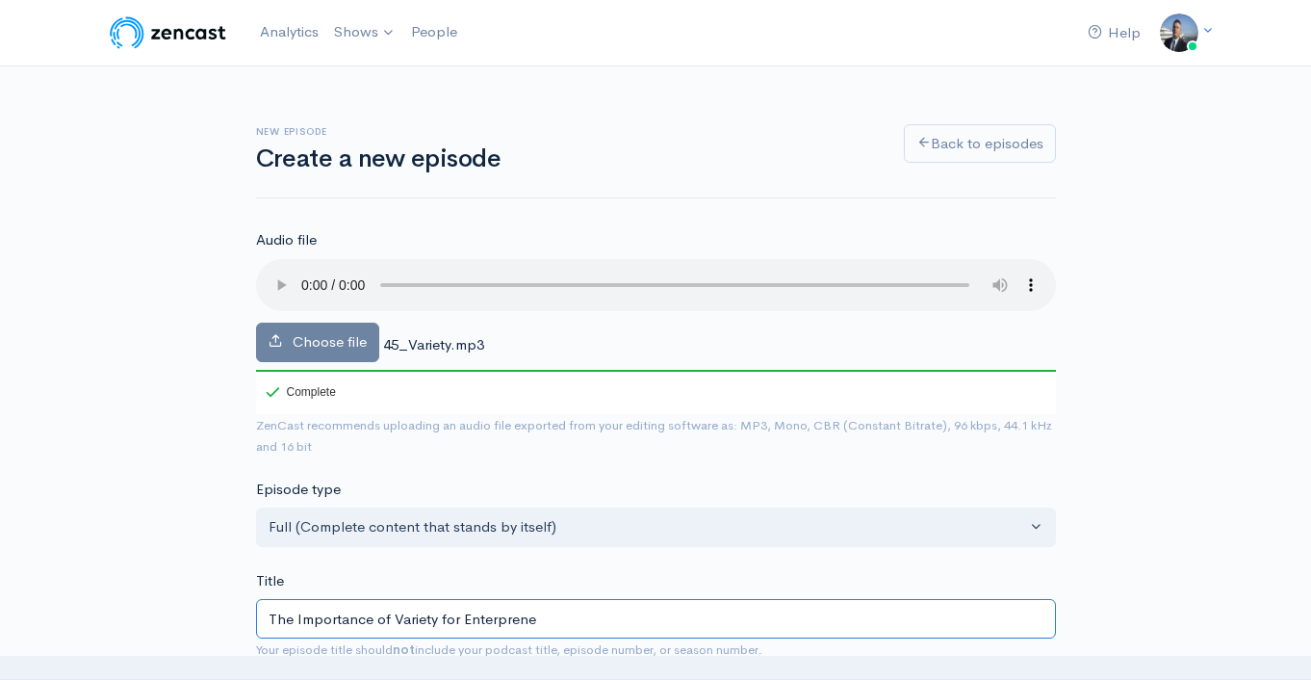
type input "the-importance-of-variety-for-enterprene"
type input "The Importance of Variety for Enterpreneu"
type input "the-importance-of-variety-for-enterpreneu"
type input "The Importance of Variety for Enterpreneur"
type input "the-importance-of-variety-for-enterpreneur"
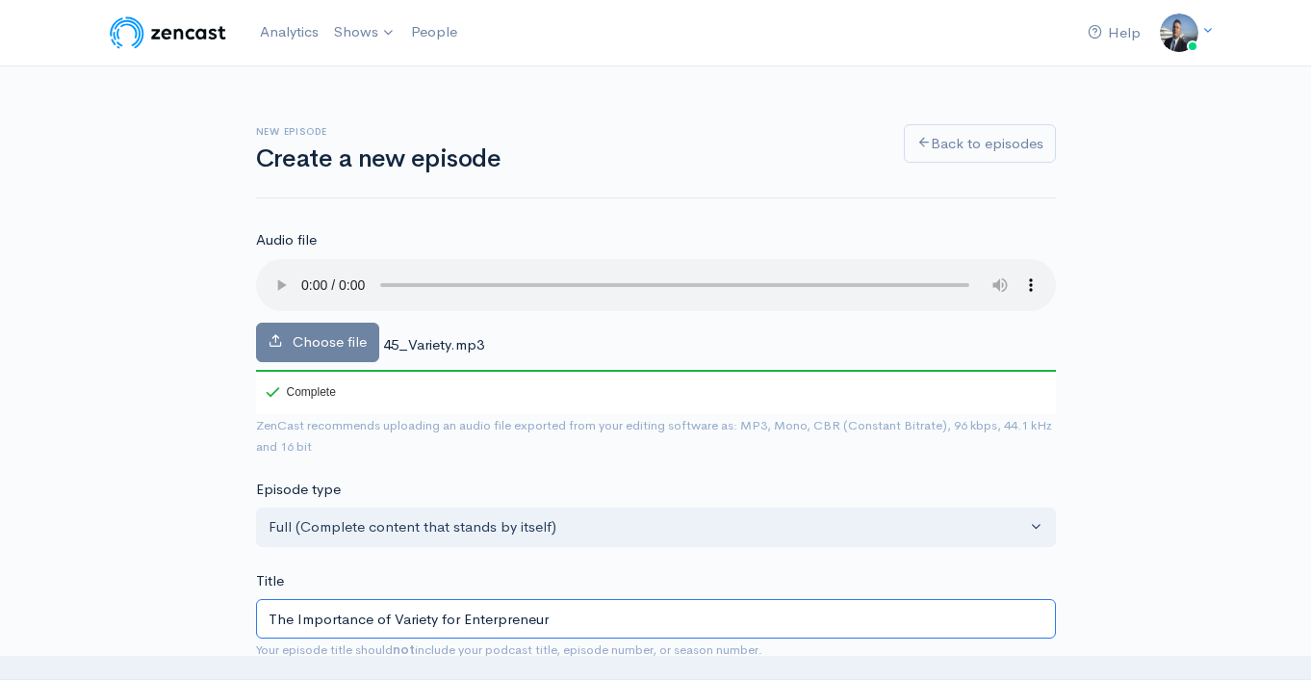
type input "The Importance of Variety for Enterpreneurs"
type input "the-importance-of-variety-for-enterpreneurs"
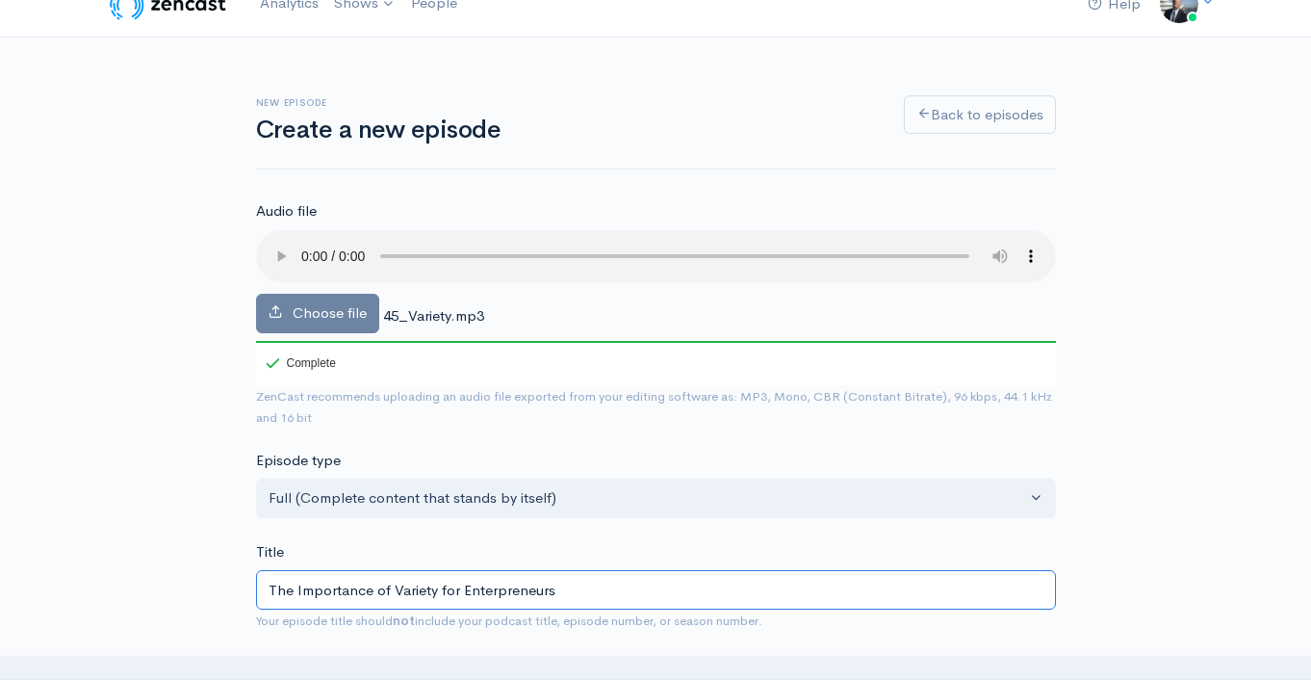
scroll to position [117, 0]
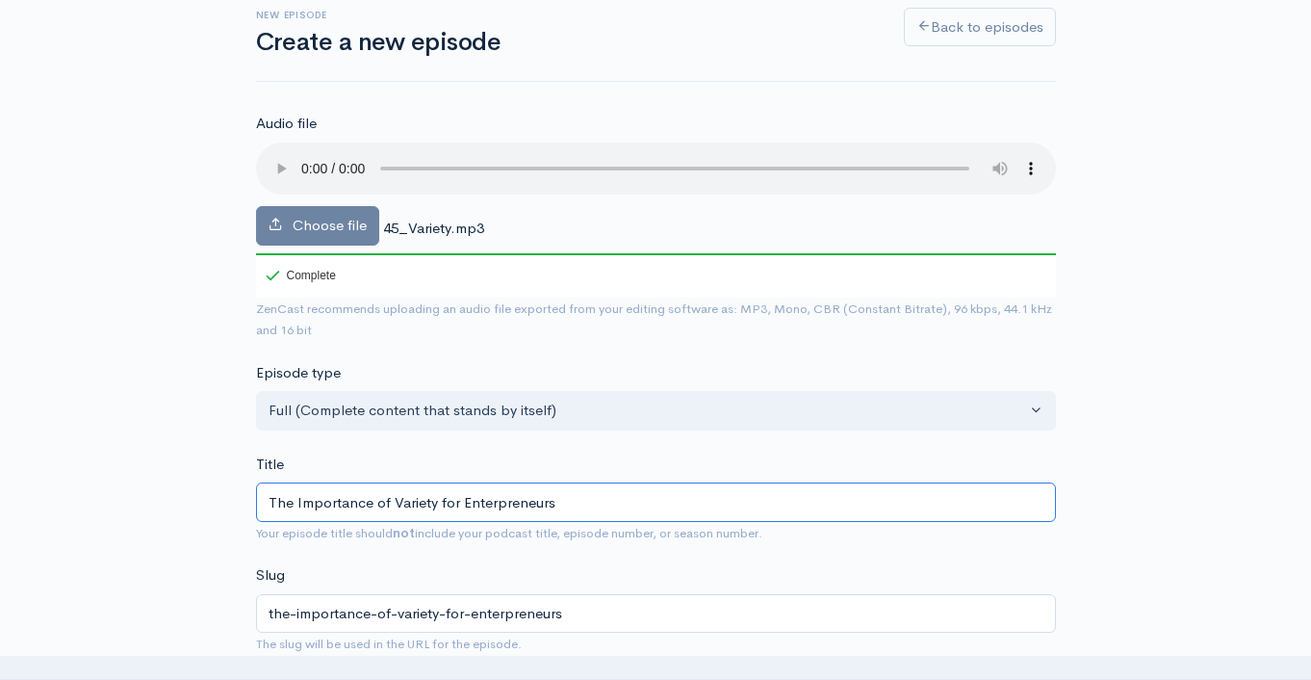
click at [505, 506] on input "The Importance of Variety for Enterpreneurs" at bounding box center [656, 501] width 800 height 39
click at [504, 506] on input "The Importance of Variety for Enterpreneurs" at bounding box center [656, 501] width 800 height 39
click at [489, 503] on input "The Importance of Variety for Enterpreneurs" at bounding box center [656, 501] width 800 height 39
click at [489, 502] on input "The Importance of Variety for Enterpreneurs" at bounding box center [656, 501] width 800 height 39
type input "The Importance of Variety for Entrepreneurs"
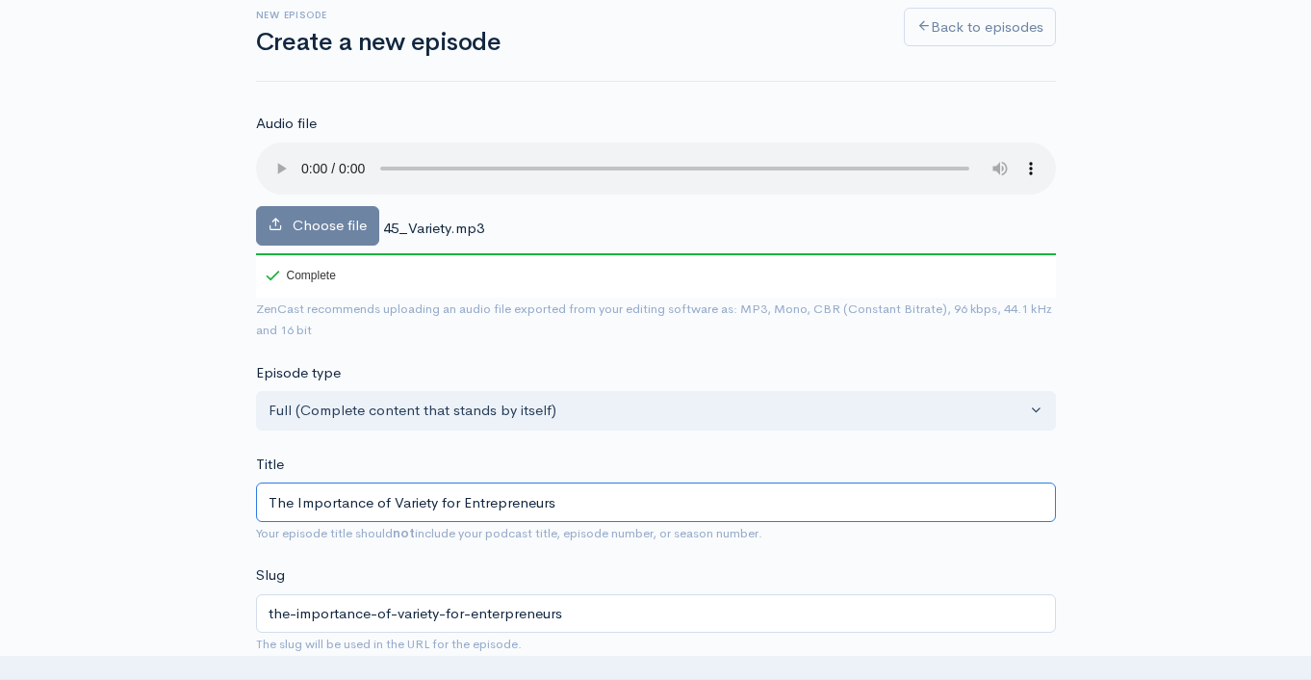
click at [512, 514] on input "The Importance of Variety for Entrepreneurs" at bounding box center [656, 501] width 800 height 39
click at [512, 513] on input "The Importance of Variety for Entrepreneurs" at bounding box center [656, 501] width 800 height 39
type input "the-importance-of-variety-for-entrepreneurs"
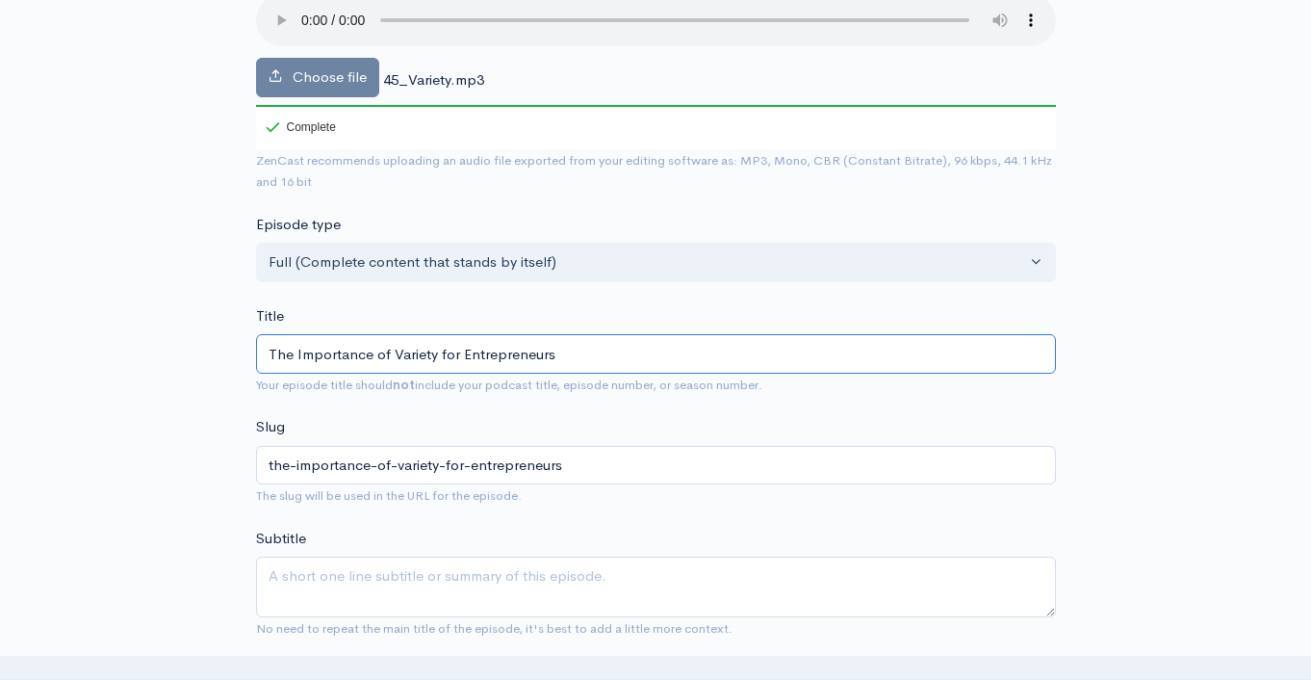
scroll to position [523, 0]
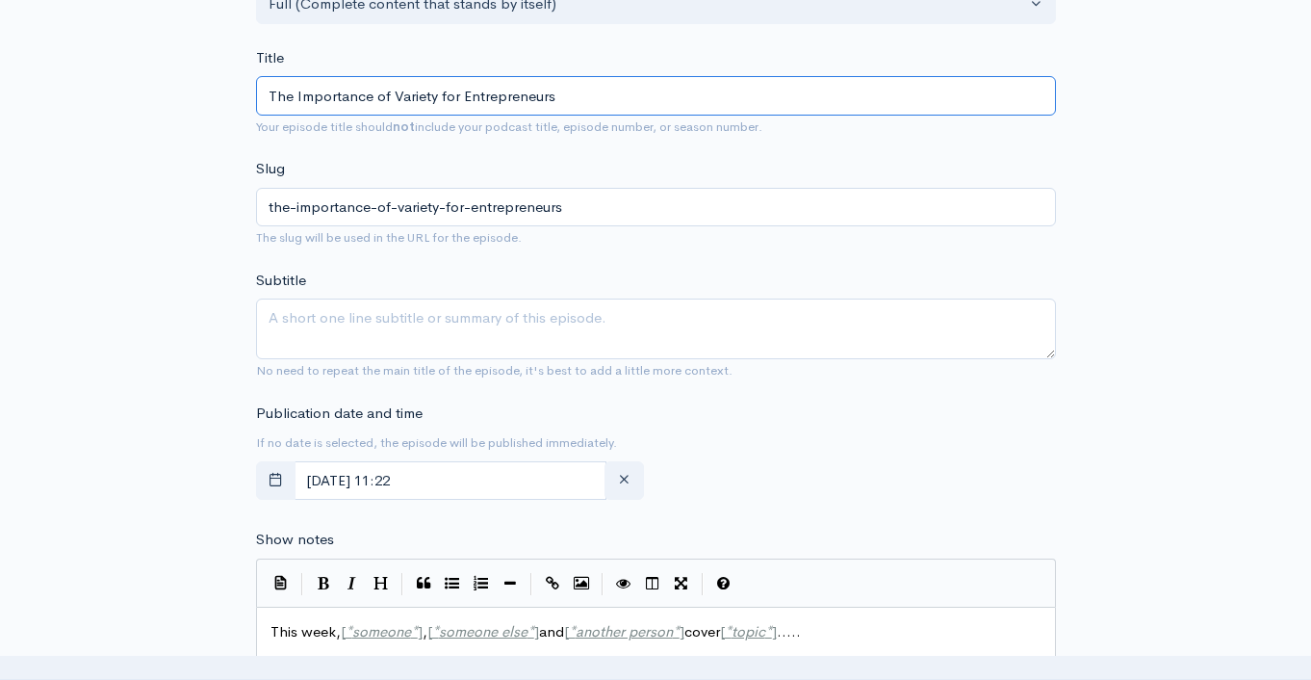
type input "The Importance of Variety for Entrepreneurs"
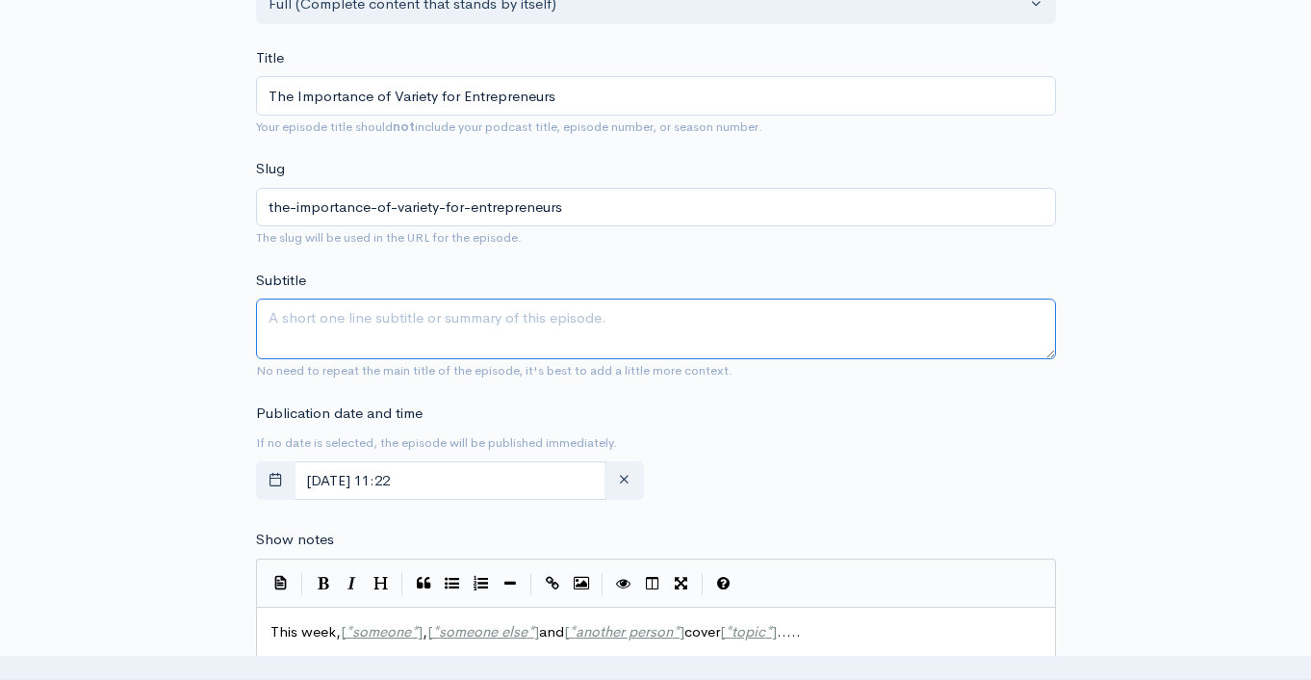
click at [414, 322] on textarea "Subtitle" at bounding box center [656, 328] width 800 height 61
paste textarea "The Importance of Variety for Entrepreneurs"
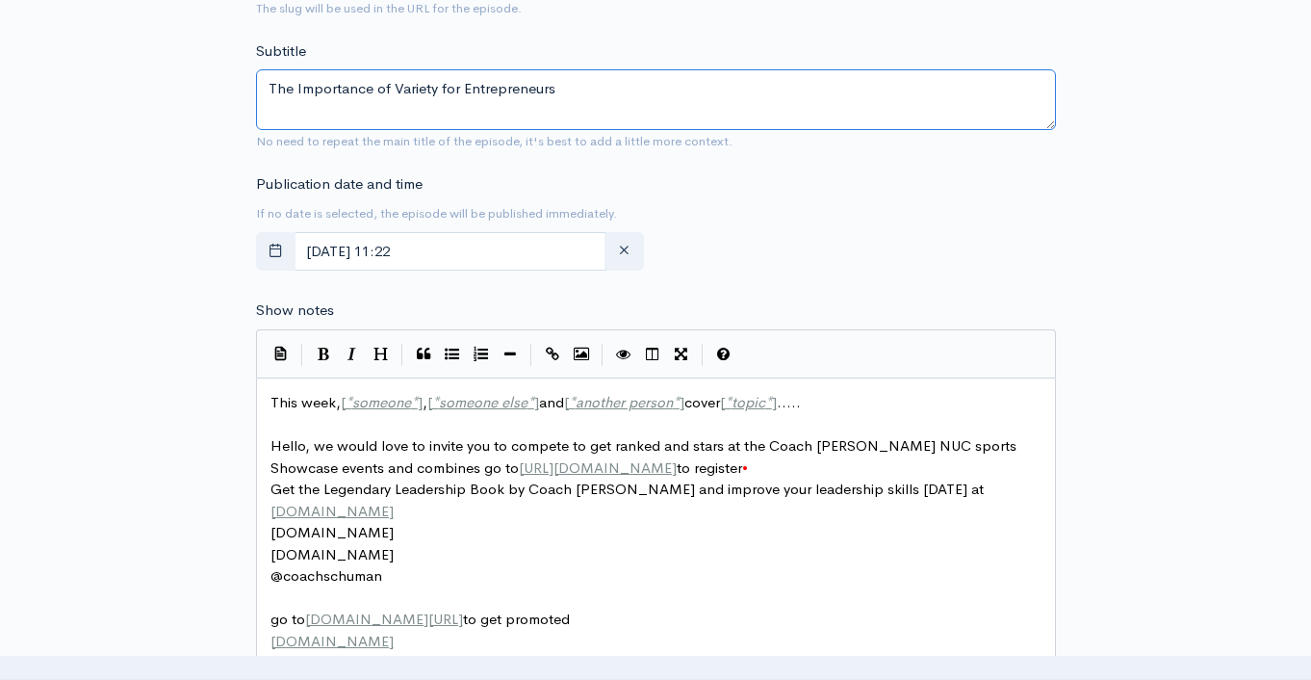
scroll to position [857, 0]
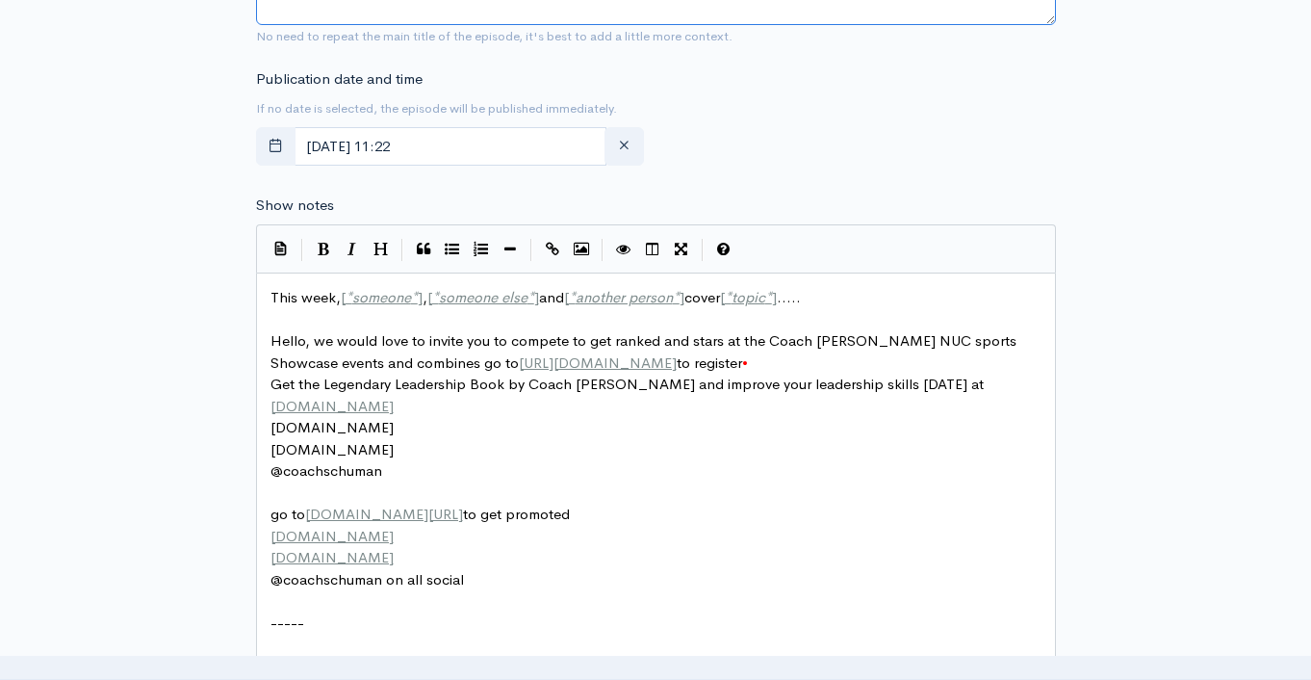
type textarea "The Importance of Variety for Entrepreneurs"
click at [289, 292] on span "This week, [ * someone * ] , [ * someone else * ] and [ * another person * ] co…" at bounding box center [536, 297] width 531 height 18
type textarea "This week, [*someone*], [*someone else*] and [*another person*] cover [*topic*]…"
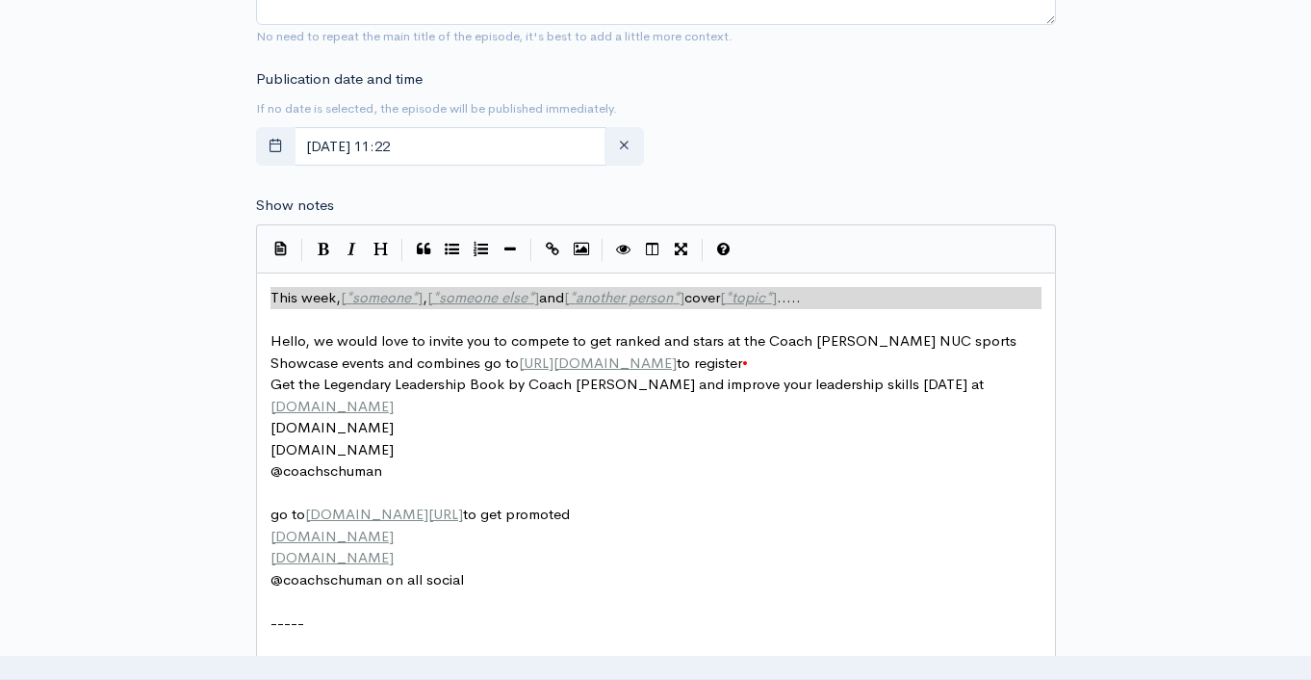
paste textarea
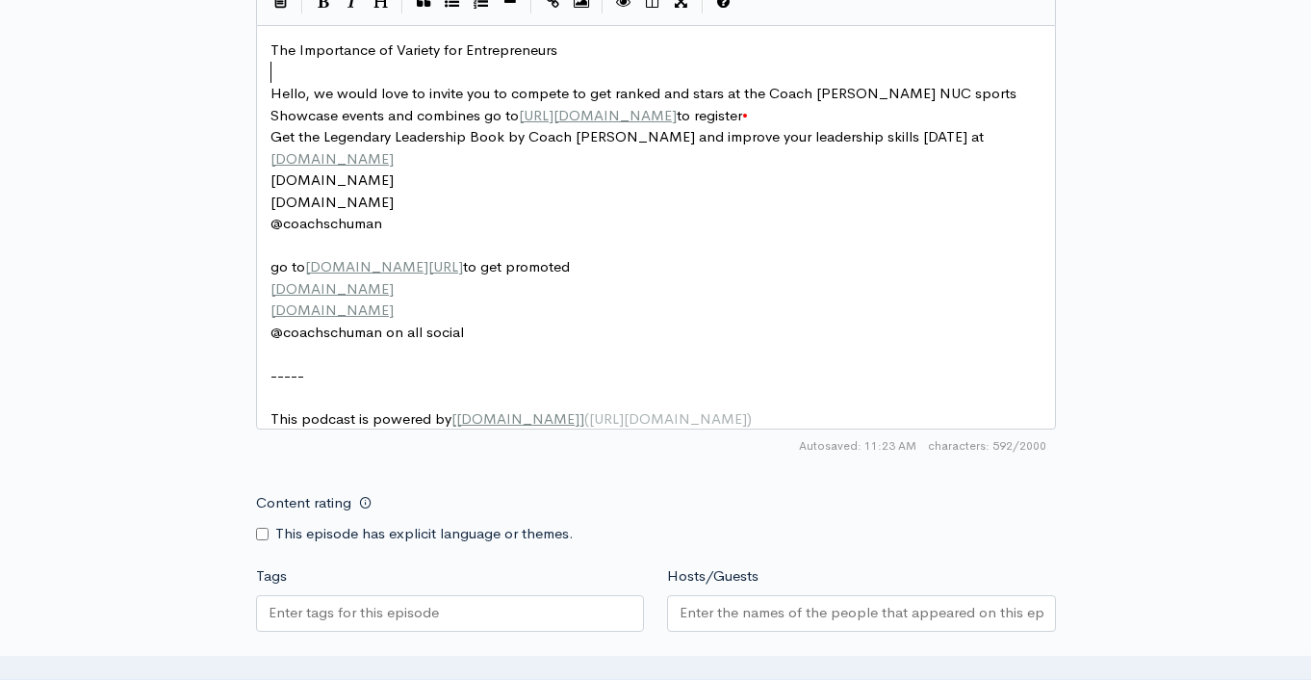
scroll to position [1185, 0]
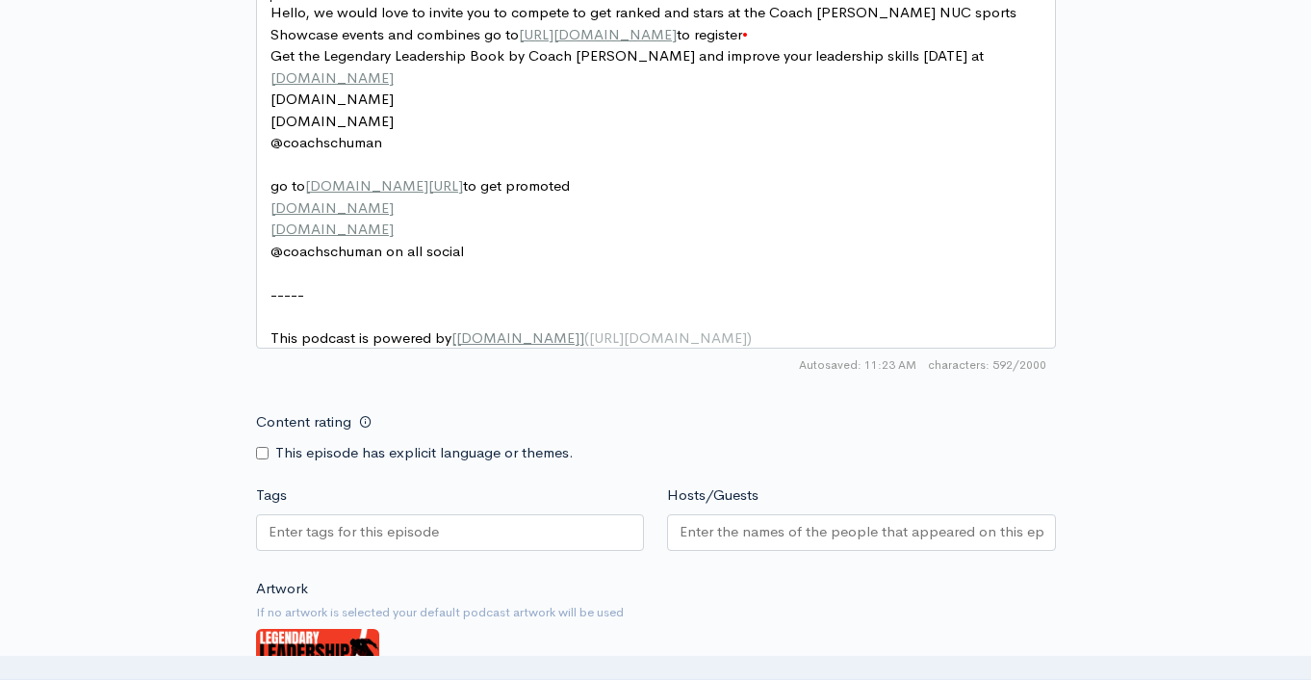
click at [555, 551] on div at bounding box center [450, 532] width 389 height 37
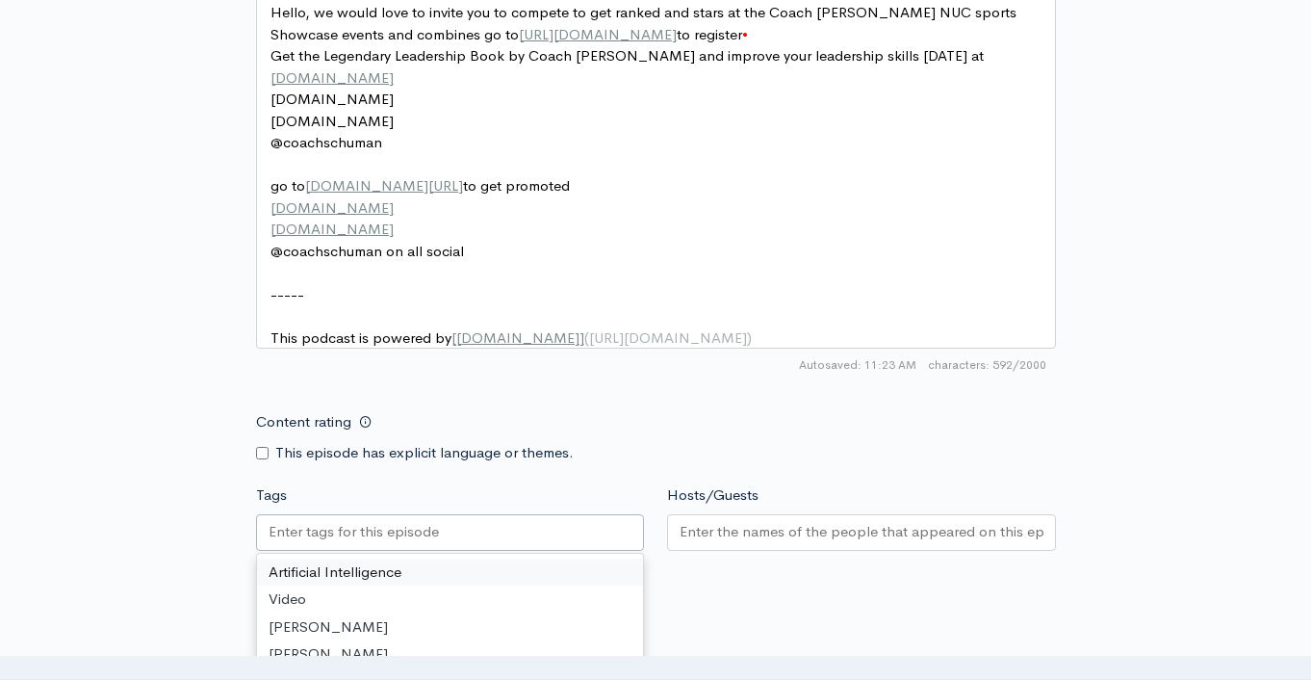
paste input "The Importance of Variety for Entrepreneurs"
type input "The Importance of Variety for Entrepreneurs"
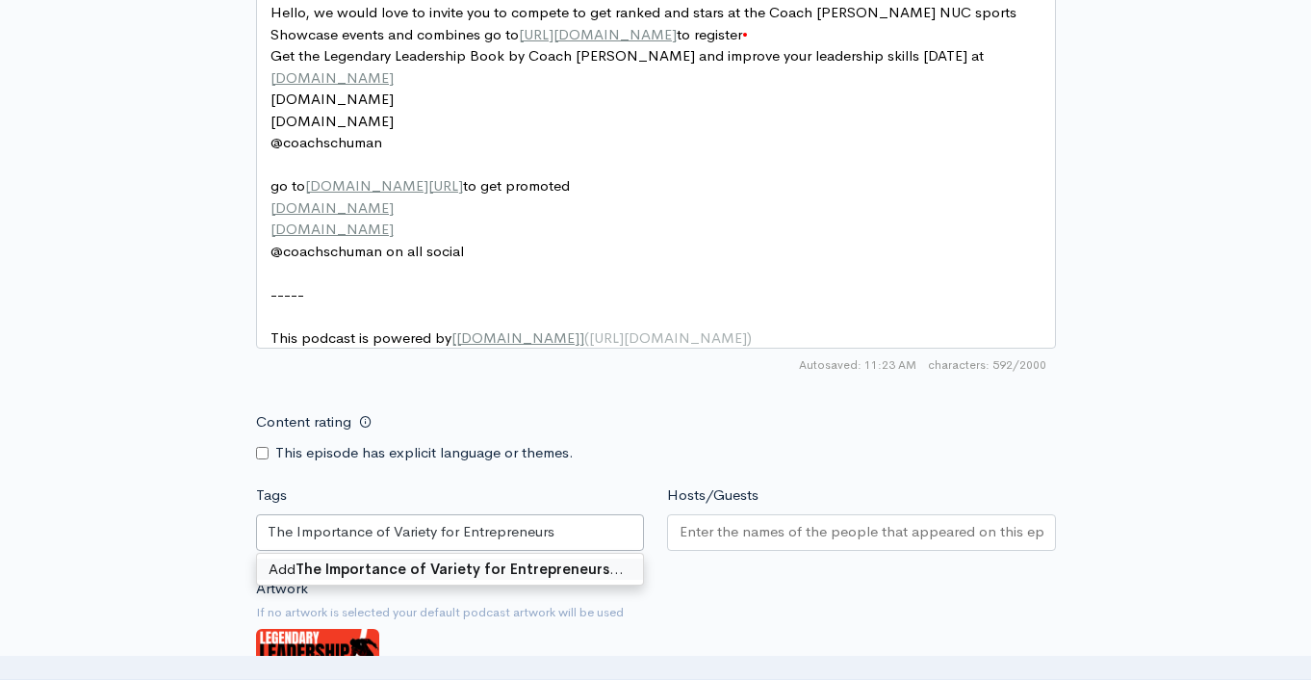
scroll to position [0, 0]
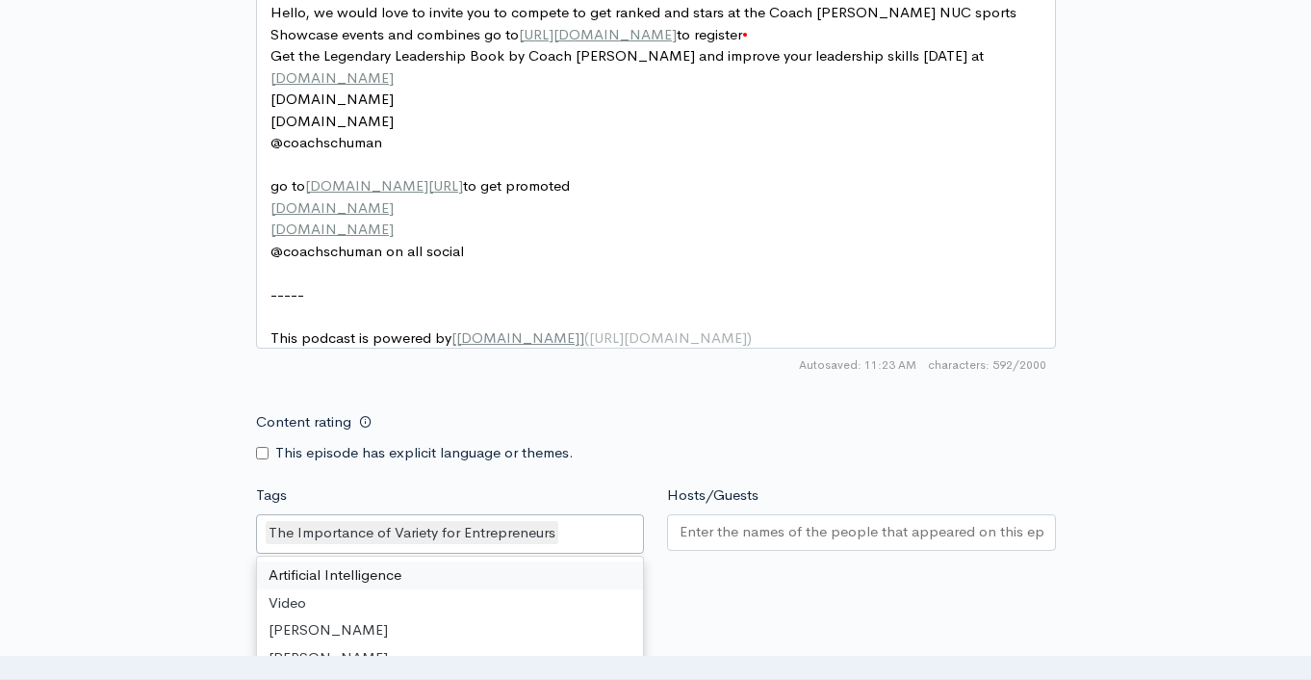
click at [773, 543] on input "Hosts/Guests" at bounding box center [862, 532] width 364 height 22
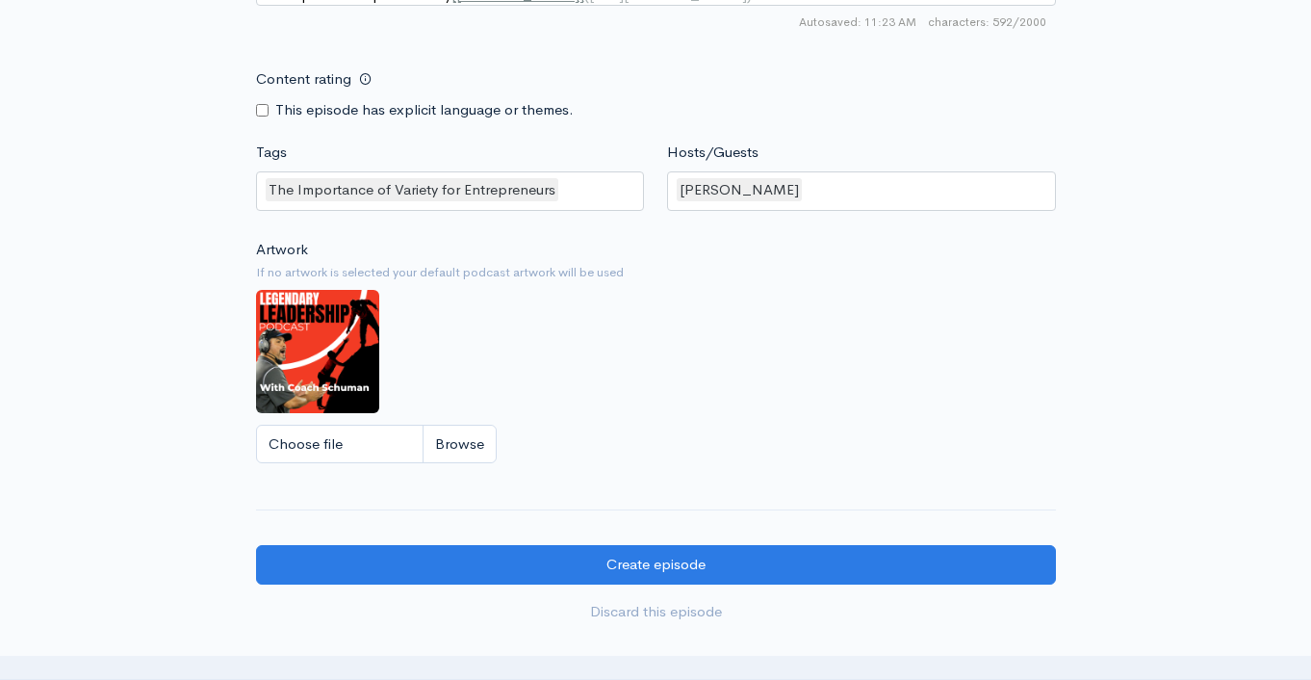
scroll to position [1767, 0]
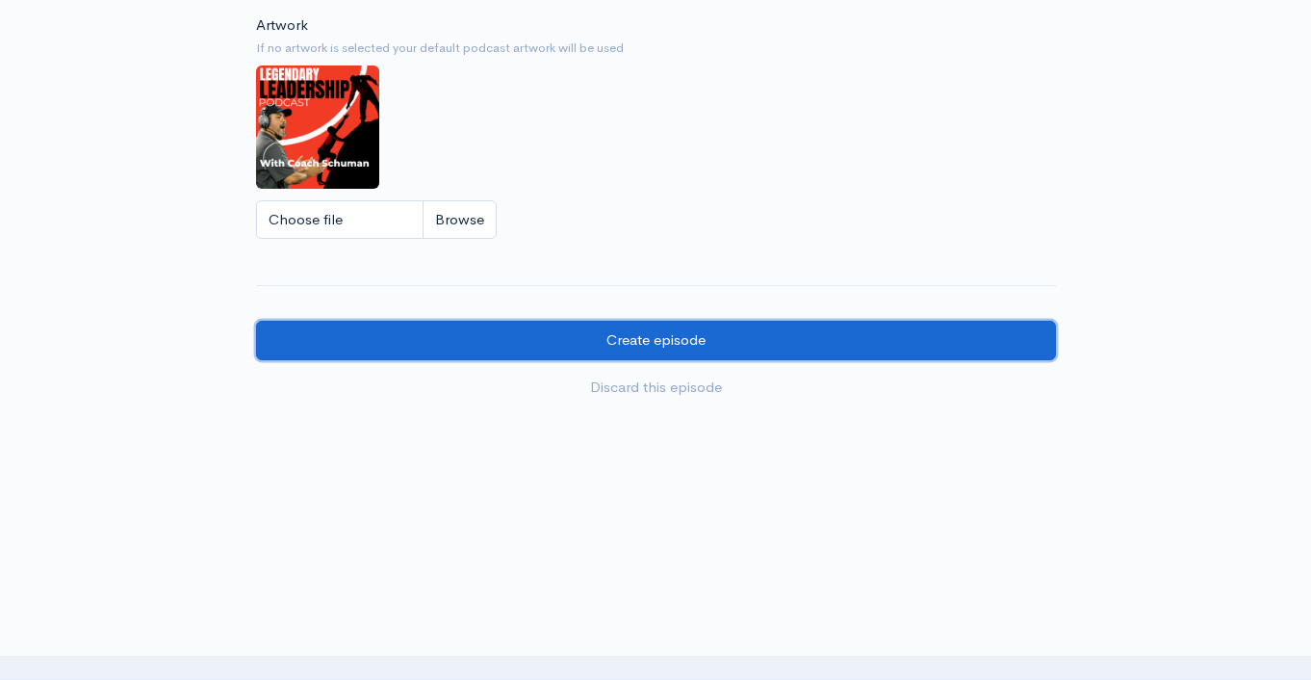
click at [767, 338] on input "Create episode" at bounding box center [656, 340] width 800 height 39
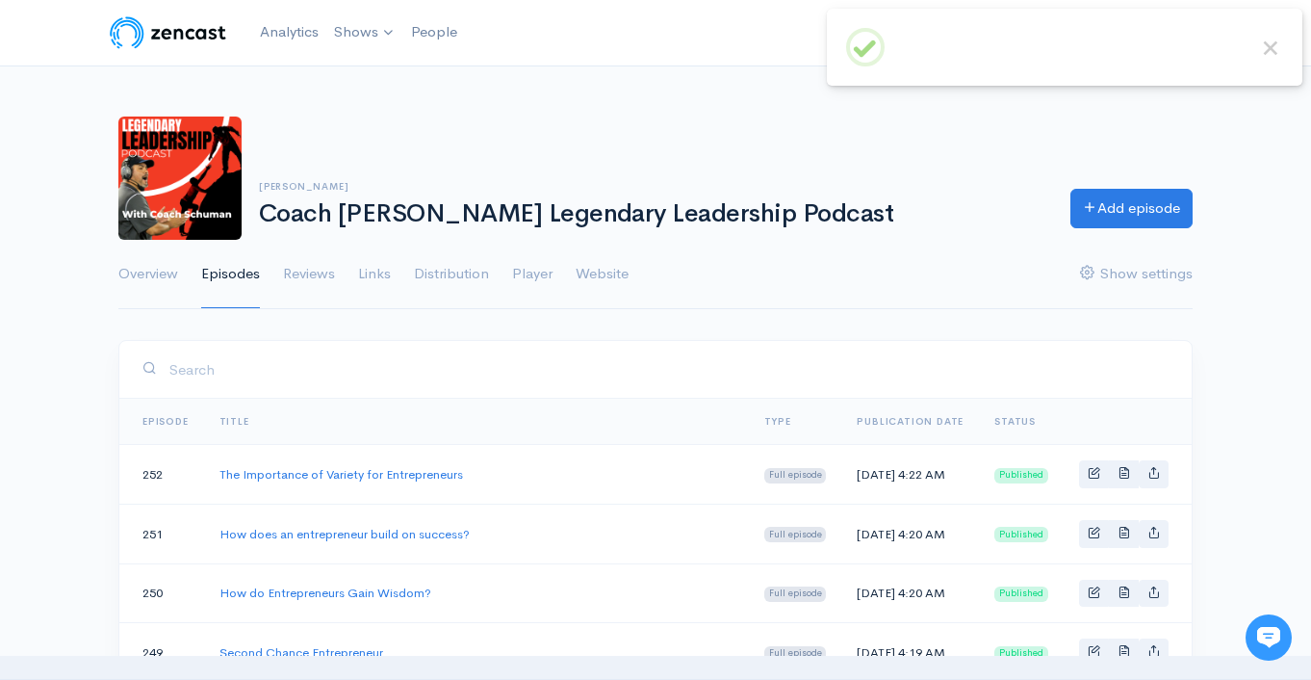
click at [712, 221] on h1 "Coach [PERSON_NAME] Legendary Leadership Podcast" at bounding box center [653, 214] width 789 height 28
click at [711, 221] on h1 "Coach [PERSON_NAME] Legendary Leadership Podcast" at bounding box center [653, 214] width 789 height 28
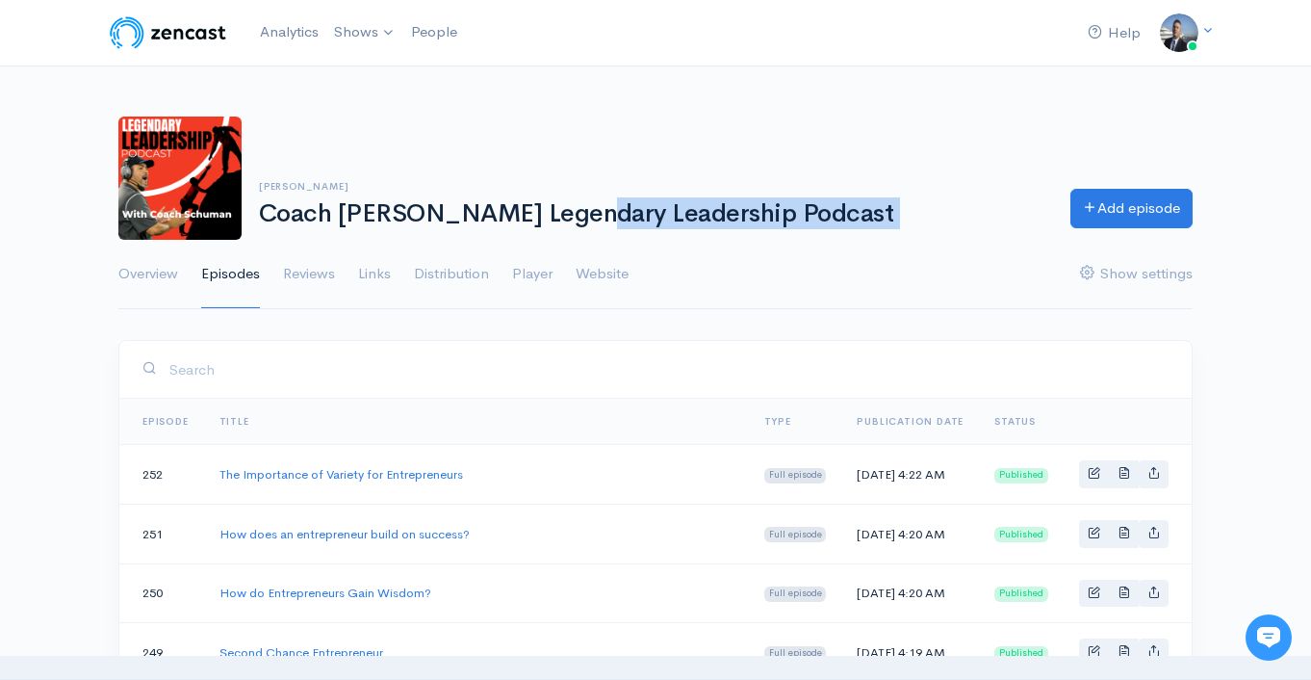
click at [711, 221] on h1 "Coach [PERSON_NAME] Legendary Leadership Podcast" at bounding box center [653, 214] width 789 height 28
click at [816, 237] on div "[PERSON_NAME] Coach [PERSON_NAME] Legendary Leadership Podcast Add episode" at bounding box center [656, 178] width 1098 height 123
click at [784, 226] on h1 "Coach [PERSON_NAME] Legendary Leadership Podcast" at bounding box center [653, 214] width 789 height 28
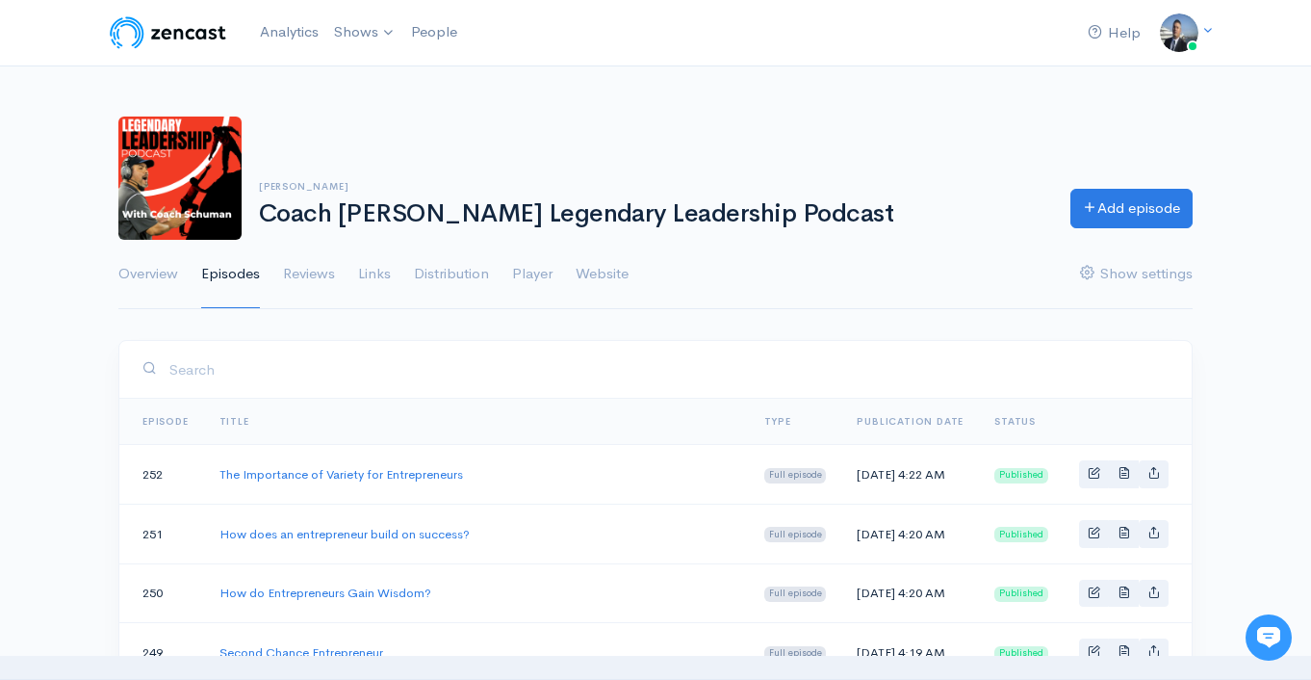
click at [835, 240] on ul "Overview Episodes Reviews Links Distribution Player Website Show settings" at bounding box center [655, 274] width 1075 height 69
click at [834, 237] on div "[PERSON_NAME] Coach [PERSON_NAME] Legendary Leadership Podcast Add episode" at bounding box center [656, 178] width 1098 height 123
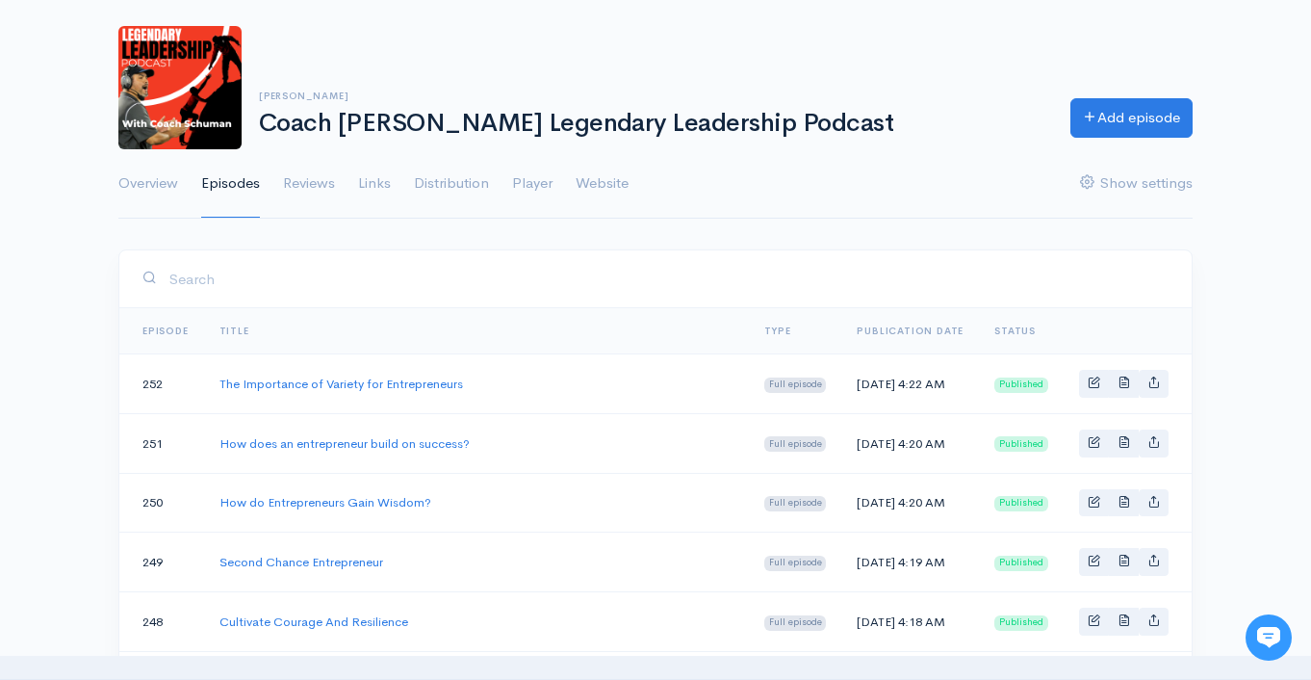
scroll to position [172, 0]
